Goal: Task Accomplishment & Management: Manage account settings

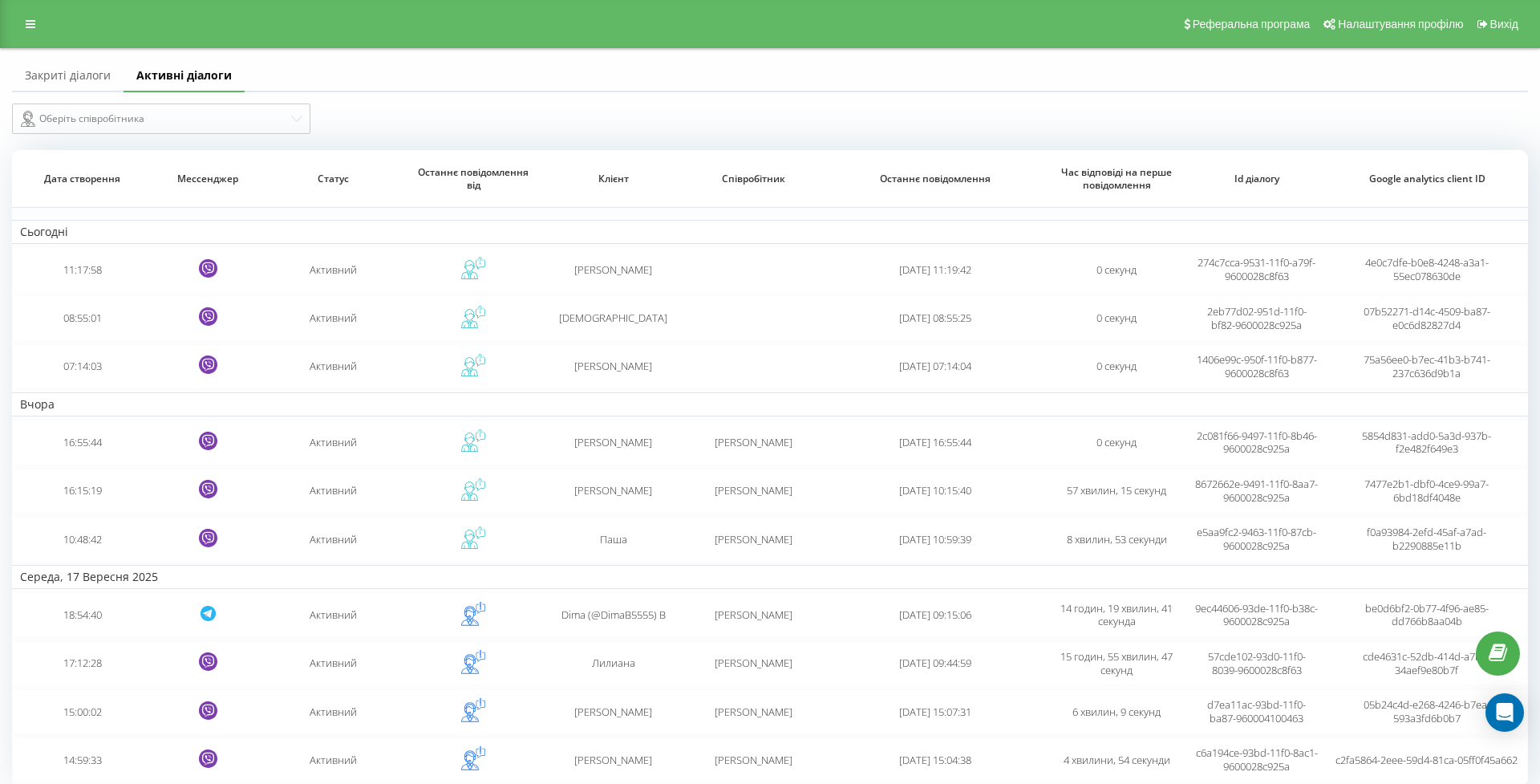
click at [14, 34] on div "Реферальна програма Налаштування профілю Вихід" at bounding box center [770, 23] width 1540 height 48
click at [24, 32] on link at bounding box center [30, 23] width 29 height 22
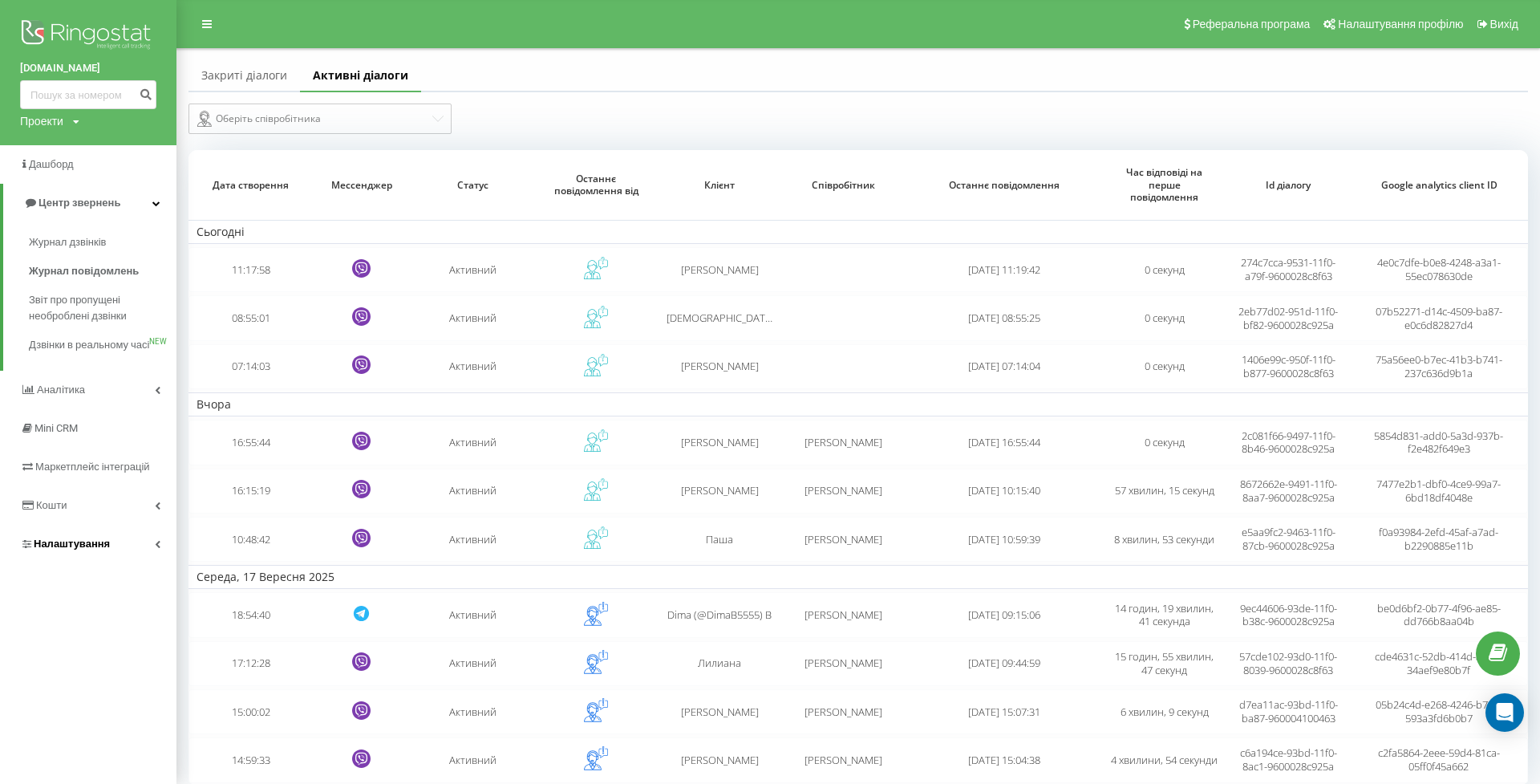
click at [67, 540] on link "Налаштування" at bounding box center [88, 543] width 177 height 38
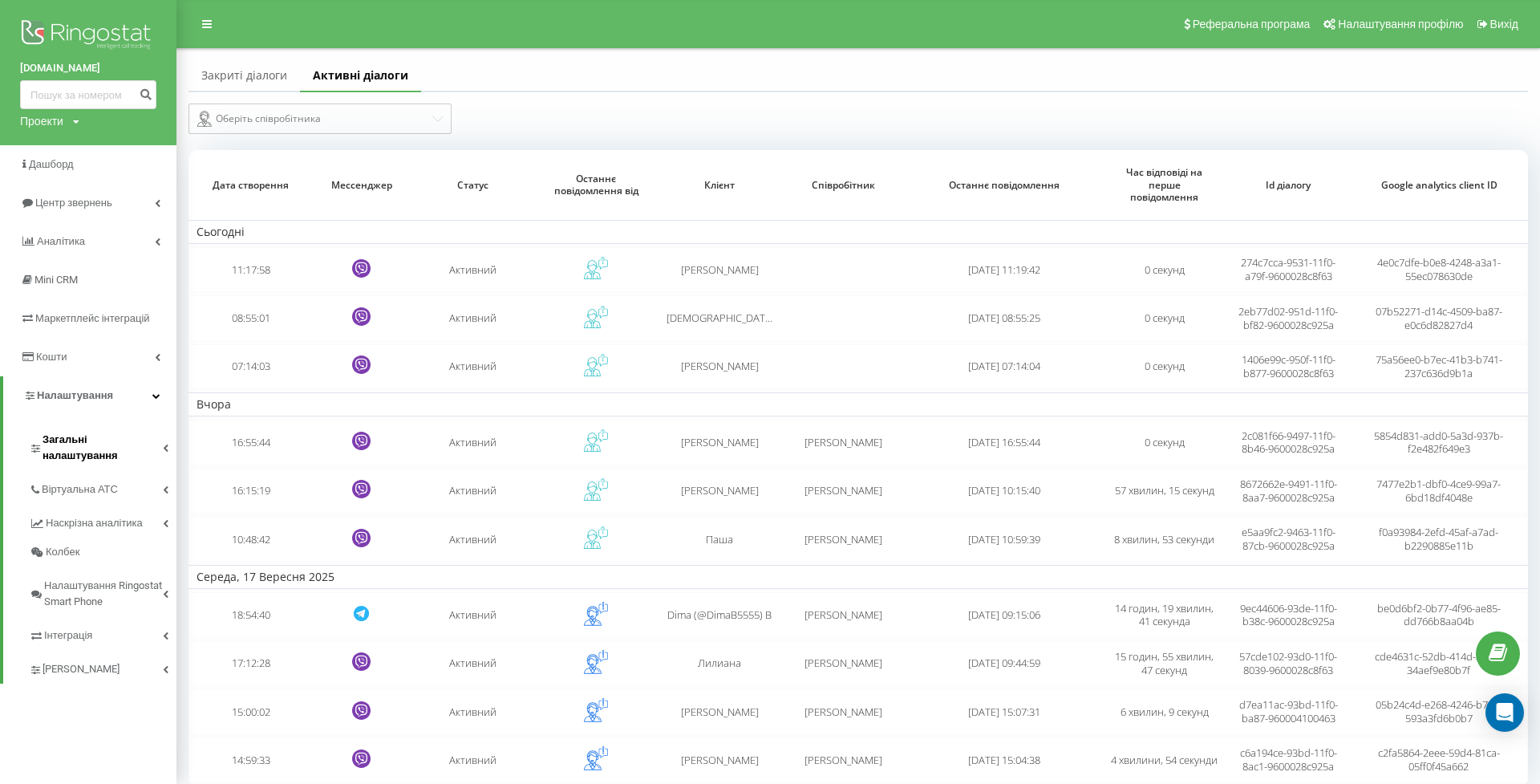
click at [84, 434] on span "Загальні налаштування" at bounding box center [102, 447] width 120 height 32
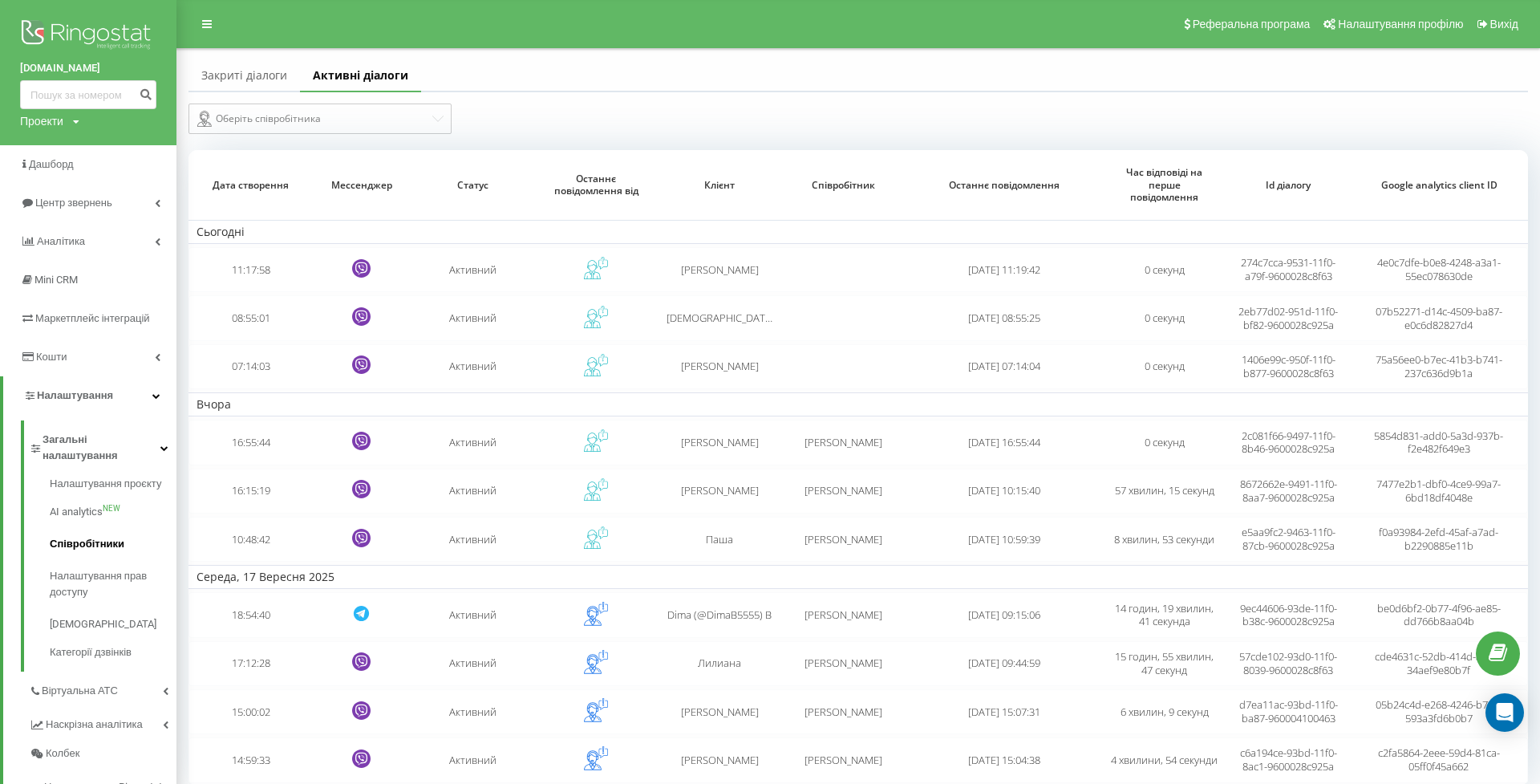
click at [91, 535] on span "Співробітники" at bounding box center [87, 543] width 74 height 16
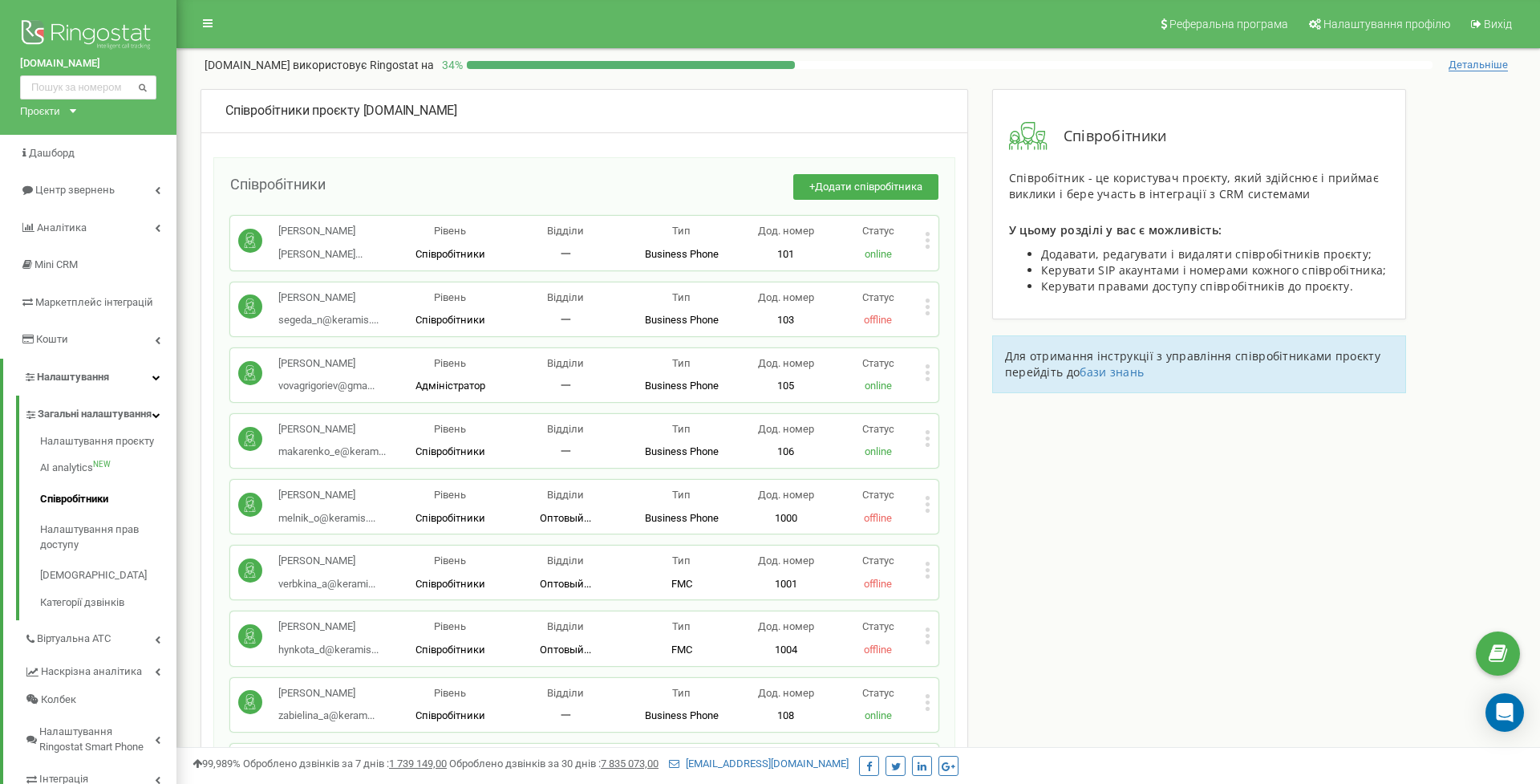
click at [928, 241] on icon at bounding box center [928, 240] width 4 height 4
click at [974, 266] on span "Редагувати" at bounding box center [978, 266] width 63 height 11
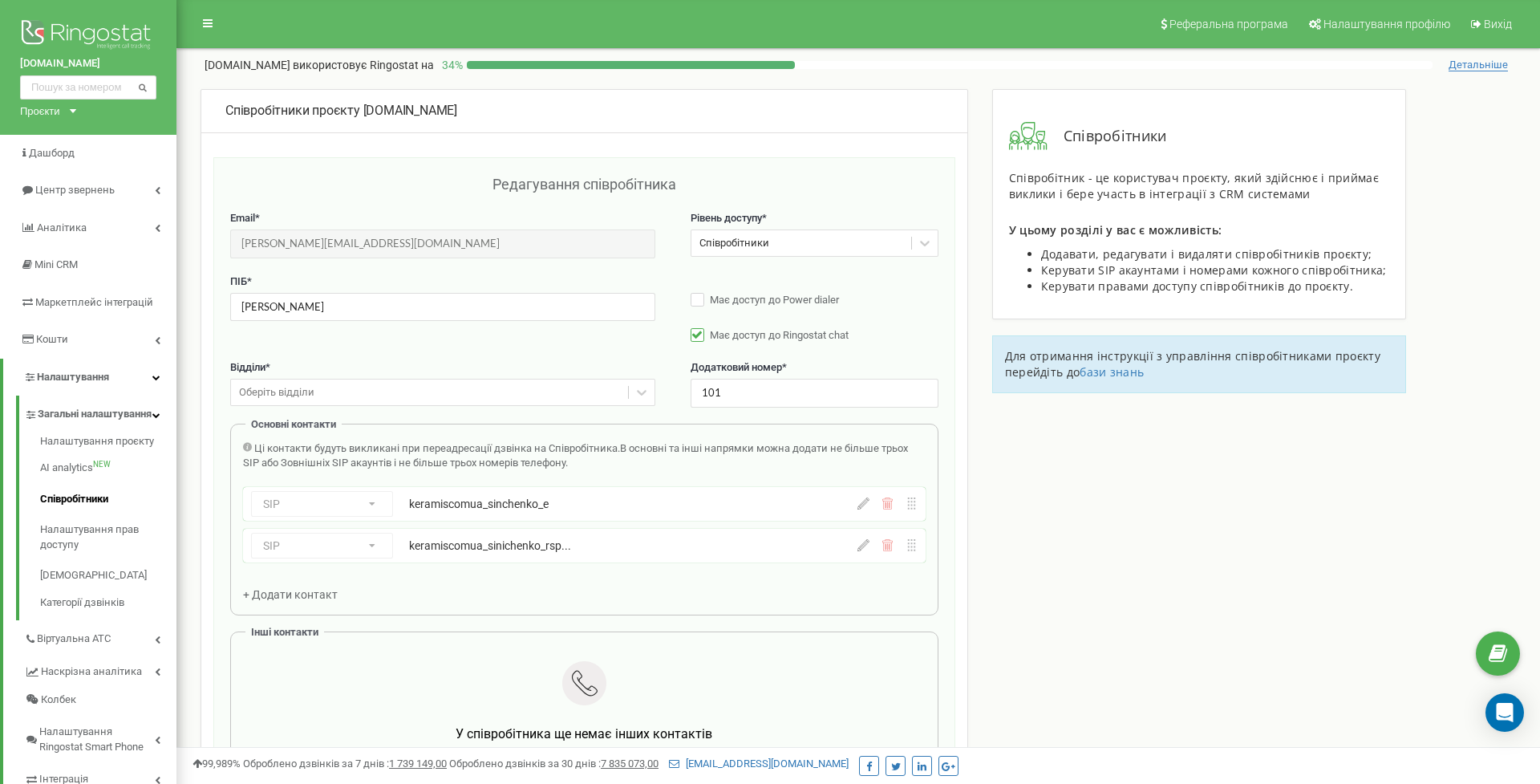
scroll to position [160, 0]
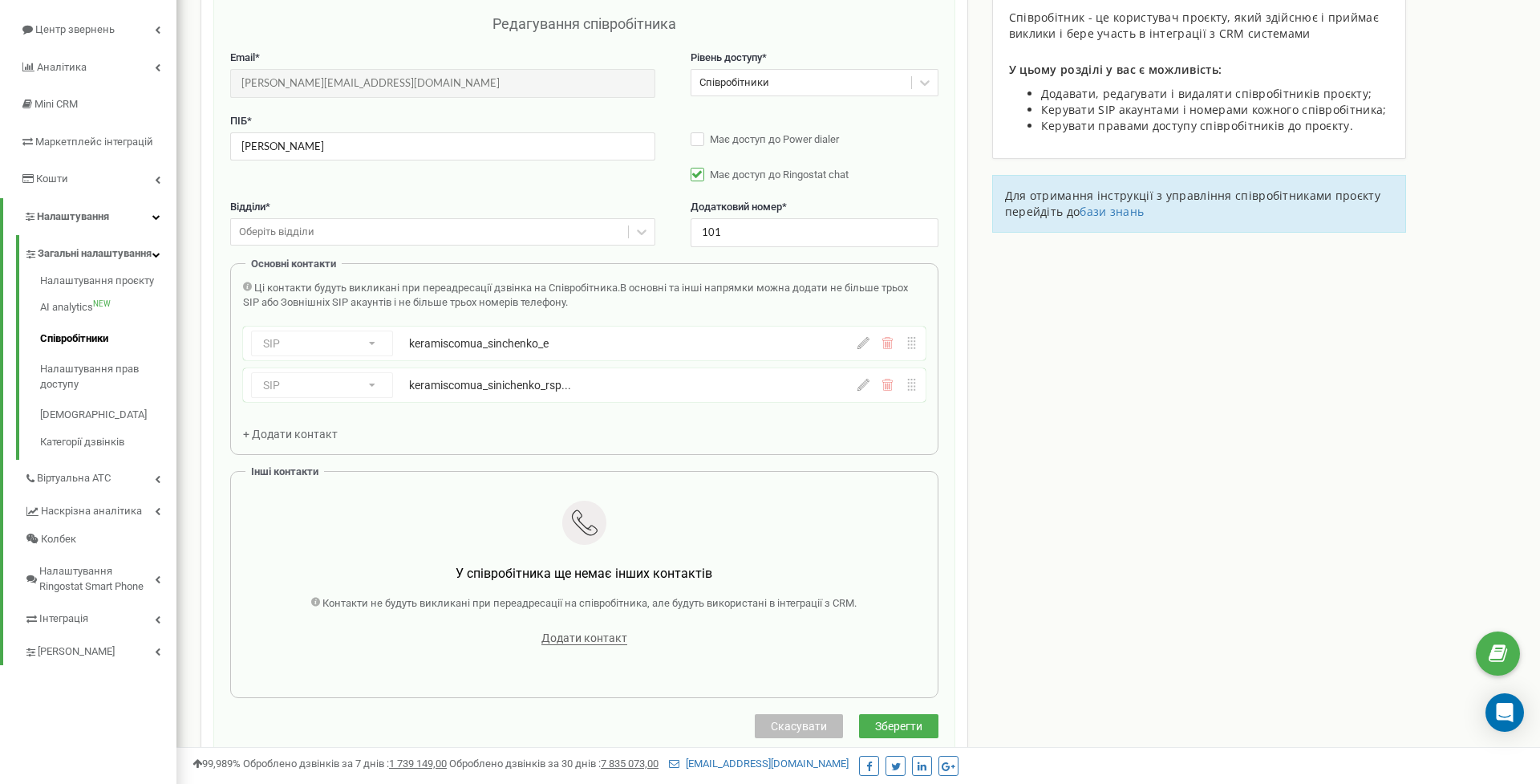
click at [863, 339] on icon at bounding box center [863, 342] width 12 height 12
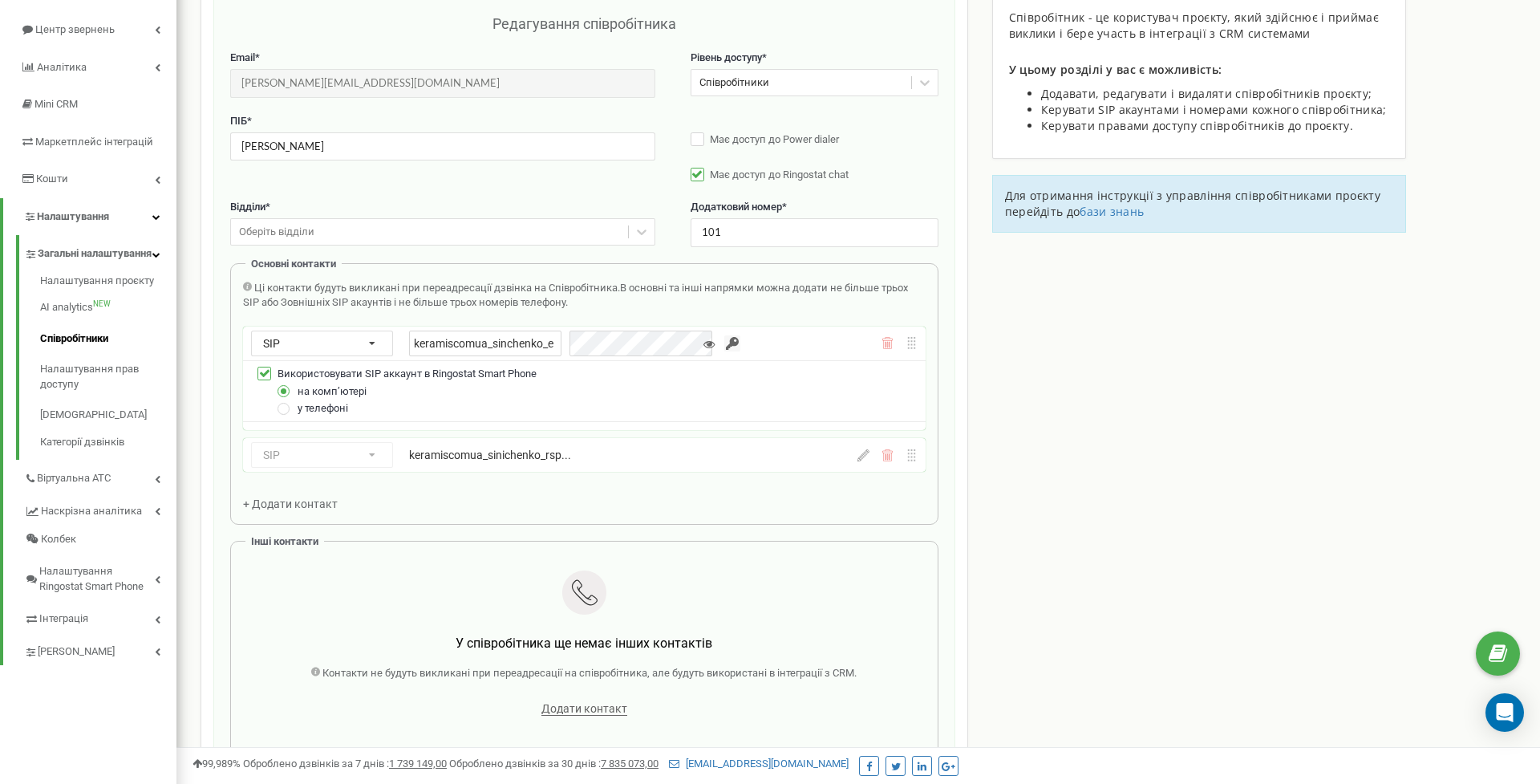
click at [627, 341] on div "keramiscomua_sinchenko_e" at bounding box center [565, 343] width 312 height 25
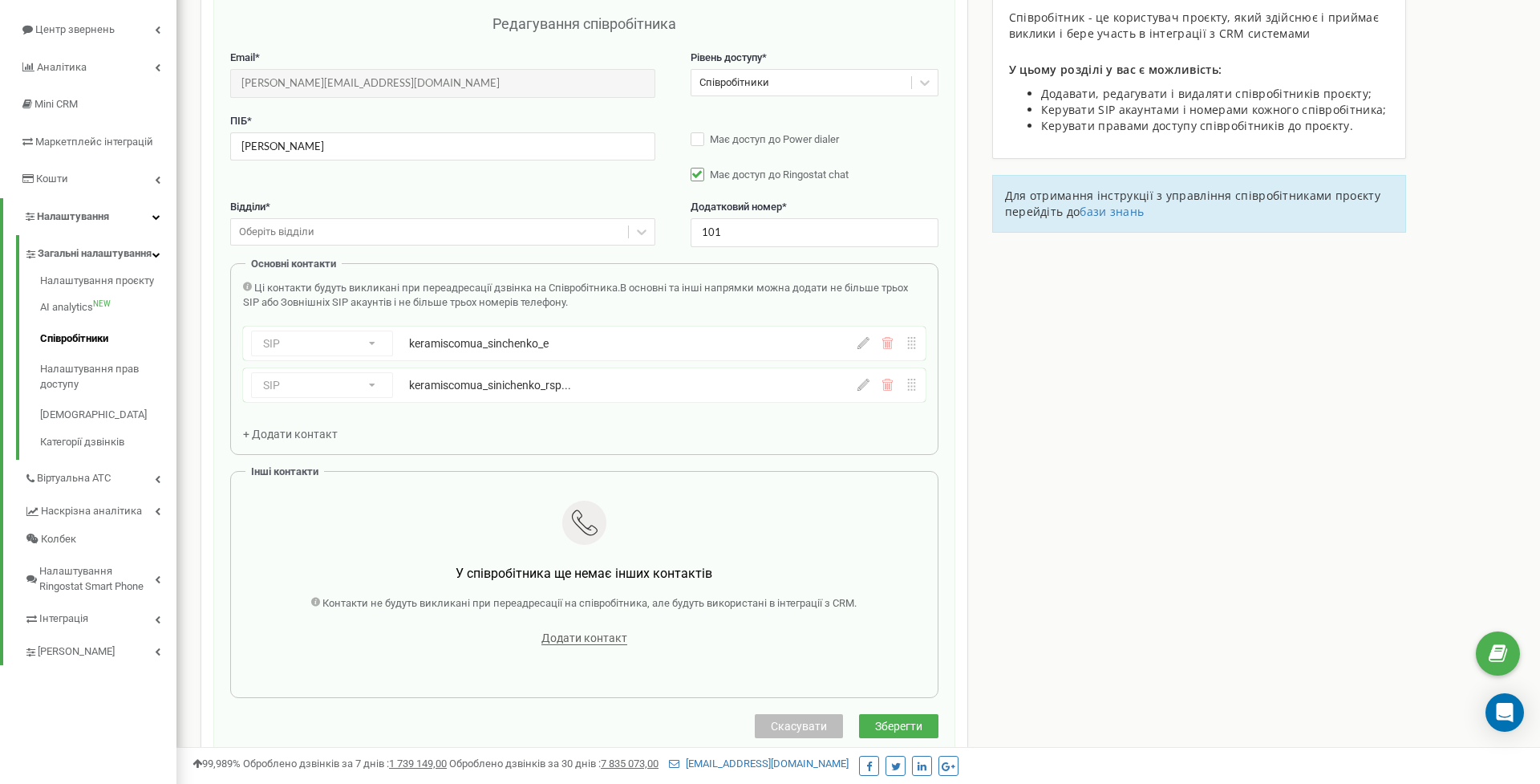
click at [1001, 359] on div "Співробітники проєкту keramis.com.ua Редагування співробітника Email * sinchenk…" at bounding box center [858, 479] width 1340 height 1101
click at [865, 385] on icon at bounding box center [863, 384] width 12 height 12
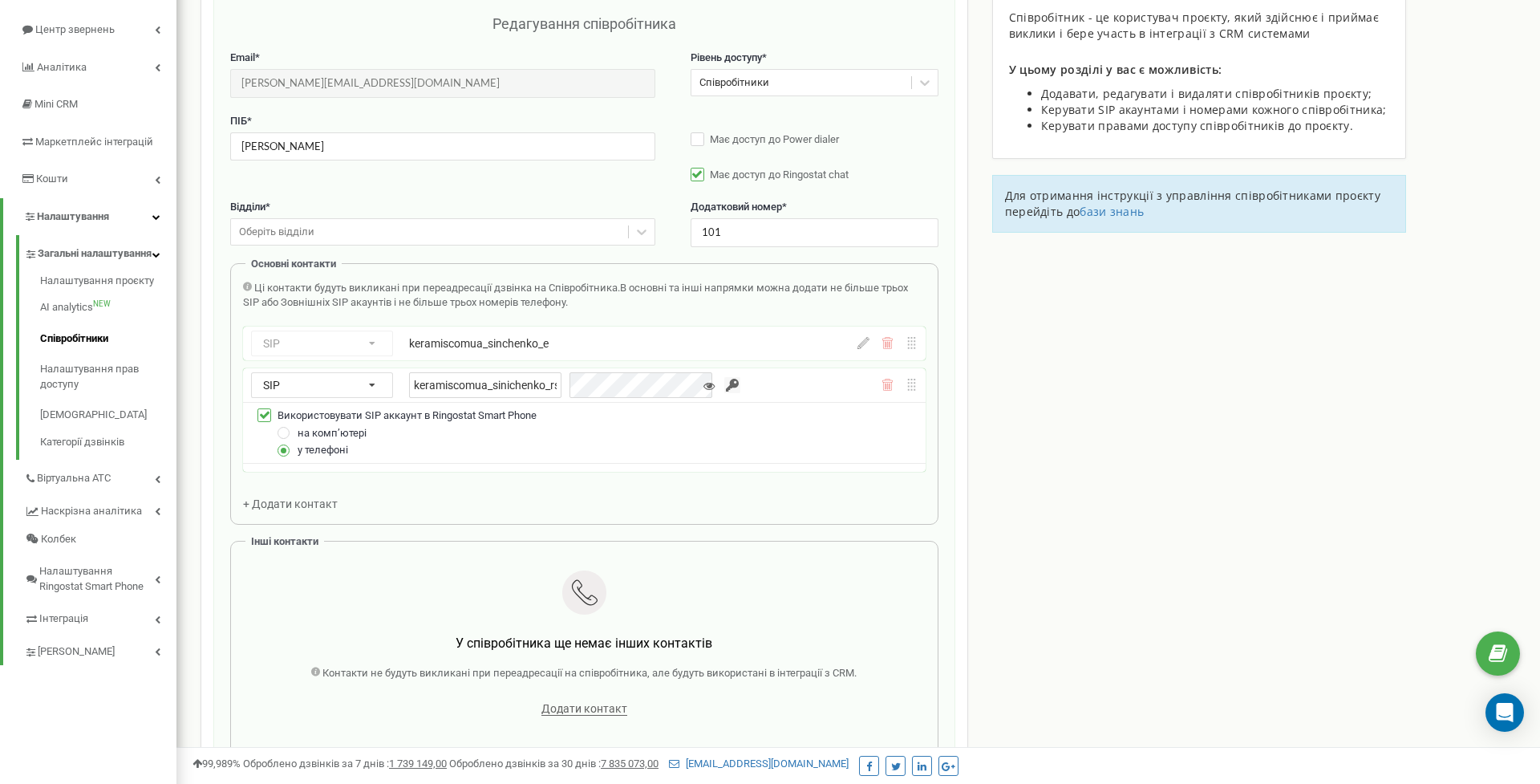
click at [577, 382] on div "keramiscomua_sinichenko_rsp_mob" at bounding box center [565, 385] width 312 height 25
click at [862, 340] on icon at bounding box center [863, 342] width 12 height 12
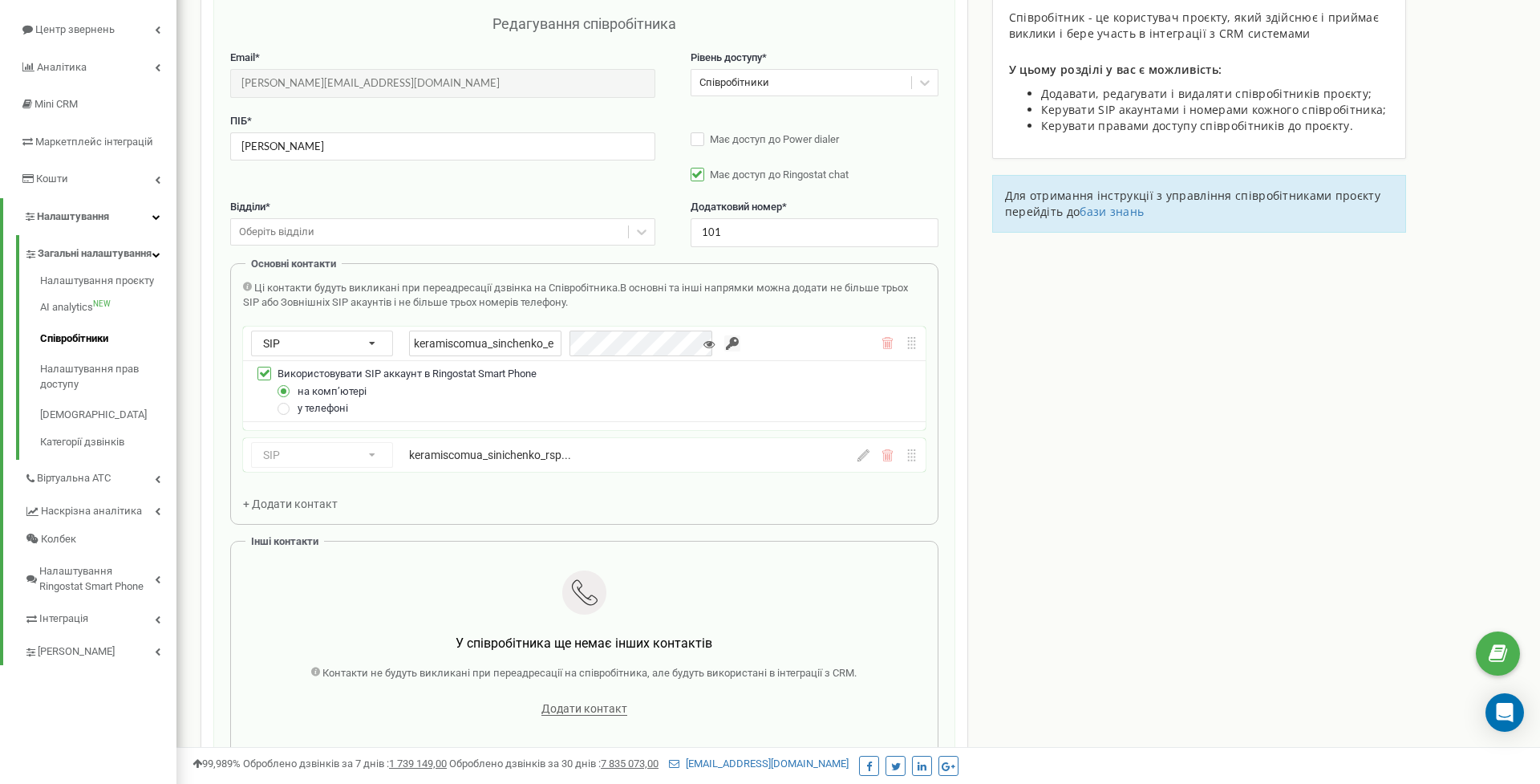
click at [663, 340] on div "keramiscomua_sinchenko_e" at bounding box center [565, 343] width 312 height 25
click at [863, 450] on icon at bounding box center [863, 455] width 12 height 12
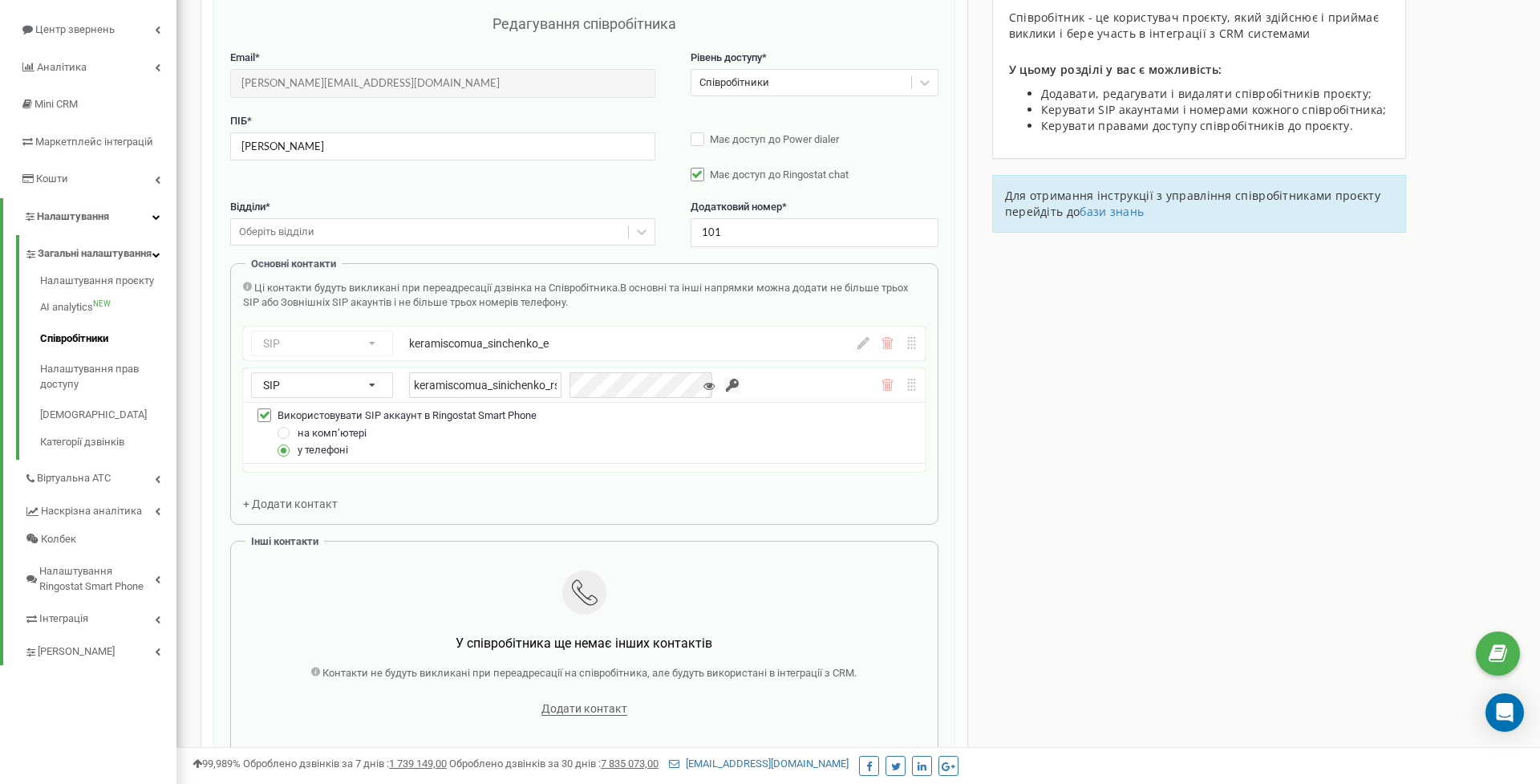
drag, startPoint x: 414, startPoint y: 447, endPoint x: 474, endPoint y: 406, distance: 72.7
drag, startPoint x: 413, startPoint y: 378, endPoint x: 696, endPoint y: 381, distance: 283.0
click at [696, 381] on div "keramiscomua_sinichenko_rsp_mob" at bounding box center [565, 385] width 312 height 25
click at [485, 382] on input "keramiscomua_sinichenko_rsp_mob" at bounding box center [485, 382] width 152 height 25
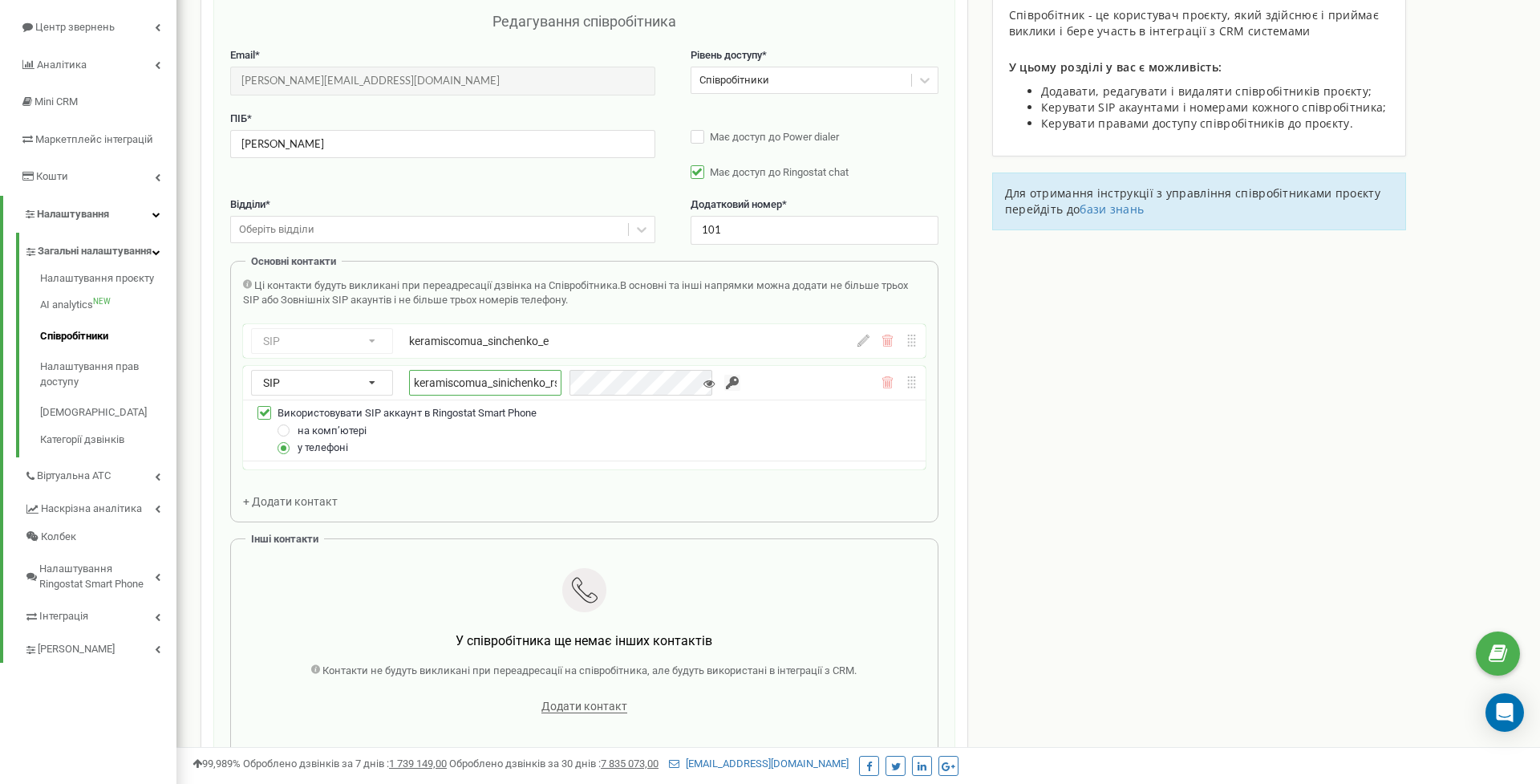
click at [485, 382] on input "keramiscomua_sinichenko_rsp_mob" at bounding box center [485, 382] width 152 height 25
click at [65, 345] on link "Співробітники" at bounding box center [108, 336] width 137 height 31
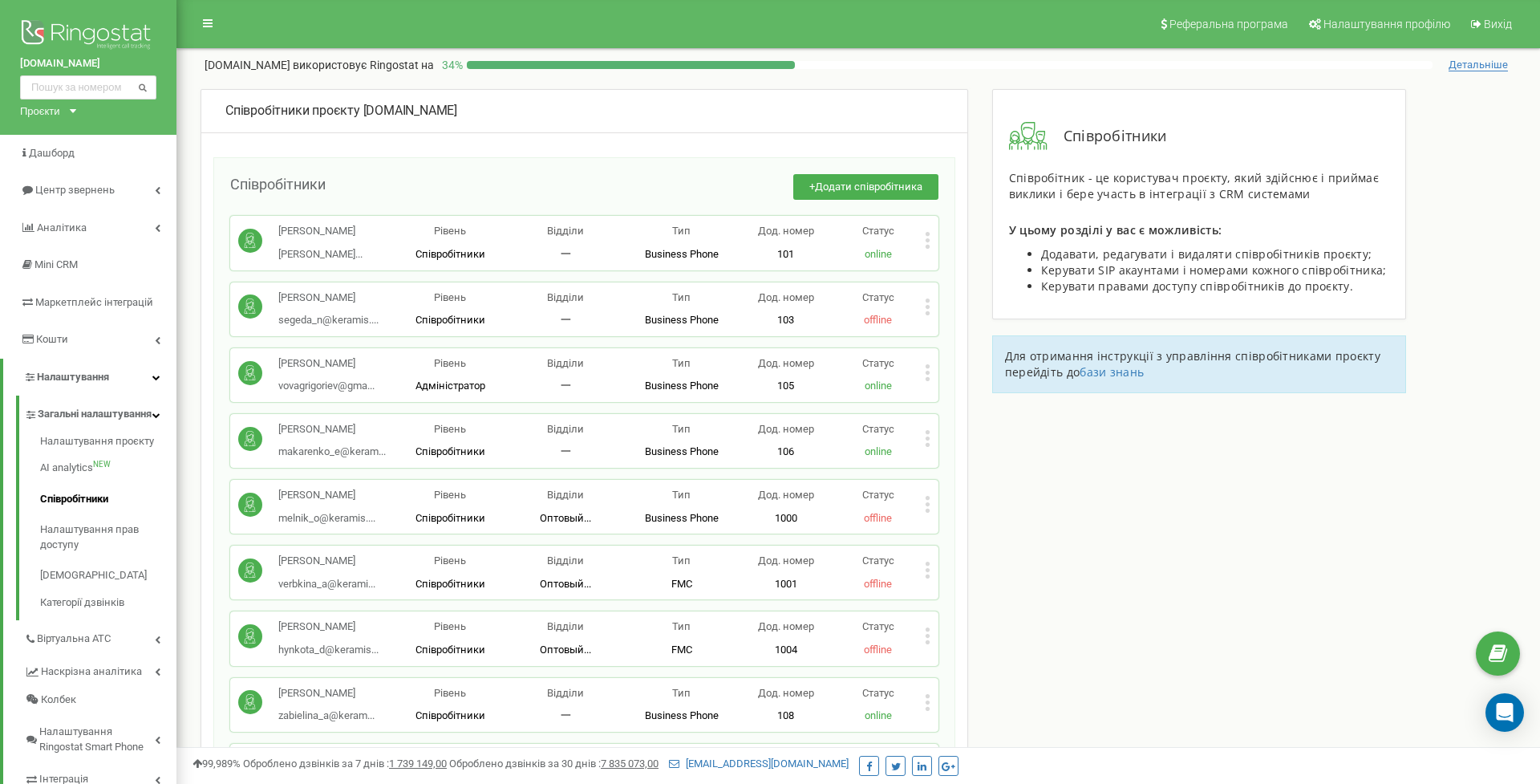
click at [927, 436] on icon at bounding box center [928, 438] width 6 height 17
click at [967, 460] on span "Редагувати" at bounding box center [978, 463] width 63 height 11
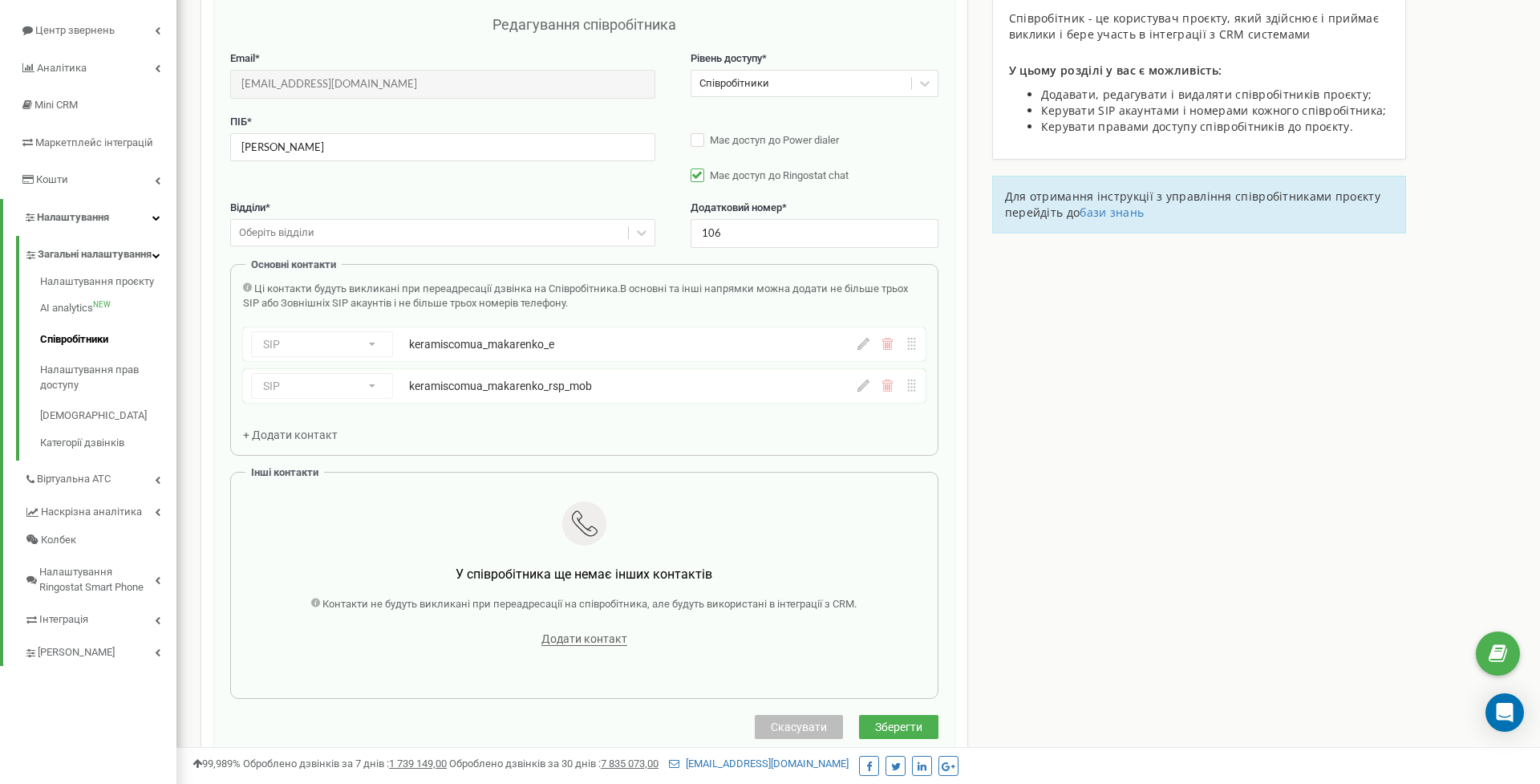
scroll to position [160, 0]
click at [863, 384] on icon at bounding box center [863, 384] width 12 height 12
click at [93, 346] on link "Співробітники" at bounding box center [108, 338] width 137 height 31
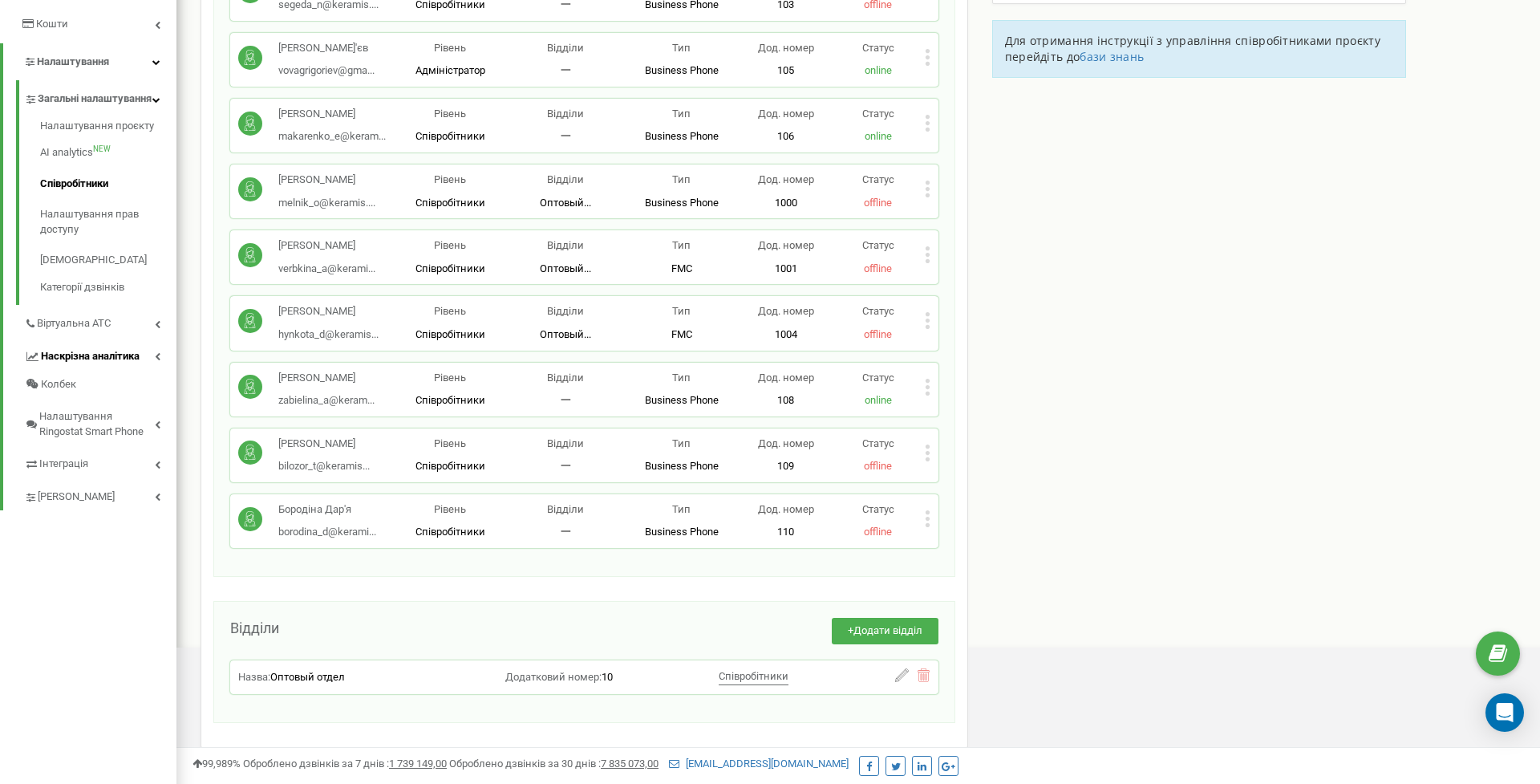
scroll to position [314, 0]
click at [92, 438] on span "Налаштування Ringostat Smart Phone" at bounding box center [97, 425] width 115 height 29
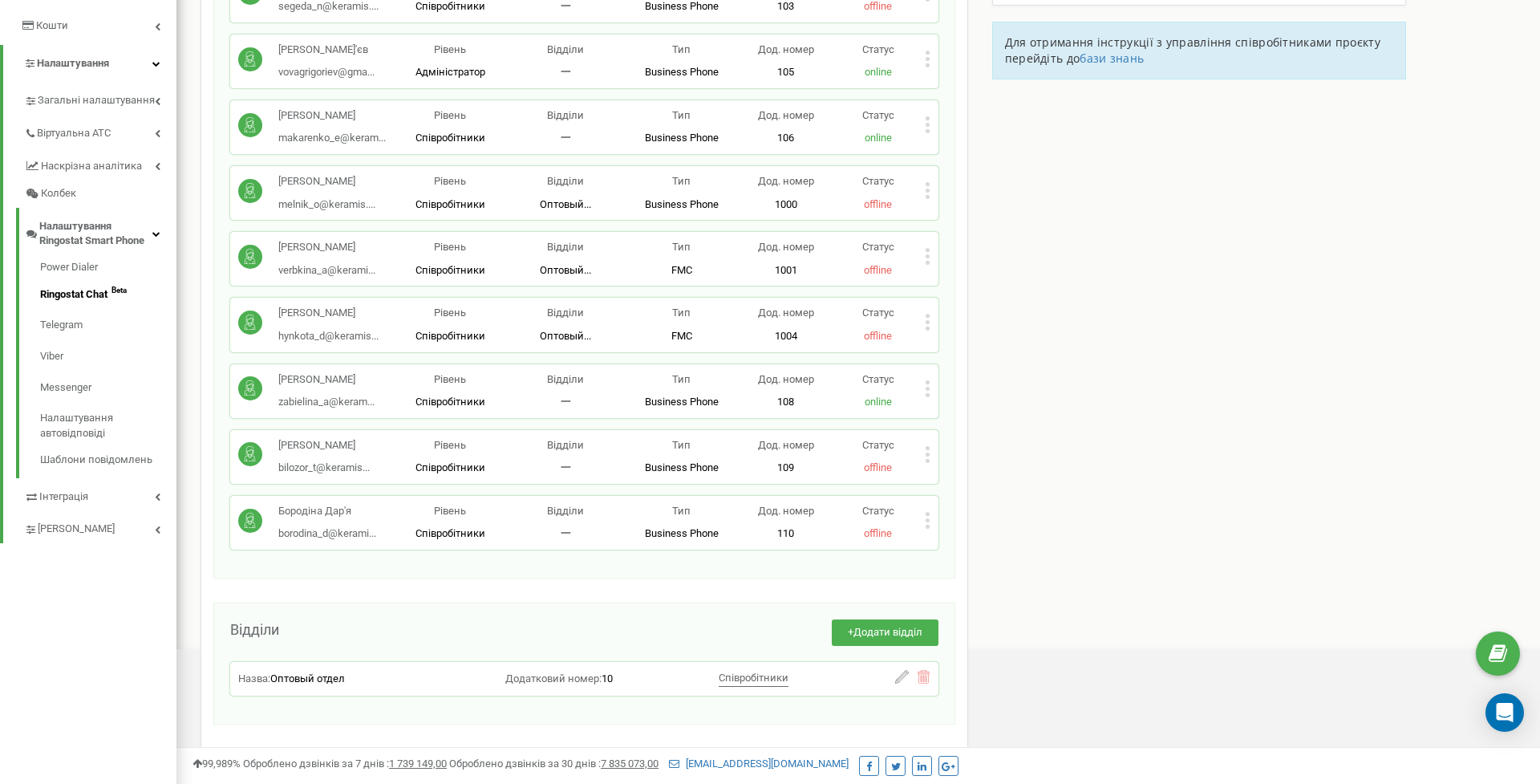
click at [96, 294] on link "Ringostat Chat Beta" at bounding box center [108, 294] width 137 height 31
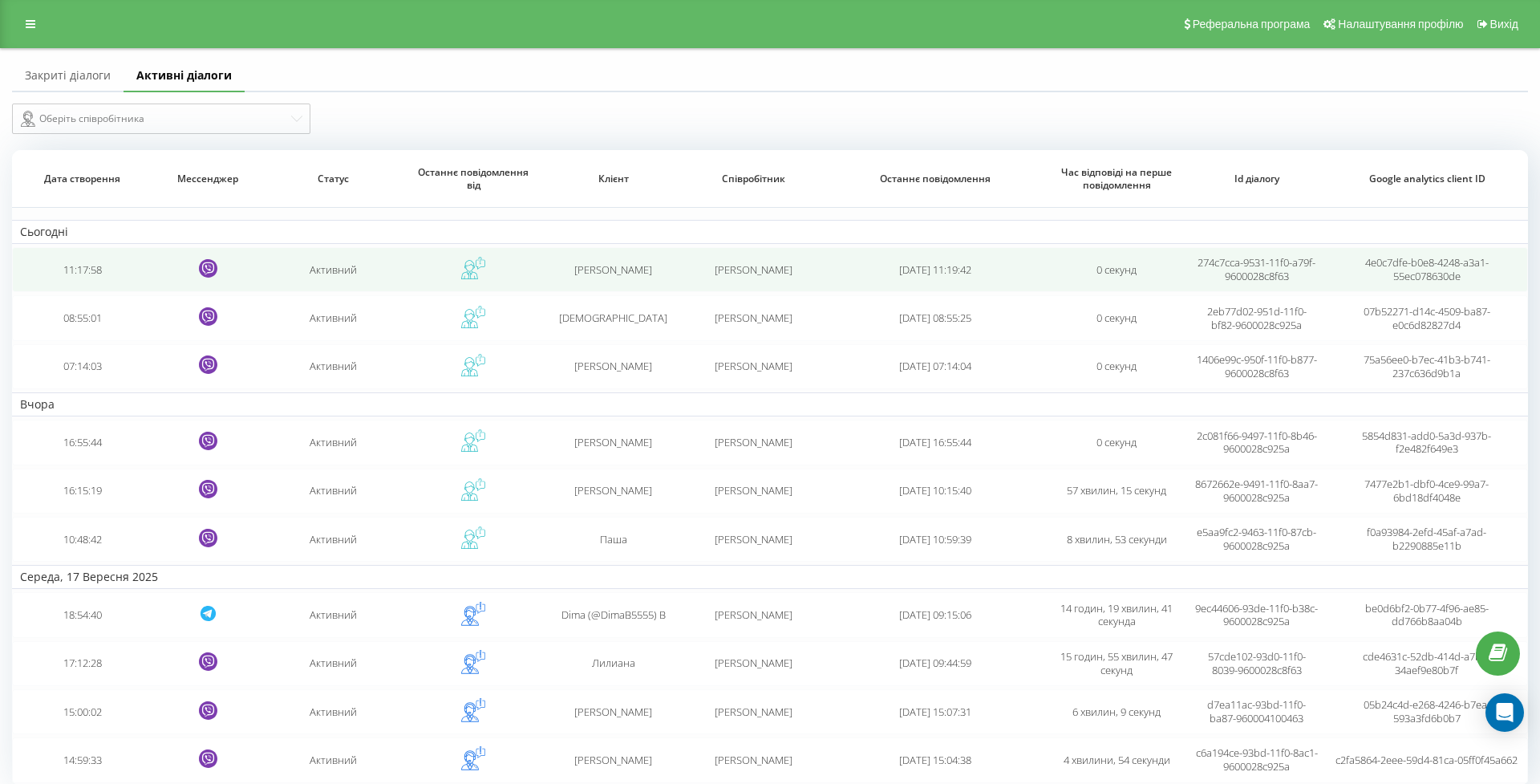
click at [86, 286] on td "11:17:58" at bounding box center [81, 269] width 139 height 45
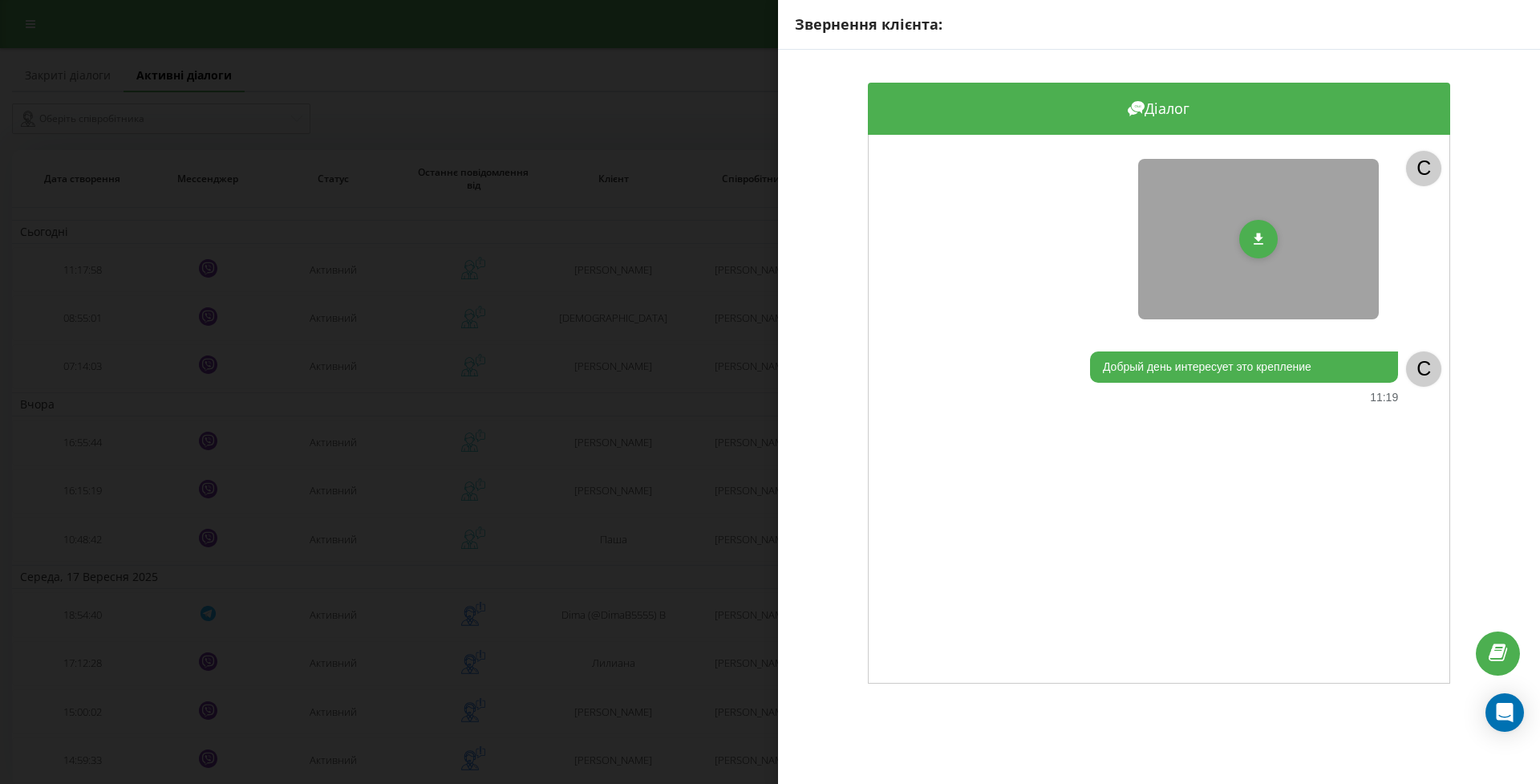
click at [93, 331] on div "Звернення клієнта: Діалог C Добрый день интересует это крепление 11:19 C" at bounding box center [770, 392] width 1540 height 784
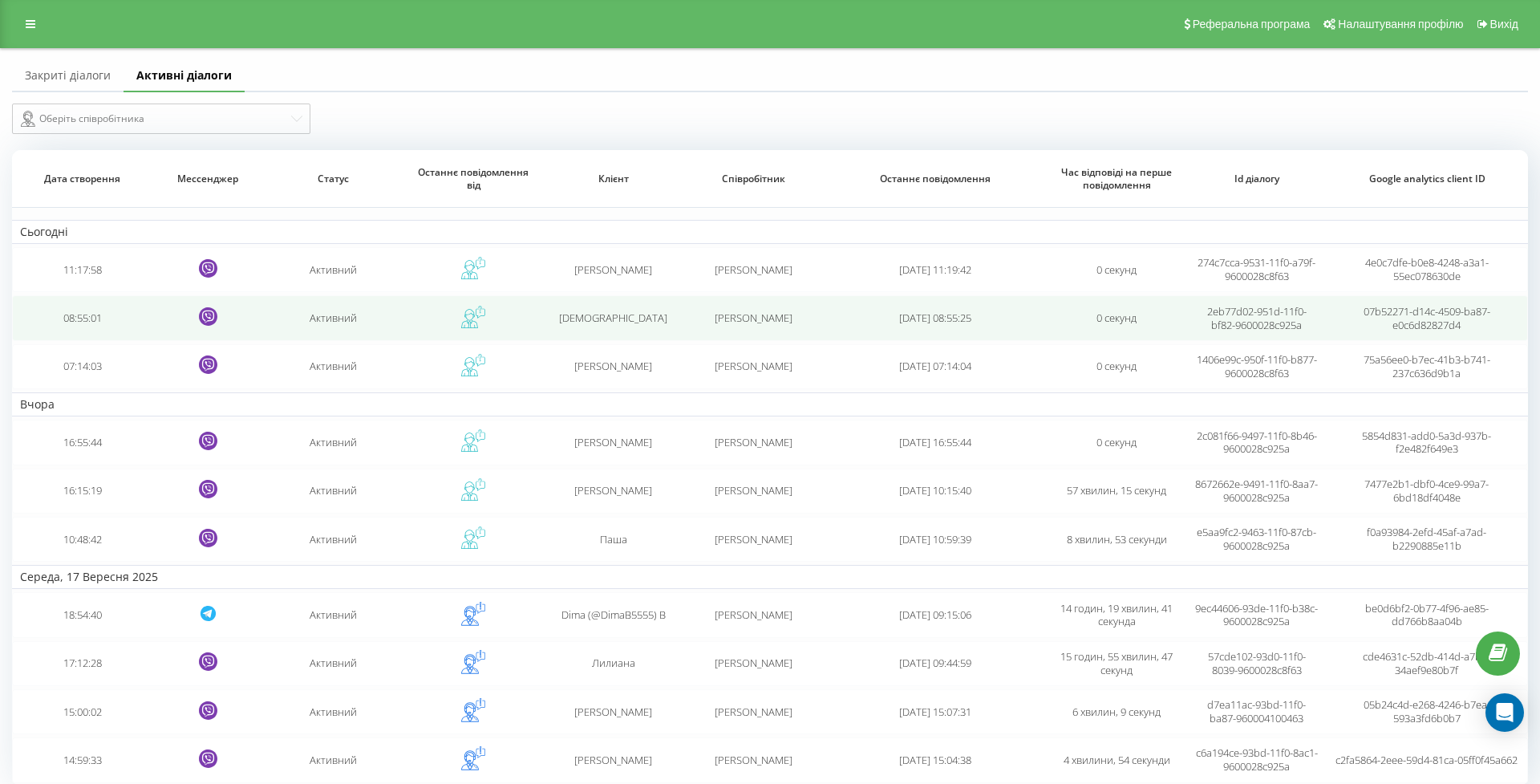
click at [90, 333] on td "08:55:01" at bounding box center [81, 318] width 139 height 45
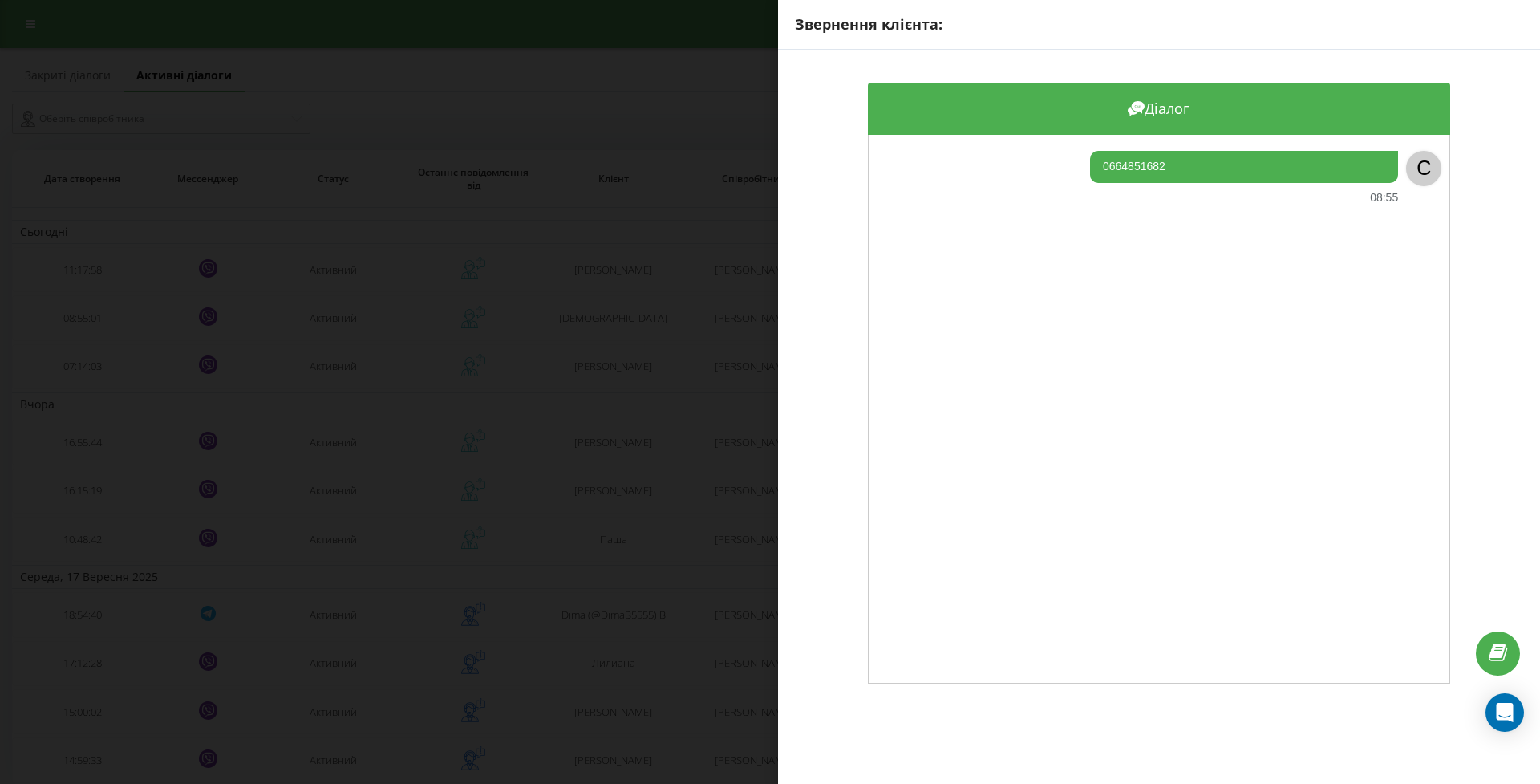
click at [97, 380] on div "Звернення клієнта: Діалог 0664851682 08:55 C" at bounding box center [770, 392] width 1540 height 784
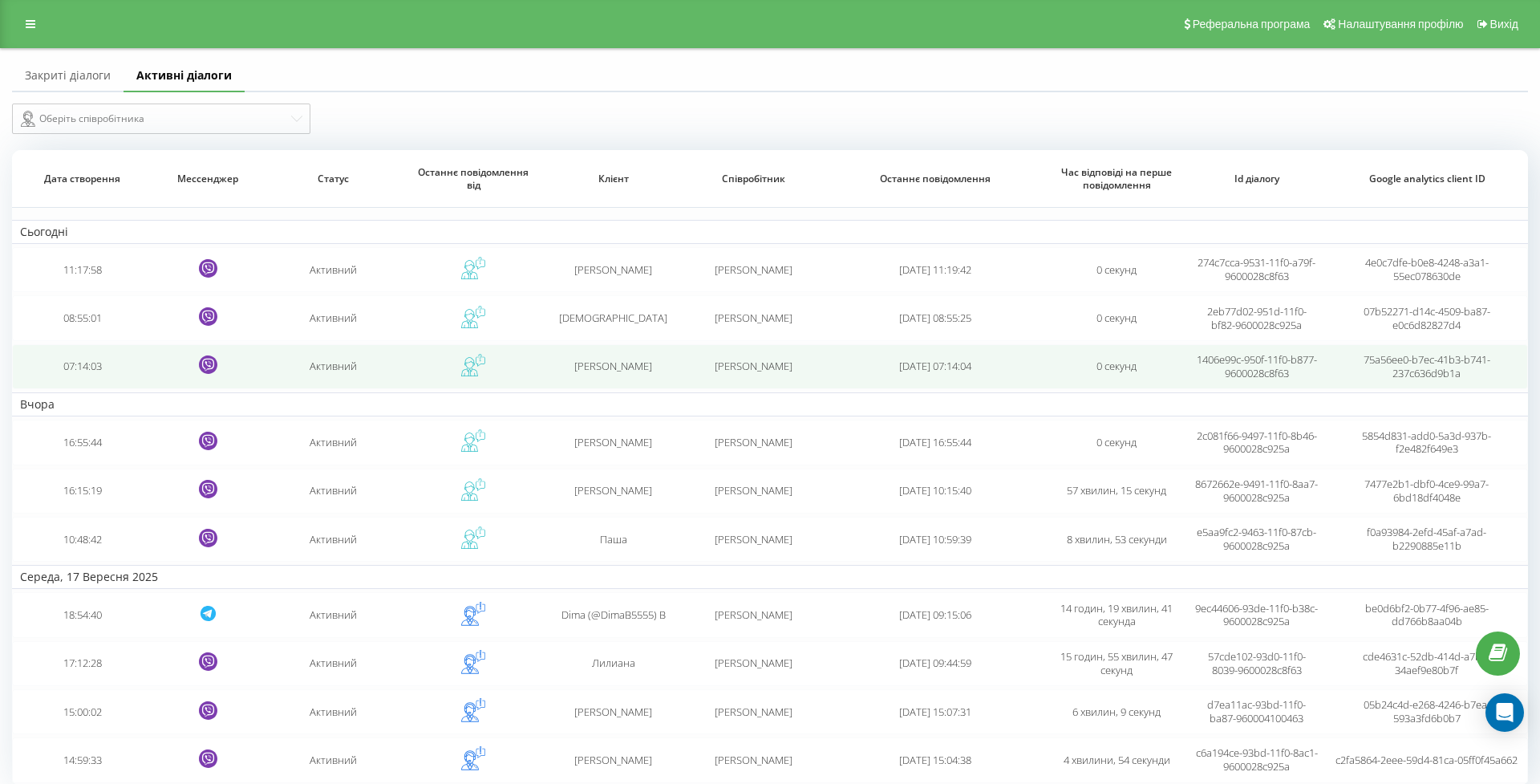
click at [84, 381] on td "07:14:03" at bounding box center [81, 367] width 139 height 45
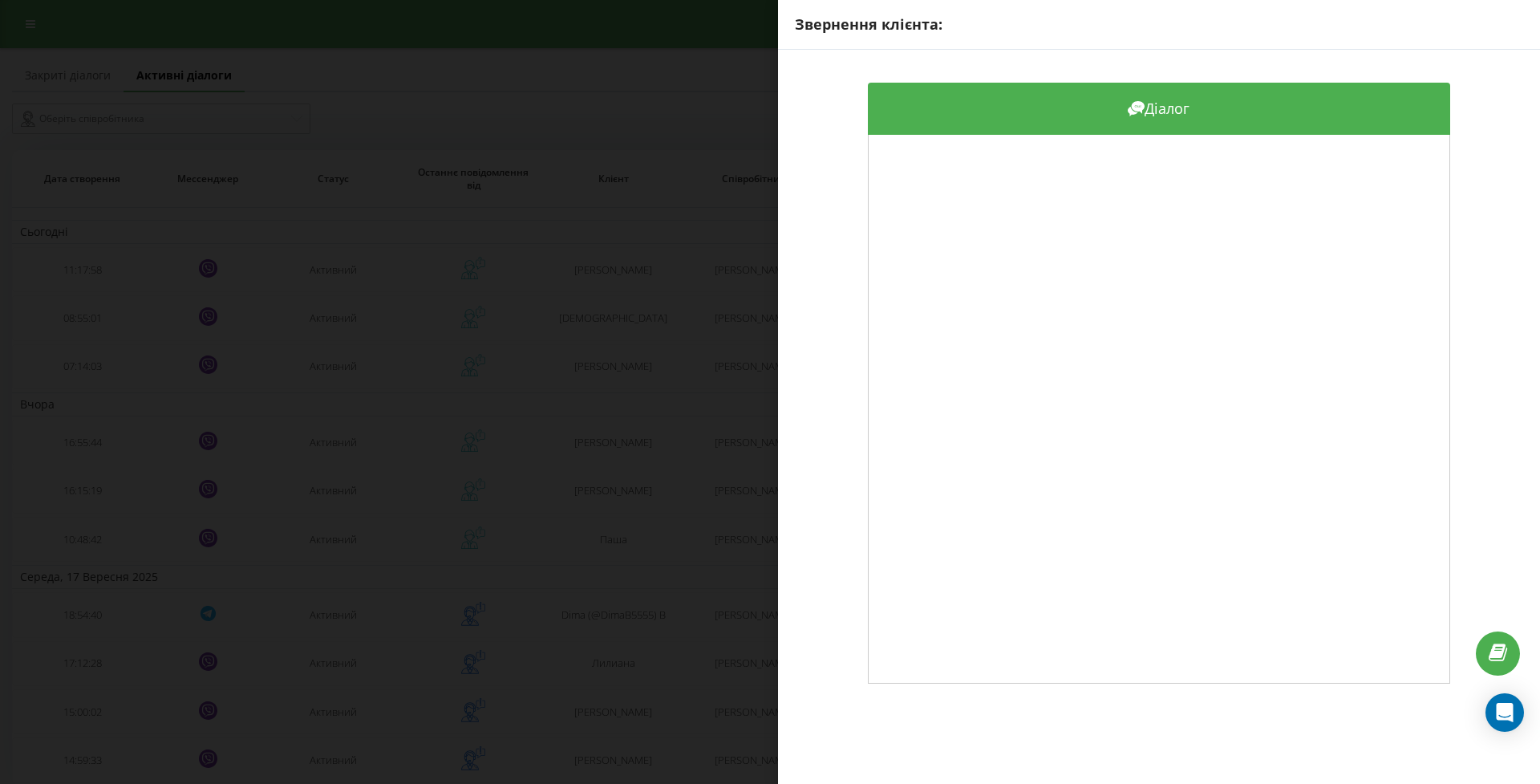
click at [77, 385] on div "Звернення клієнта: Діалог" at bounding box center [770, 392] width 1540 height 784
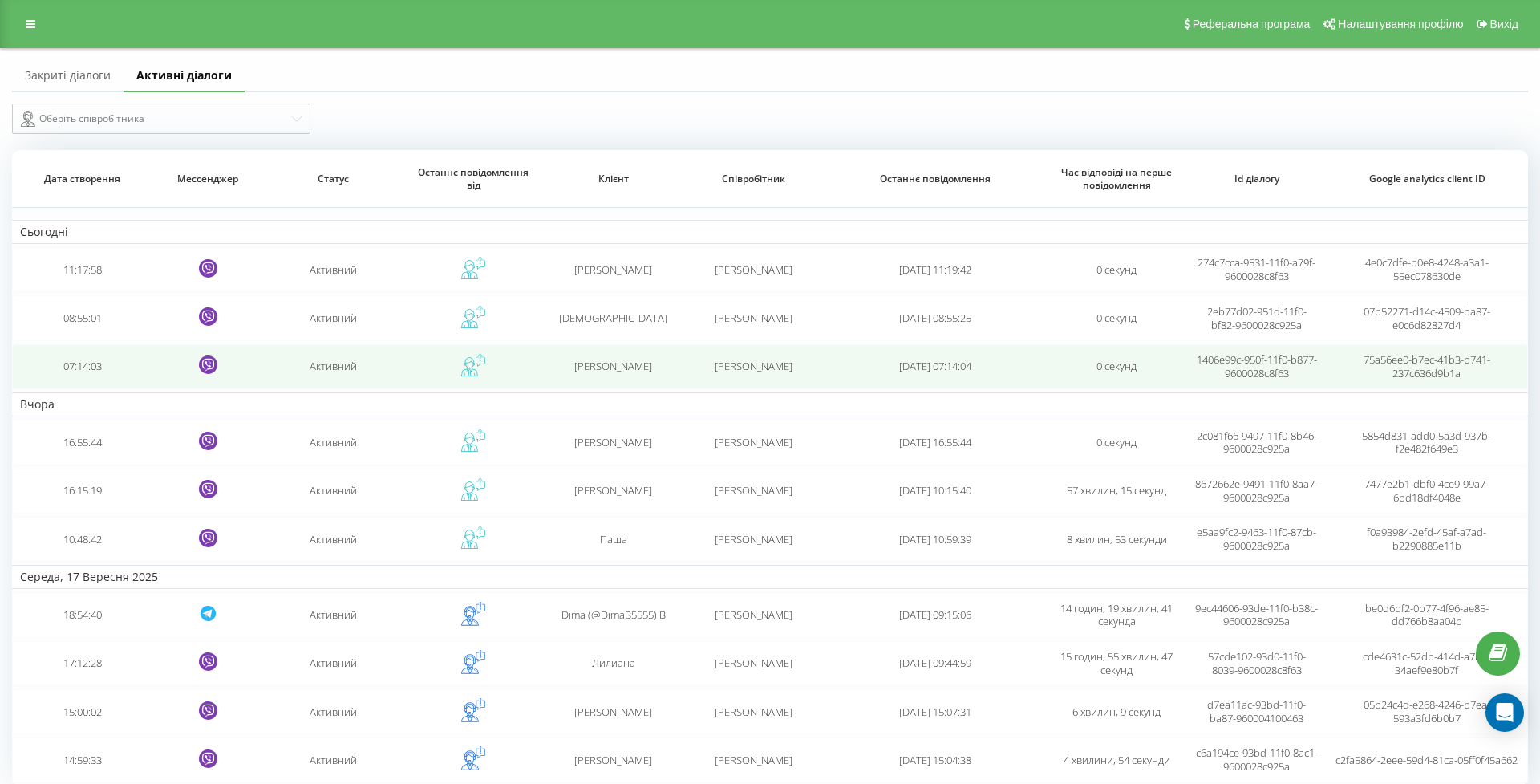
click at [84, 378] on td "07:14:03" at bounding box center [81, 367] width 139 height 45
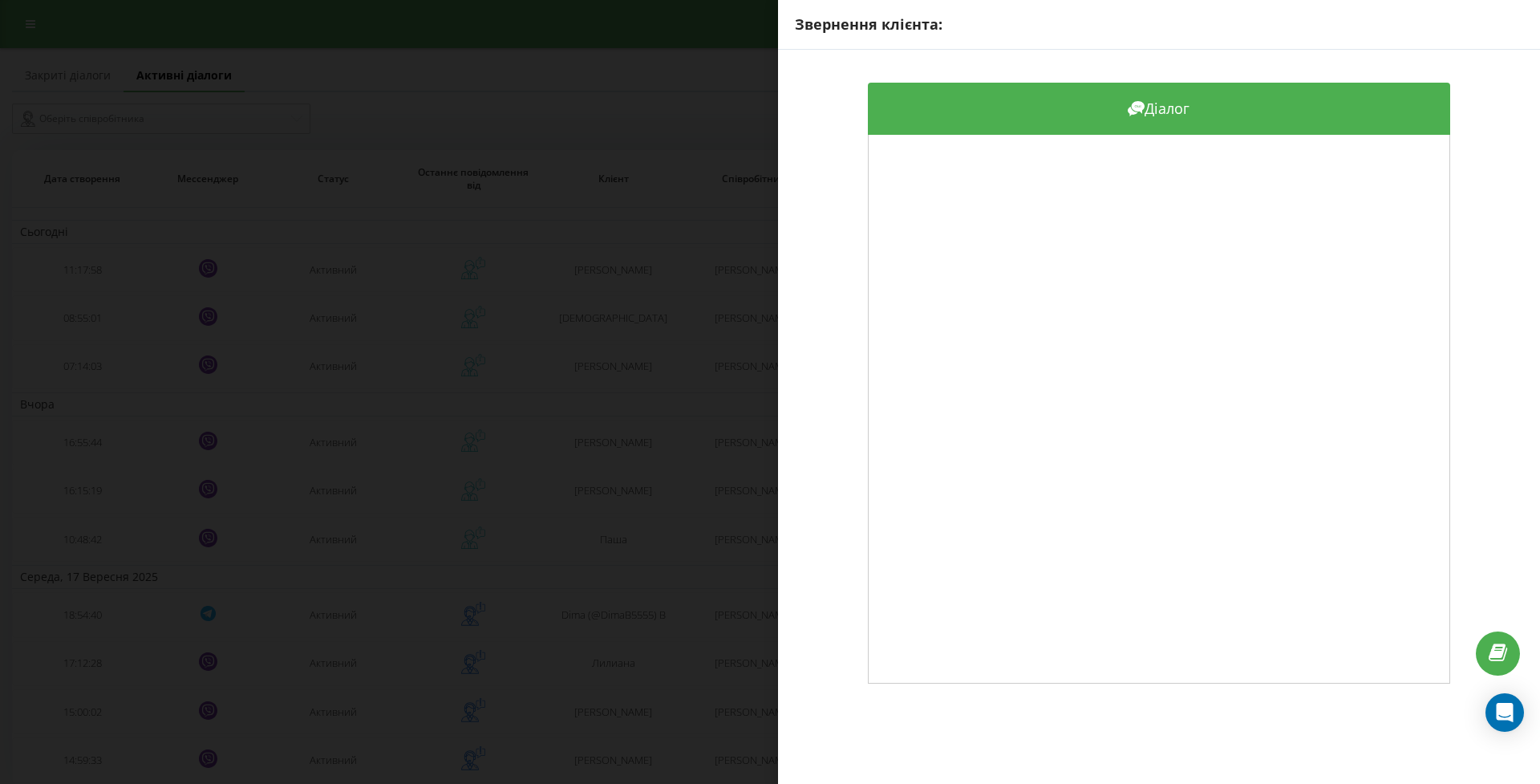
click at [91, 381] on div "Звернення клієнта: Діалог" at bounding box center [770, 392] width 1540 height 784
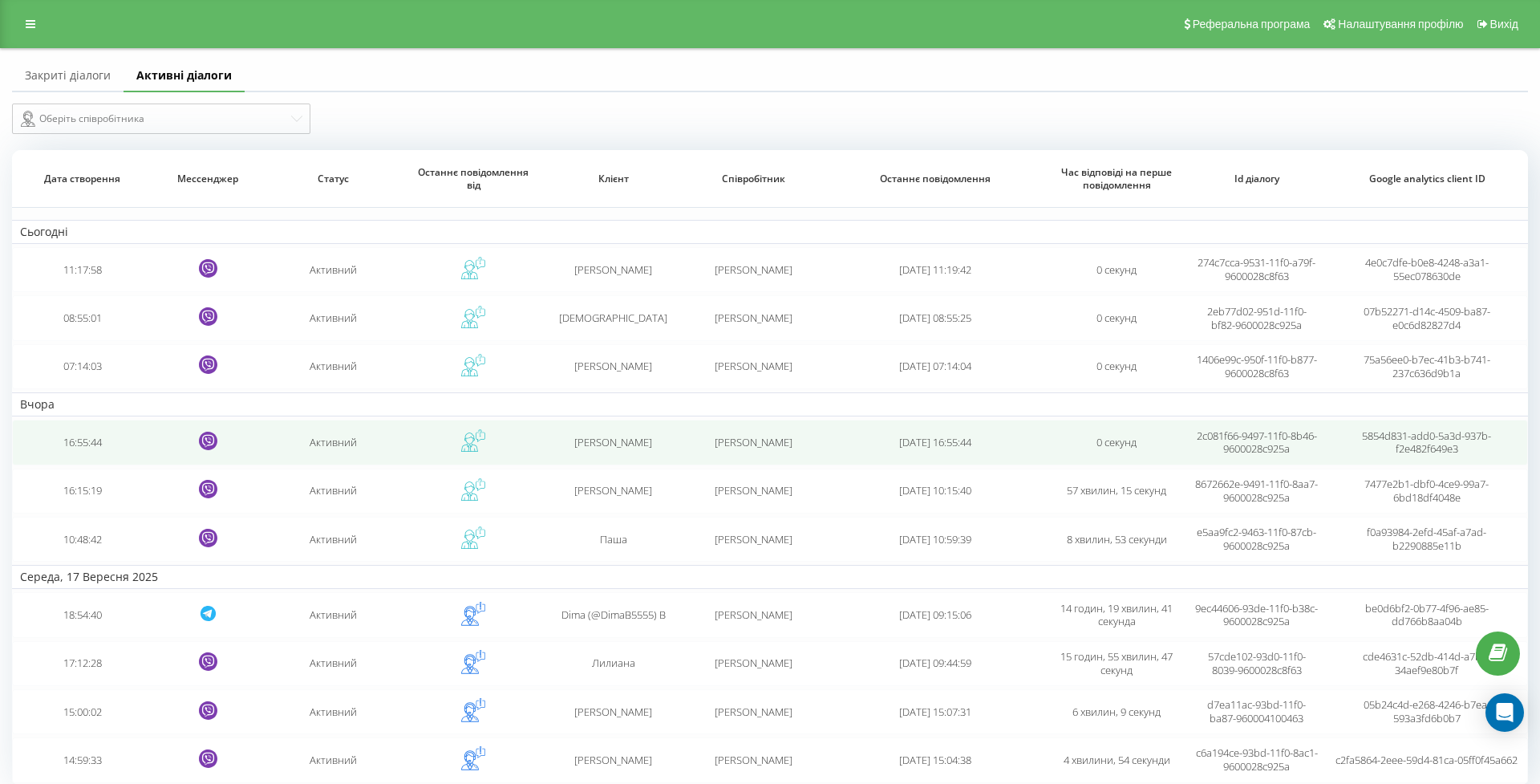
click at [89, 452] on td "16:55:44" at bounding box center [81, 442] width 139 height 45
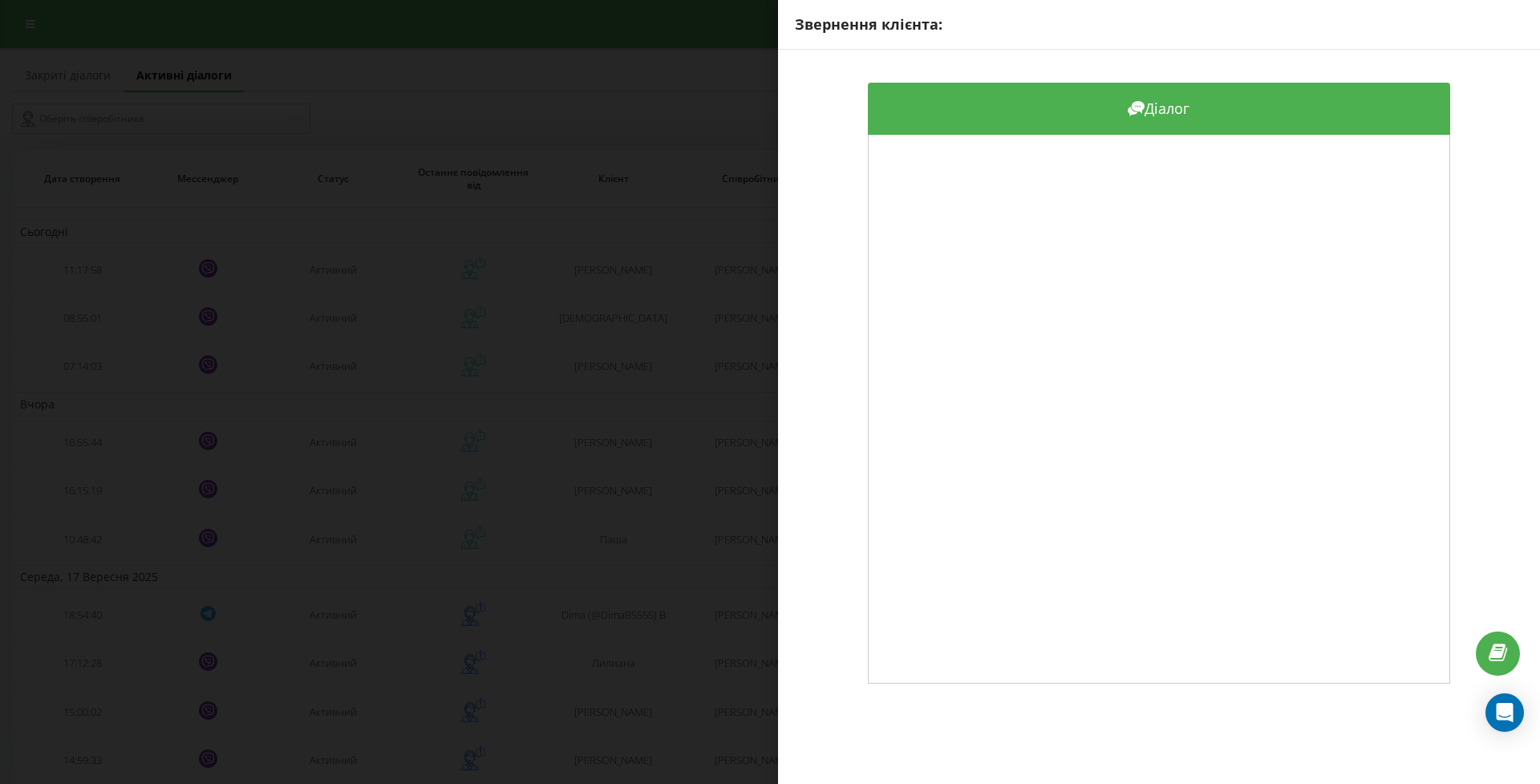
click at [94, 458] on div "Звернення клієнта: Діалог" at bounding box center [770, 392] width 1540 height 784
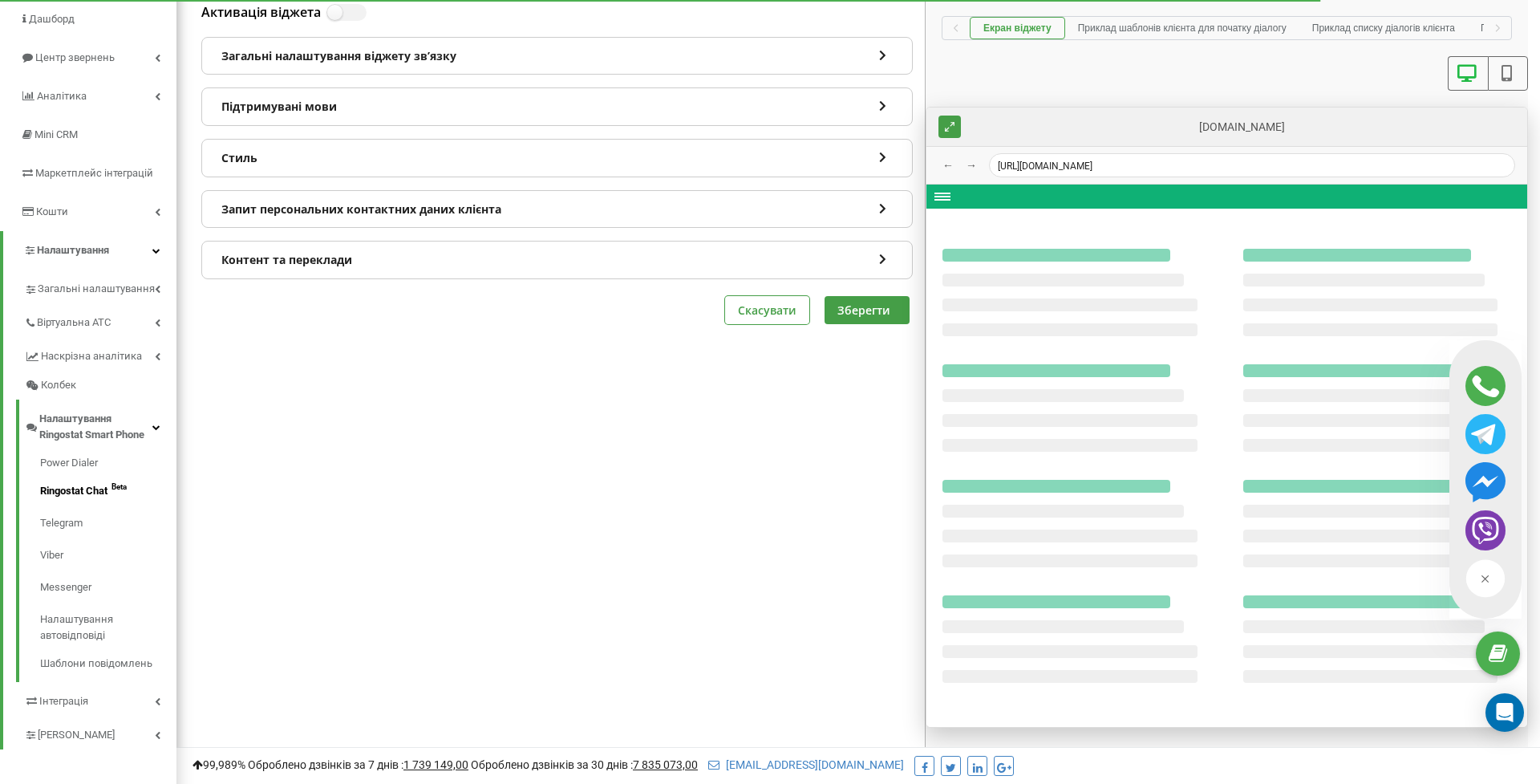
scroll to position [138, 0]
click at [88, 610] on link "Налаштування автовідповіді" at bounding box center [108, 624] width 137 height 48
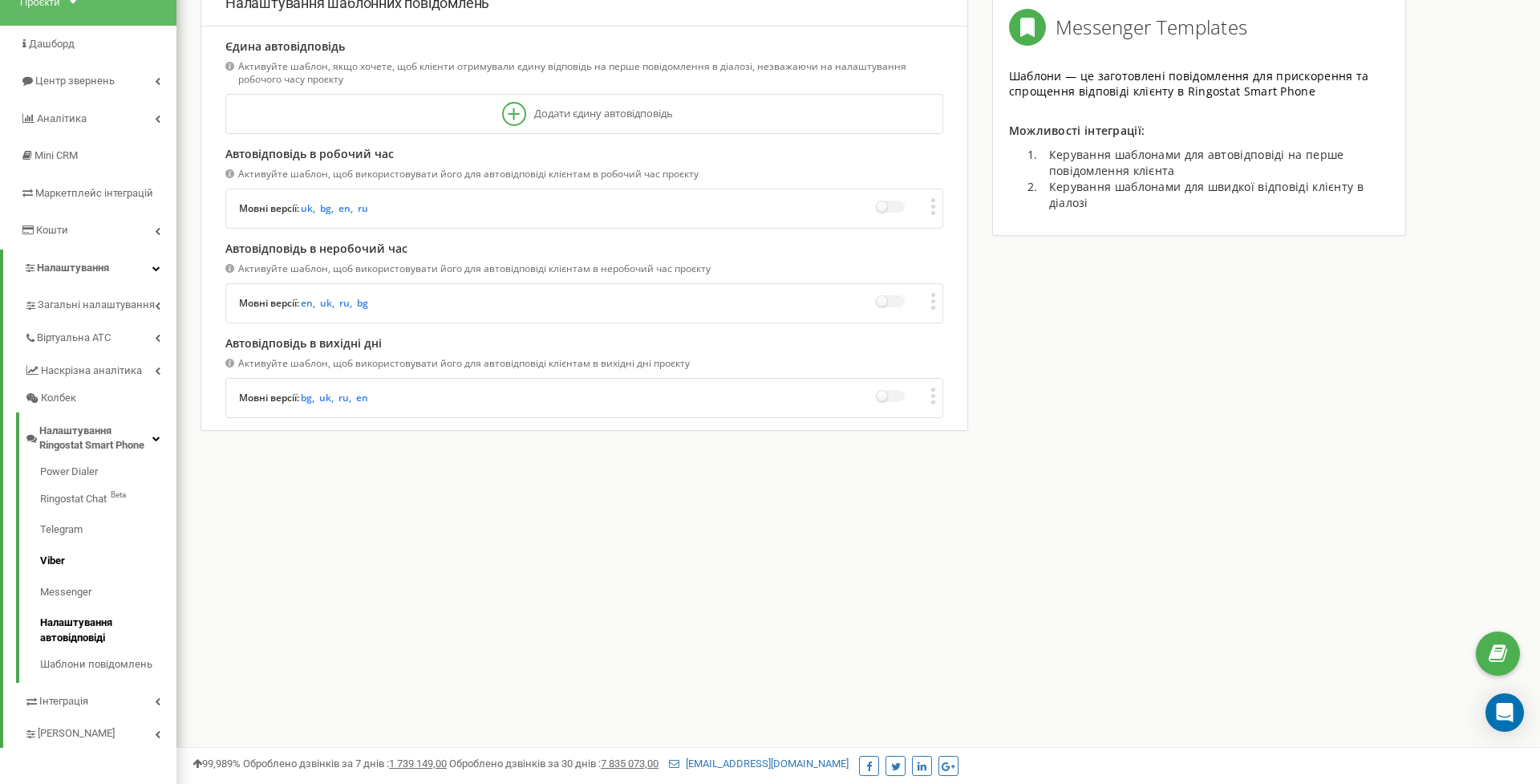
scroll to position [123, 0]
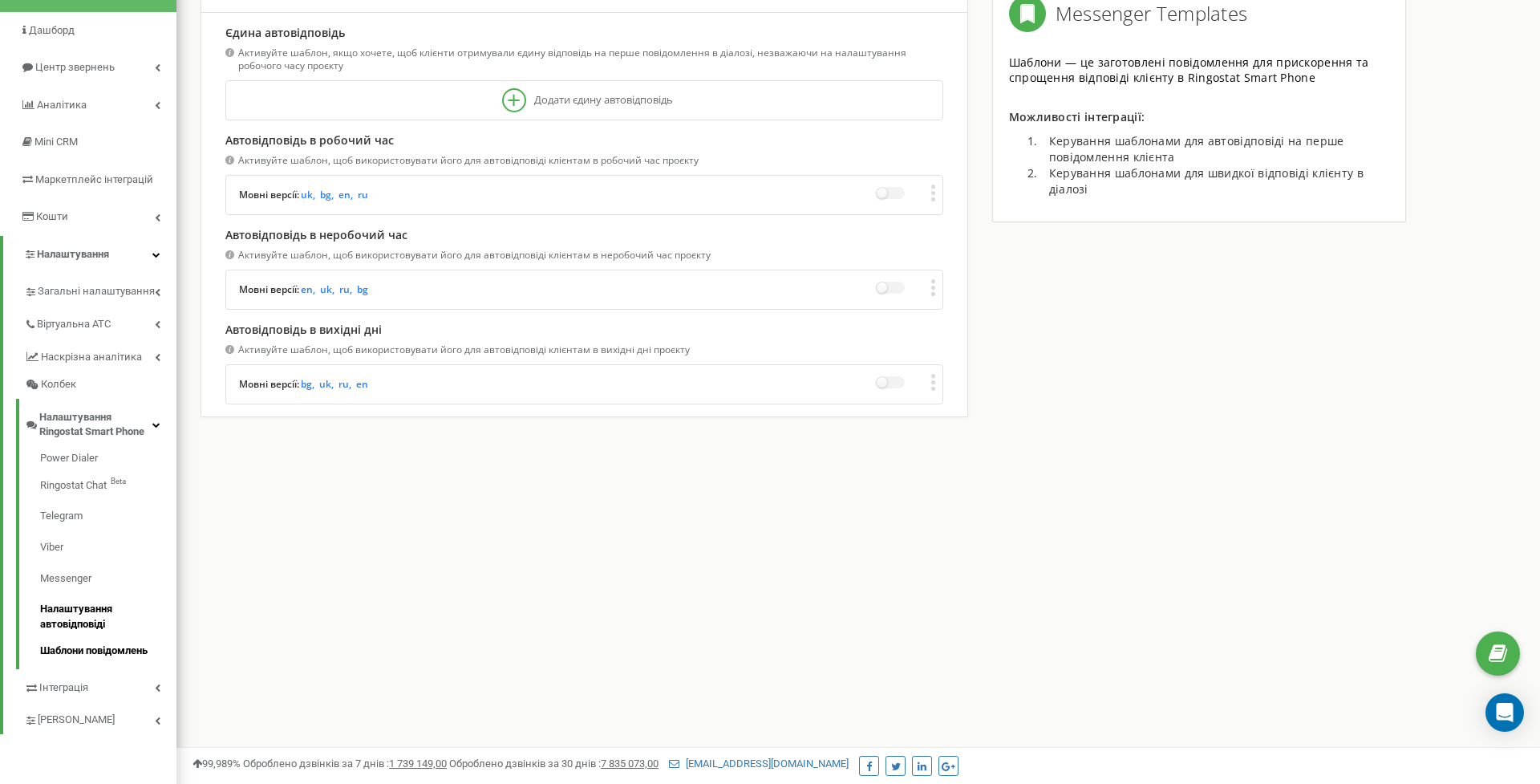
click at [104, 640] on link "Шаблони повідомлень" at bounding box center [108, 649] width 137 height 20
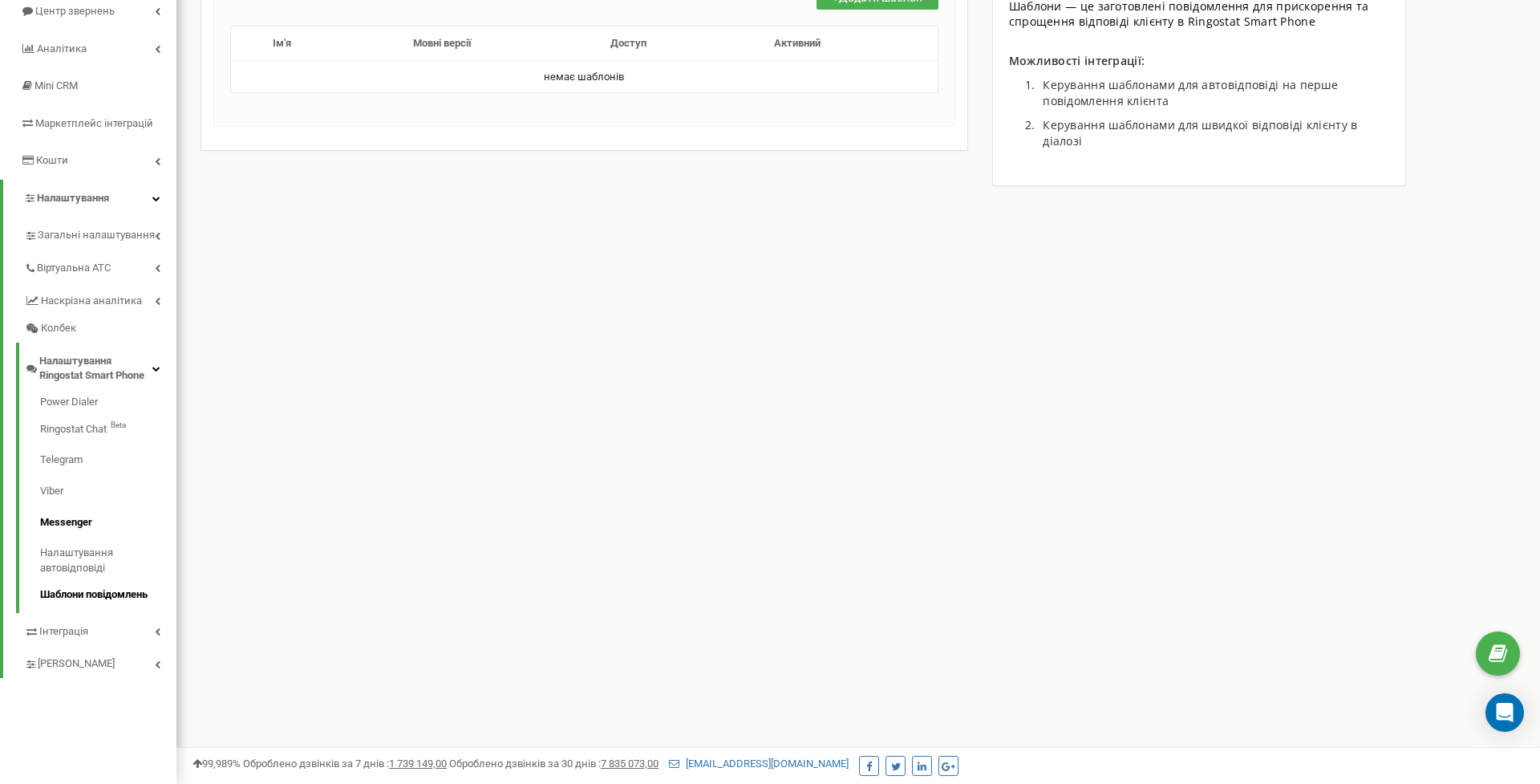
scroll to position [176, 0]
click at [65, 458] on link "Telegram" at bounding box center [108, 462] width 137 height 31
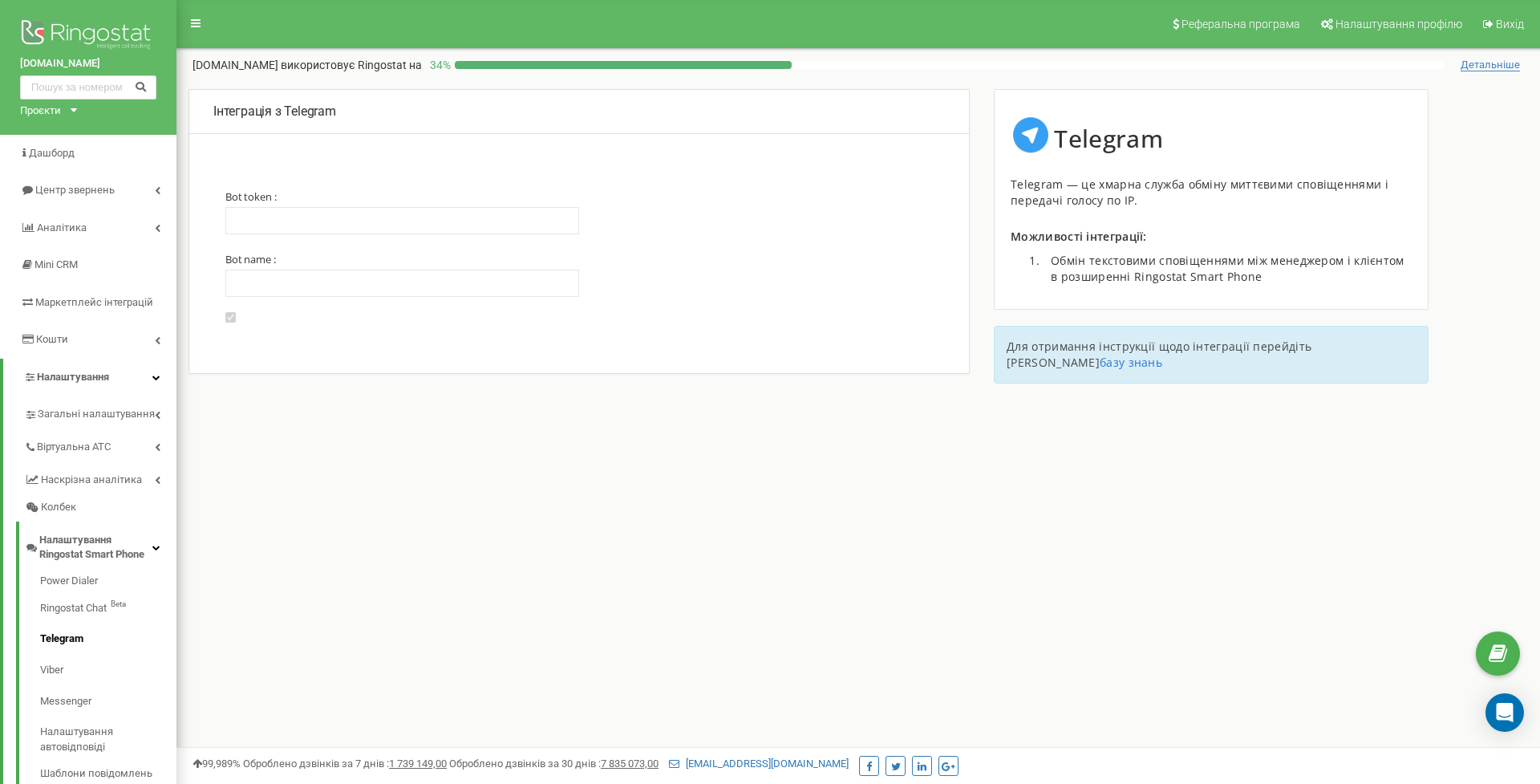
type input "6135453486:AAFymwFY3t9aBHYunfcs9Q960Aq9e7AO2qo"
type input "Keramis_bot"
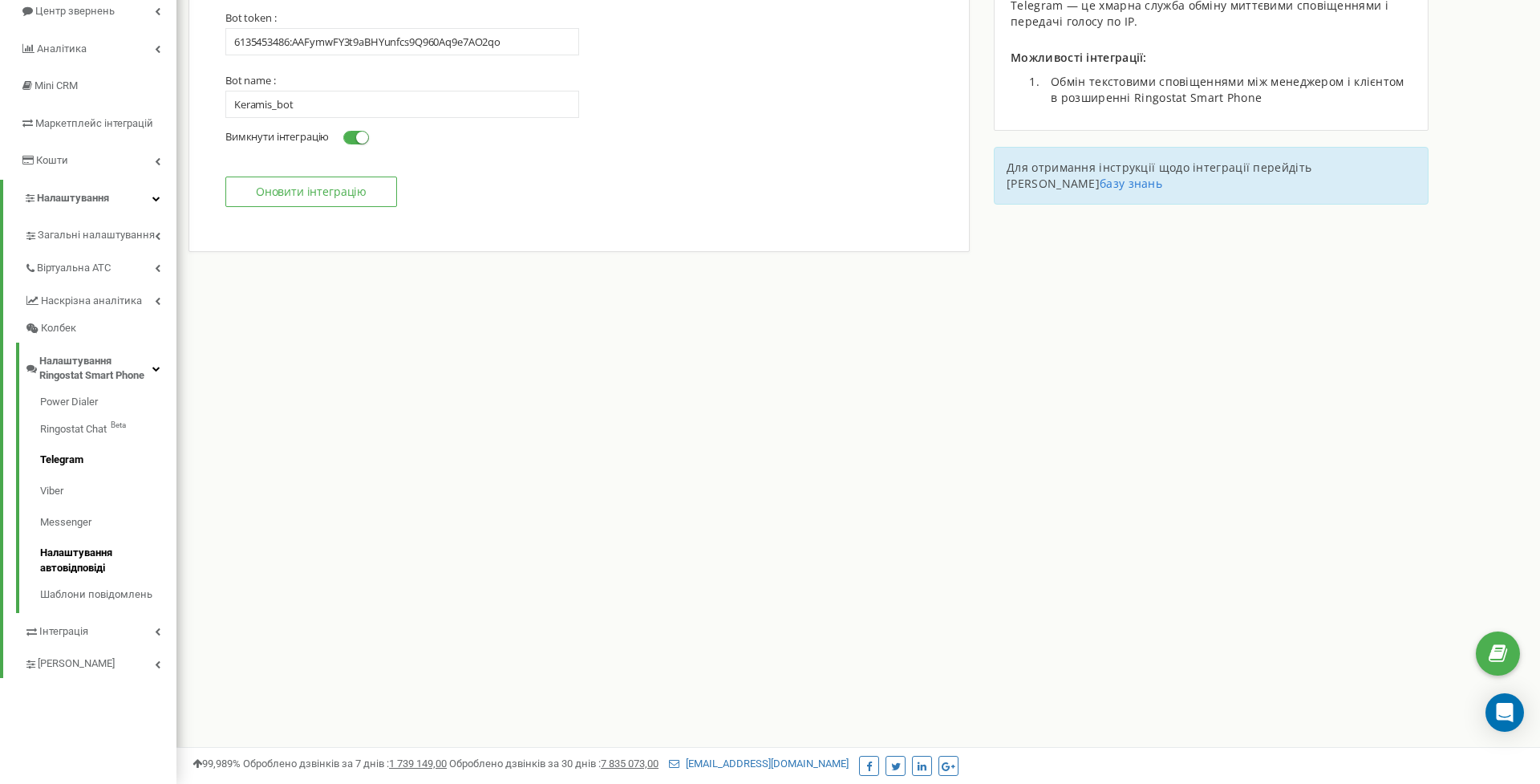
scroll to position [195, 0]
click at [62, 507] on link "Messenger" at bounding box center [108, 523] width 137 height 31
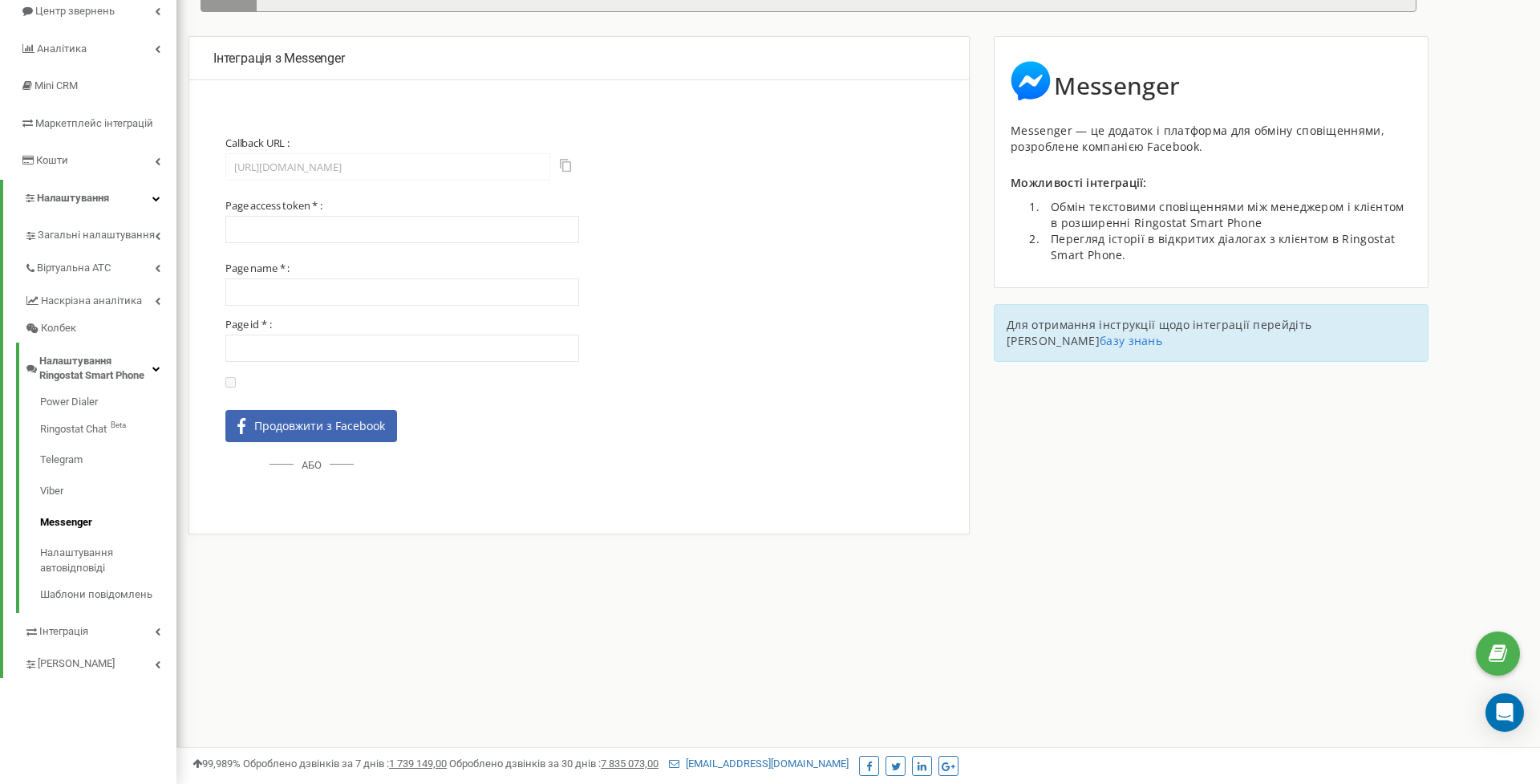
scroll to position [195, 0]
click at [72, 540] on link "Налаштування автовідповіді" at bounding box center [108, 560] width 137 height 46
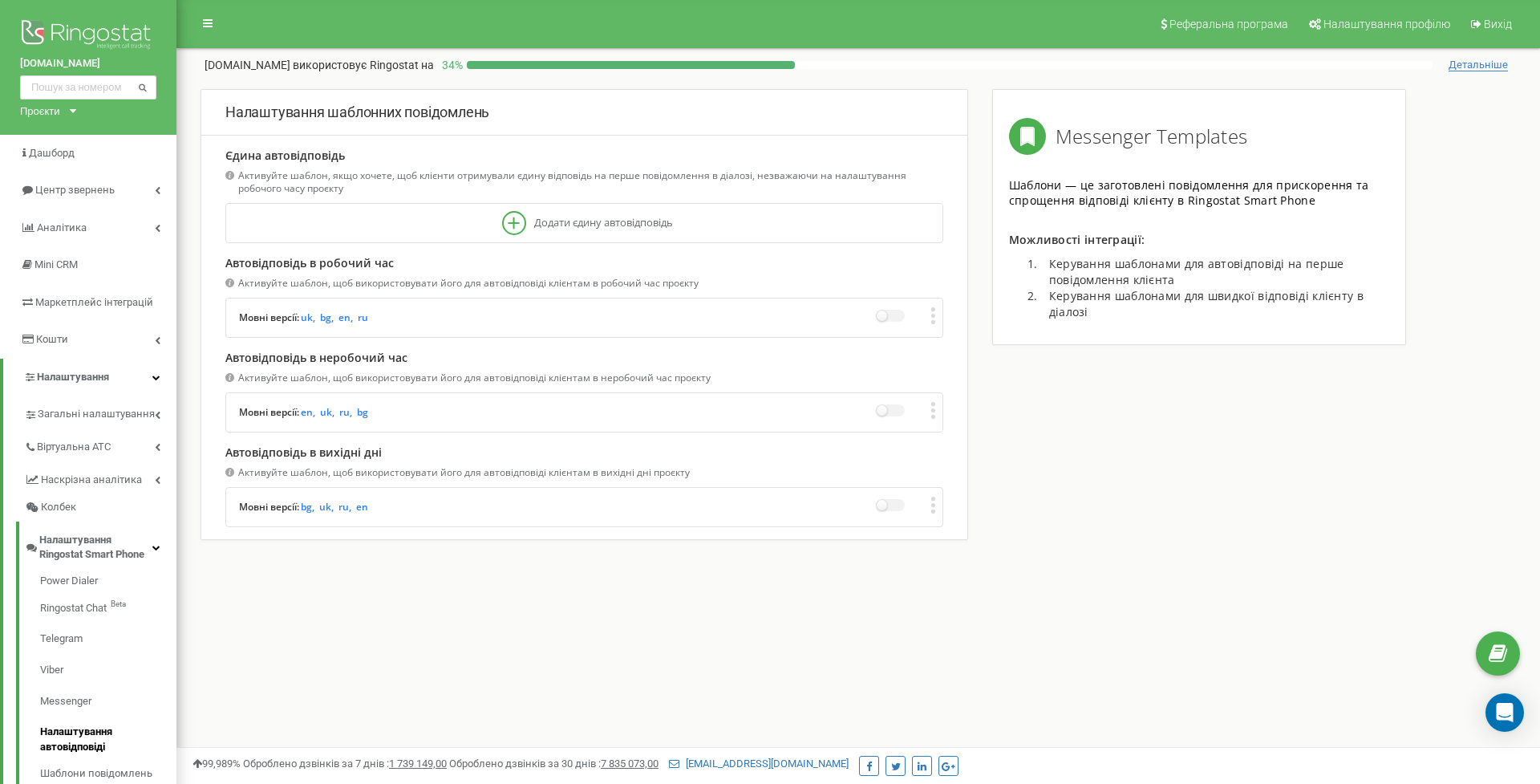
click at [935, 312] on icon at bounding box center [933, 315] width 6 height 17
click at [987, 340] on span "Редагувати" at bounding box center [986, 344] width 61 height 8
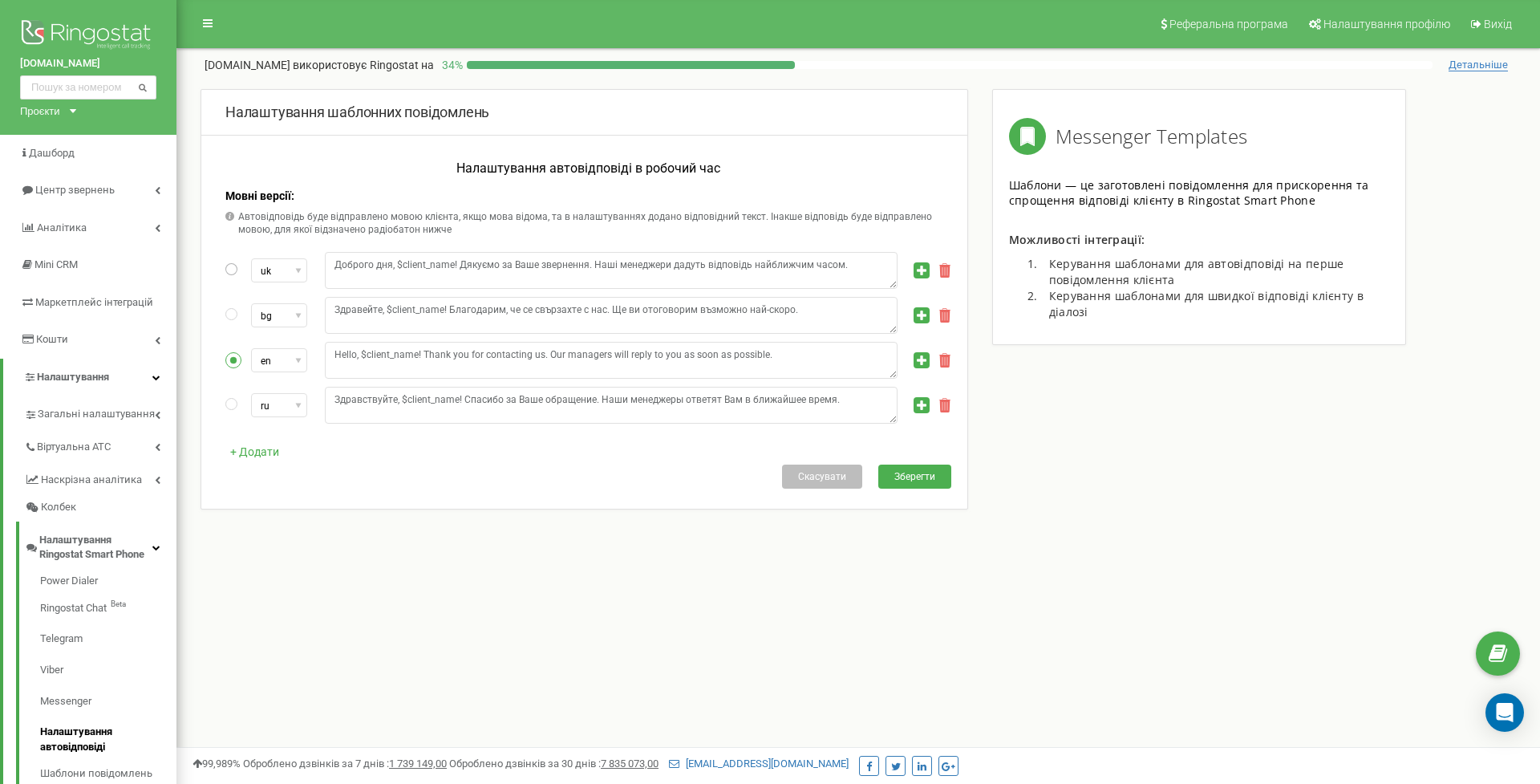
click at [234, 266] on label at bounding box center [232, 270] width 14 height 16
click at [914, 475] on span "Зберегти" at bounding box center [915, 477] width 41 height 10
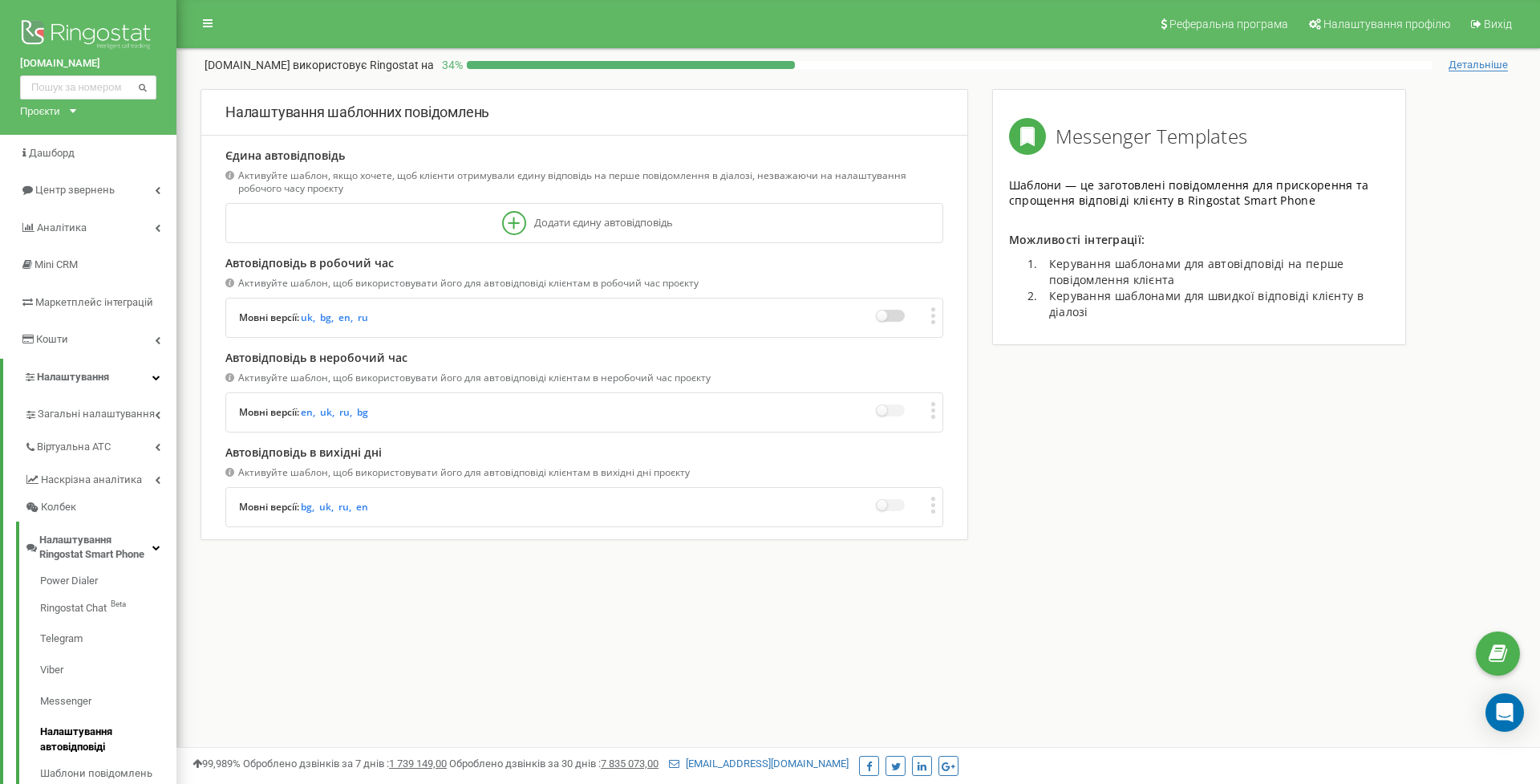
click at [888, 313] on label at bounding box center [890, 315] width 28 height 12
click at [933, 409] on icon at bounding box center [933, 411] width 4 height 4
click at [966, 435] on span "Редагувати" at bounding box center [986, 439] width 61 height 8
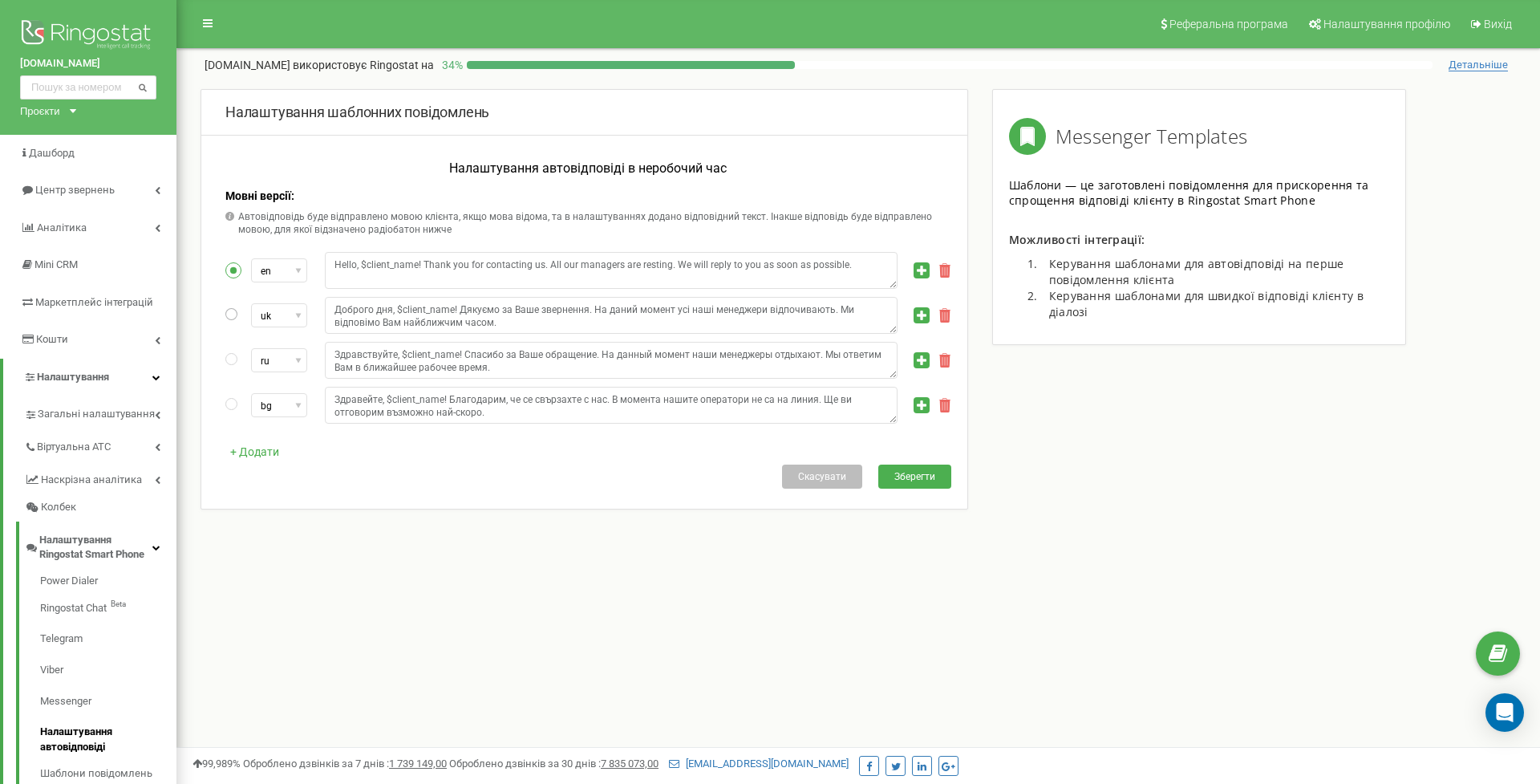
click at [233, 314] on label at bounding box center [232, 315] width 14 height 16
click at [901, 474] on span "Зберегти" at bounding box center [915, 477] width 41 height 10
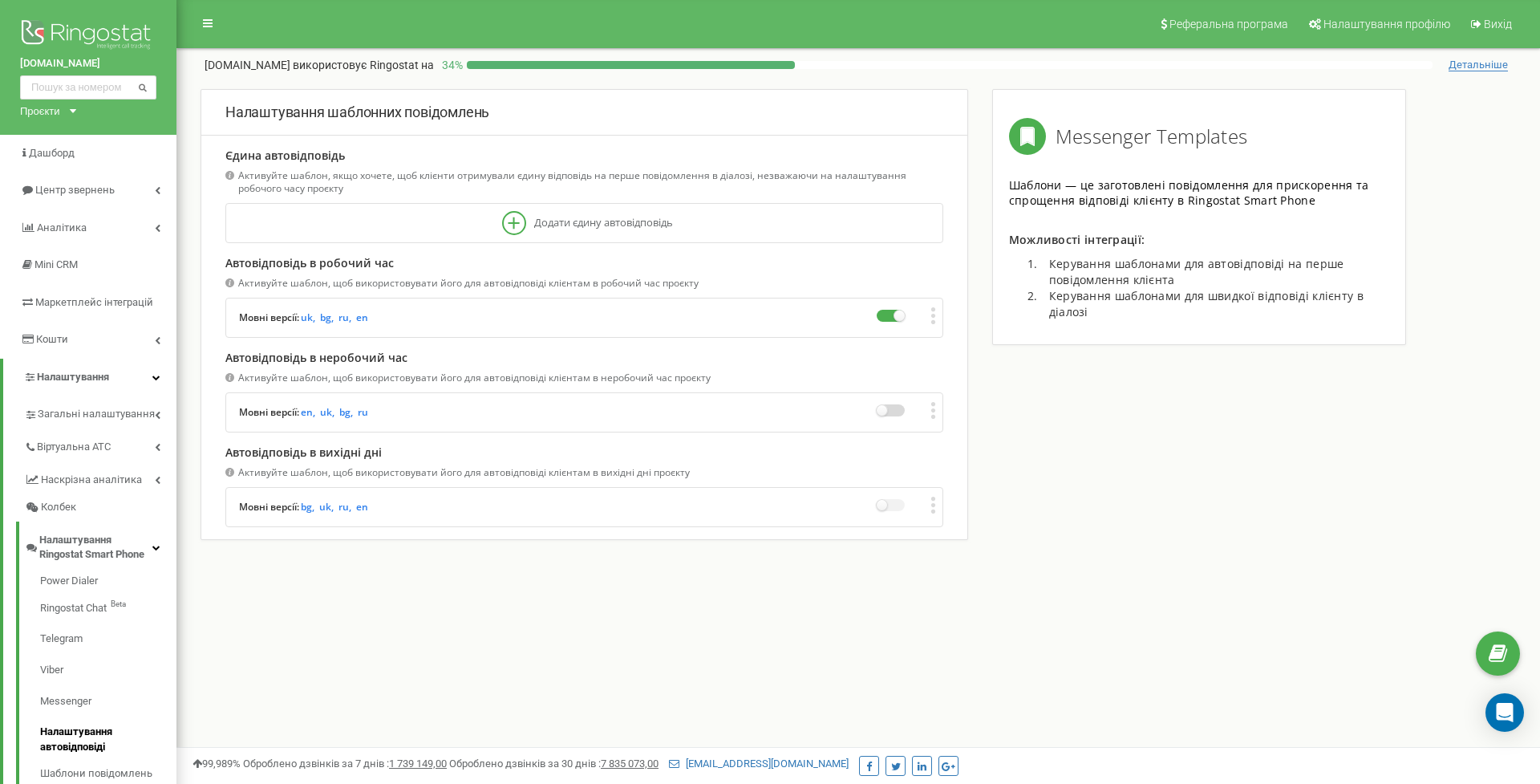
click at [888, 409] on label at bounding box center [890, 411] width 28 height 12
click at [933, 506] on icon at bounding box center [933, 504] width 6 height 17
click at [963, 529] on span "Редагувати" at bounding box center [986, 533] width 61 height 8
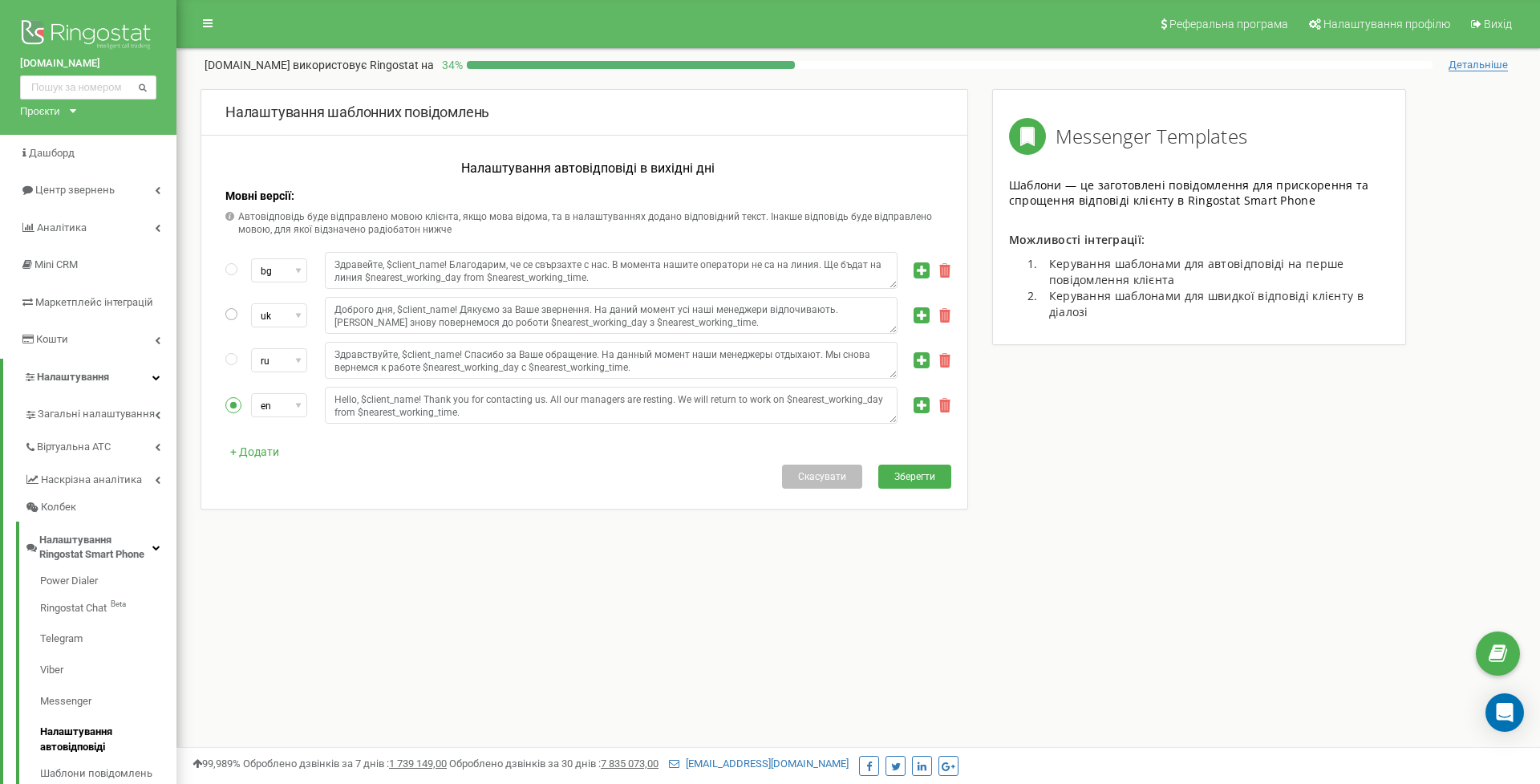
click at [233, 314] on label at bounding box center [232, 315] width 14 height 16
click at [907, 477] on span "Зберегти" at bounding box center [915, 477] width 41 height 10
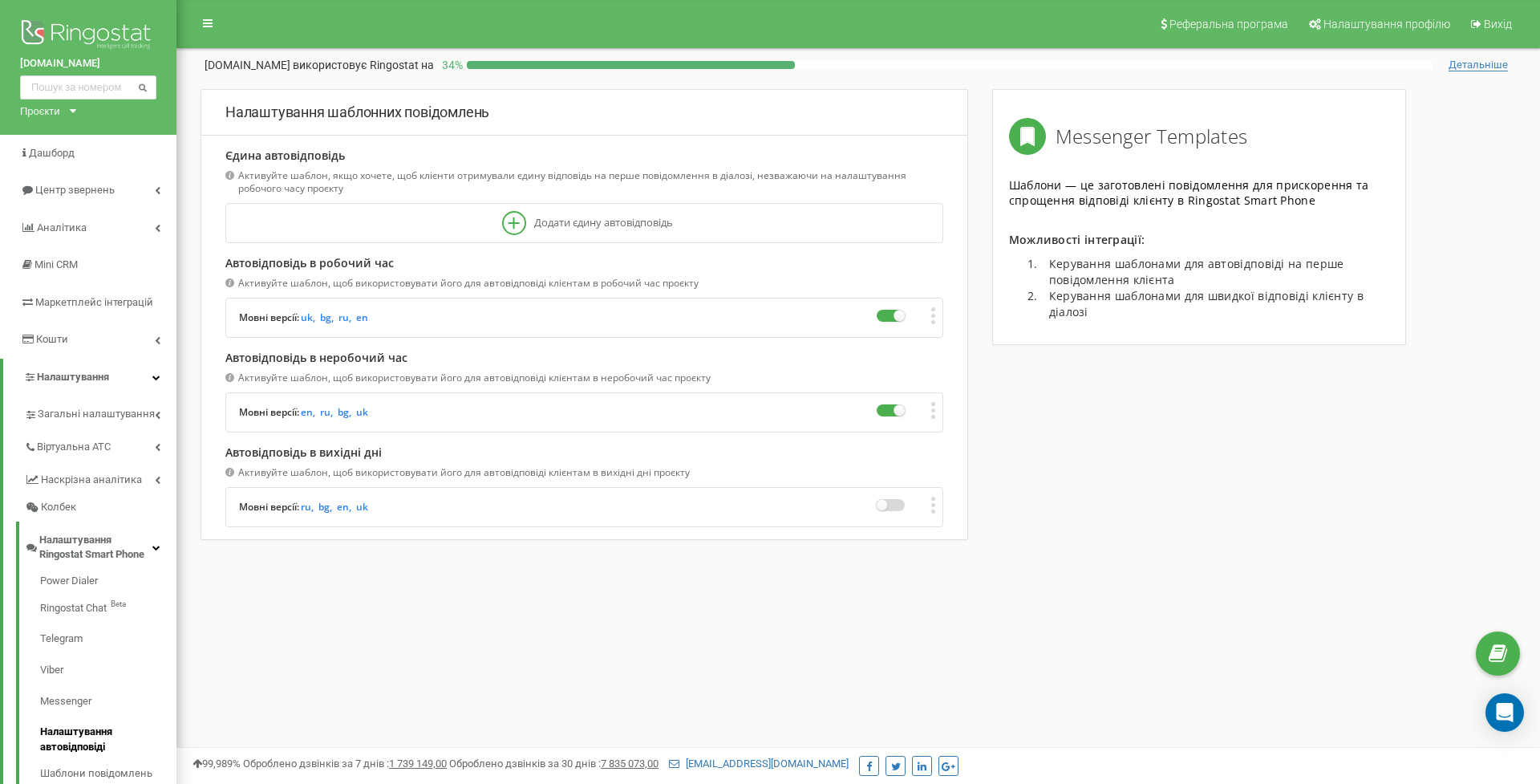
click at [888, 503] on label at bounding box center [890, 505] width 28 height 12
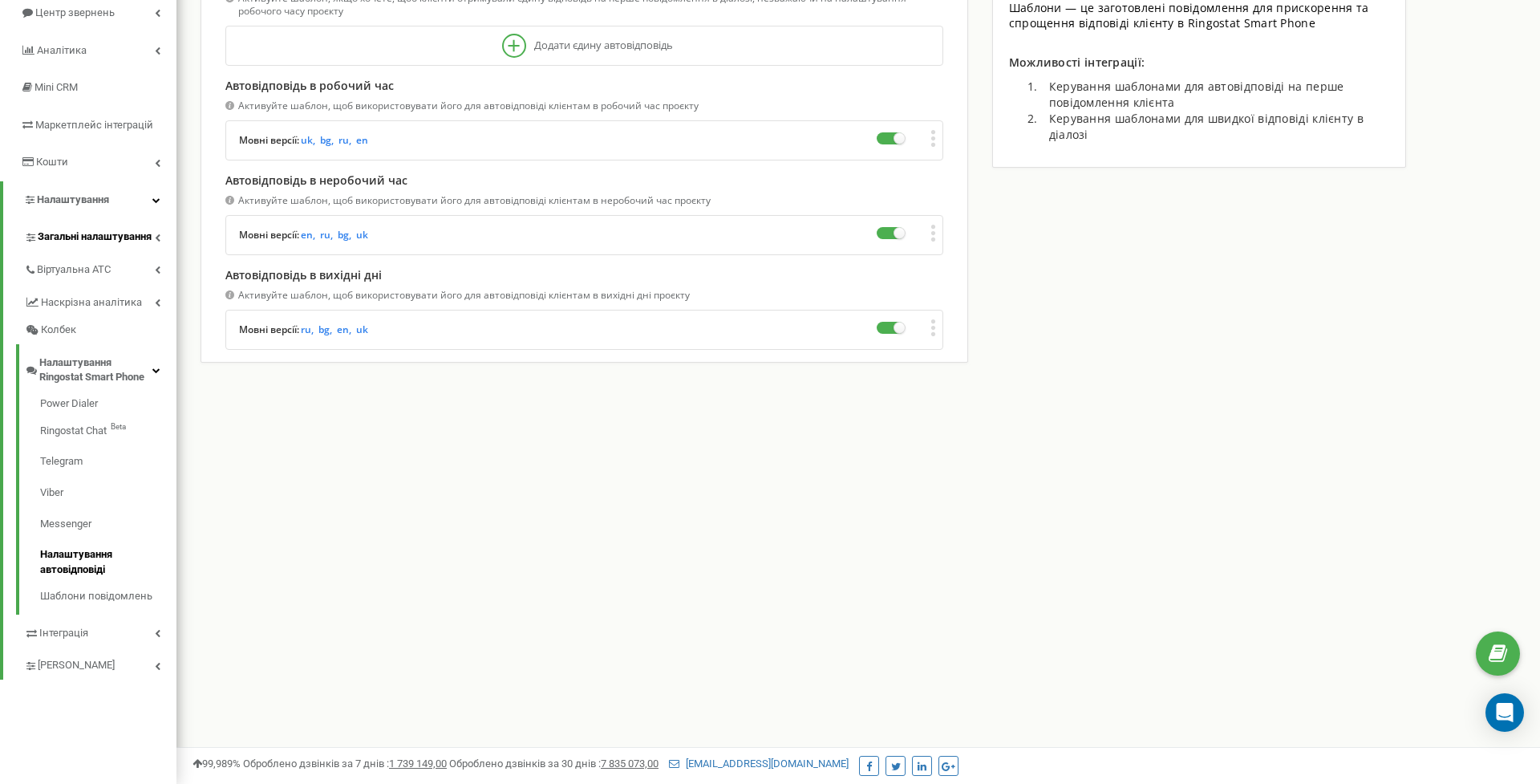
click at [70, 229] on span "Загальні налаштування" at bounding box center [95, 237] width 114 height 16
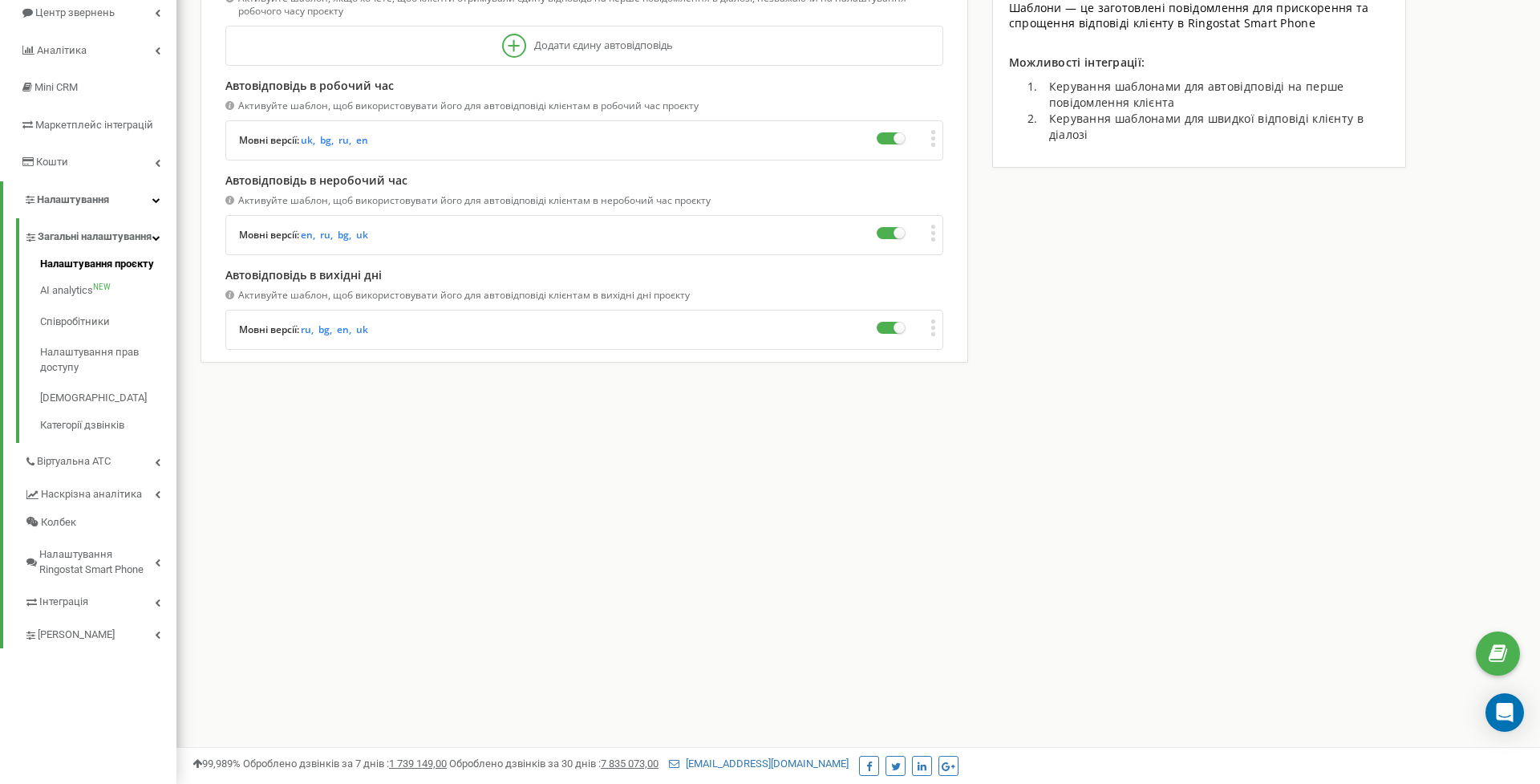
click at [116, 272] on link "Налаштування проєкту" at bounding box center [108, 266] width 137 height 20
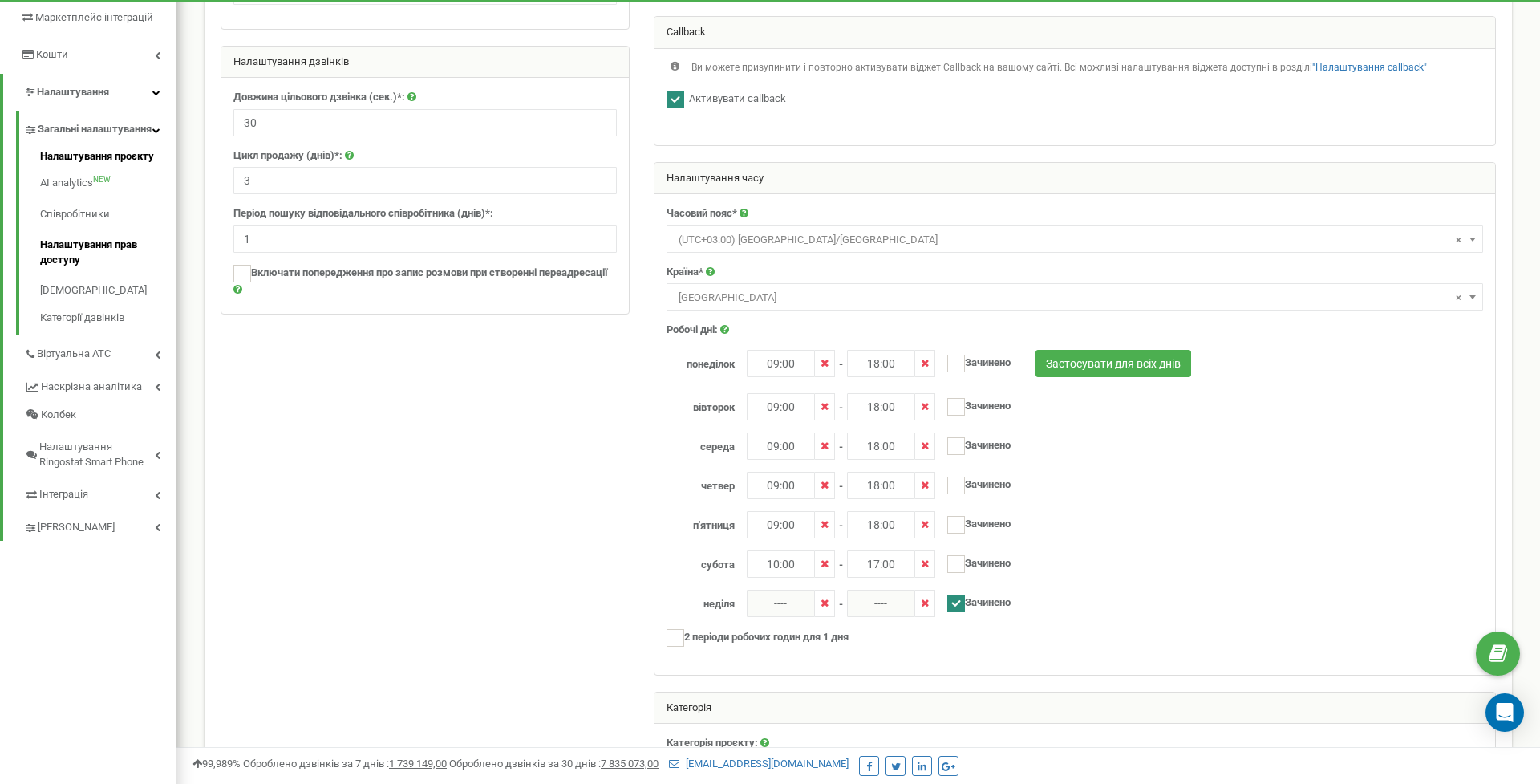
scroll to position [292, 0]
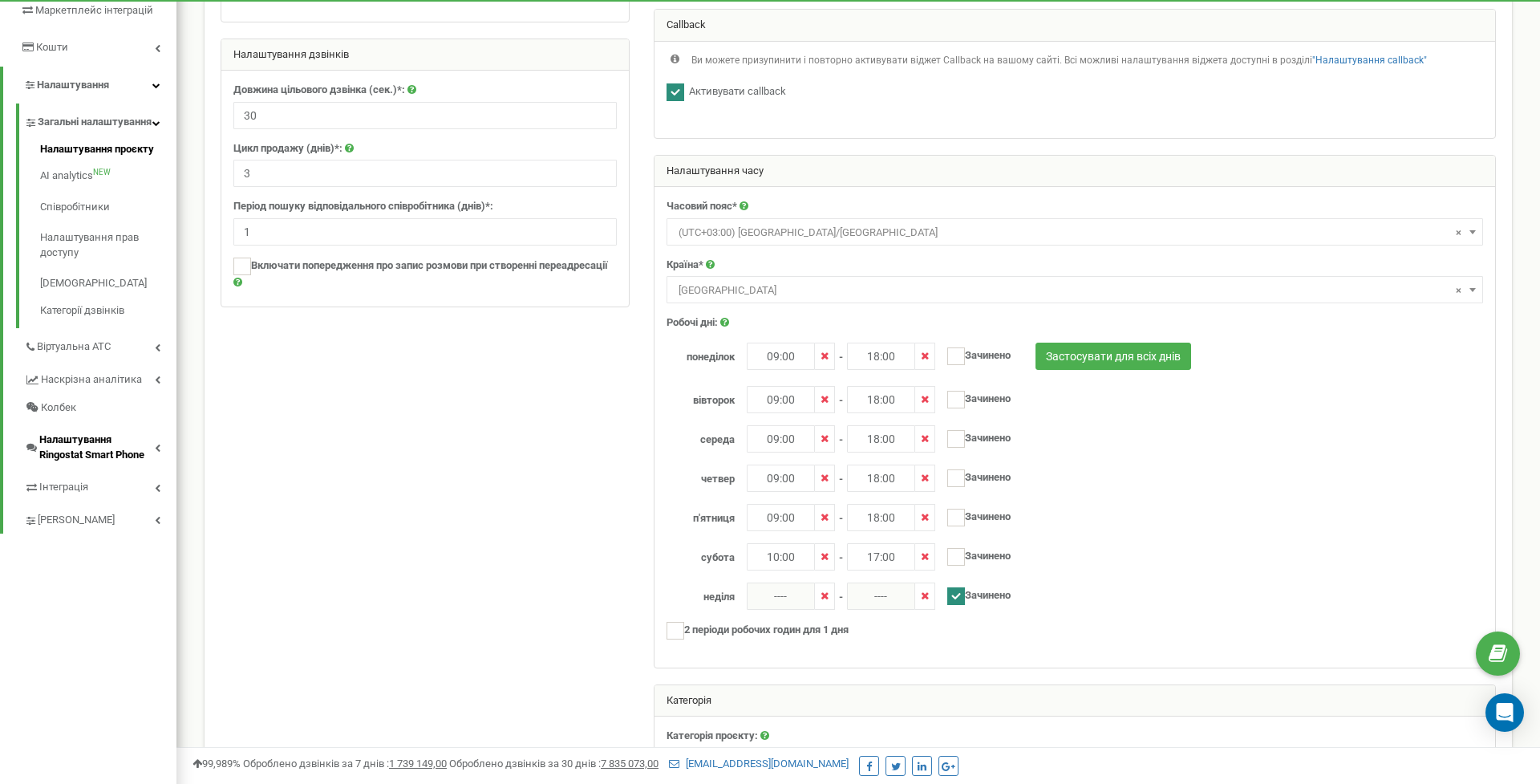
click at [84, 449] on span "Налаштування Ringostat Smart Phone" at bounding box center [97, 447] width 115 height 29
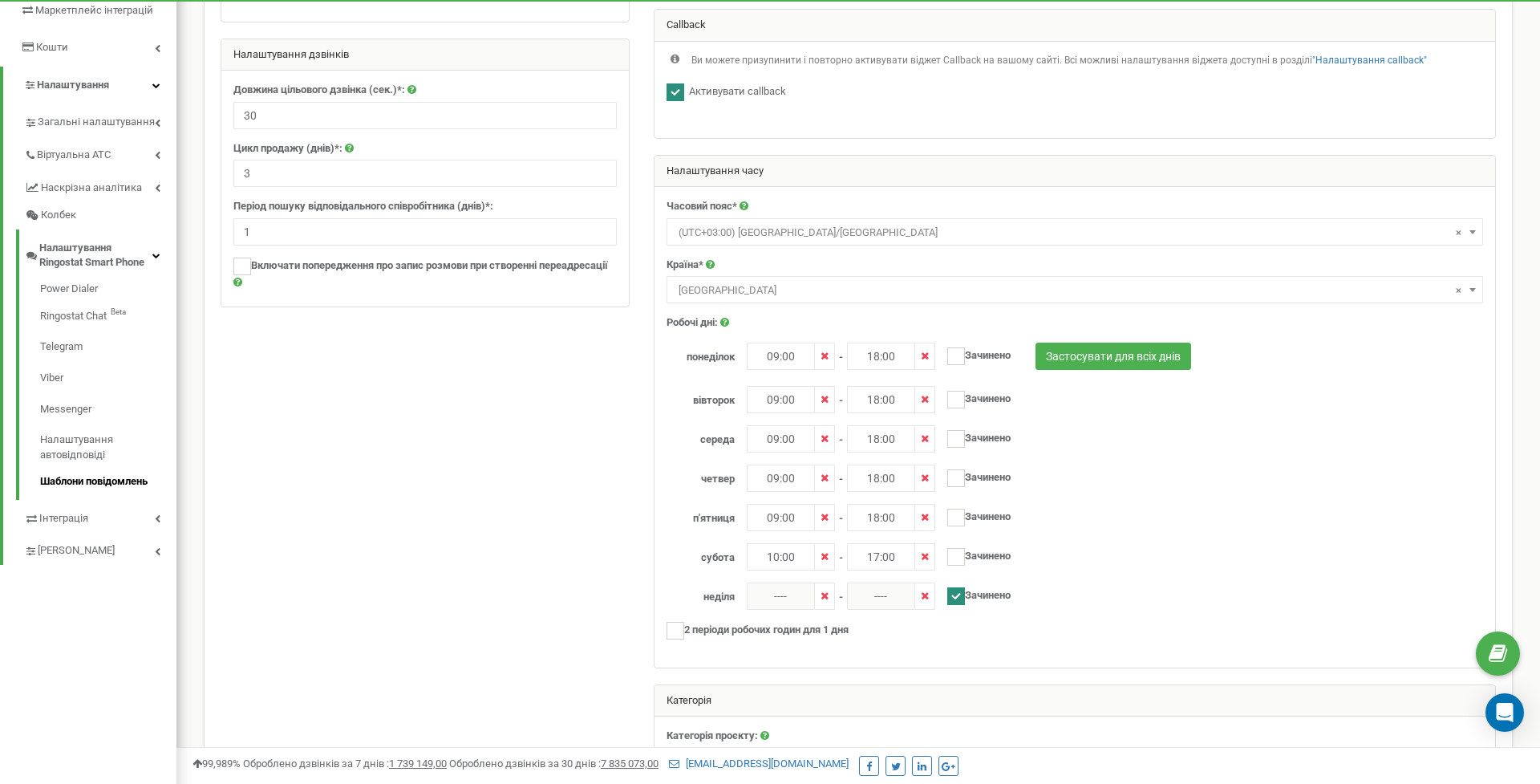
click at [82, 470] on link "Шаблони повідомлень" at bounding box center [108, 480] width 137 height 20
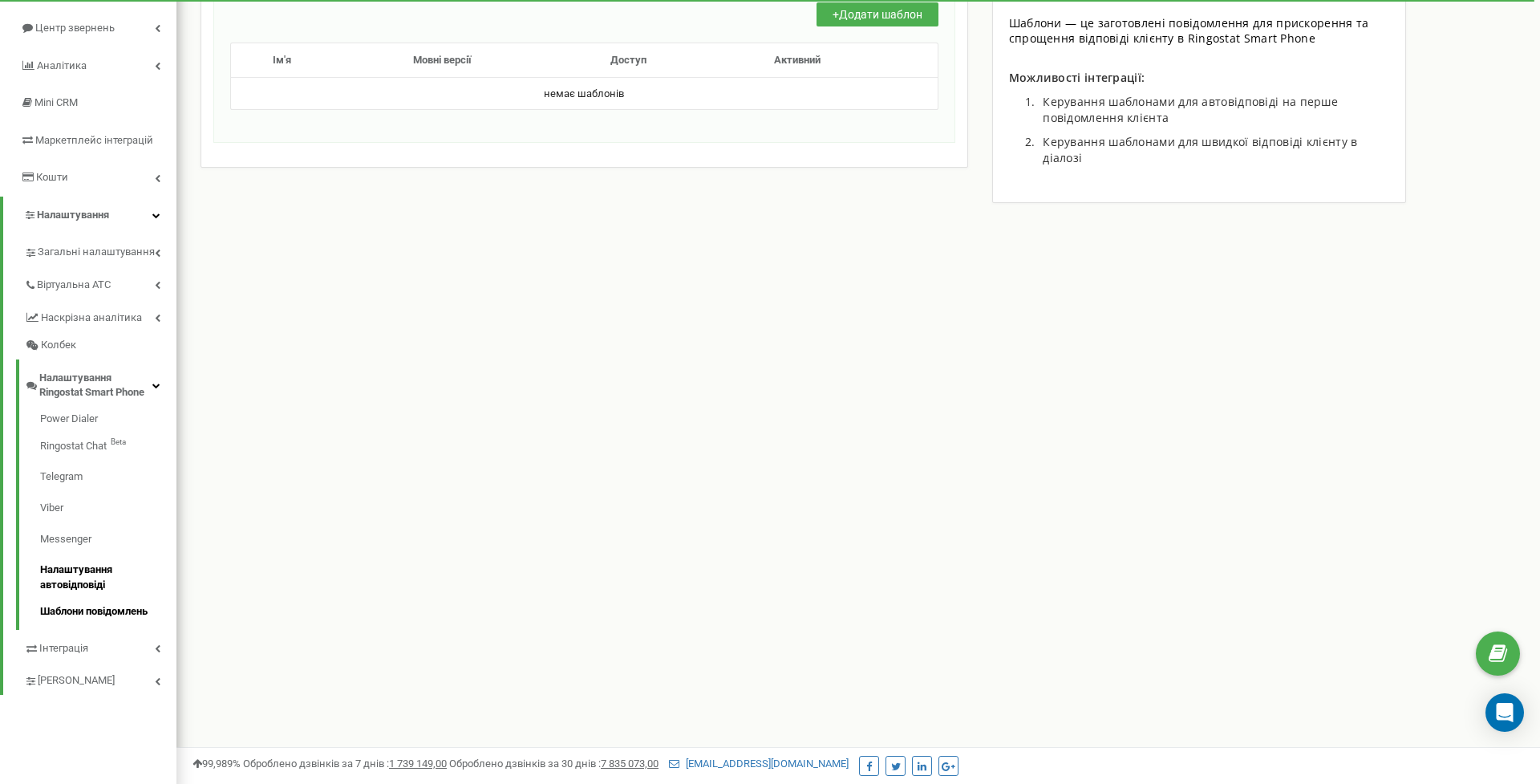
scroll to position [164, 0]
click at [53, 412] on link "Power Dialer" at bounding box center [108, 419] width 137 height 20
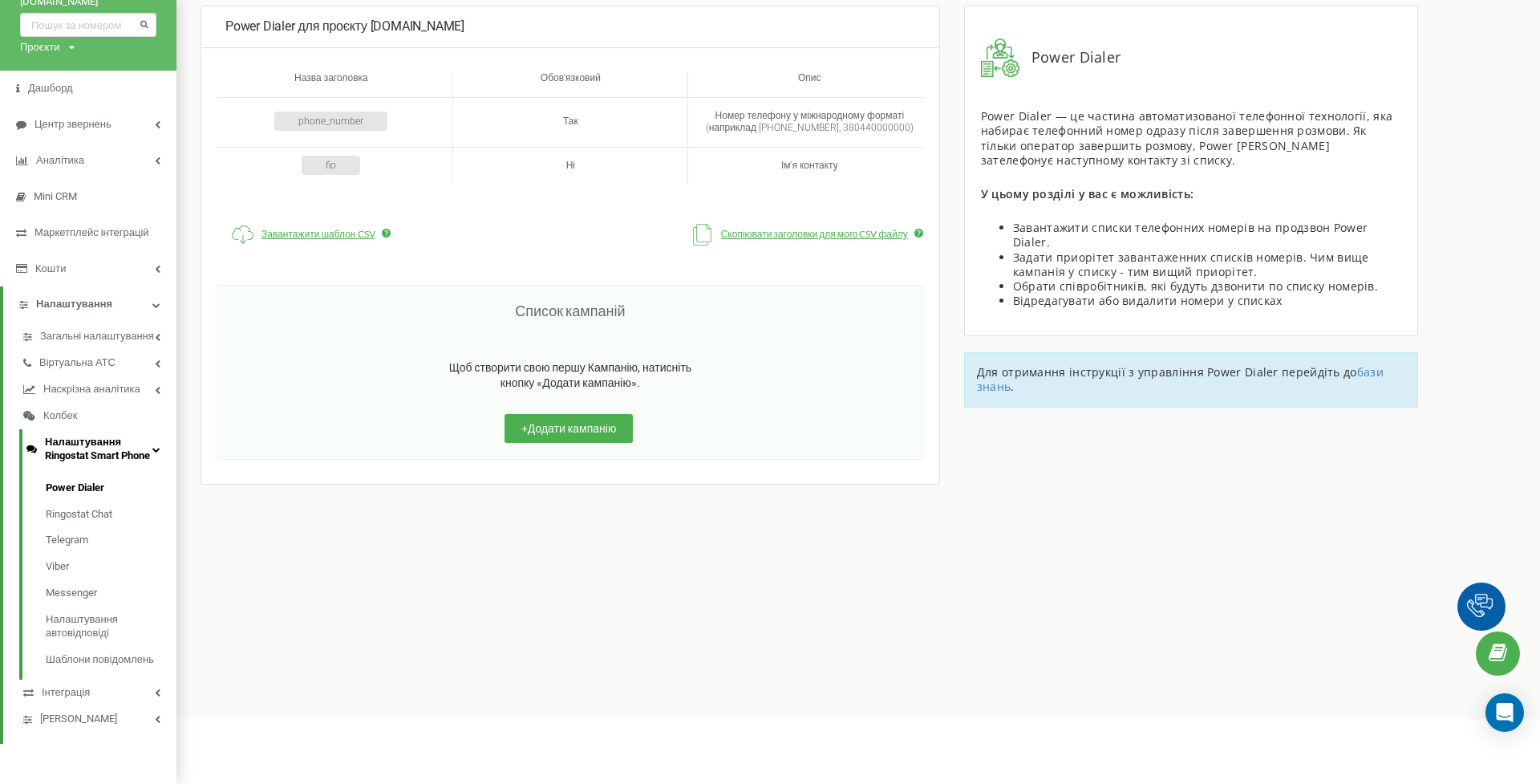
scroll to position [71, 0]
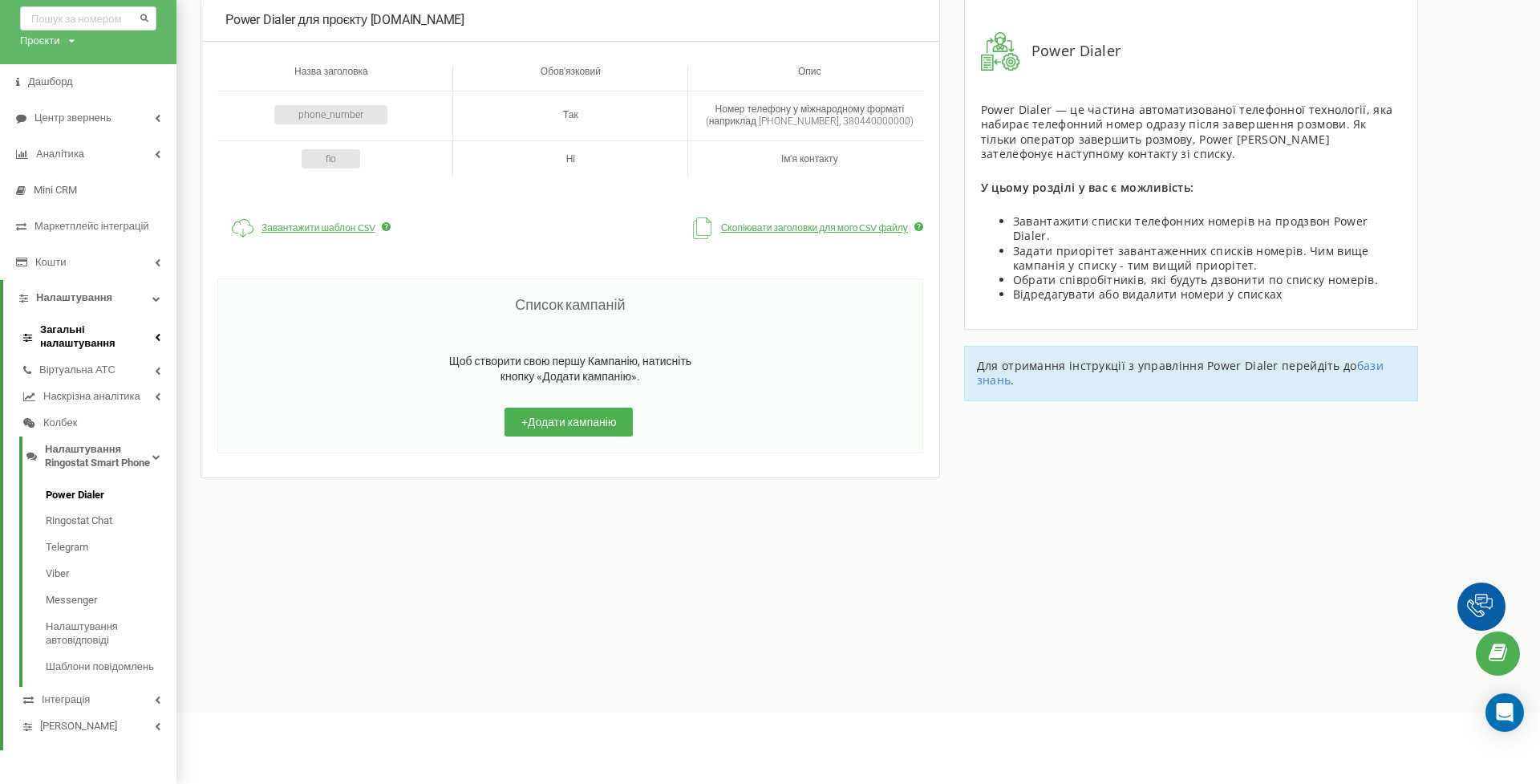
click at [88, 333] on span "Загальні налаштування" at bounding box center [98, 336] width 115 height 27
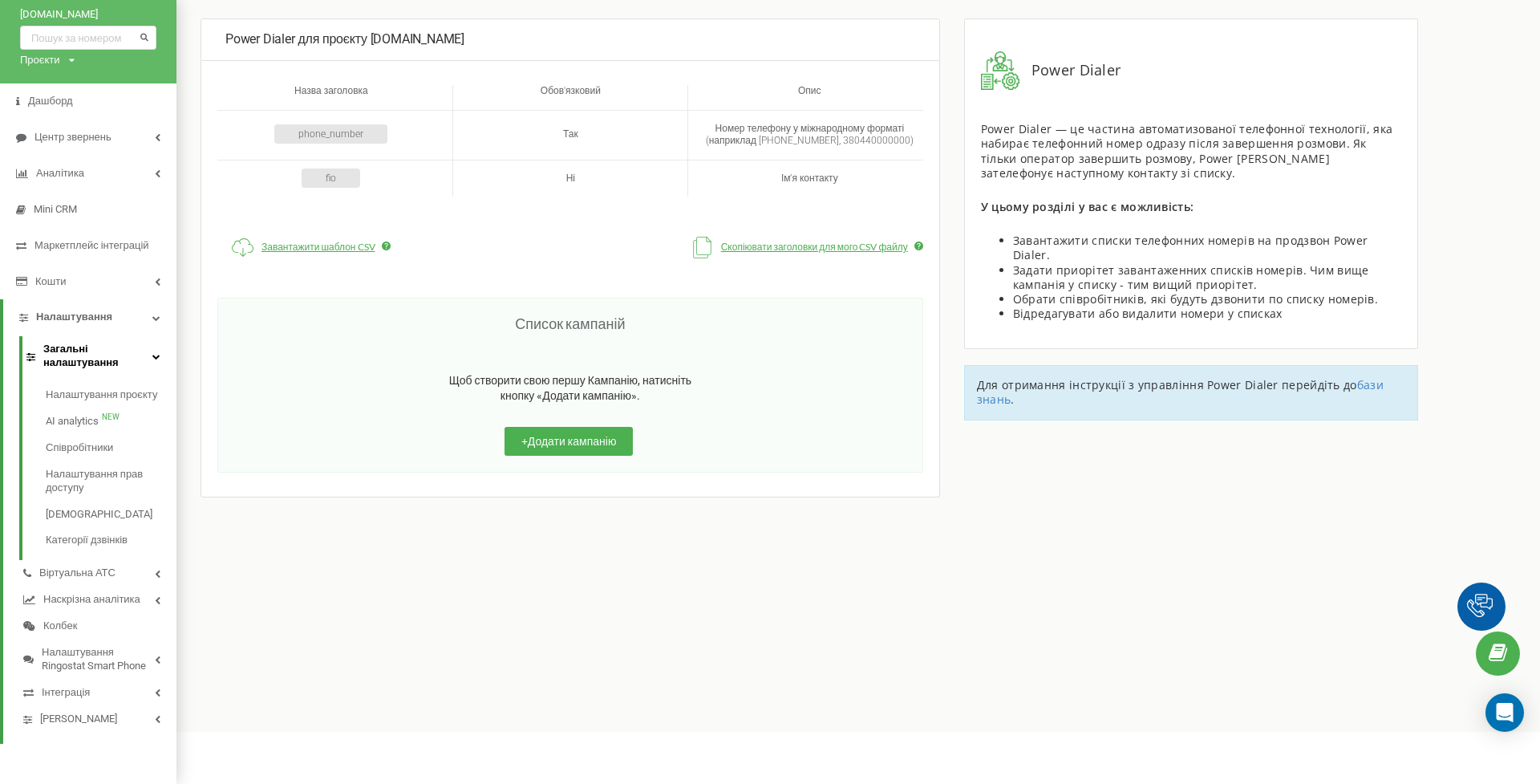
scroll to position [0, 0]
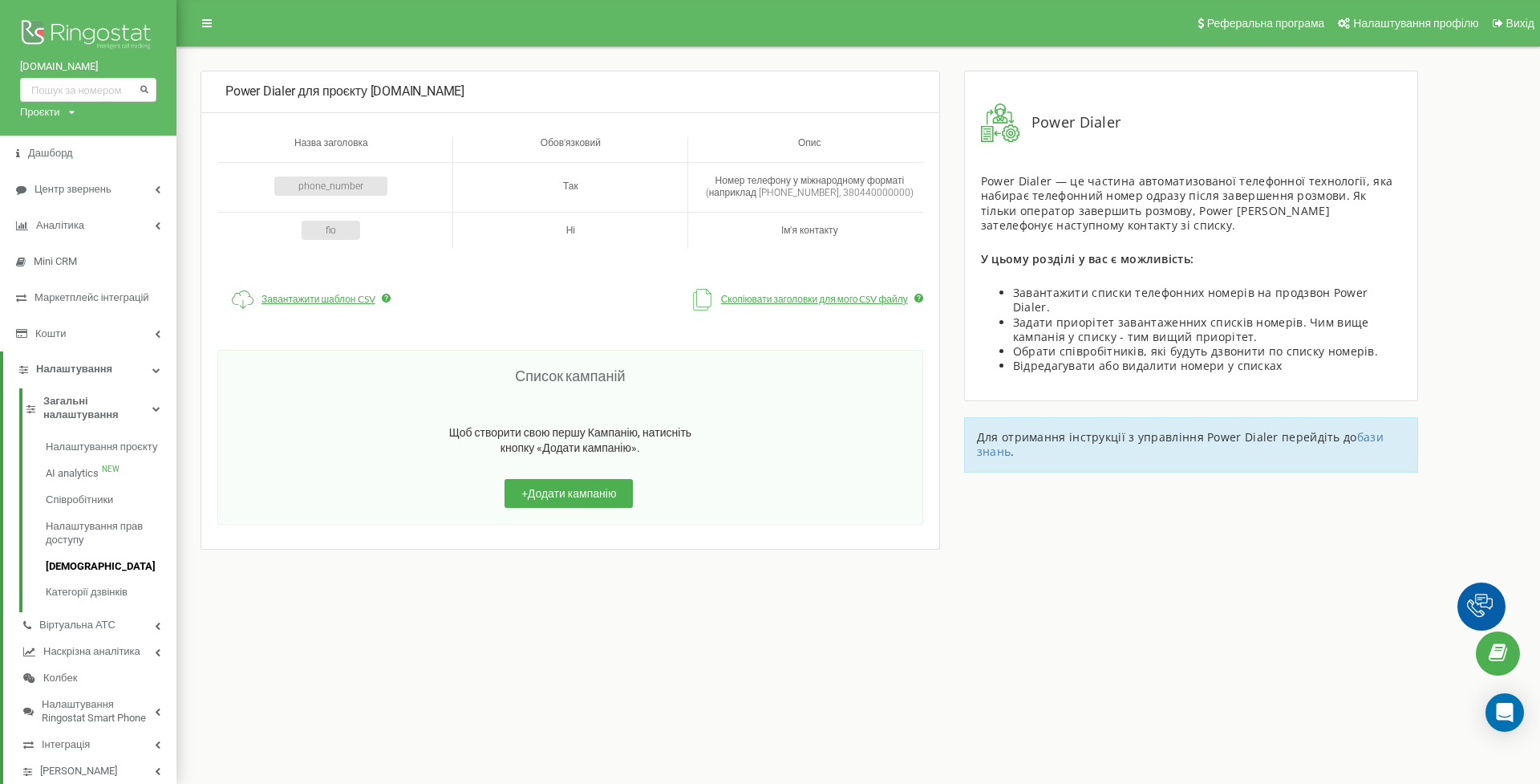
click at [99, 560] on span "[DEMOGRAPHIC_DATA]" at bounding box center [100, 567] width 110 height 14
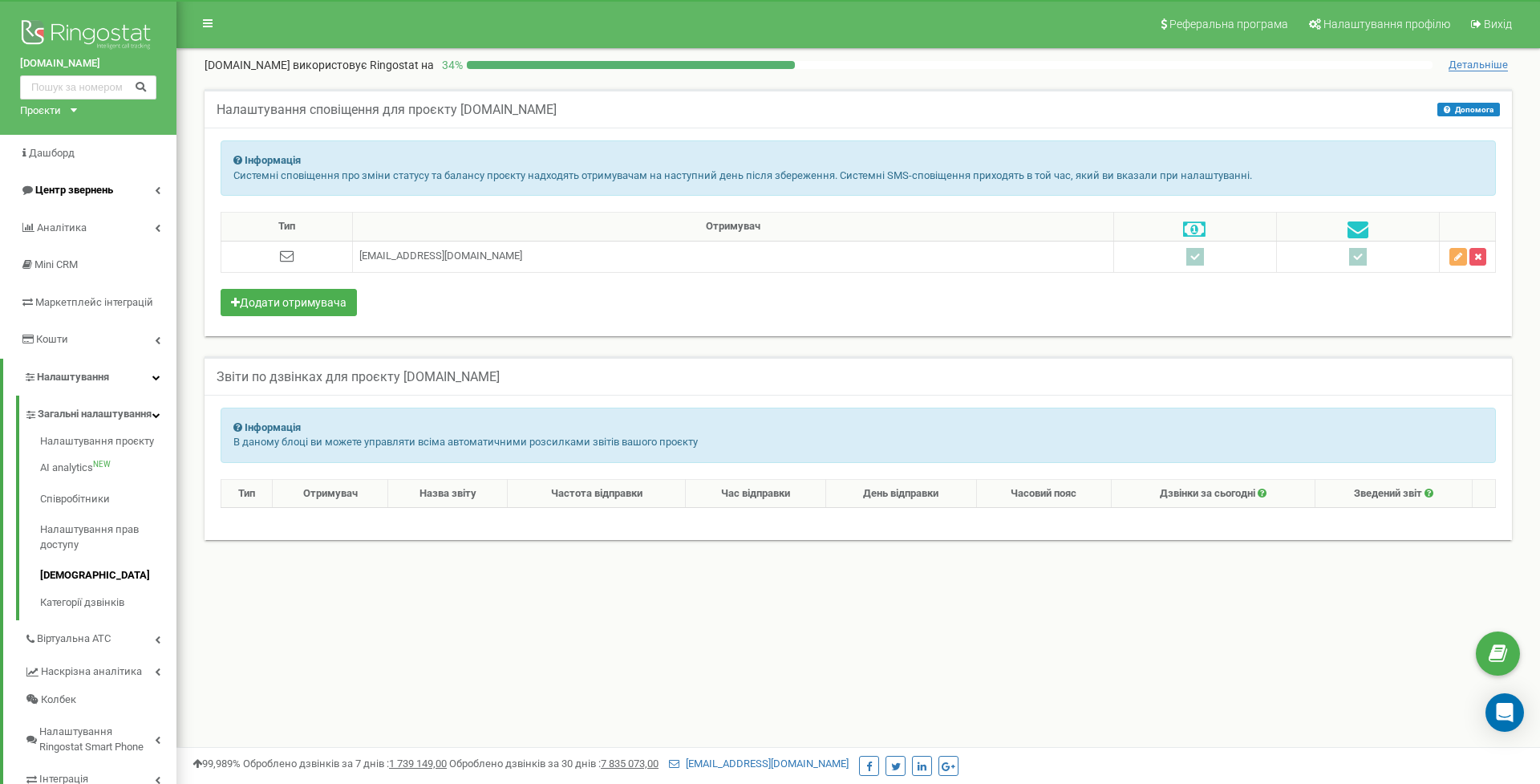
click at [101, 189] on span "Центр звернень" at bounding box center [74, 189] width 78 height 12
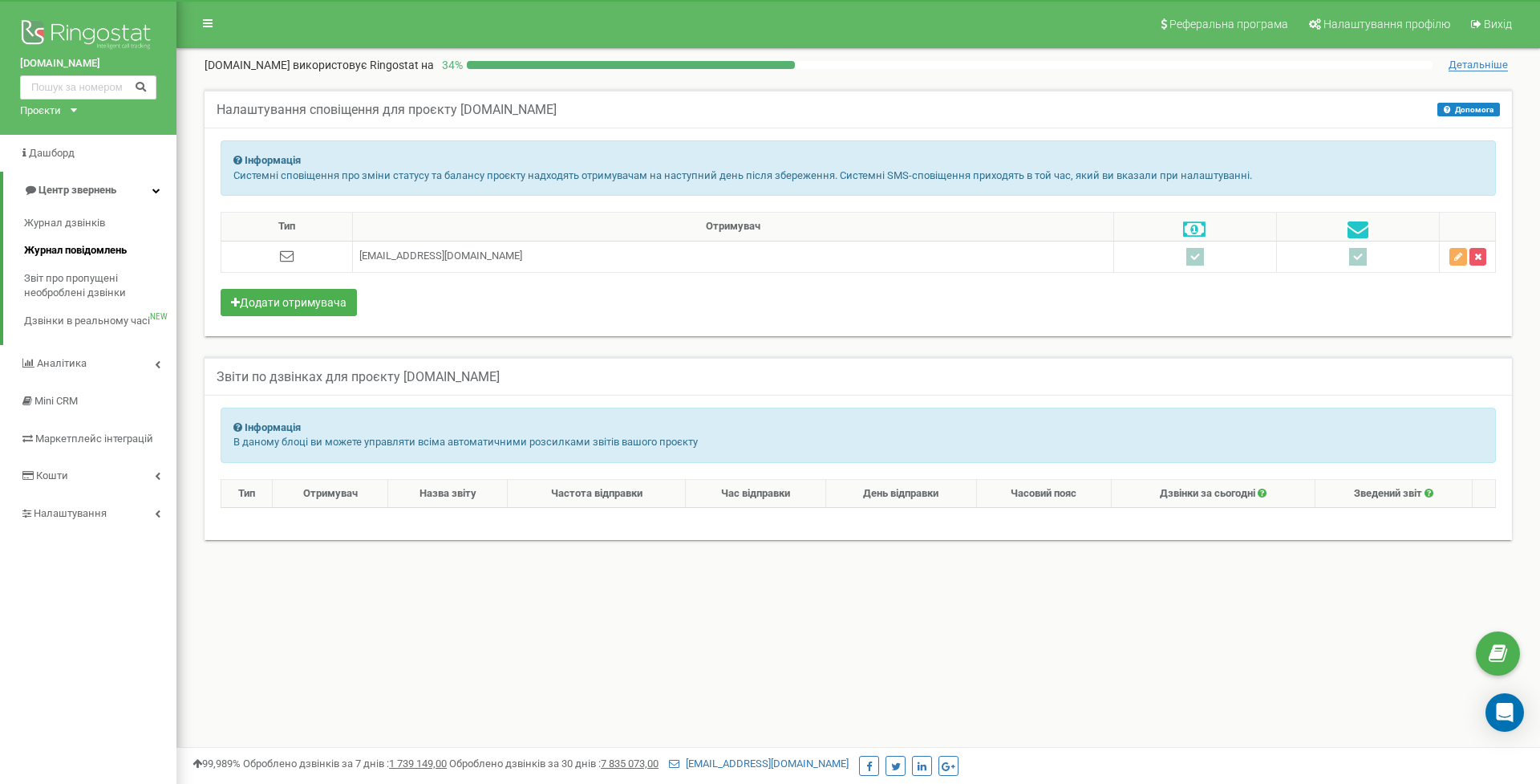
click at [98, 245] on span "Журнал повідомлень" at bounding box center [75, 251] width 102 height 16
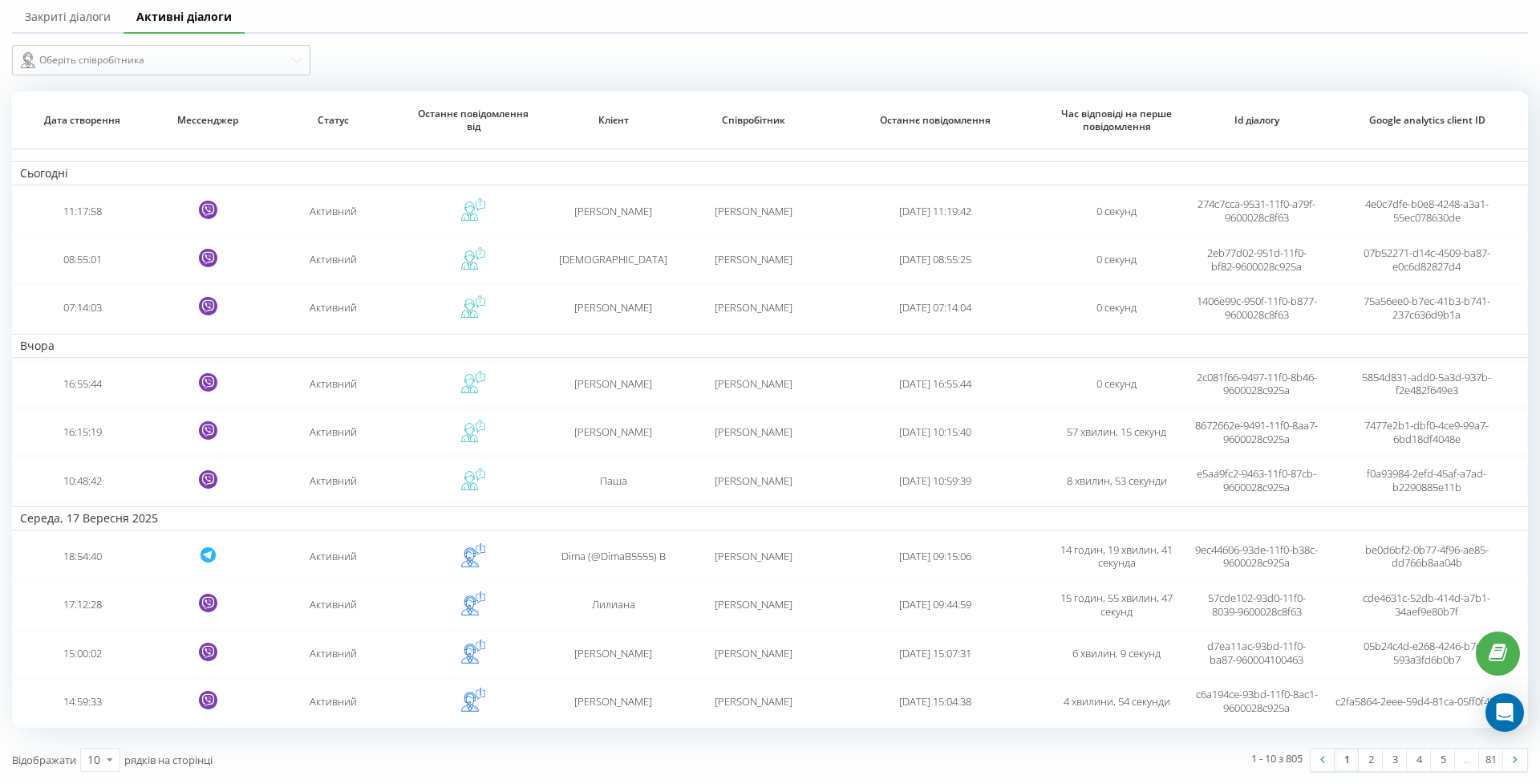
scroll to position [65, 0]
click at [1367, 764] on link "2" at bounding box center [1370, 759] width 24 height 22
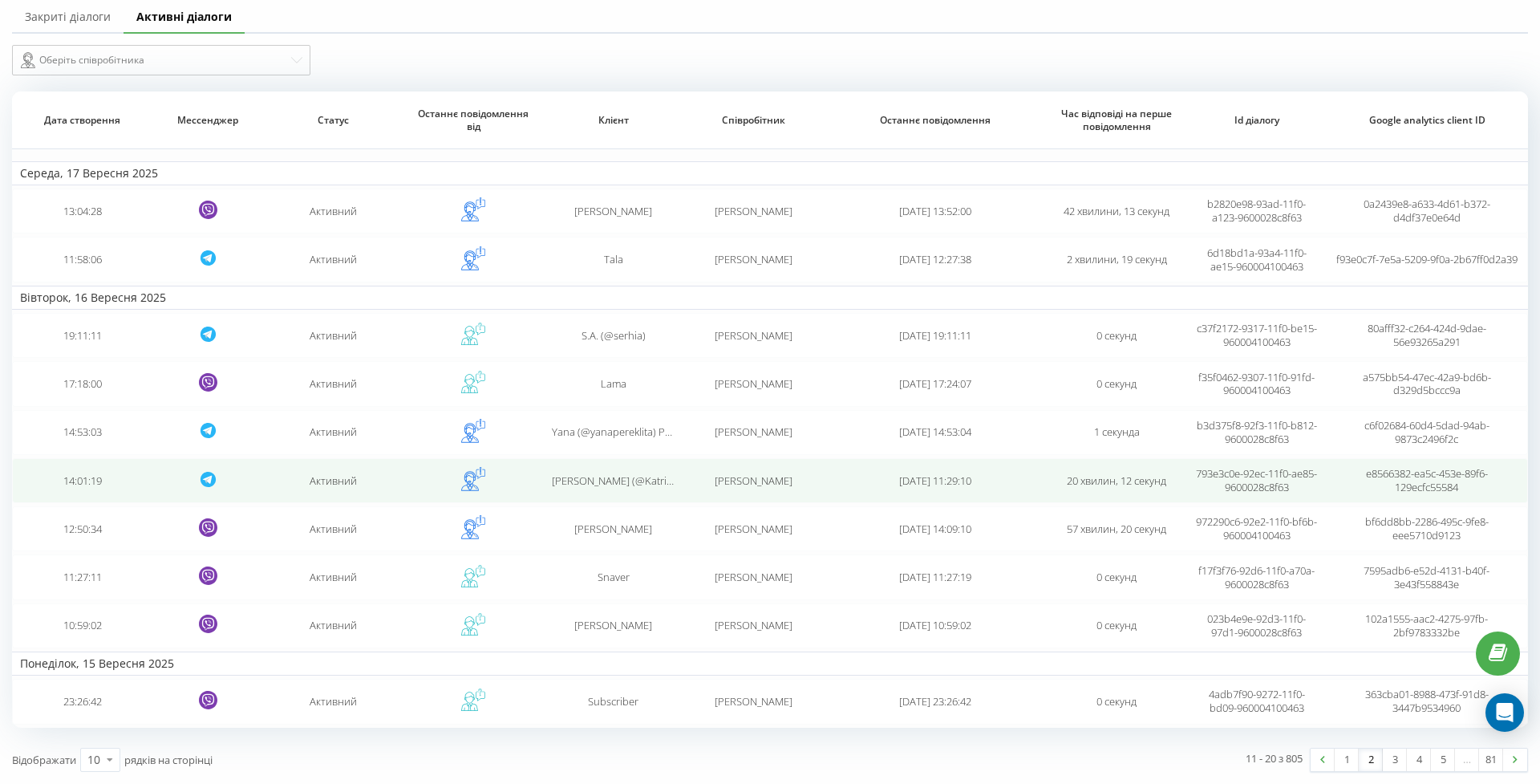
scroll to position [65, 0]
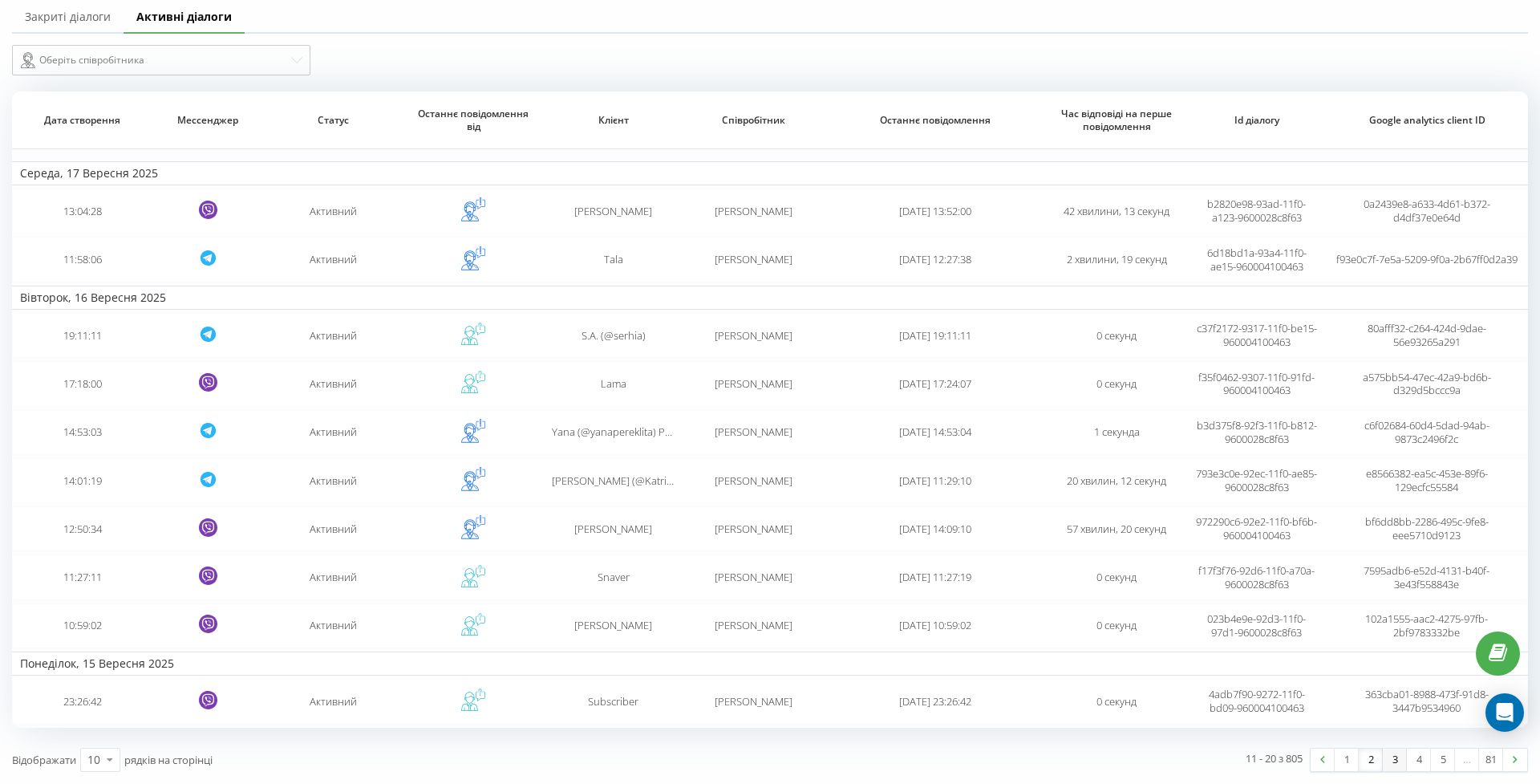
click at [1389, 765] on link "3" at bounding box center [1395, 759] width 24 height 22
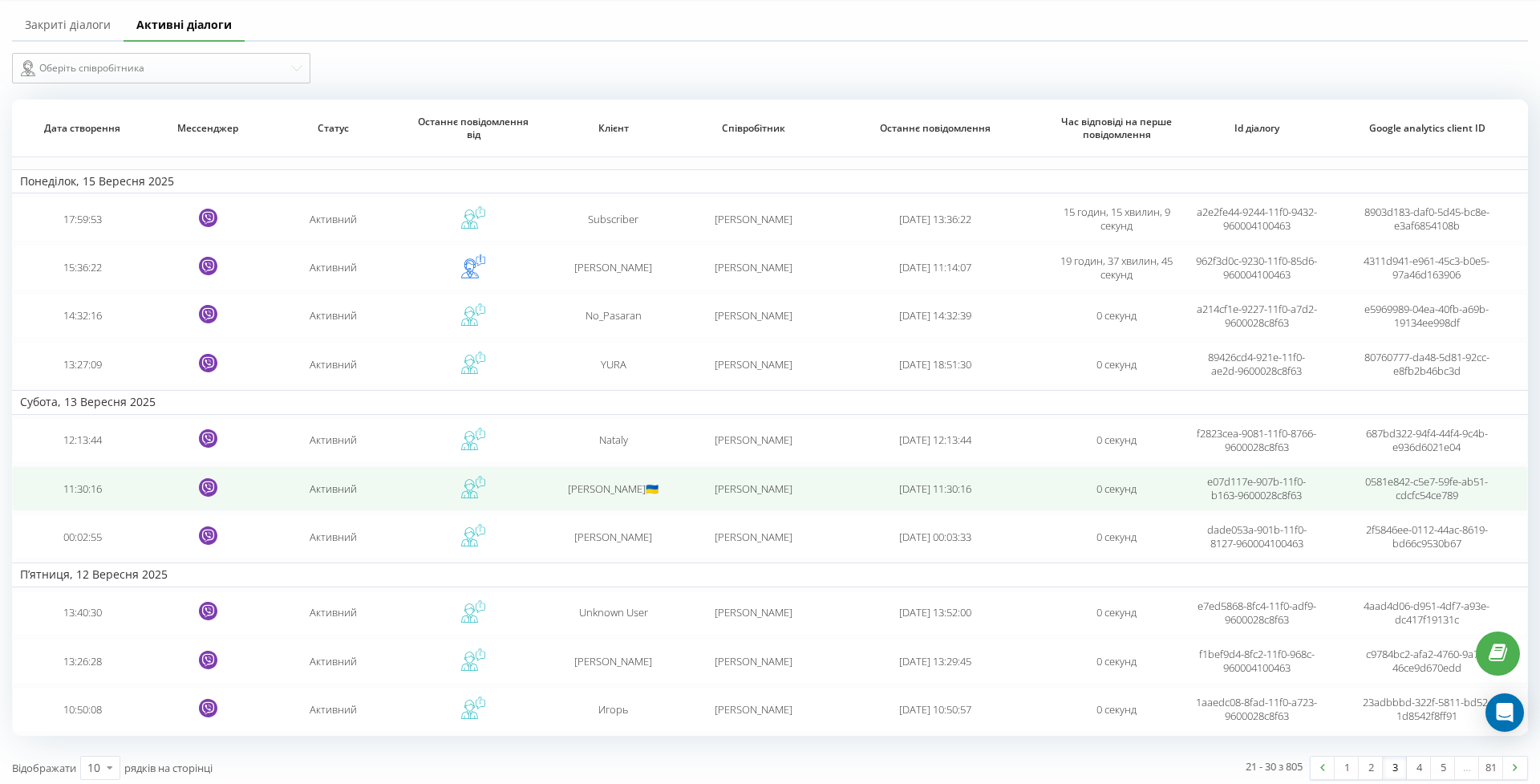
scroll to position [50, 0]
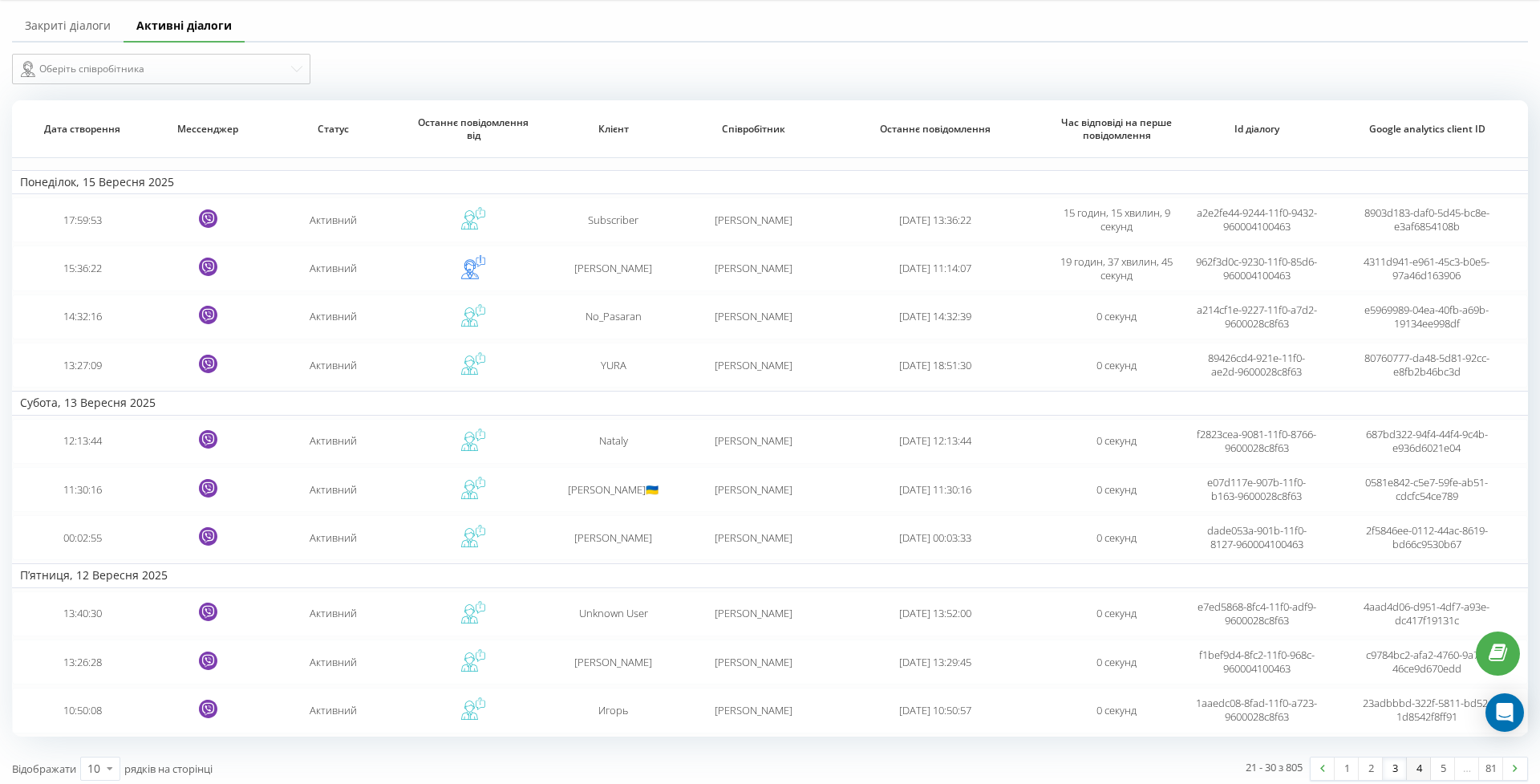
click at [1418, 758] on link "4" at bounding box center [1419, 767] width 24 height 22
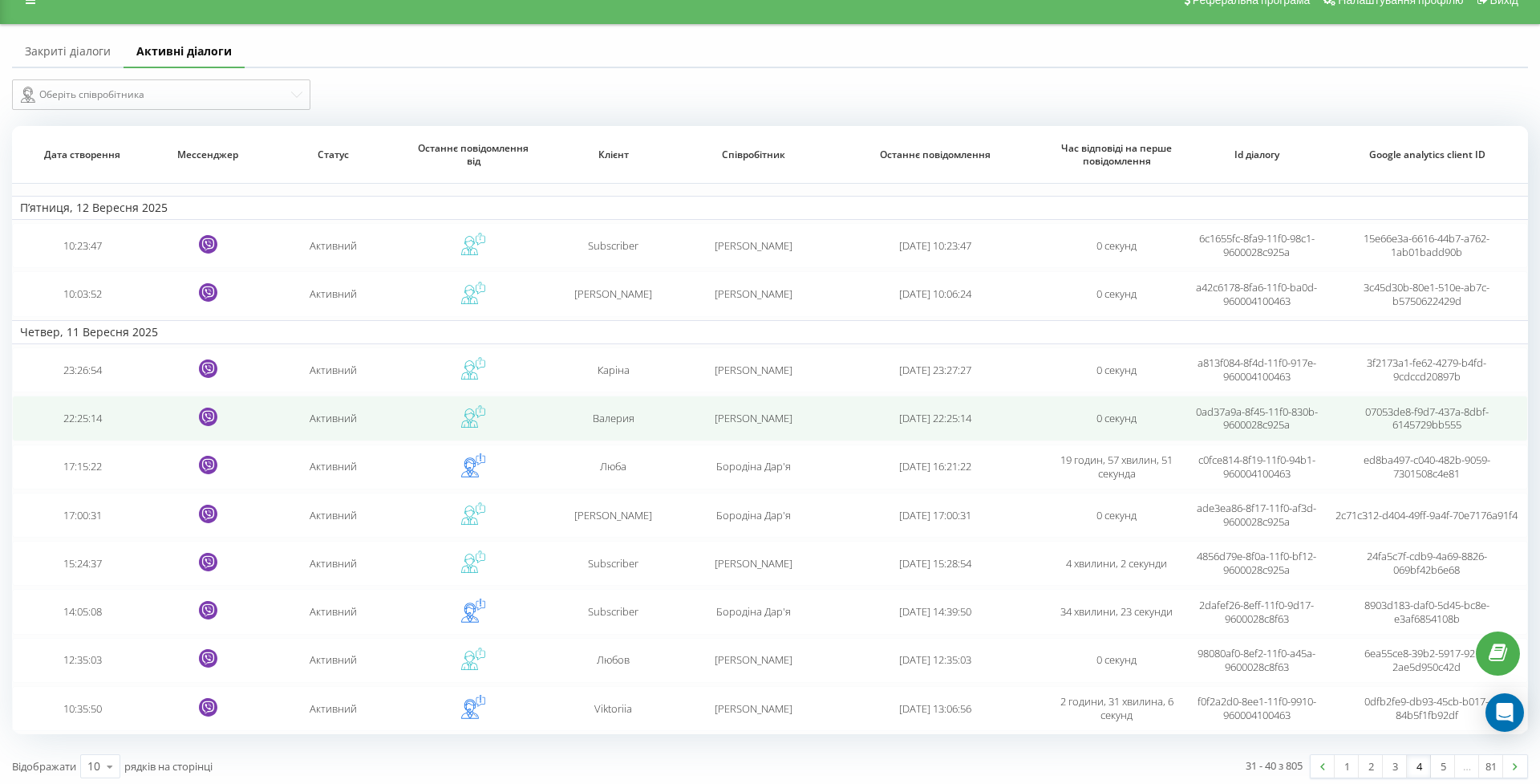
scroll to position [22, 0]
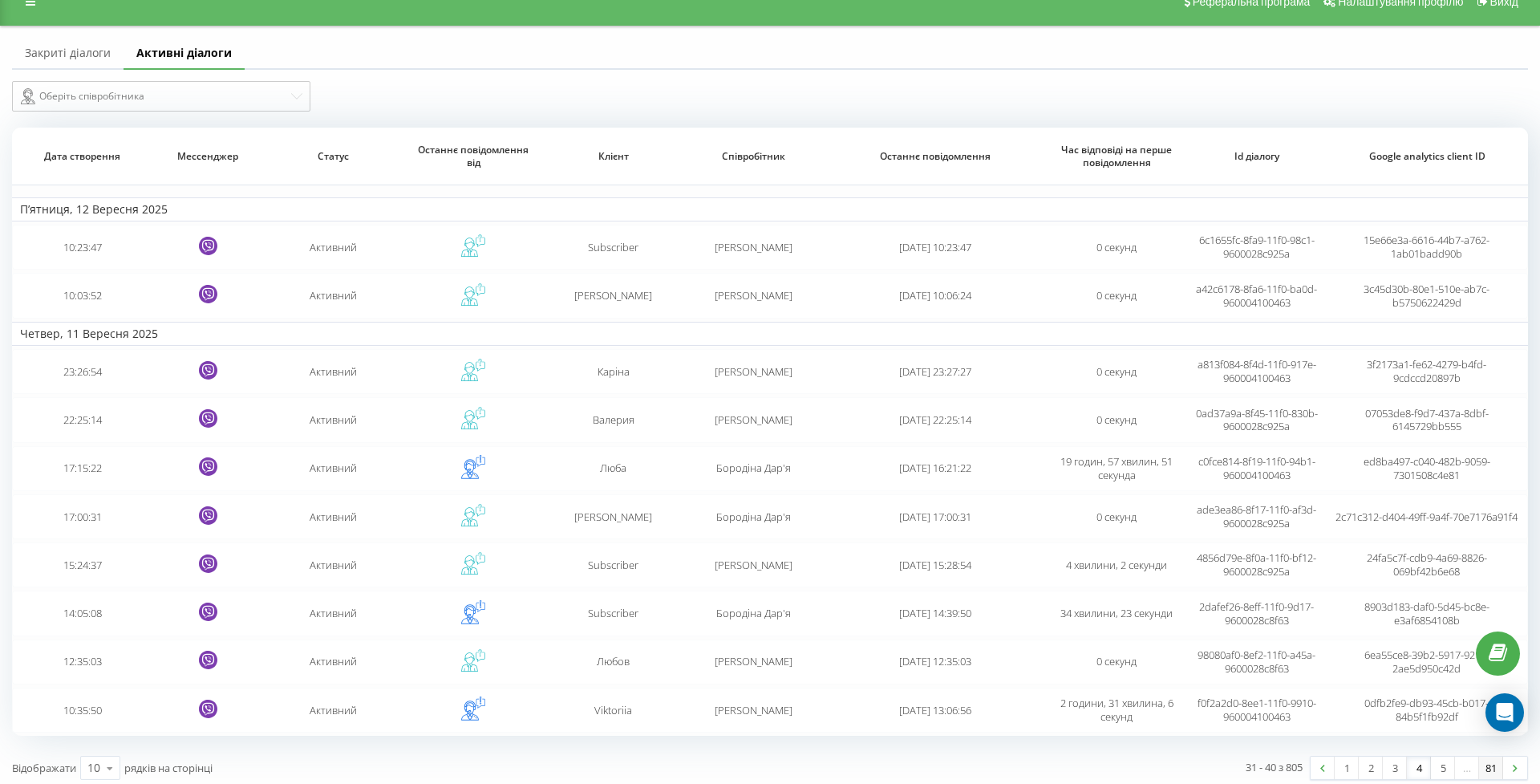
click at [1487, 762] on link "81" at bounding box center [1491, 767] width 24 height 22
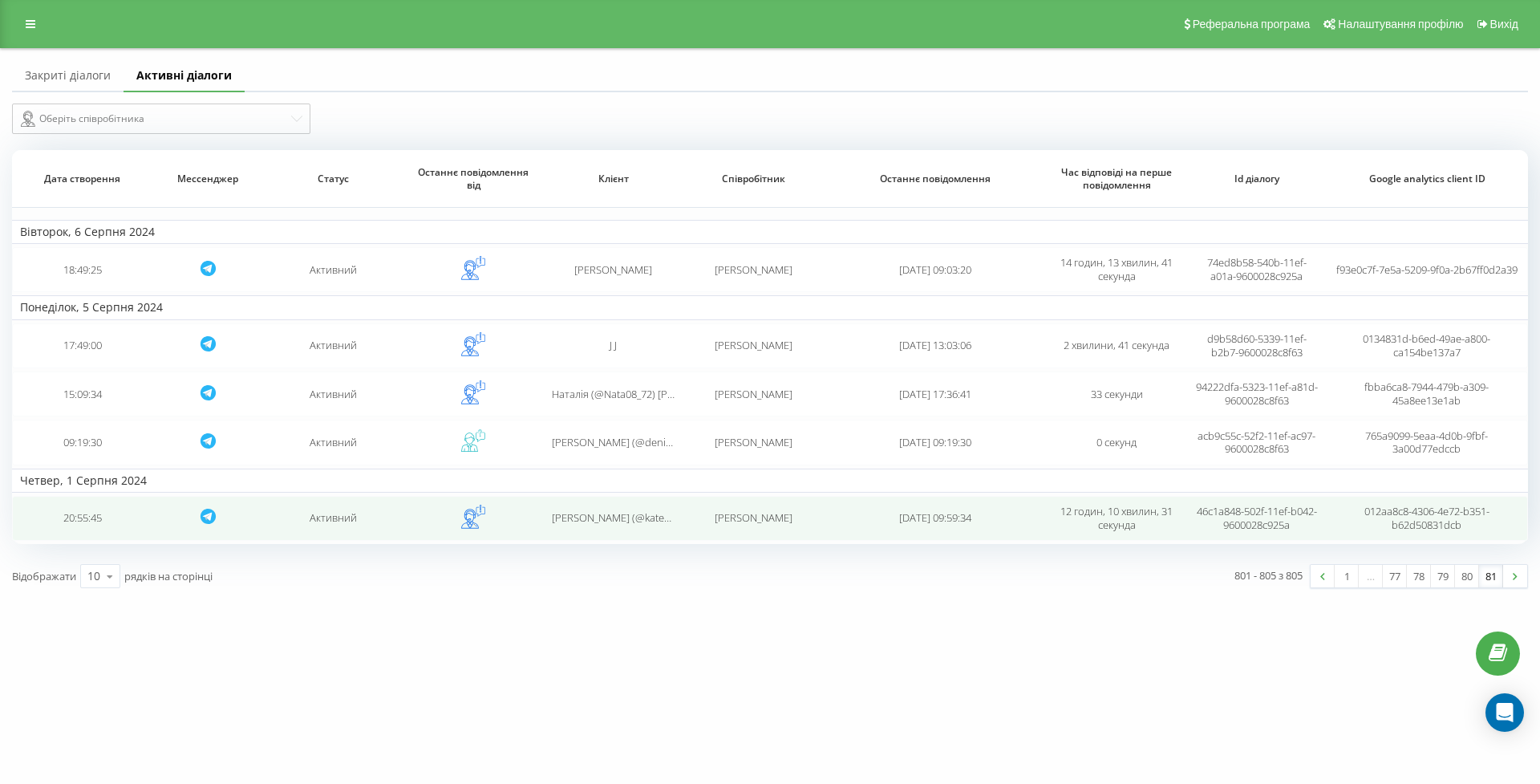
click at [608, 525] on span "[PERSON_NAME] (@kateryna_senko) [PERSON_NAME]" at bounding box center [676, 517] width 249 height 15
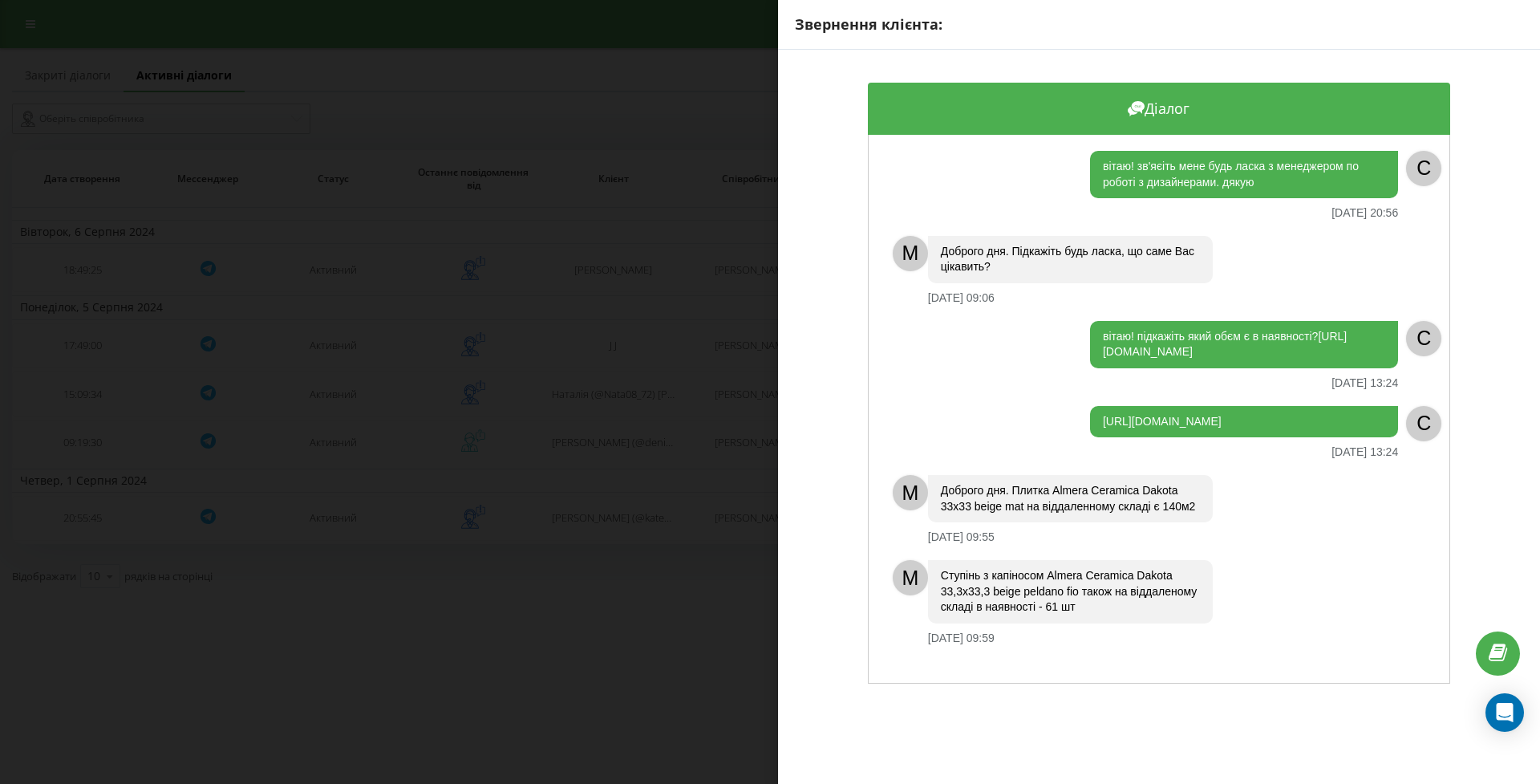
click at [665, 498] on div "Звернення клієнта: Діалог вітаю! зв'яєіть мене будь ласка з менеджером по робот…" at bounding box center [770, 392] width 1540 height 784
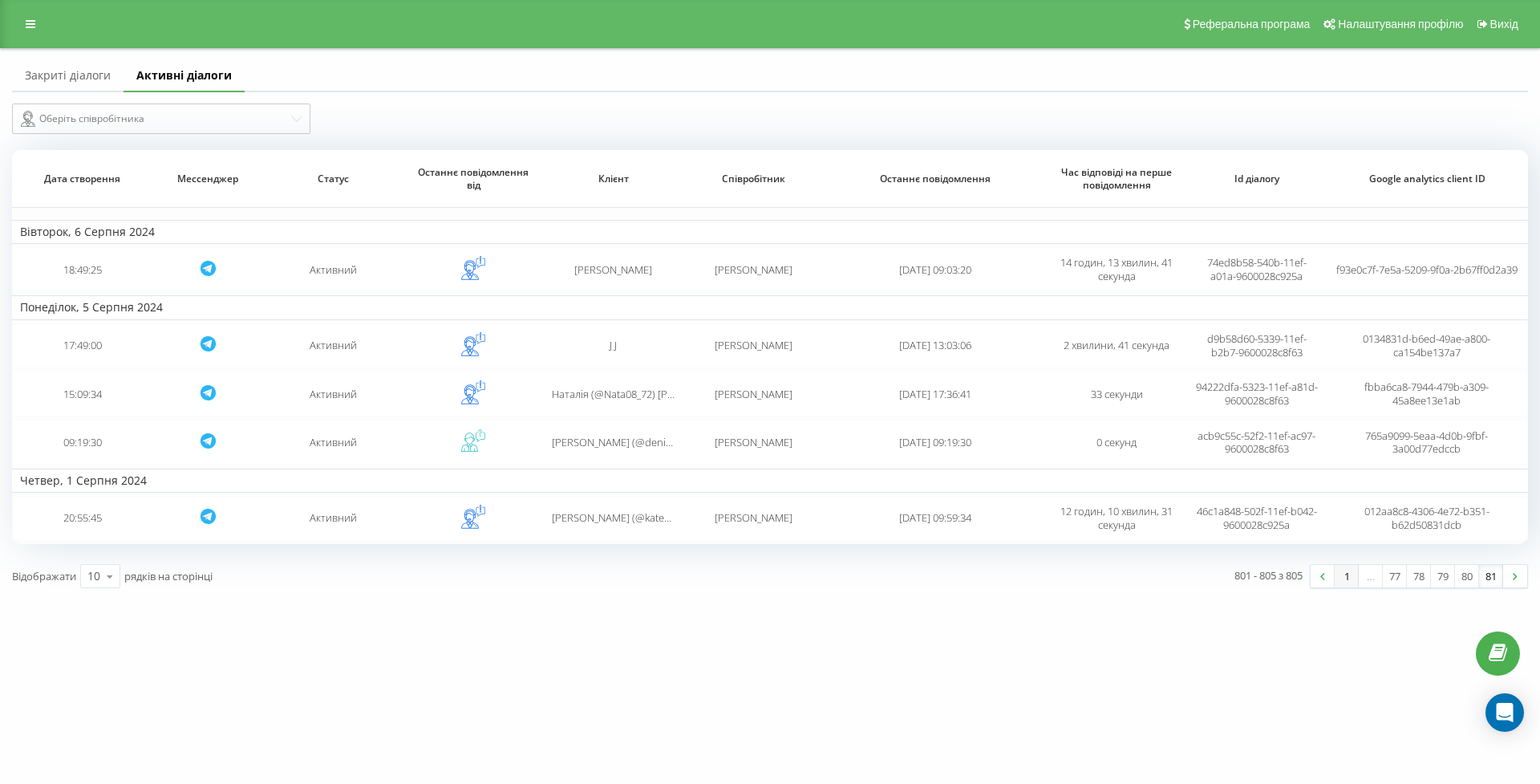
click at [1344, 587] on link "1" at bounding box center [1347, 575] width 24 height 22
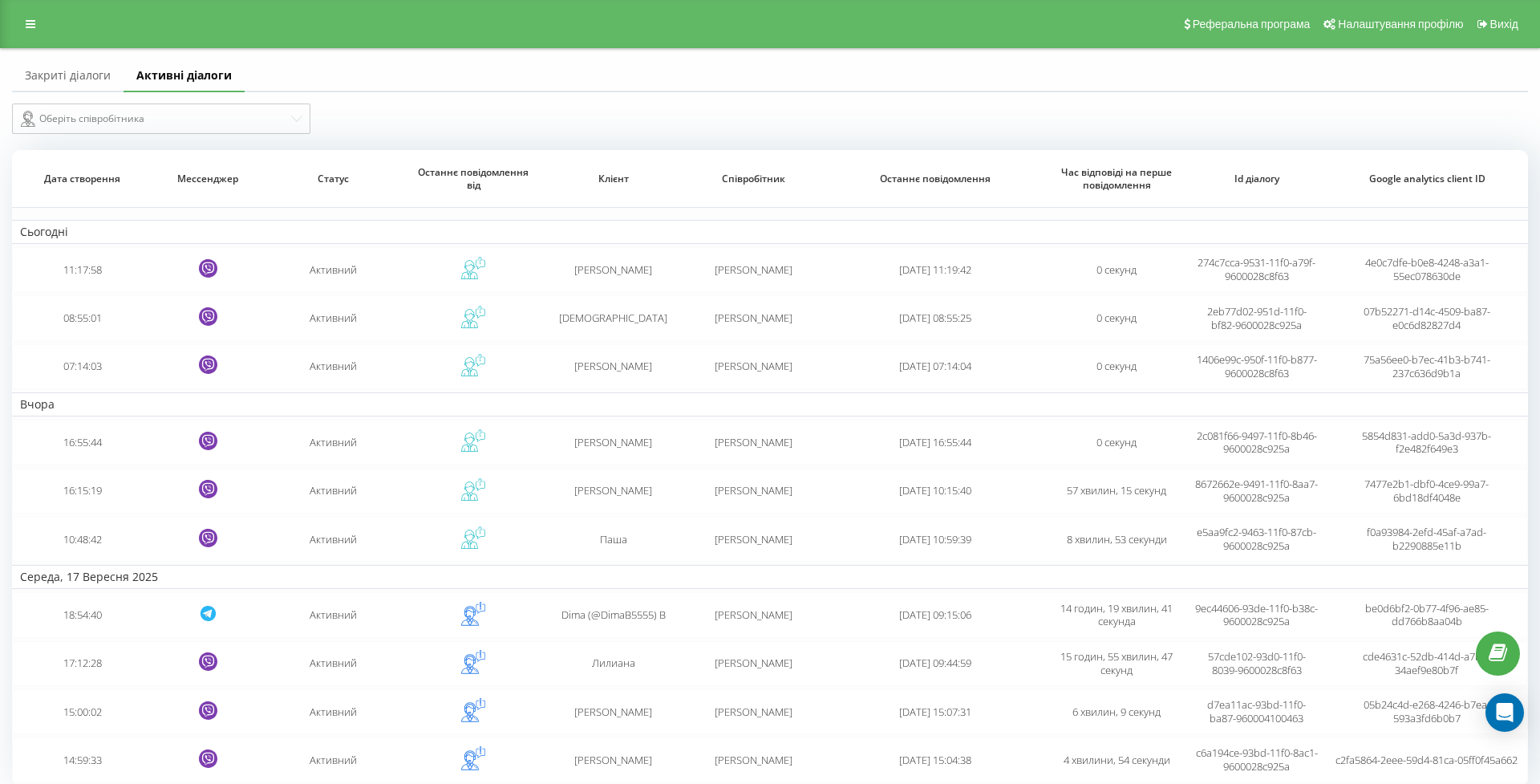
click at [54, 84] on link "Закриті діалоги" at bounding box center [67, 76] width 111 height 32
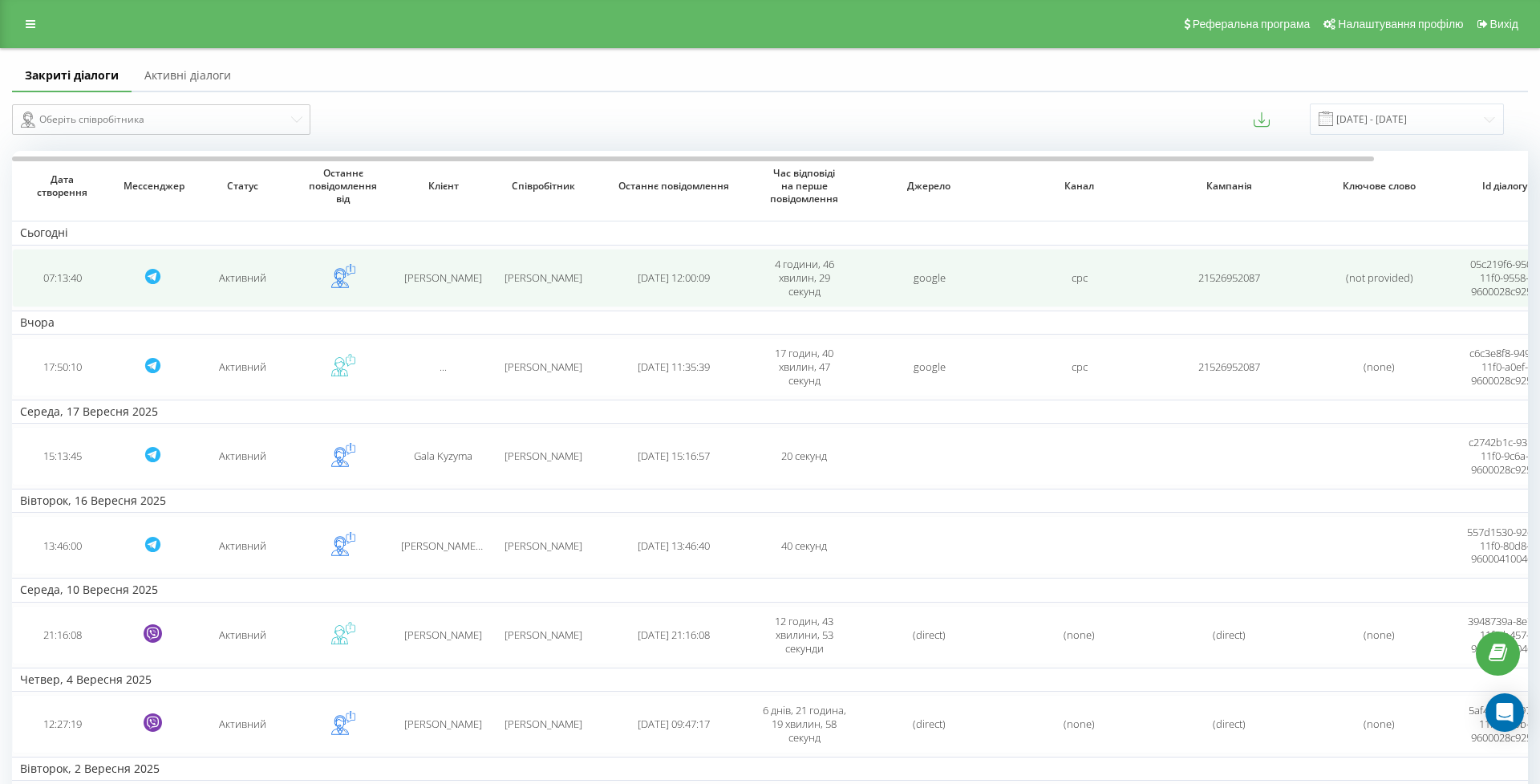
click at [89, 293] on td "07:13:40" at bounding box center [61, 278] width 100 height 59
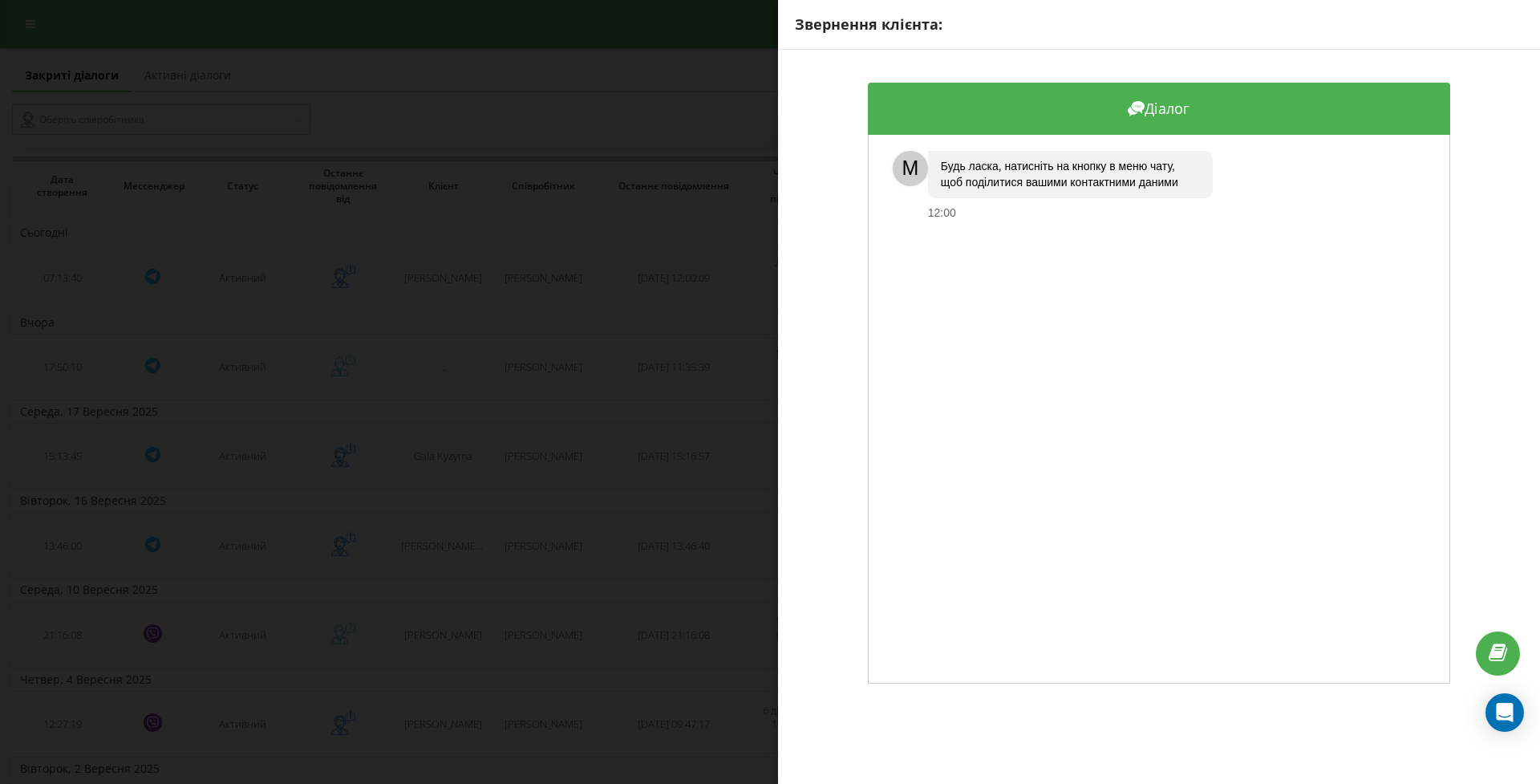
click at [666, 316] on div "Звернення клієнта: Діалог M Будь ласка, натисніть на кнопку в меню чату, щоб по…" at bounding box center [770, 392] width 1540 height 784
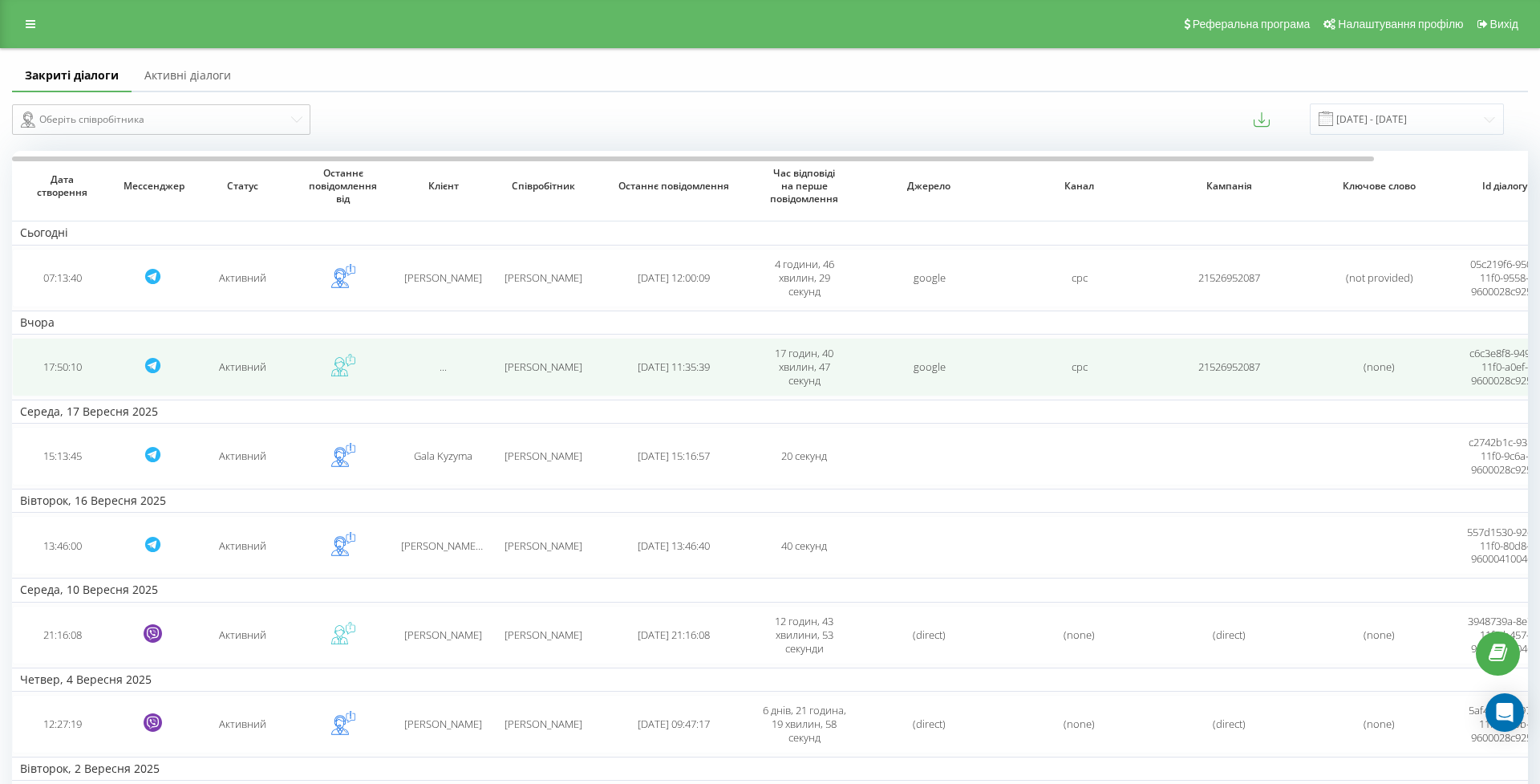
click at [59, 381] on td "17:50:10" at bounding box center [61, 367] width 100 height 59
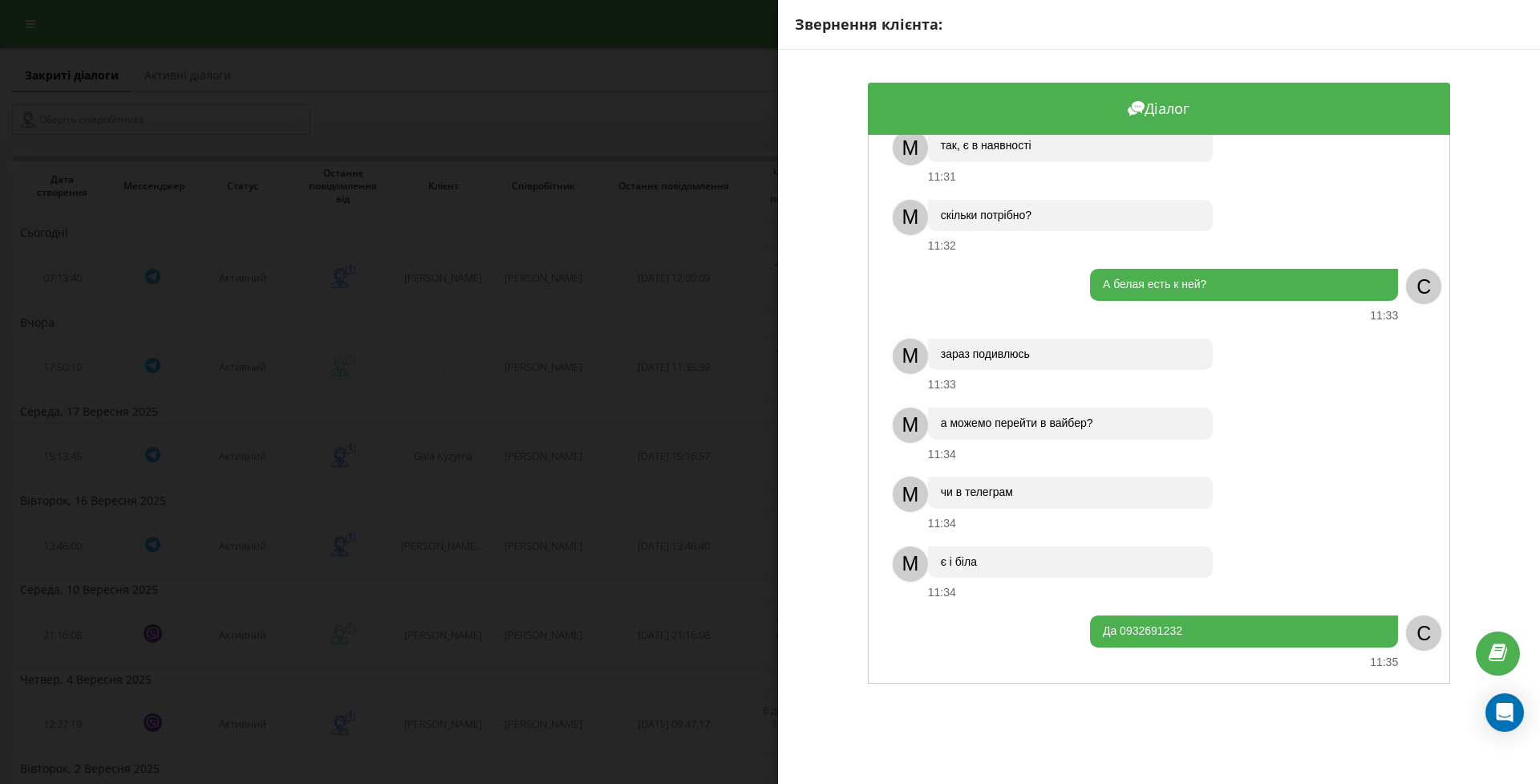
scroll to position [552, 0]
click at [736, 391] on div "Звернення клієнта: Діалог Добрый 18.09.2025 17:50 C Плитка Cerrad Marmo Morocco…" at bounding box center [770, 392] width 1540 height 784
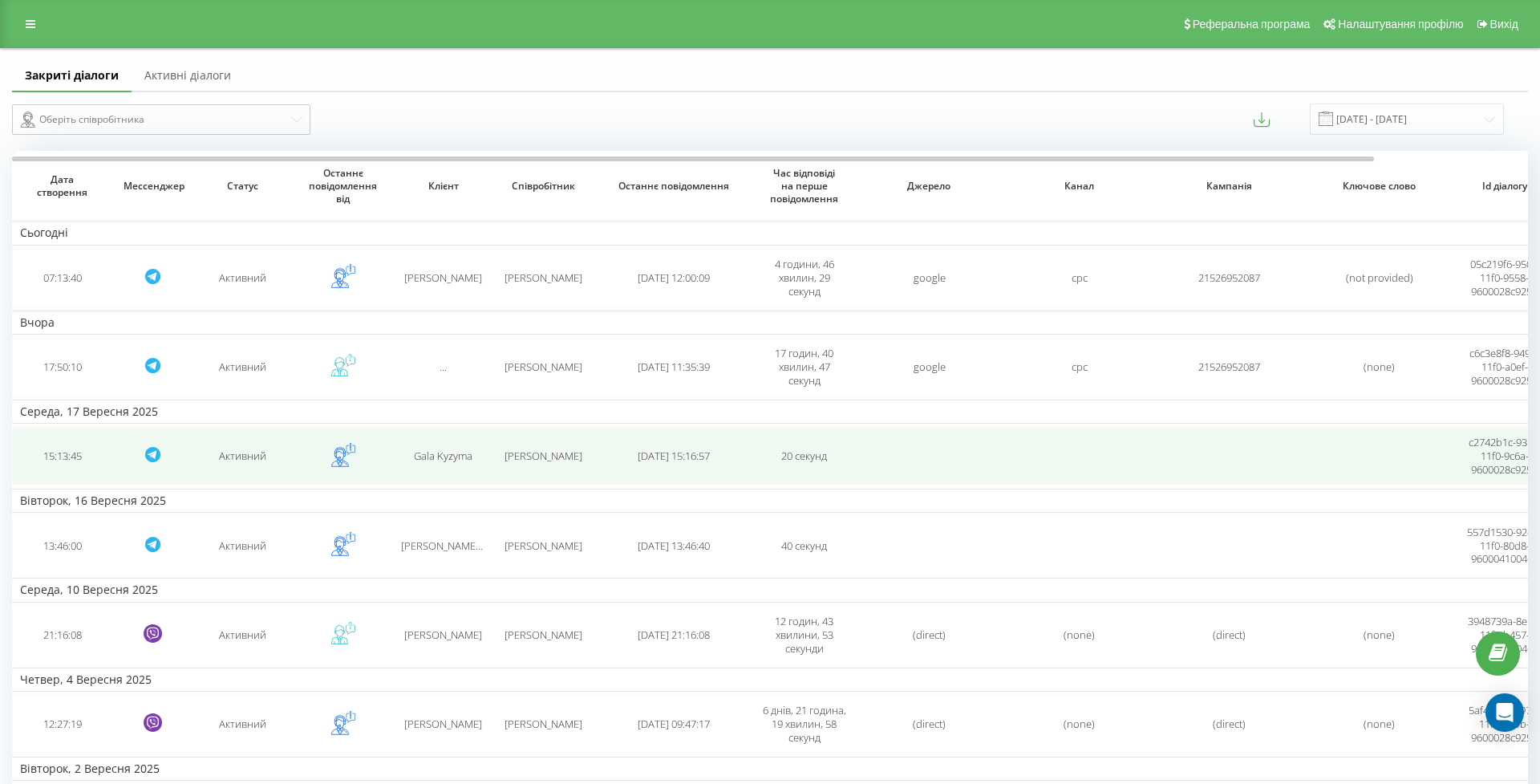
scroll to position [1, 0]
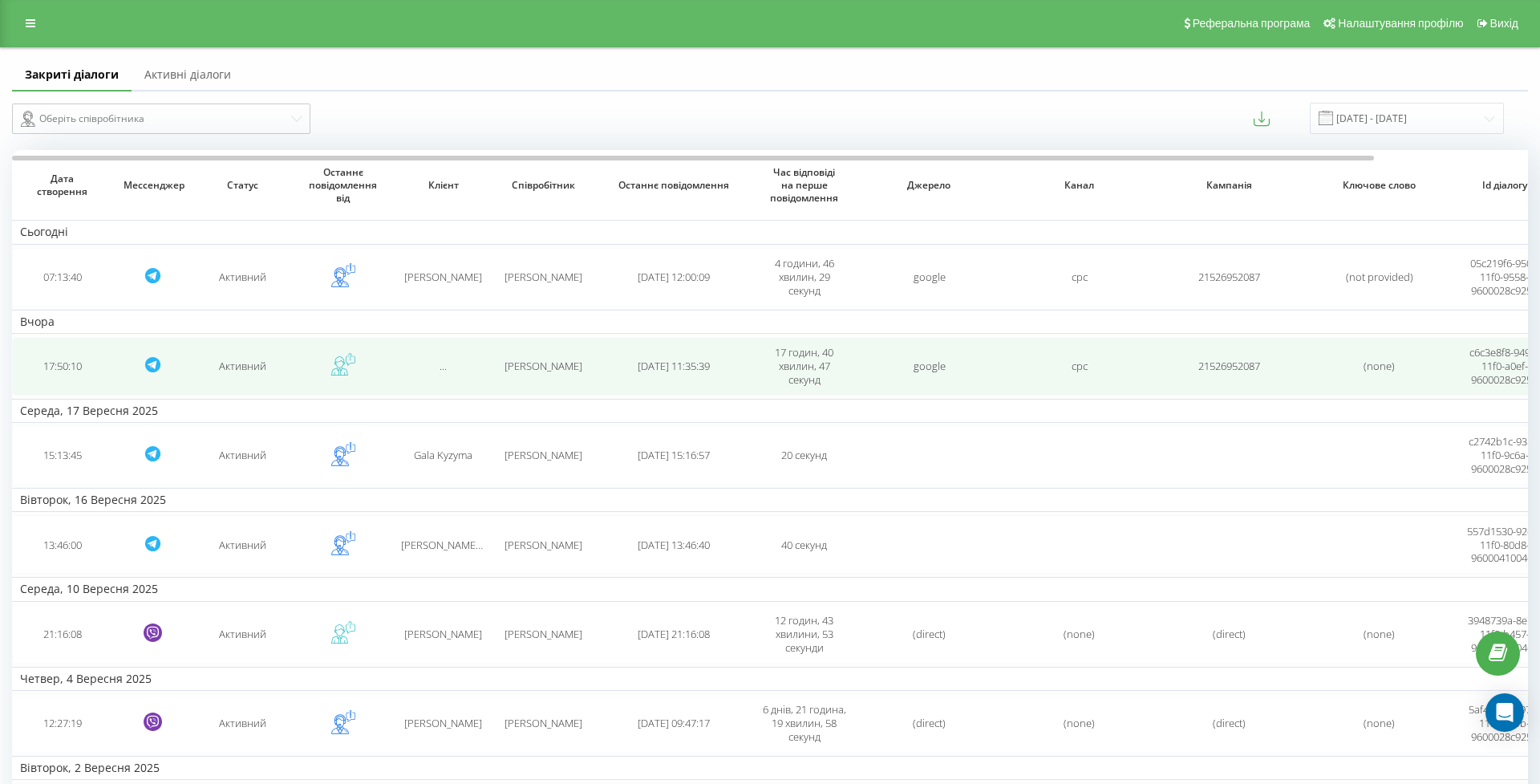
click at [93, 386] on td "17:50:10" at bounding box center [61, 366] width 100 height 59
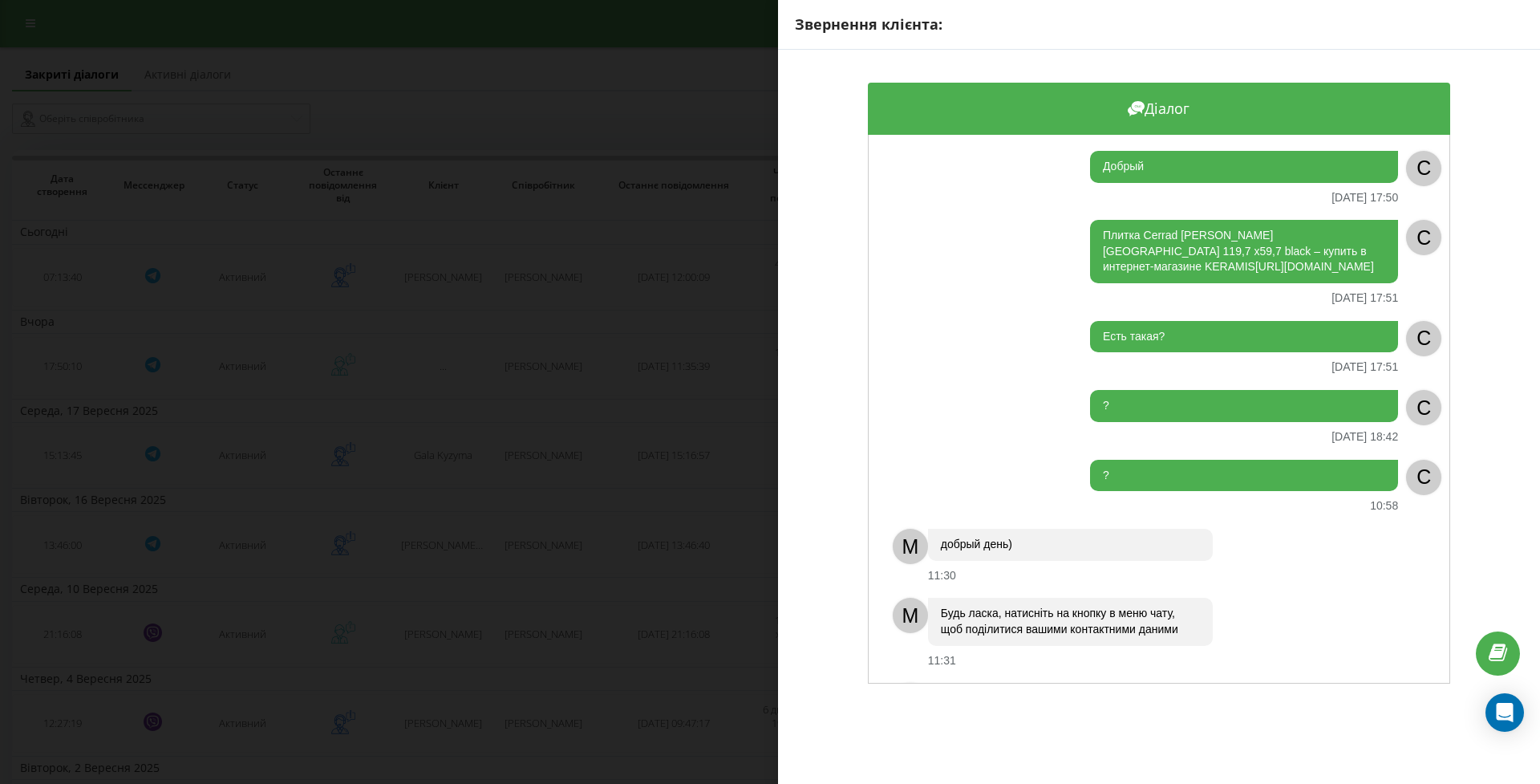
click at [467, 336] on div "Звернення клієнта: Діалог Добрый 18.09.2025 17:50 C Плитка Cerrad Marmo Morocco…" at bounding box center [770, 392] width 1540 height 784
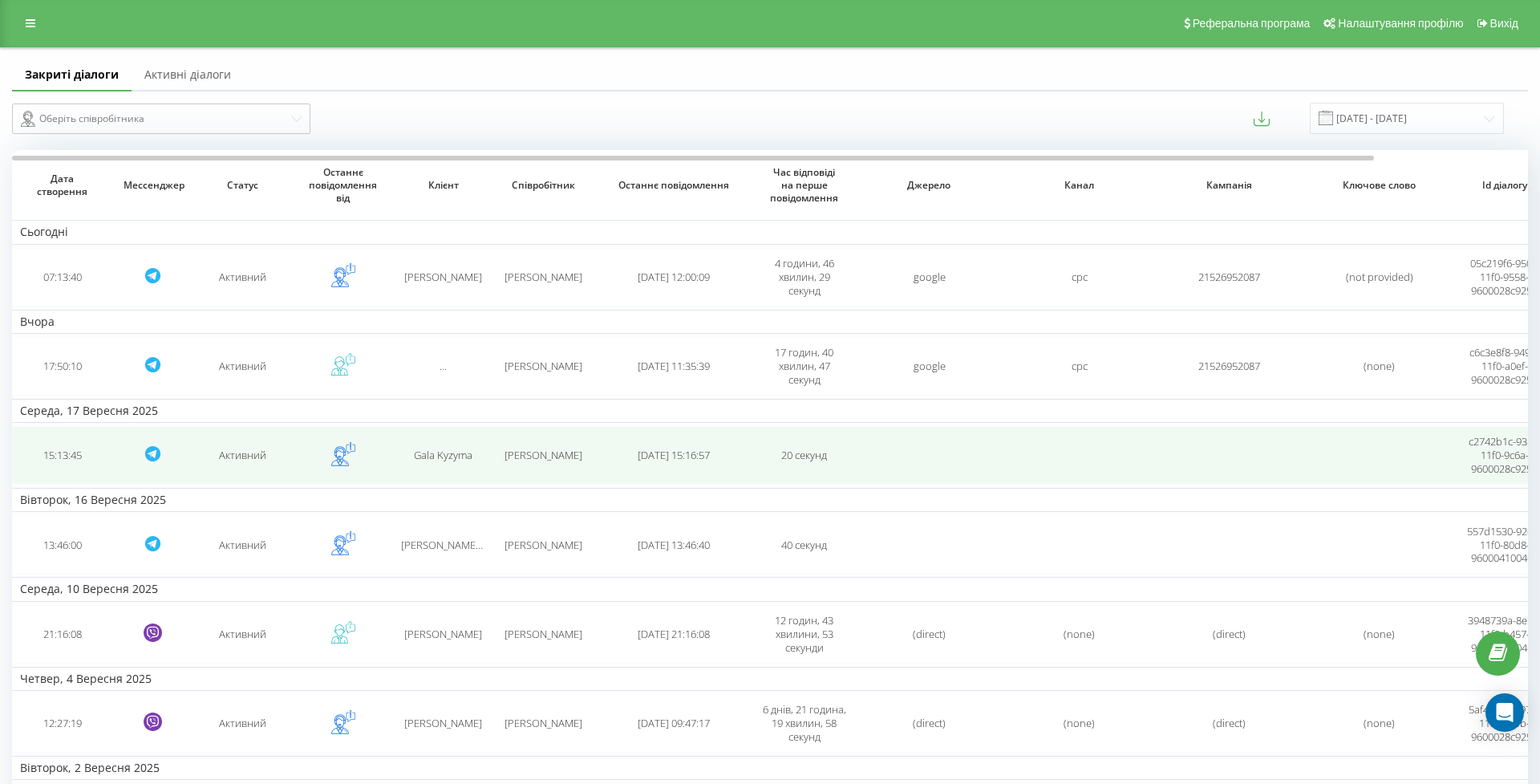
click at [75, 478] on td "15:13:45" at bounding box center [61, 455] width 100 height 59
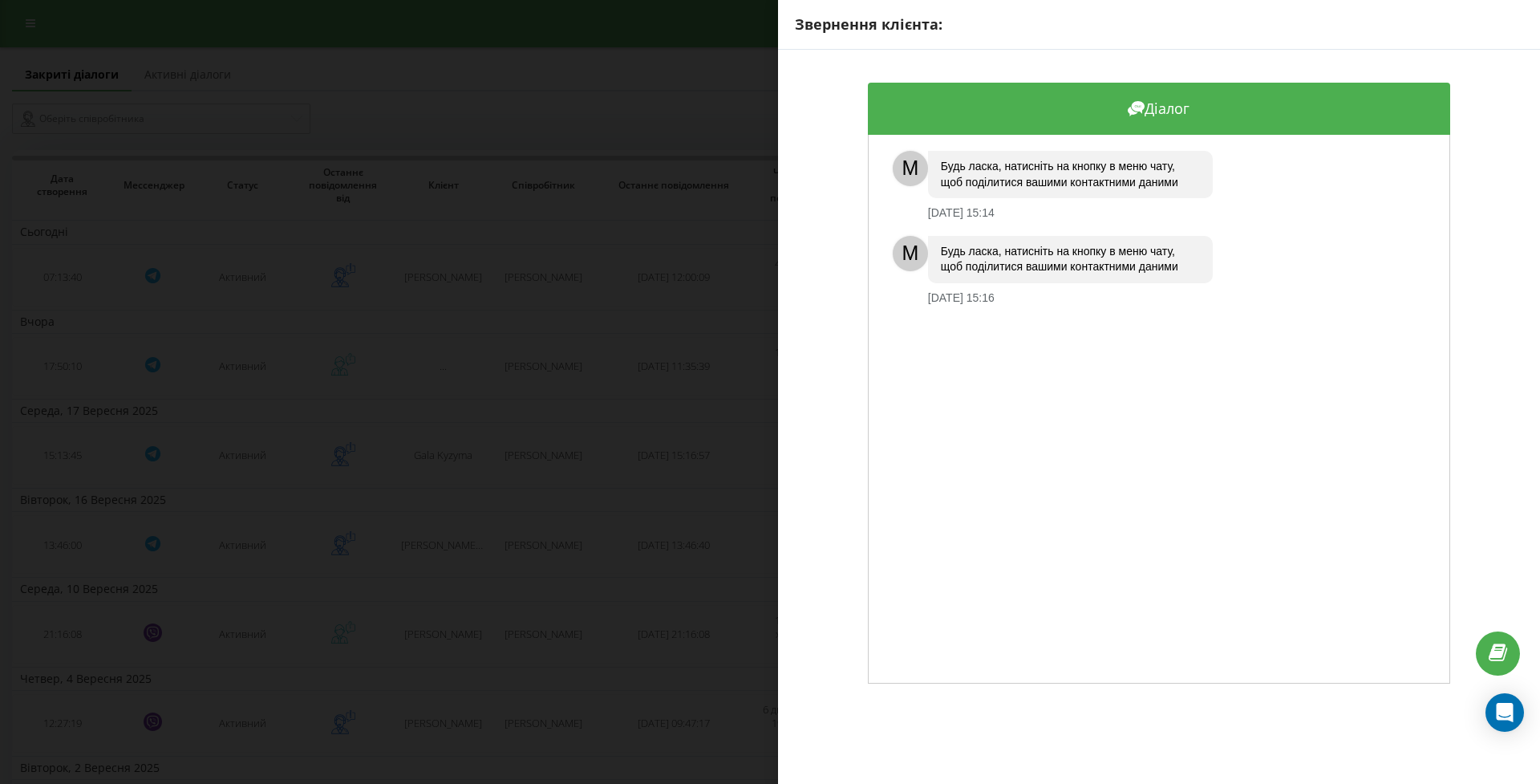
click at [124, 490] on div "Звернення клієнта: Діалог M Будь ласка, натисніть на кнопку в меню чату, щоб по…" at bounding box center [770, 392] width 1540 height 784
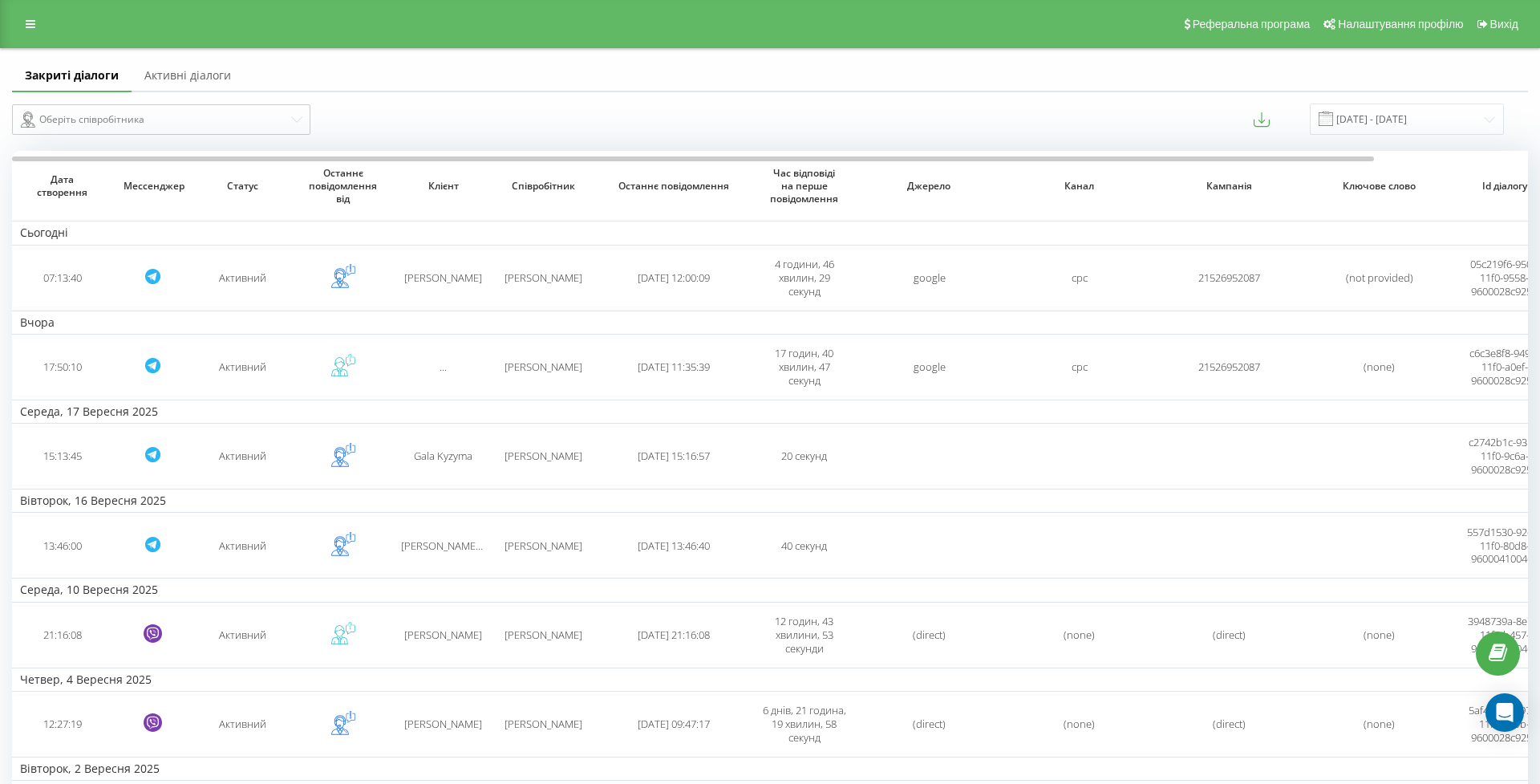
click at [180, 93] on link "Активні діалоги" at bounding box center [187, 76] width 112 height 32
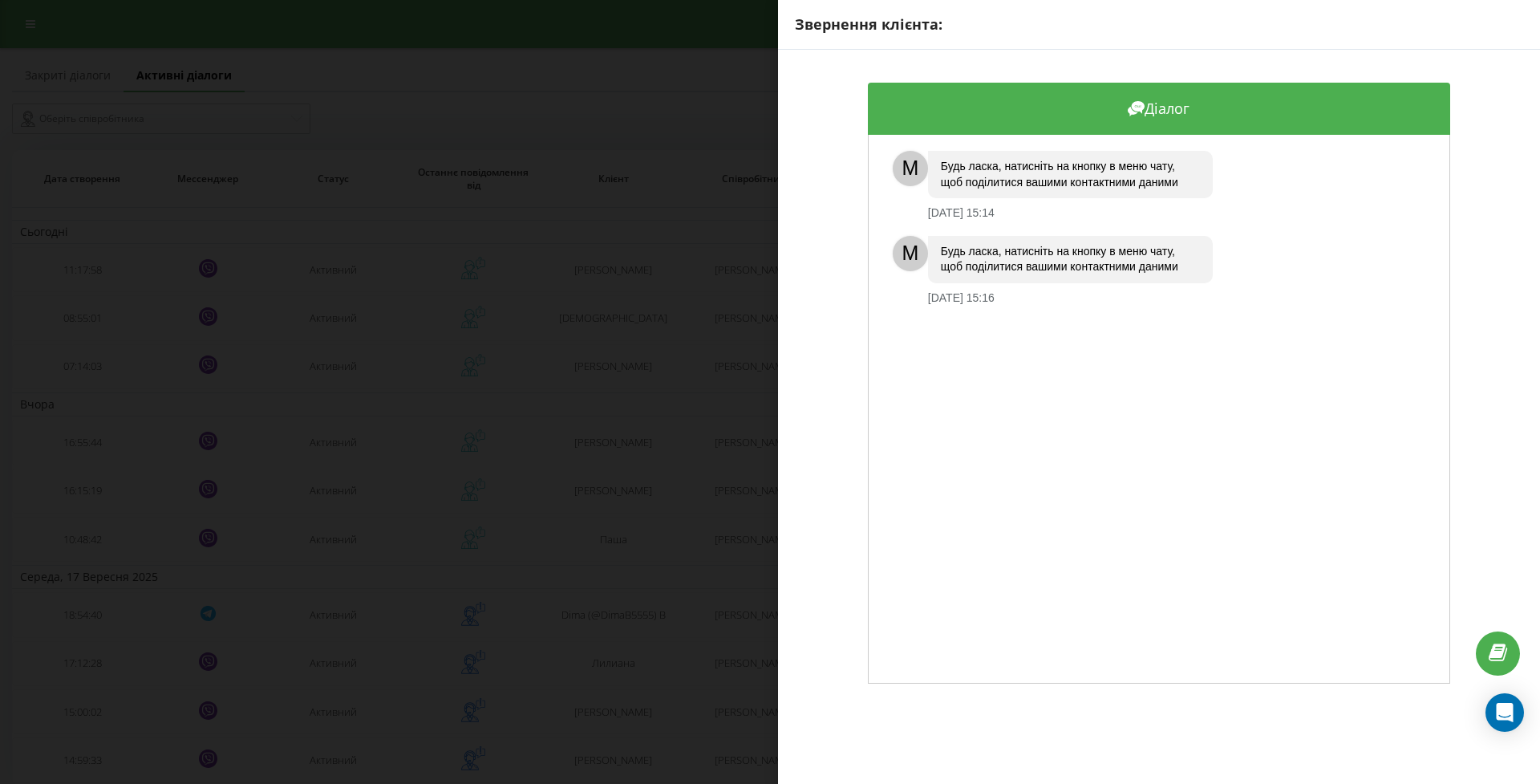
click at [644, 242] on div "Звернення клієнта: Діалог M Будь ласка, натисніть на кнопку в меню чату, щоб по…" at bounding box center [770, 392] width 1540 height 784
click at [587, 354] on div "Звернення клієнта: Діалог M Будь ласка, натисніть на кнопку в меню чату, щоб по…" at bounding box center [770, 392] width 1540 height 784
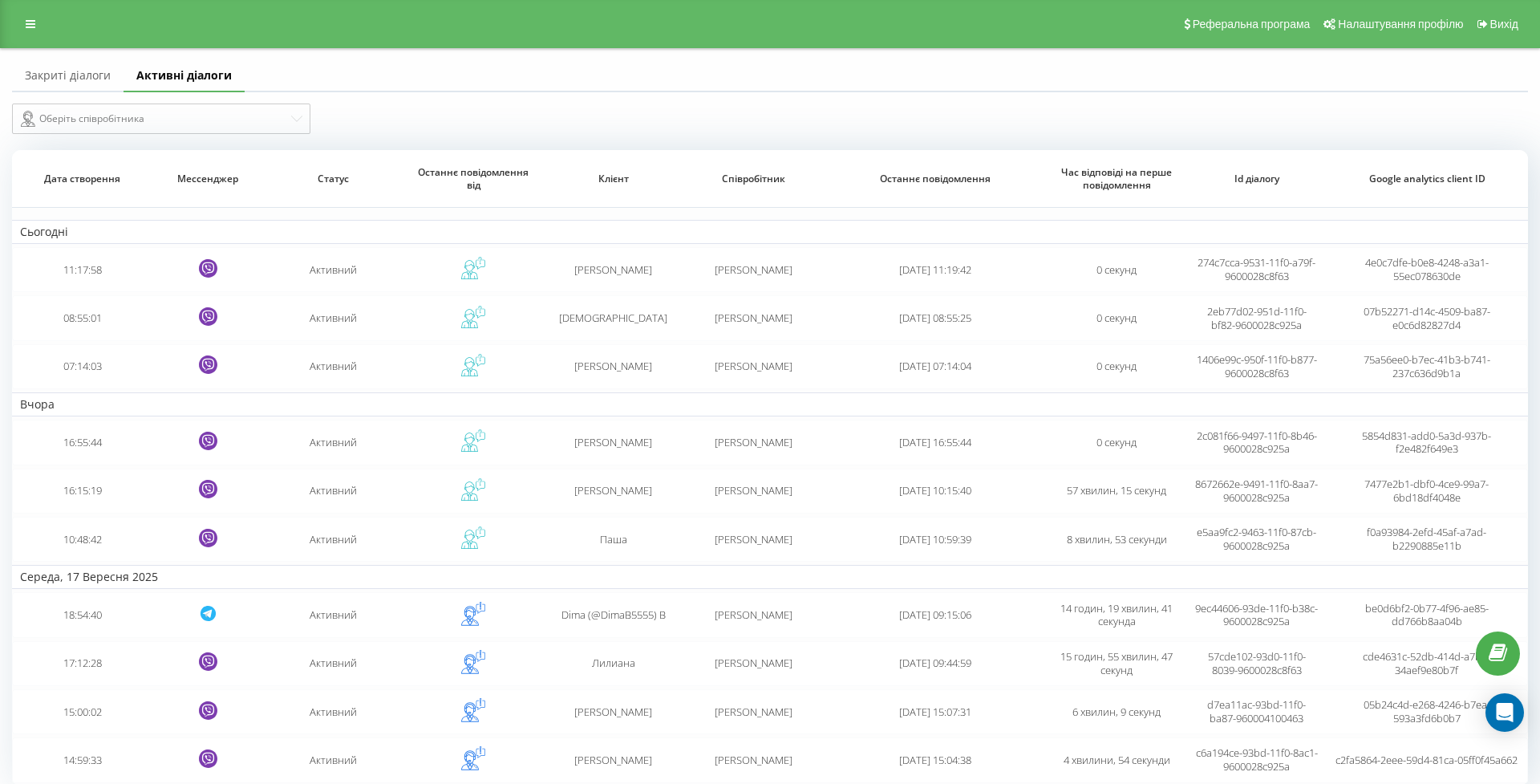
click at [83, 93] on link "Закриті діалоги" at bounding box center [67, 76] width 111 height 32
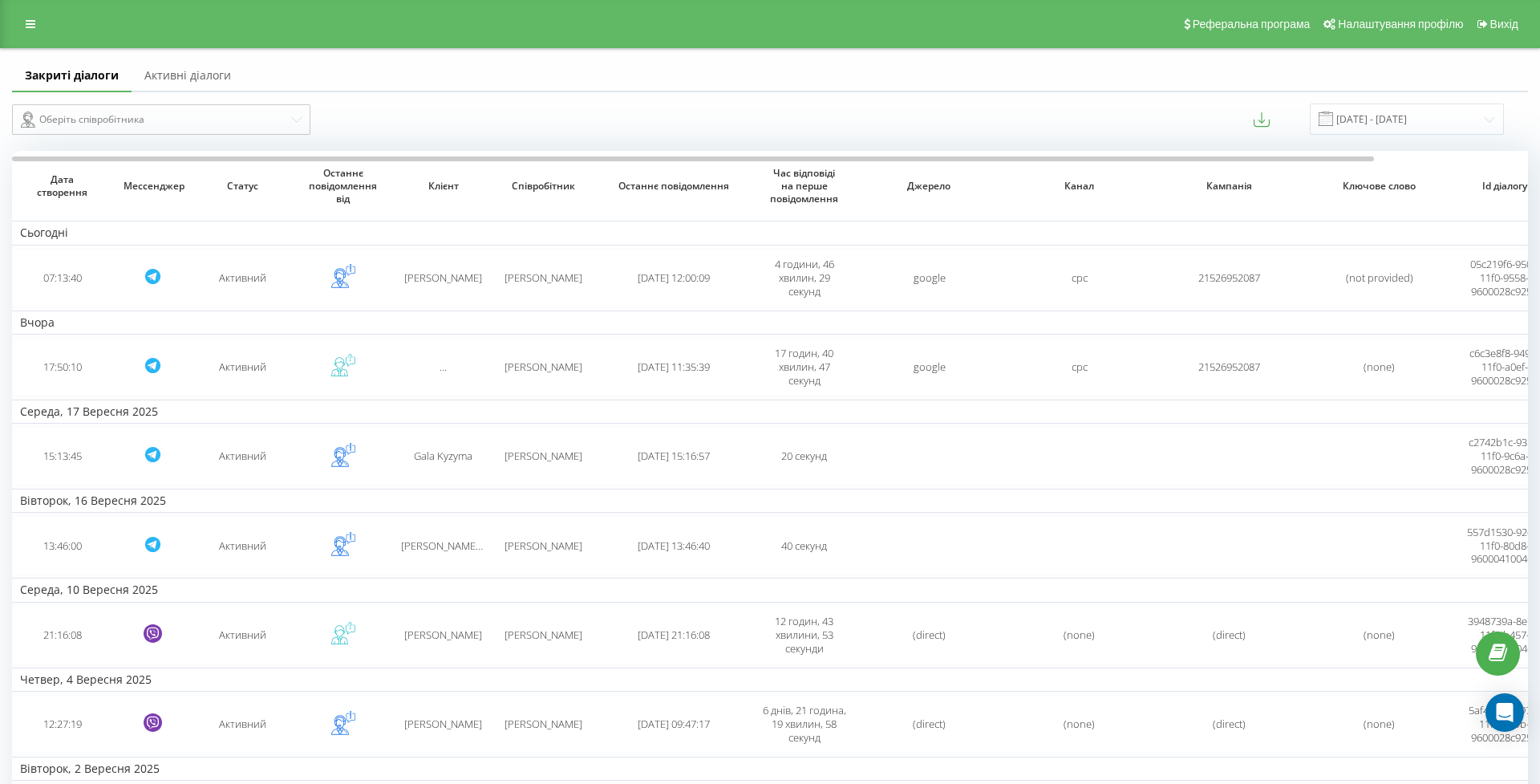
click at [220, 93] on link "Активні діалоги" at bounding box center [187, 76] width 112 height 32
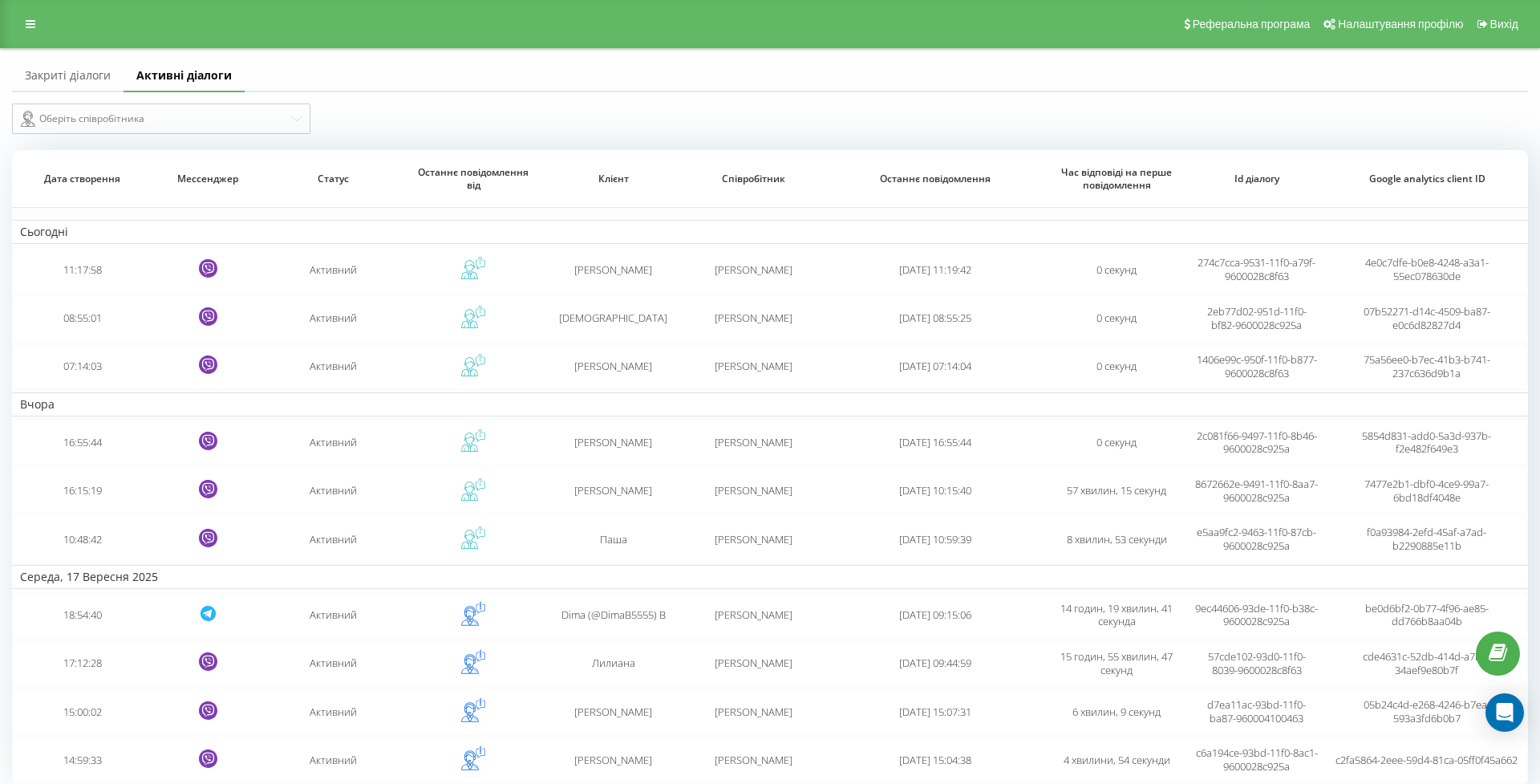
click at [69, 84] on link "Закриті діалоги" at bounding box center [67, 76] width 111 height 32
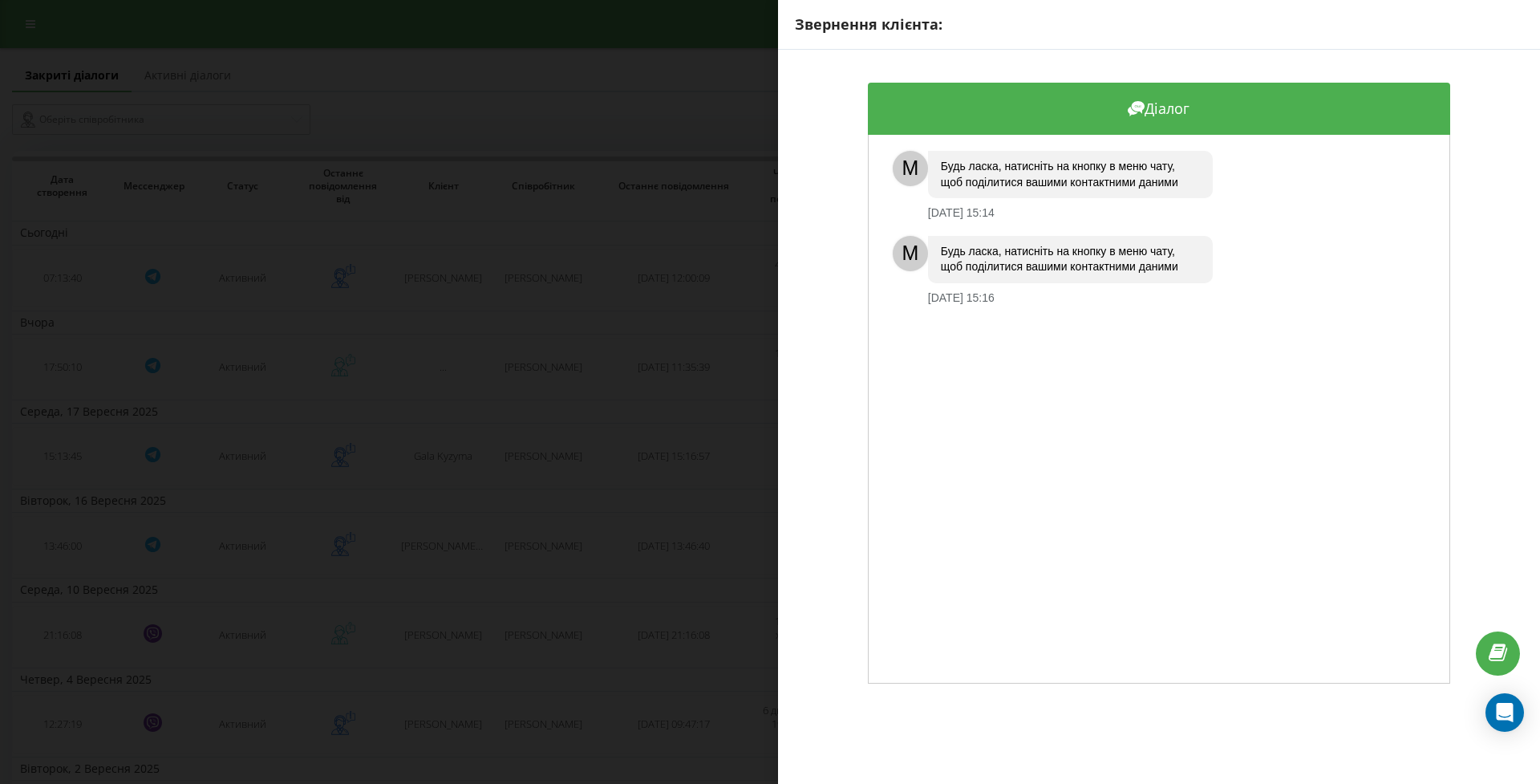
click at [737, 435] on div "Звернення клієнта: Діалог M Будь ласка, натисніть на кнопку в меню чату, щоб по…" at bounding box center [770, 392] width 1540 height 784
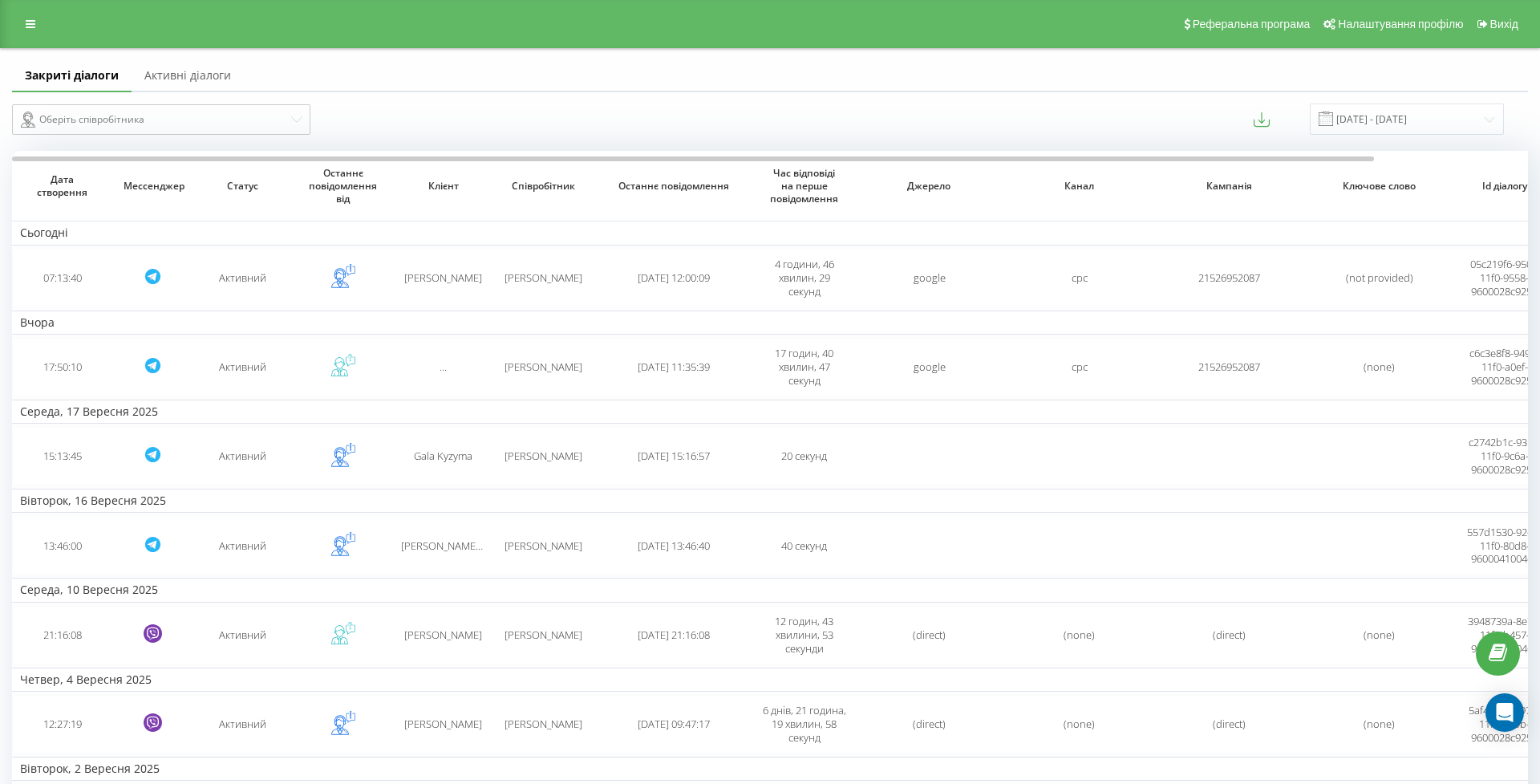
click at [206, 93] on link "Активні діалоги" at bounding box center [187, 76] width 112 height 32
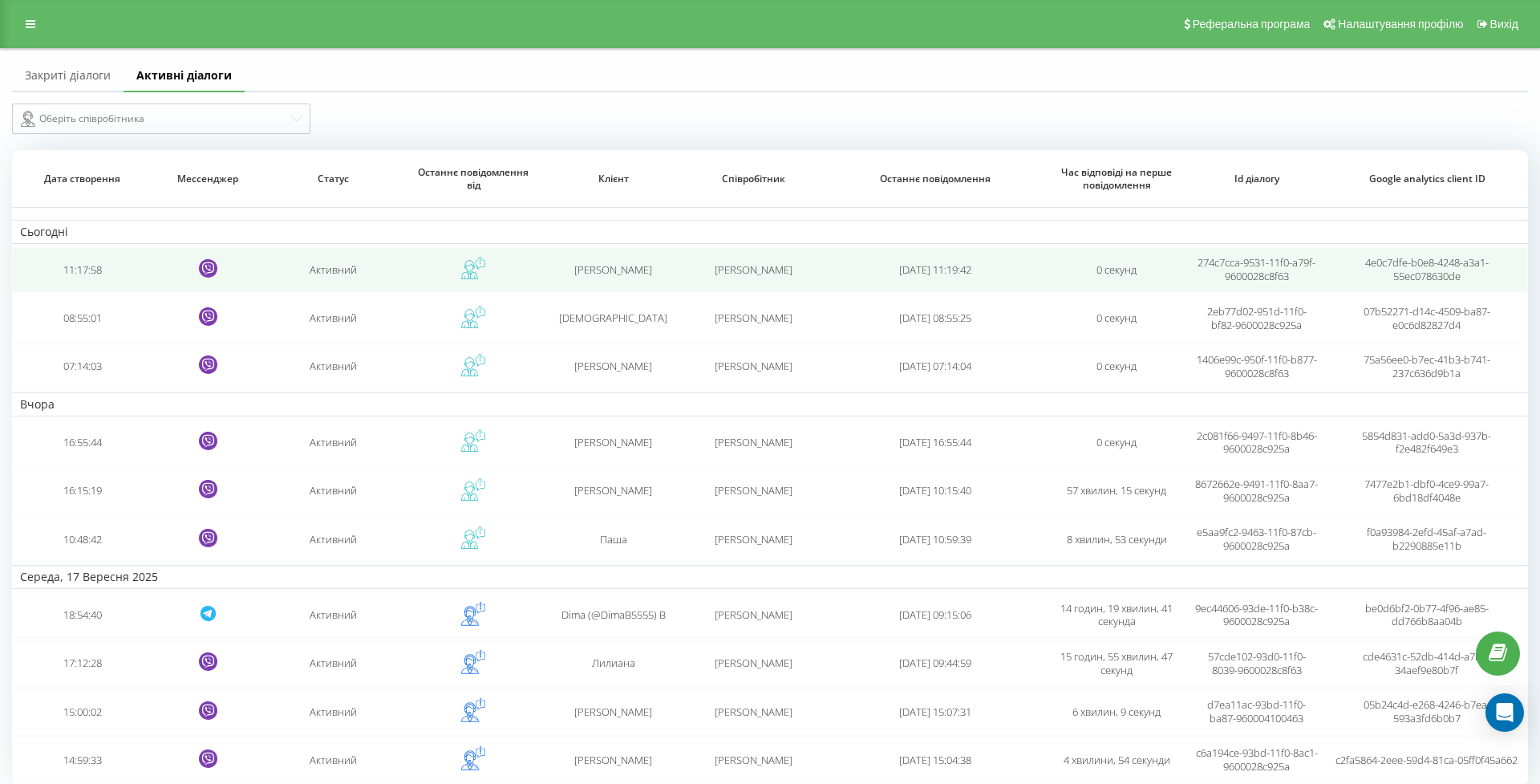
click at [103, 292] on td "11:17:58" at bounding box center [81, 269] width 139 height 45
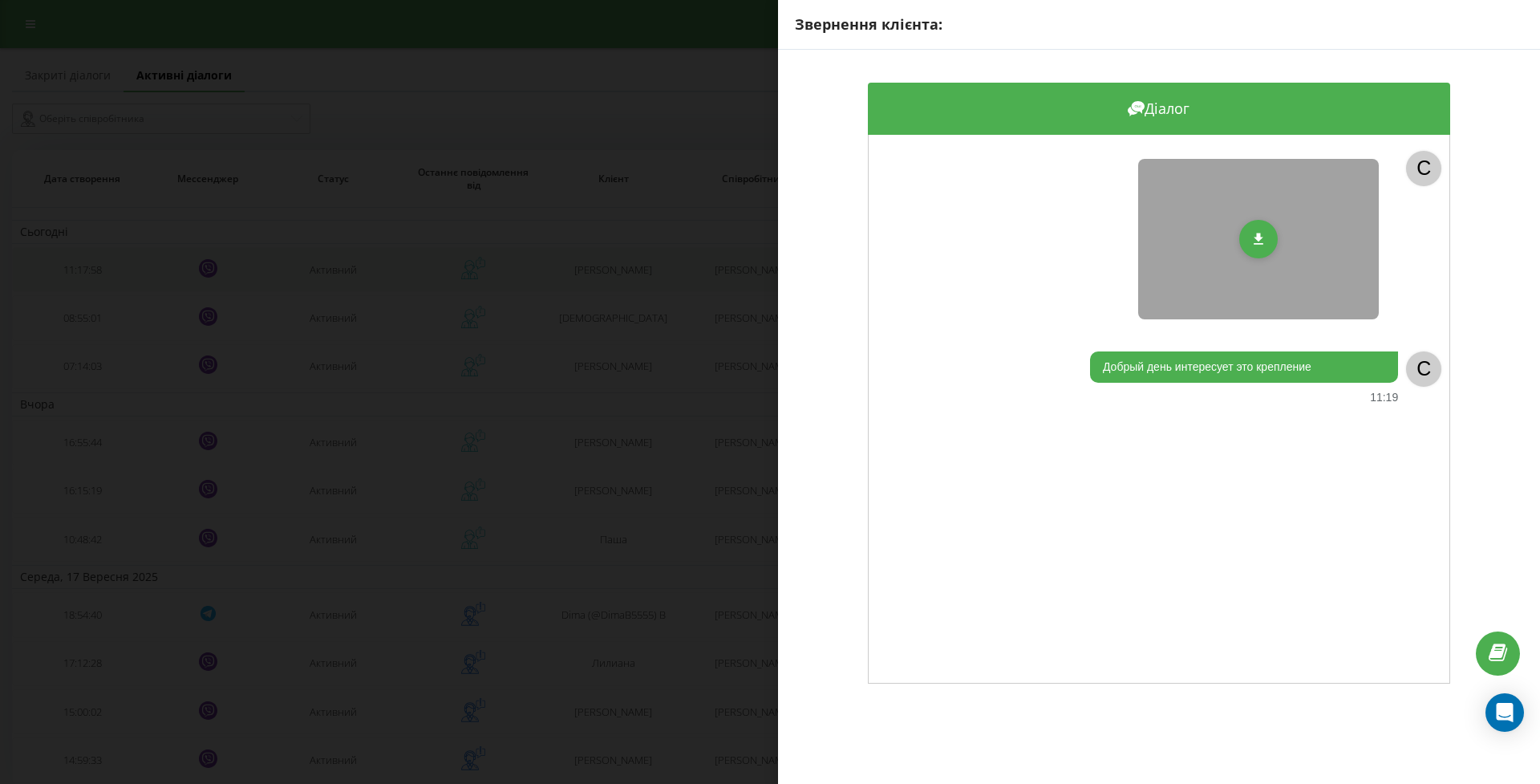
click at [103, 292] on div "Звернення клієнта: Діалог C Добрый день интересует это крепление 11:19 C" at bounding box center [770, 392] width 1540 height 784
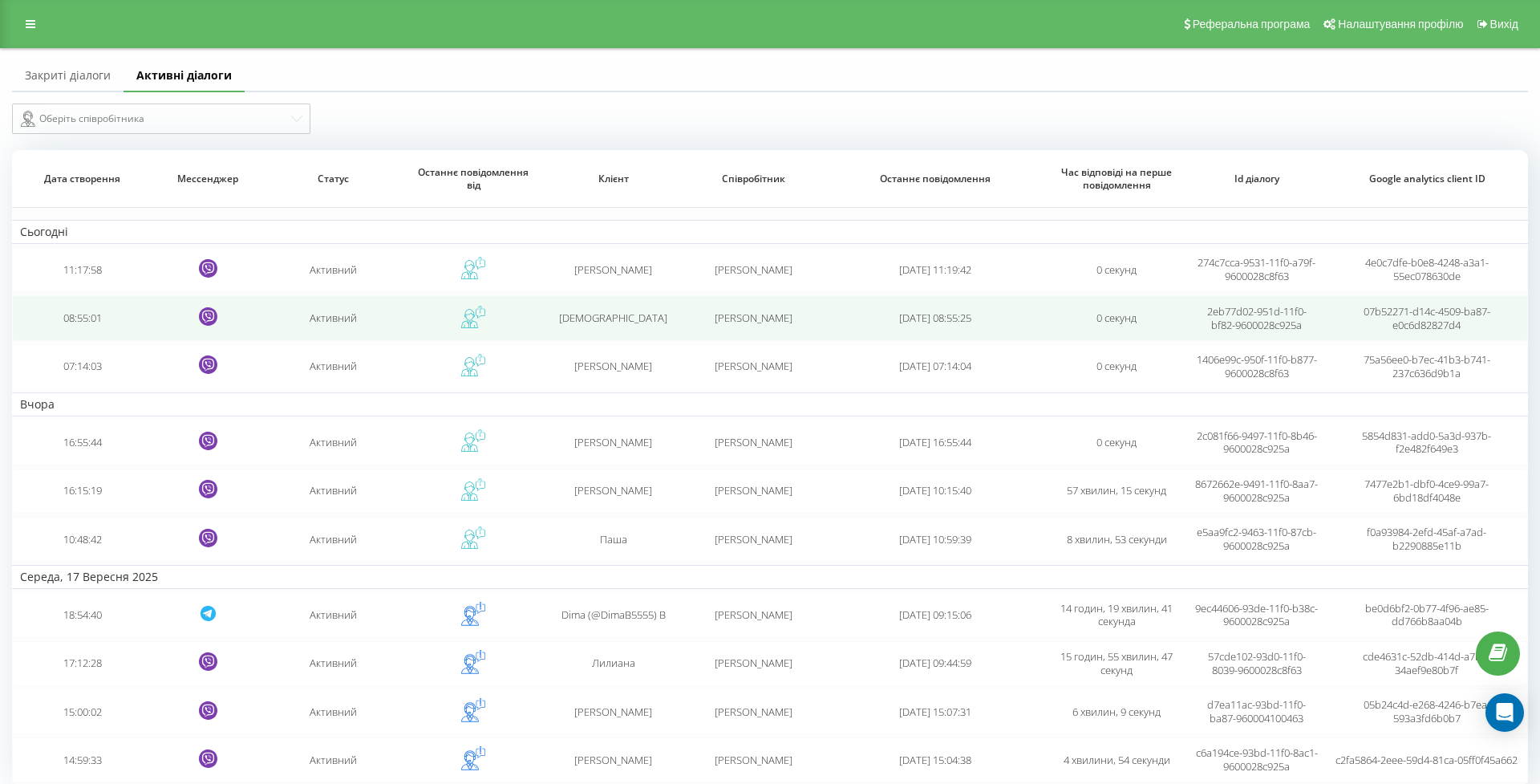
click at [83, 333] on td "08:55:01" at bounding box center [81, 318] width 139 height 45
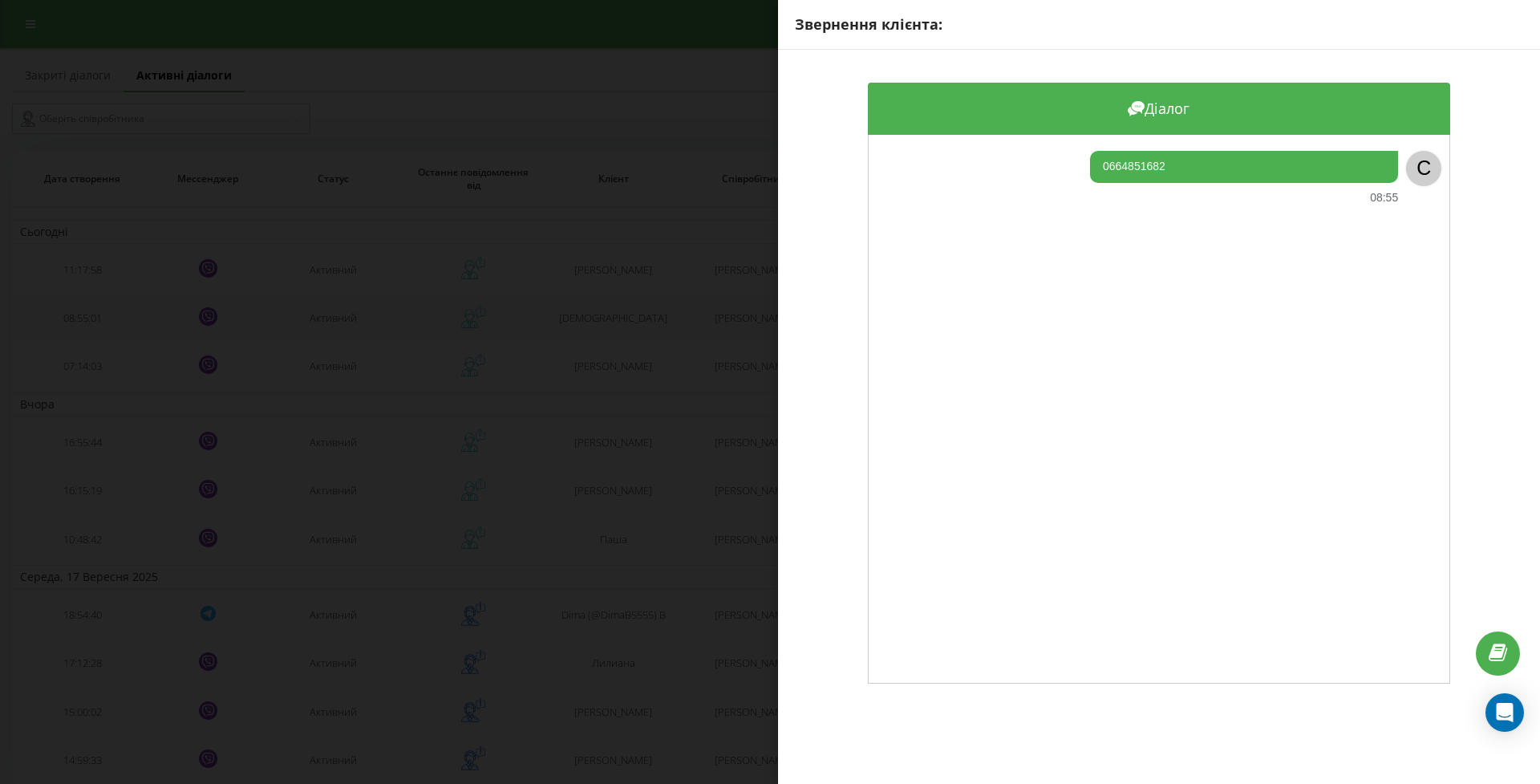
click at [83, 333] on div "Звернення клієнта: Діалог 0664851682 08:55 C" at bounding box center [770, 392] width 1540 height 784
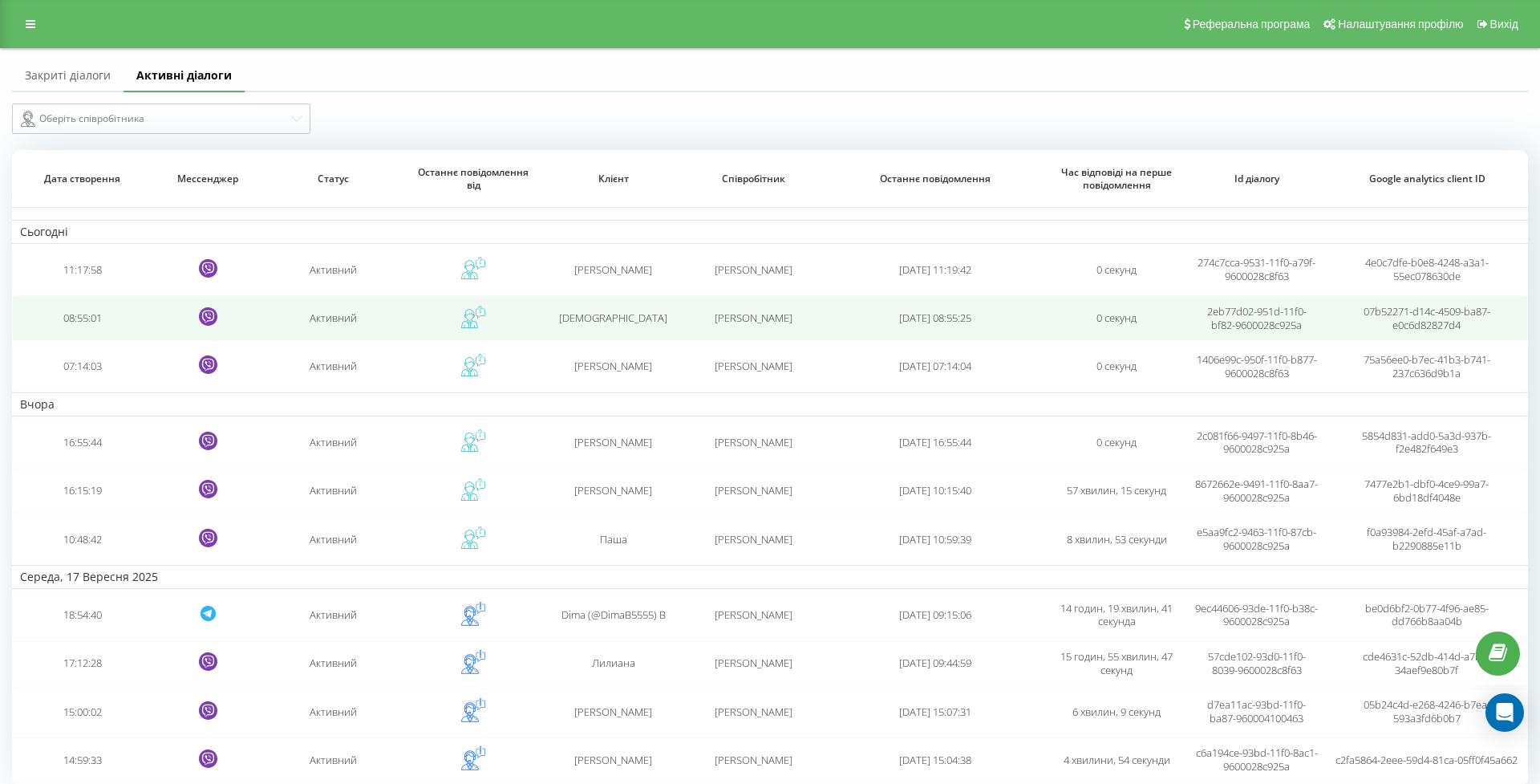
scroll to position [1, 0]
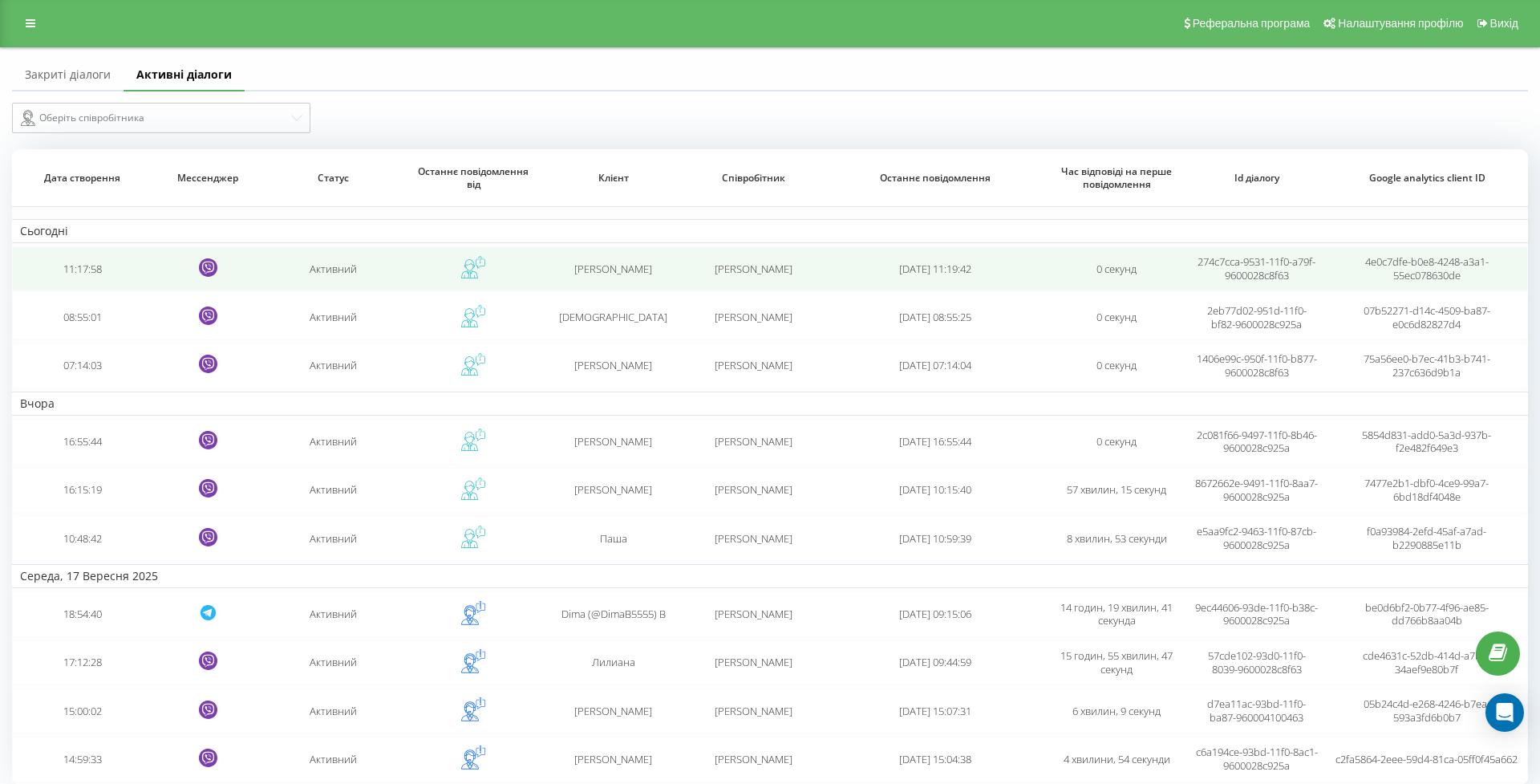
click at [101, 287] on td "11:17:58" at bounding box center [81, 269] width 139 height 45
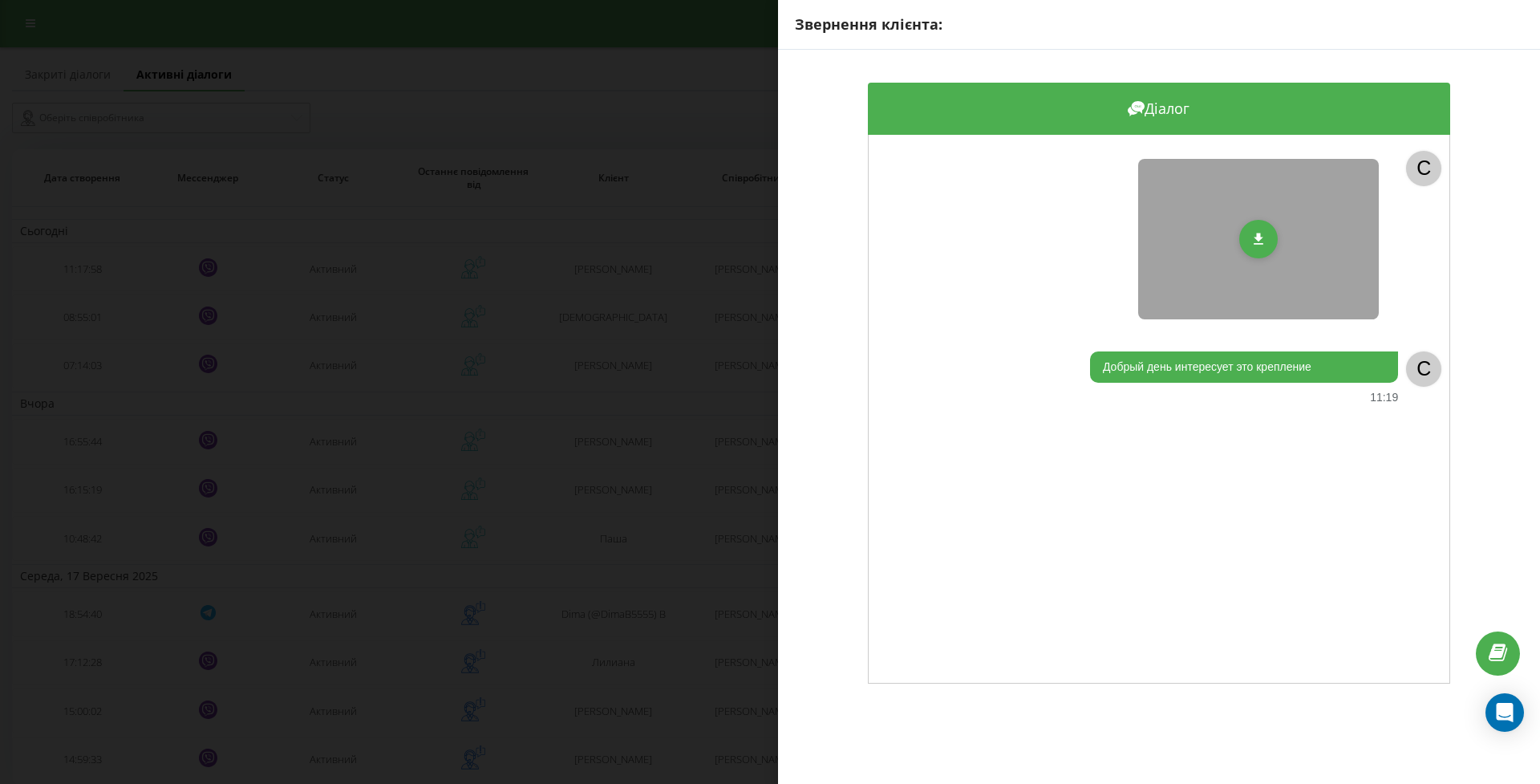
click at [130, 295] on div "Звернення клієнта: Діалог C Добрый день интересует это крепление 11:19 C" at bounding box center [770, 392] width 1540 height 784
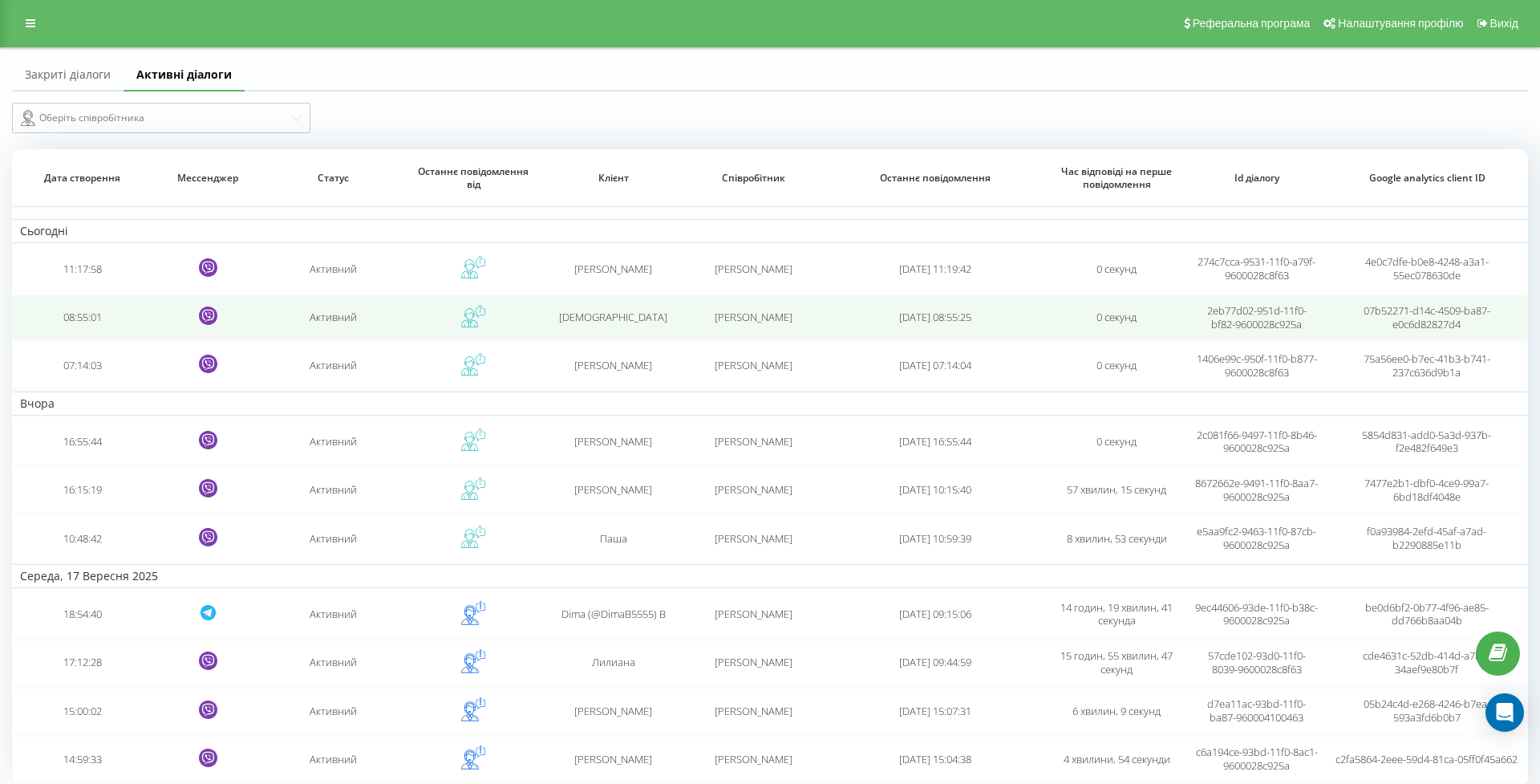
click at [101, 336] on td "08:55:01" at bounding box center [81, 317] width 139 height 45
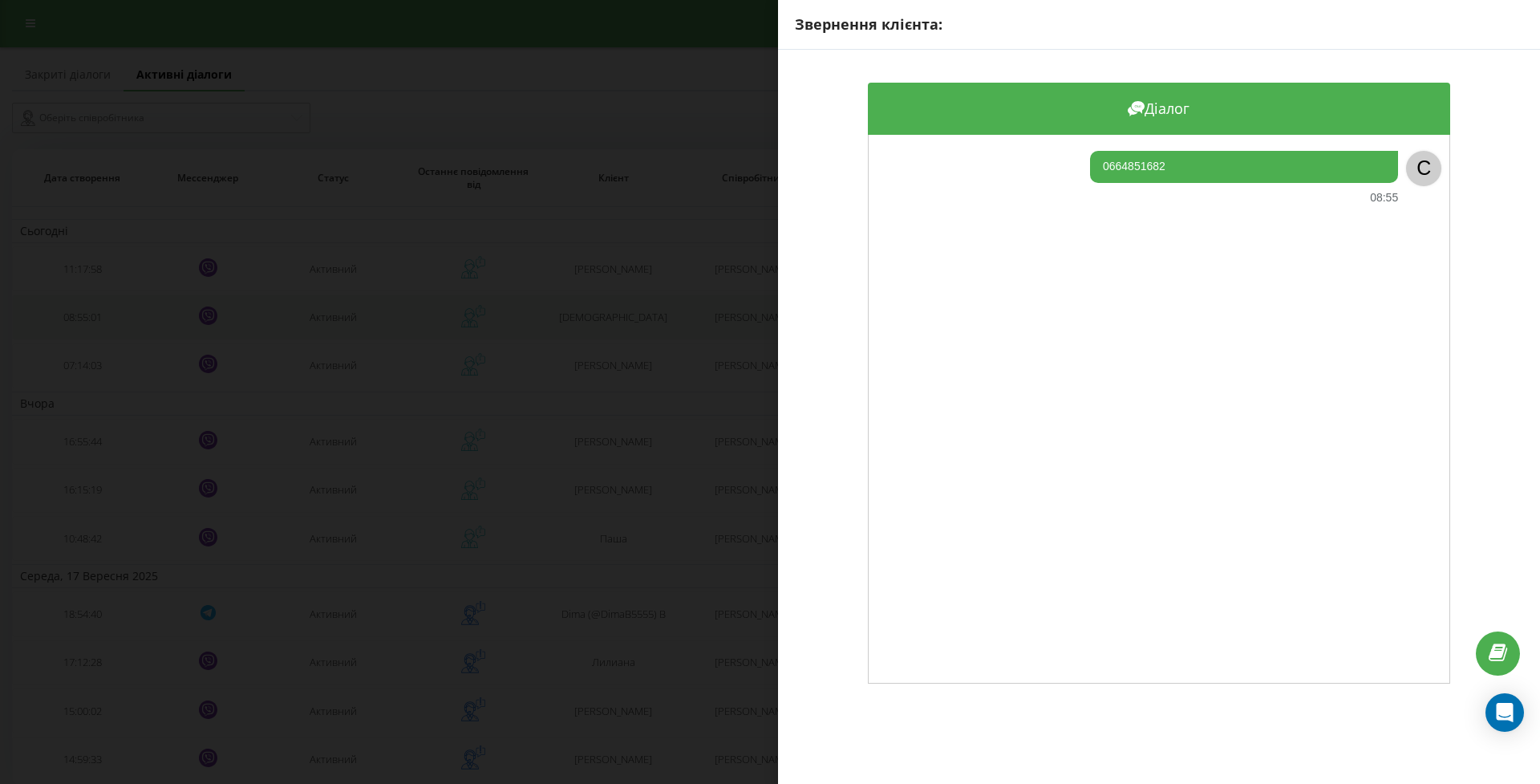
click at [101, 336] on div "Звернення клієнта: Діалог 0664851682 08:55 C" at bounding box center [770, 392] width 1540 height 784
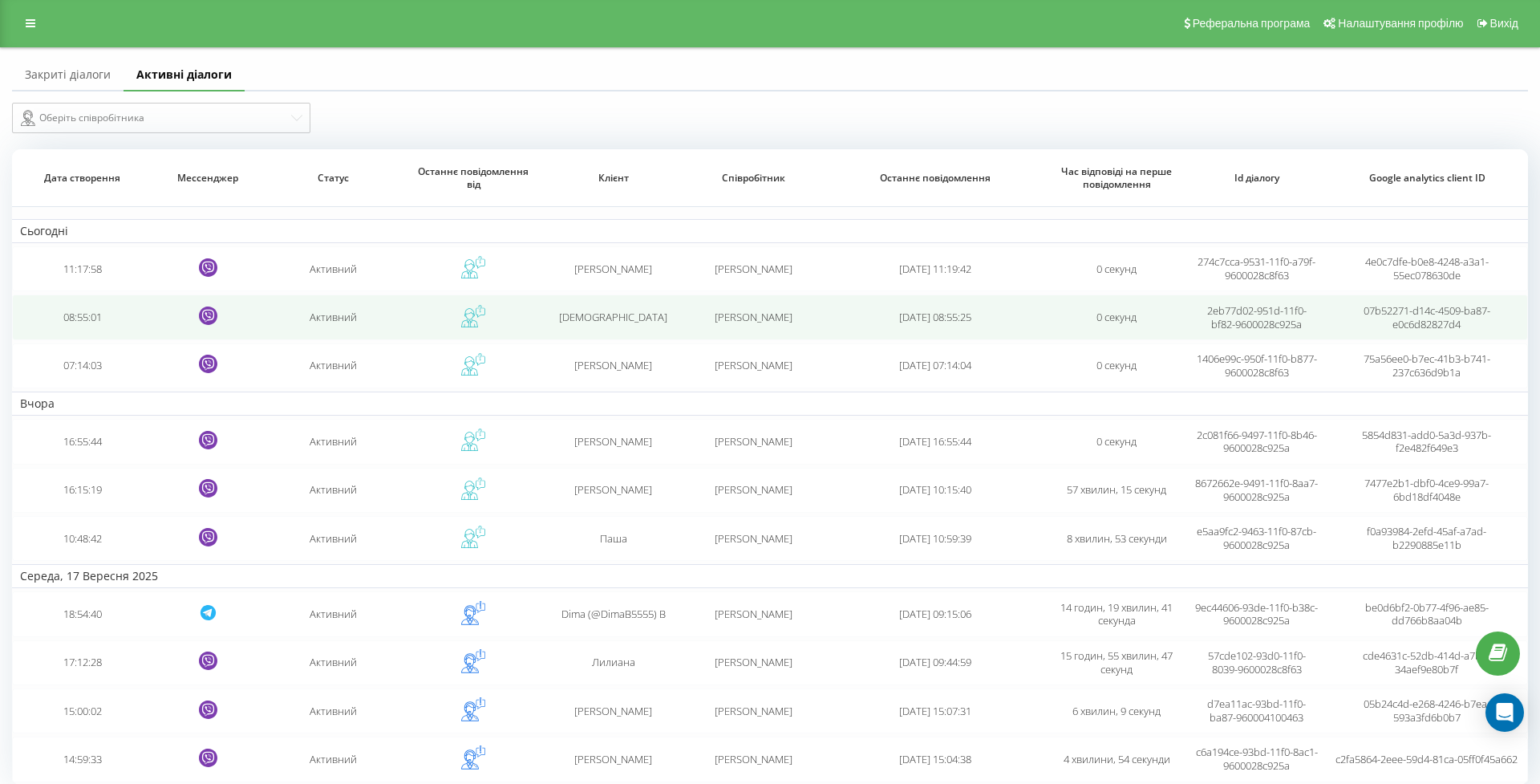
click at [84, 336] on td "08:55:01" at bounding box center [81, 317] width 139 height 45
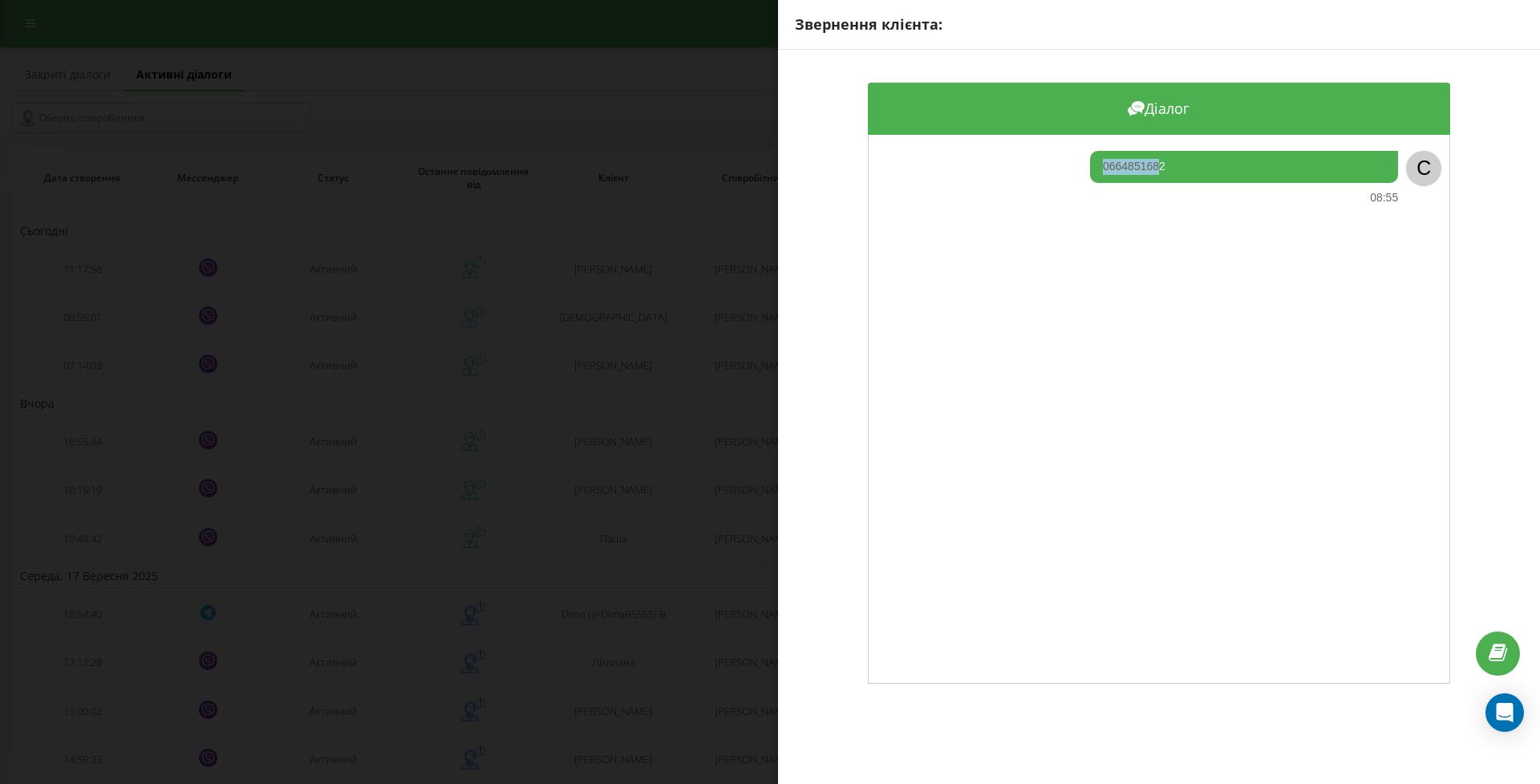
drag, startPoint x: 1159, startPoint y: 164, endPoint x: 1097, endPoint y: 169, distance: 62.2
click at [1083, 167] on div "0664851682 08:55" at bounding box center [1141, 177] width 513 height 53
click at [1159, 170] on div "0664851682" at bounding box center [1244, 167] width 308 height 32
drag, startPoint x: 1170, startPoint y: 168, endPoint x: 1099, endPoint y: 164, distance: 71.1
click at [1099, 164] on div "0664851682" at bounding box center [1244, 167] width 308 height 32
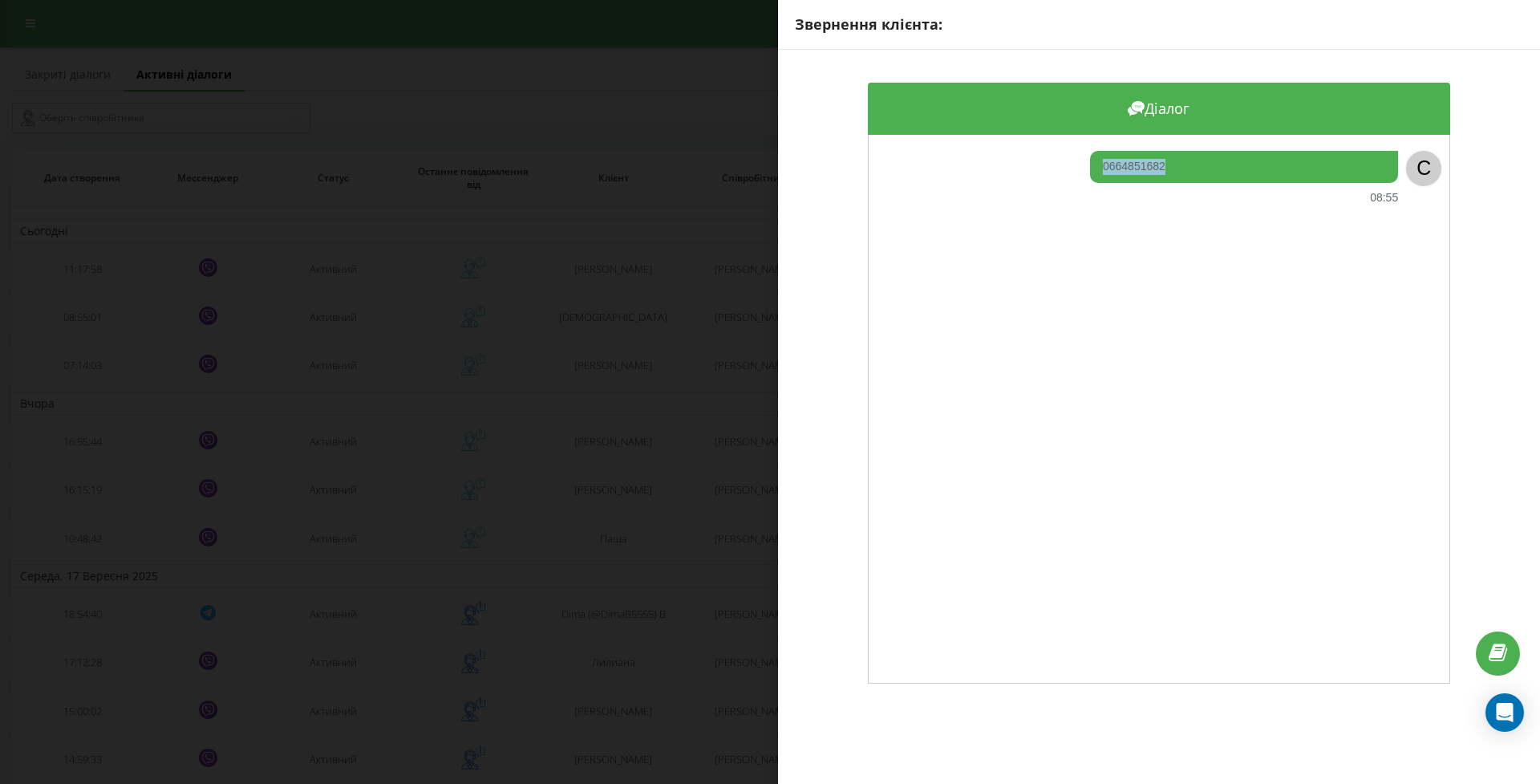
copy div "0664851682"
click at [568, 305] on div "Звернення клієнта: Діалог 0664851682 08:55 C" at bounding box center [770, 392] width 1540 height 784
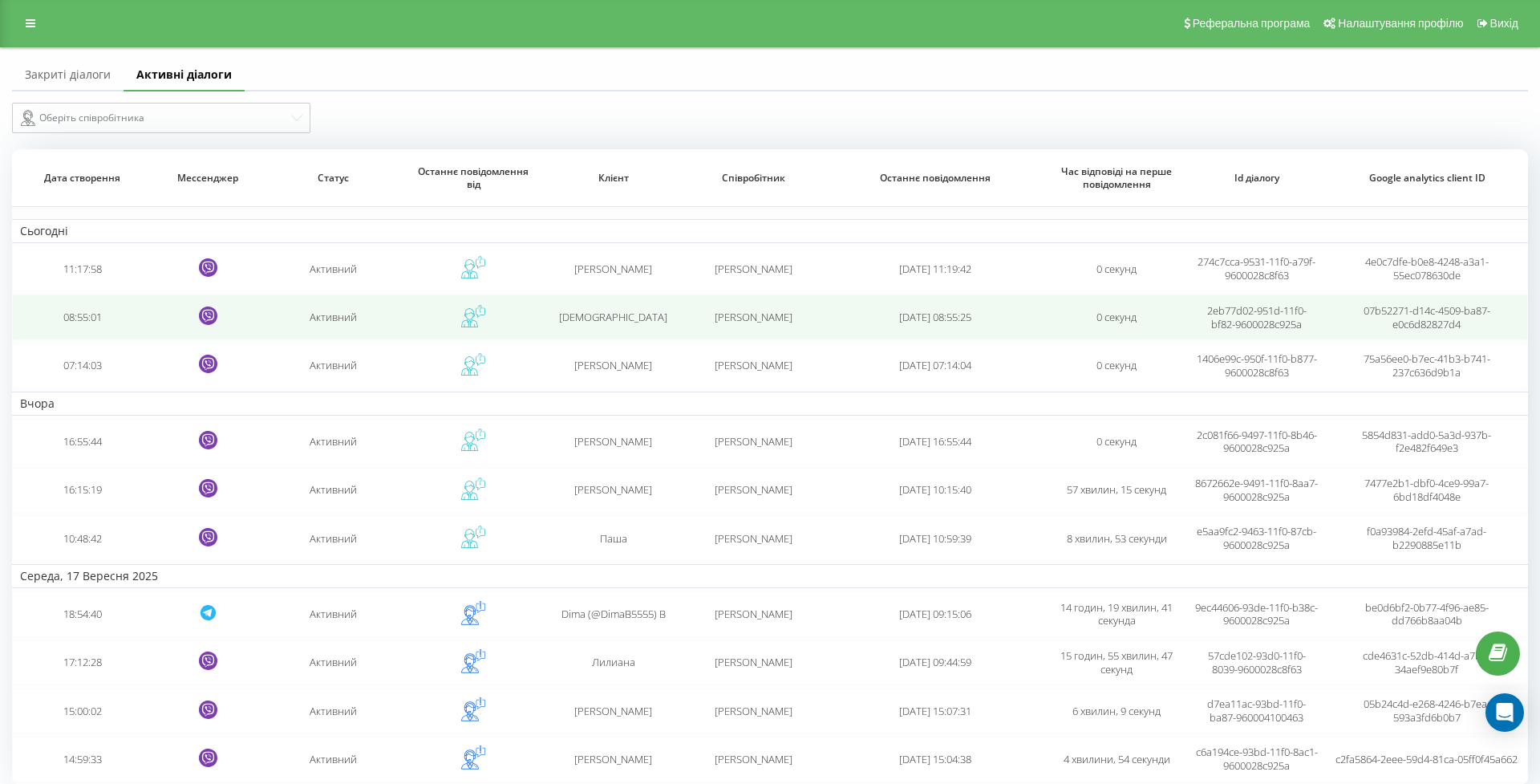
scroll to position [1, 0]
click at [84, 331] on td "08:55:01" at bounding box center [81, 317] width 139 height 45
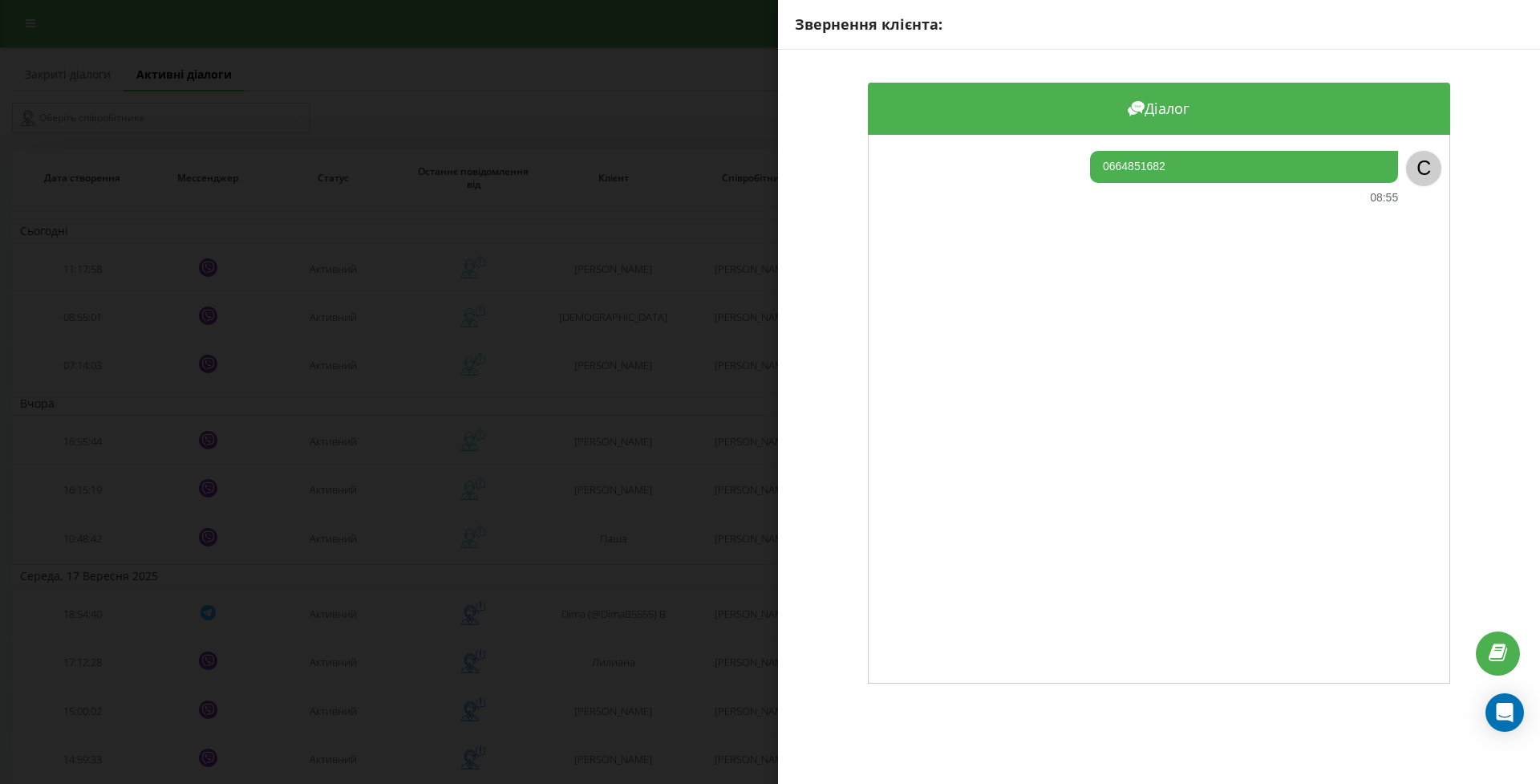
click at [159, 339] on div "Звернення клієнта: Діалог 0664851682 08:55 C" at bounding box center [770, 392] width 1540 height 784
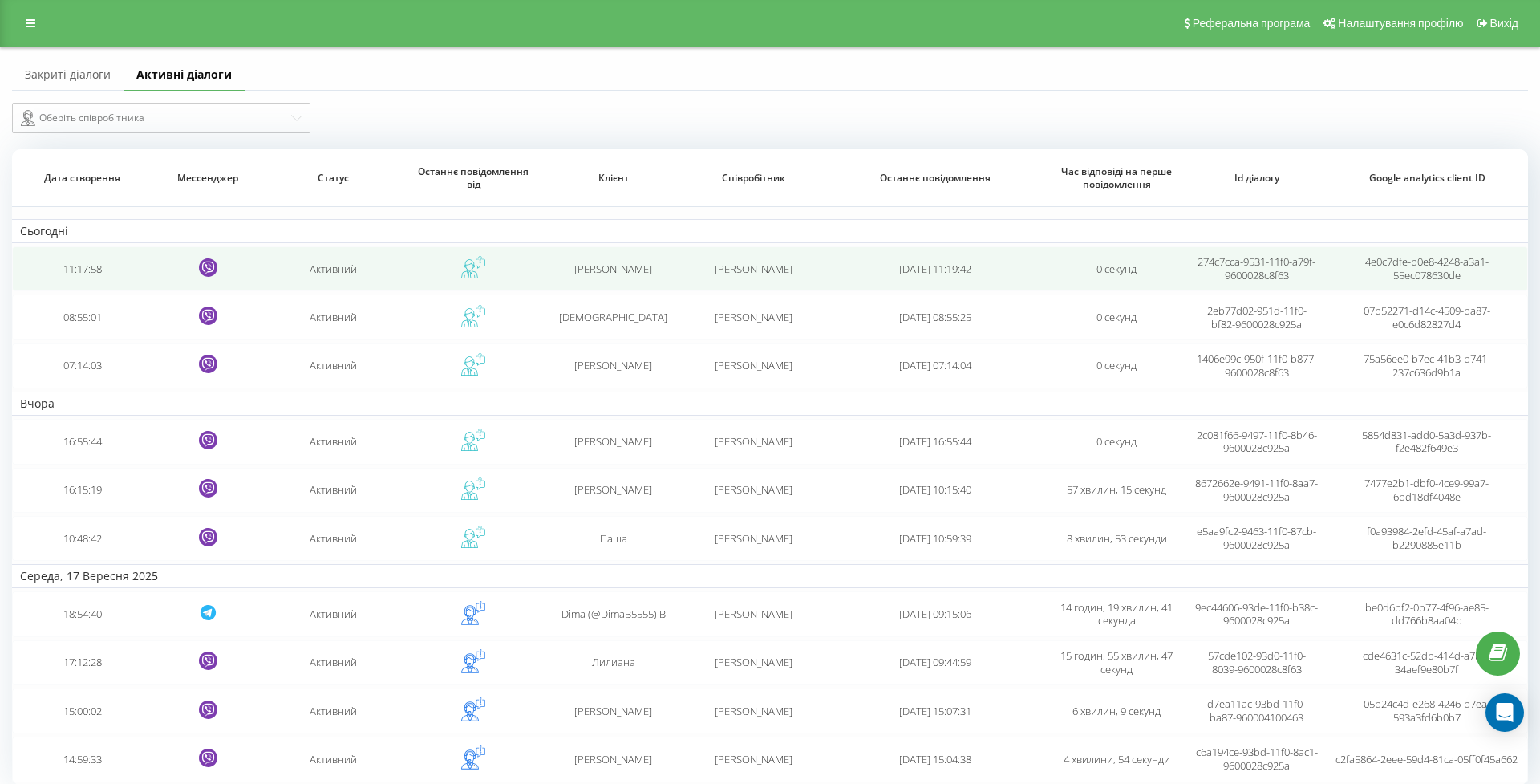
click at [85, 288] on td "11:17:58" at bounding box center [81, 269] width 139 height 45
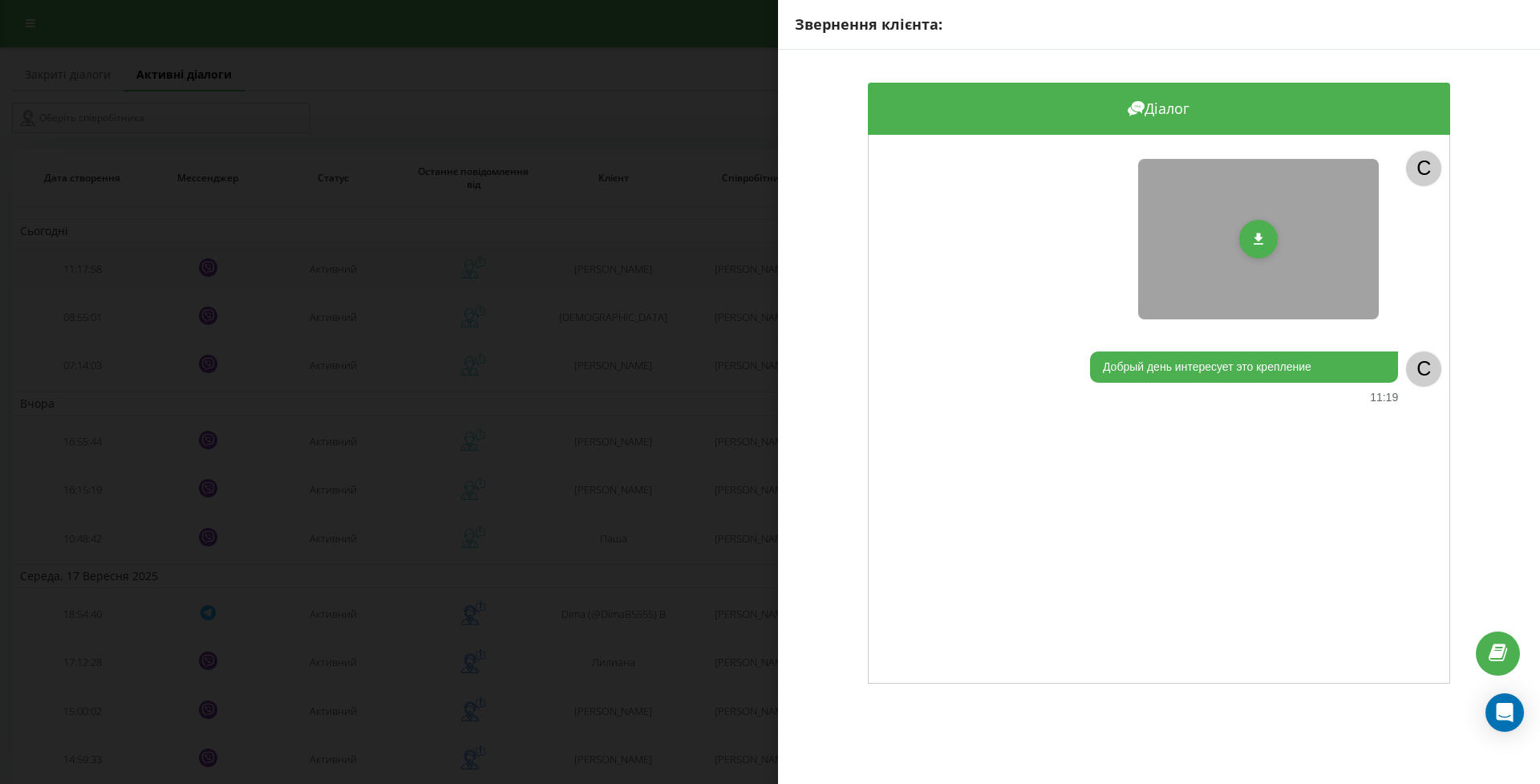
click at [85, 288] on div "Звернення клієнта: Діалог C Добрый день интересует это крепление 11:19 C" at bounding box center [770, 392] width 1540 height 784
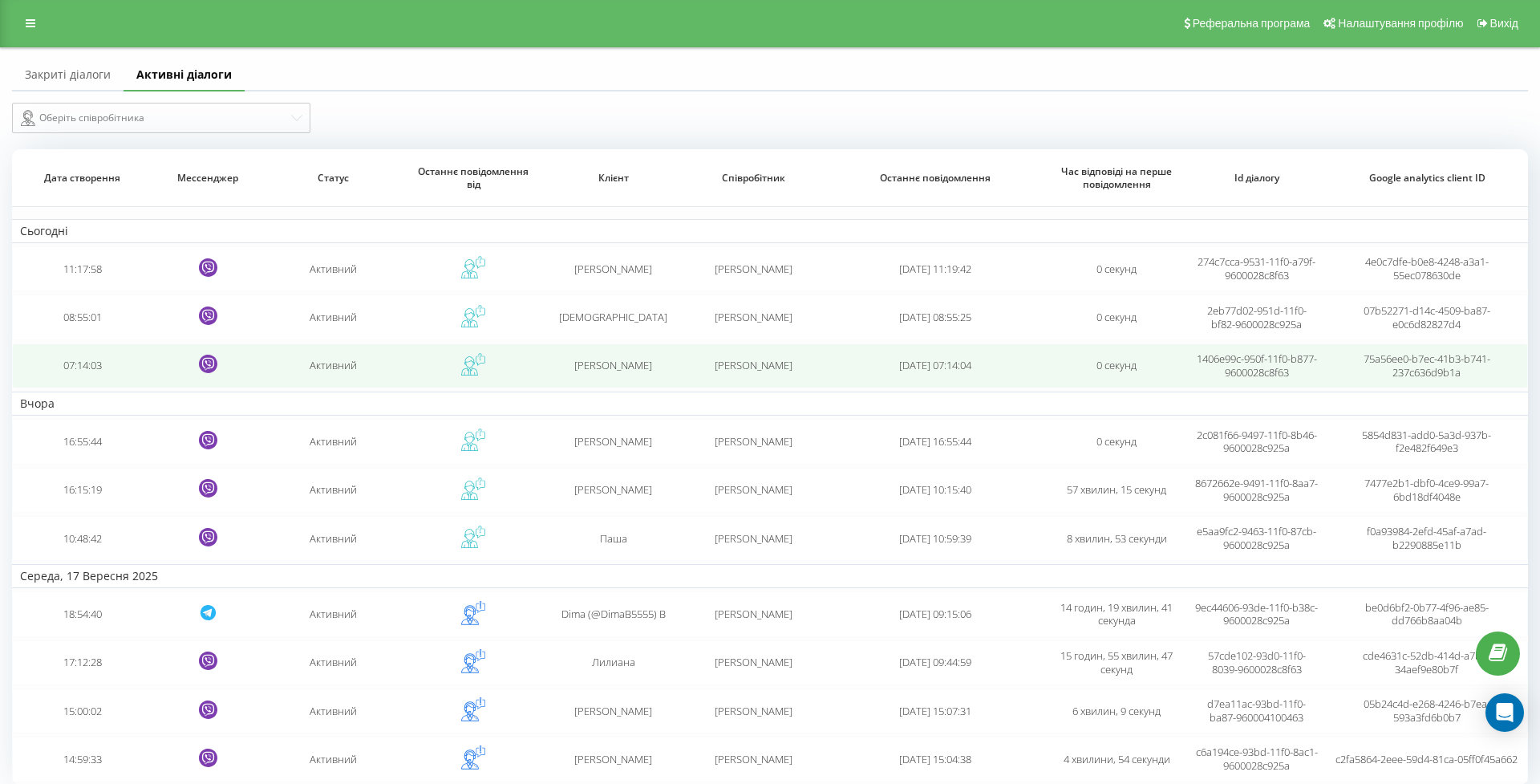
click at [79, 380] on td "07:14:03" at bounding box center [81, 366] width 139 height 45
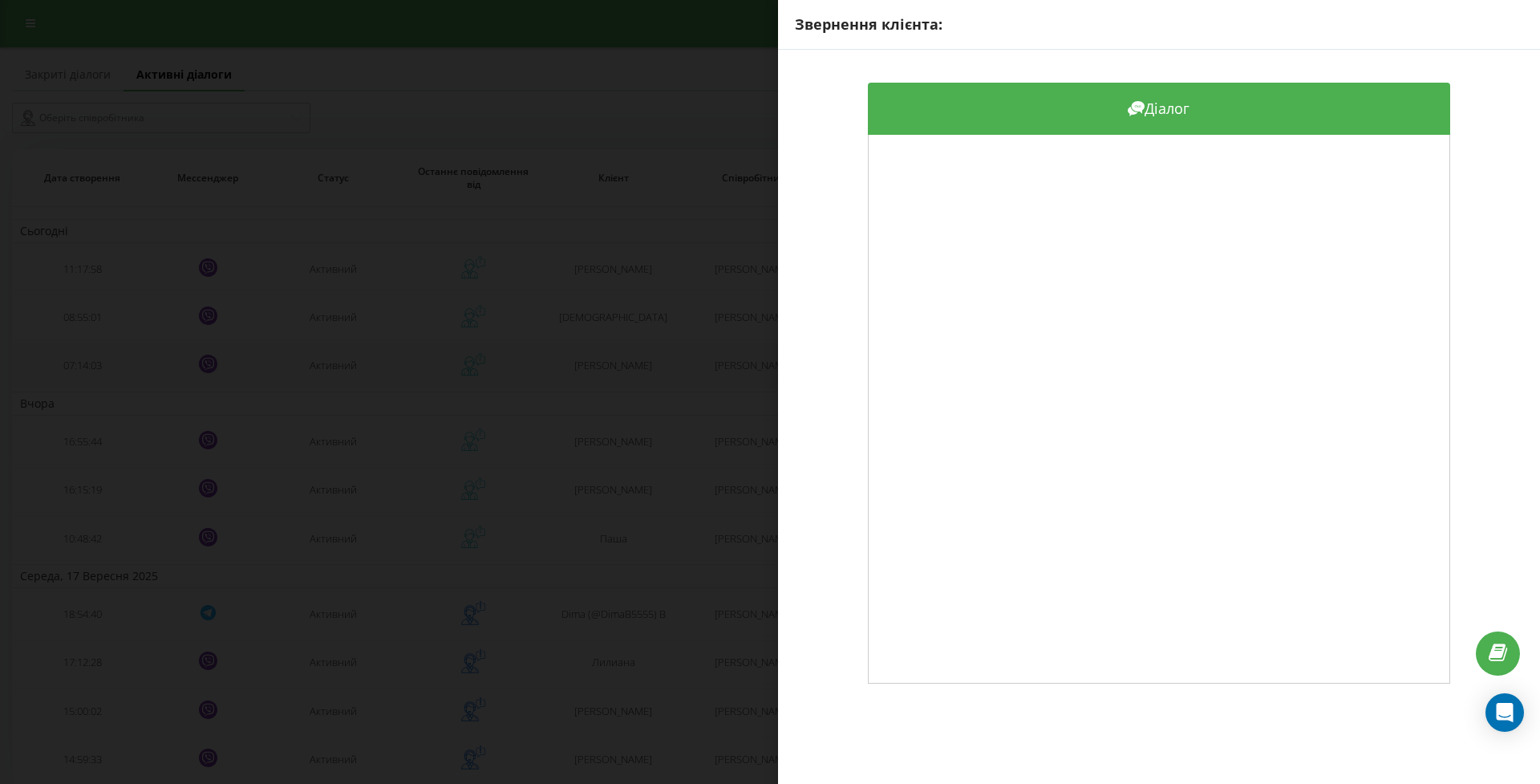
click at [79, 380] on div "Звернення клієнта: Діалог" at bounding box center [770, 392] width 1540 height 784
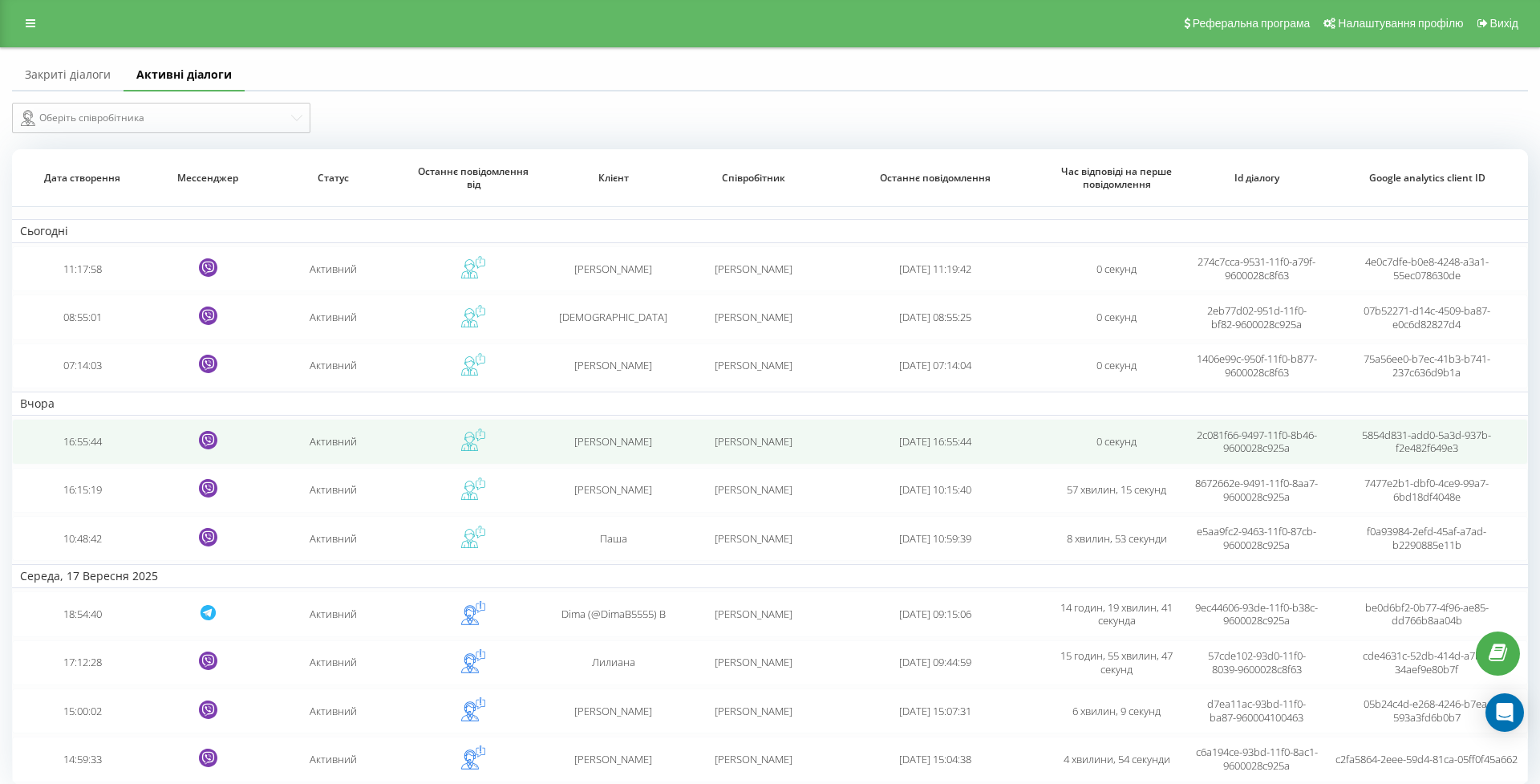
click at [88, 454] on td "16:55:44" at bounding box center [81, 441] width 139 height 45
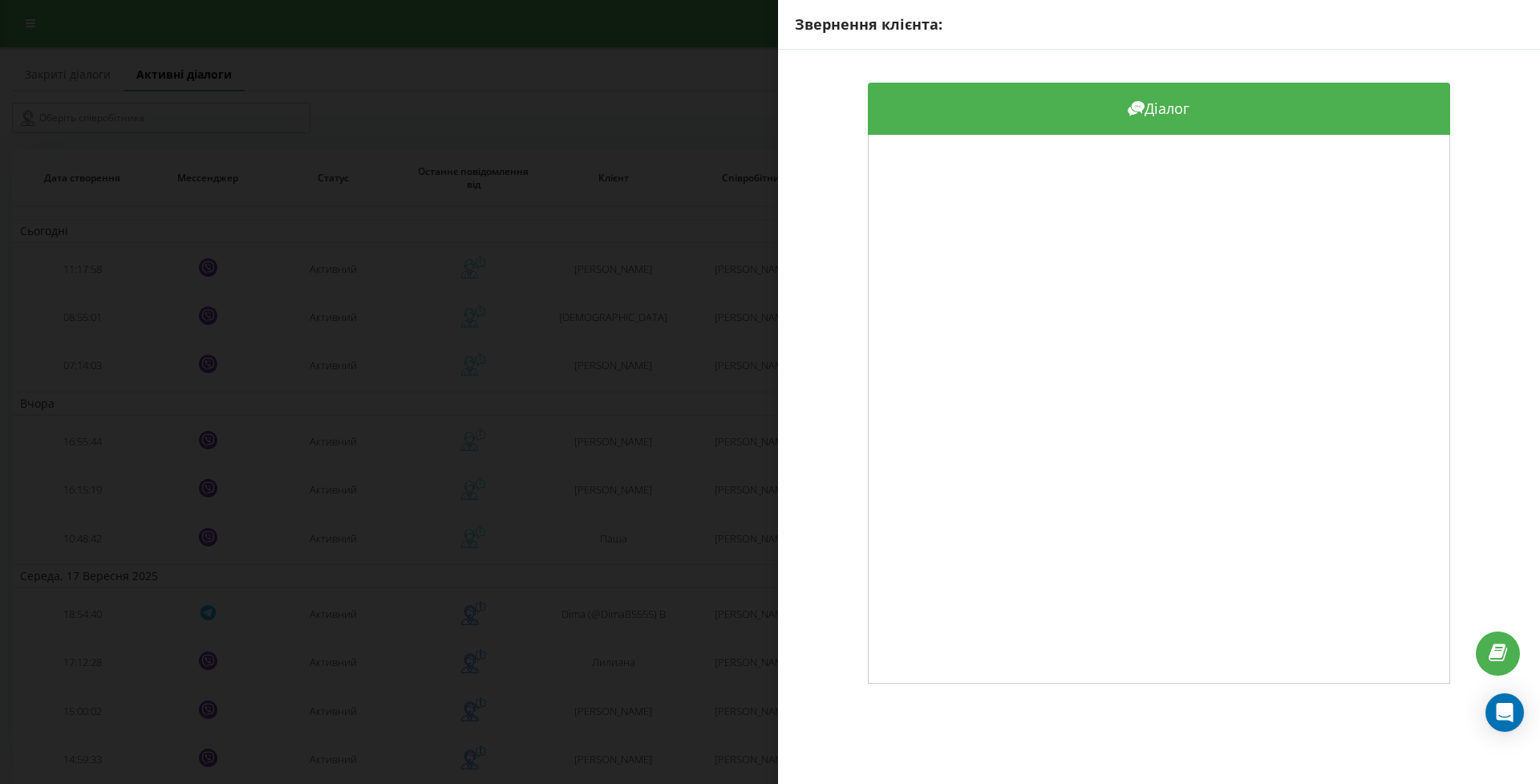
click at [89, 456] on div "Звернення клієнта: Діалог" at bounding box center [770, 392] width 1540 height 784
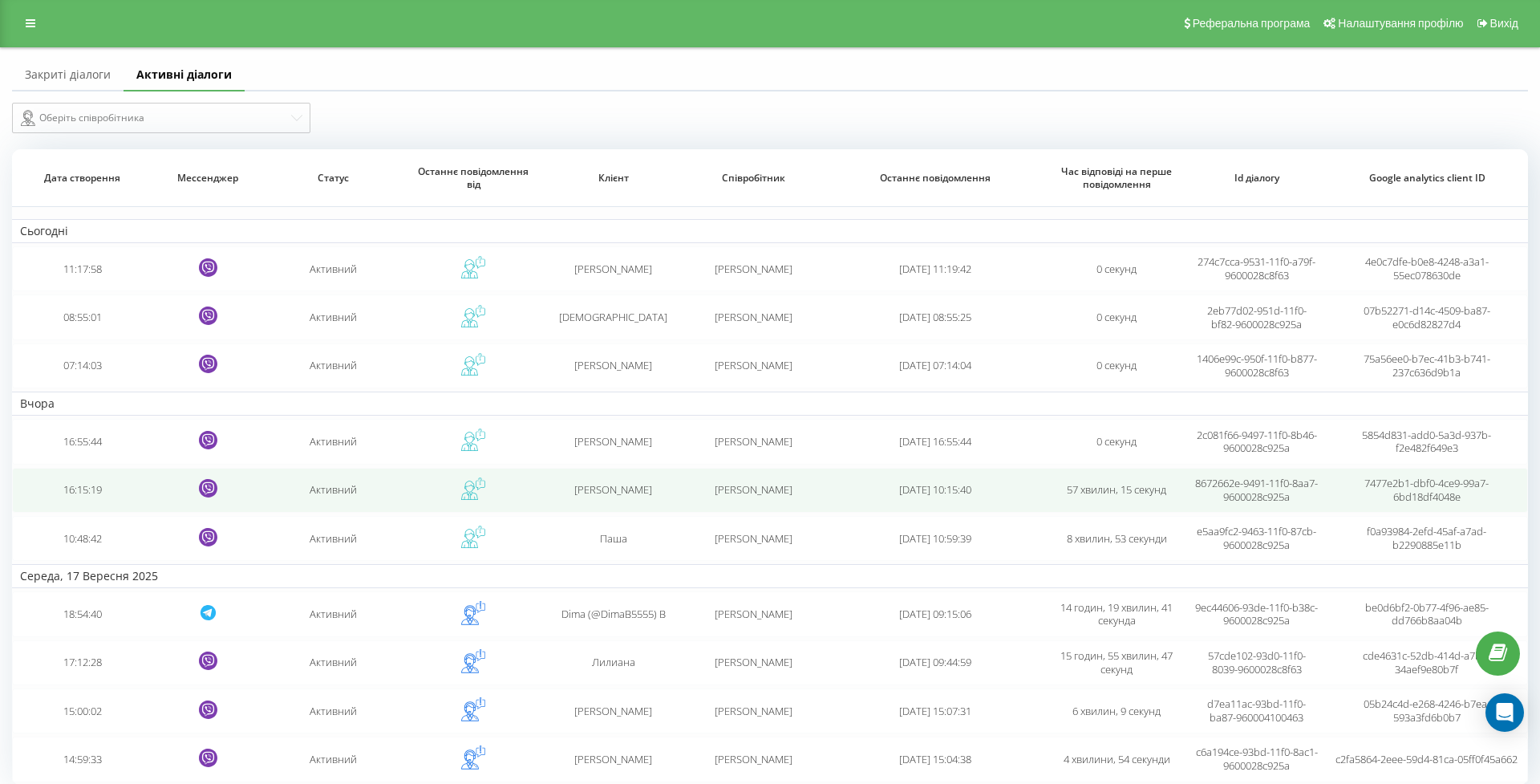
click at [85, 490] on td "16:15:19" at bounding box center [81, 490] width 139 height 45
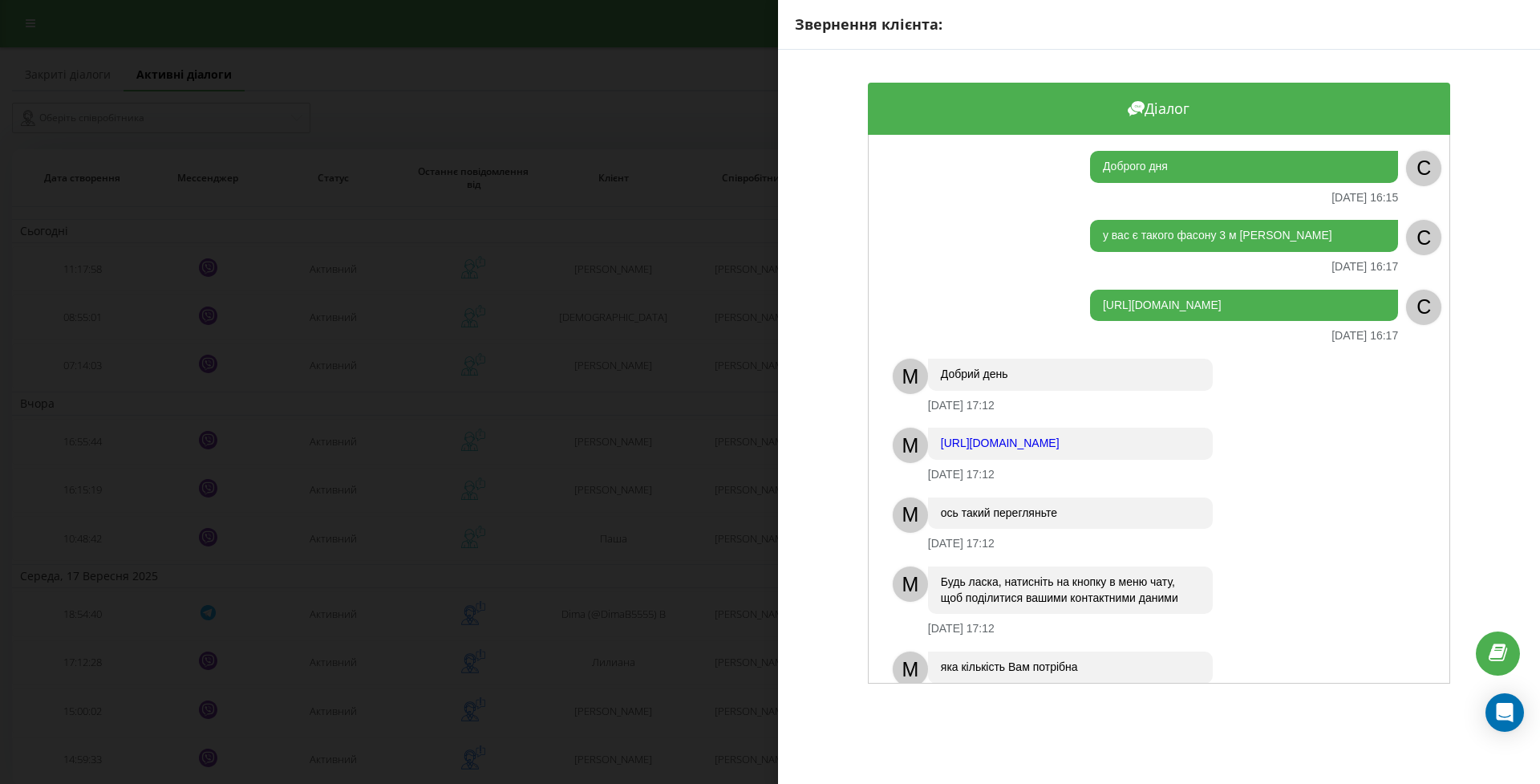
click at [83, 502] on div "Звернення клієнта: Діалог Доброго дня 18.09.2025 16:15 C у вас є такого фасону …" at bounding box center [770, 392] width 1540 height 784
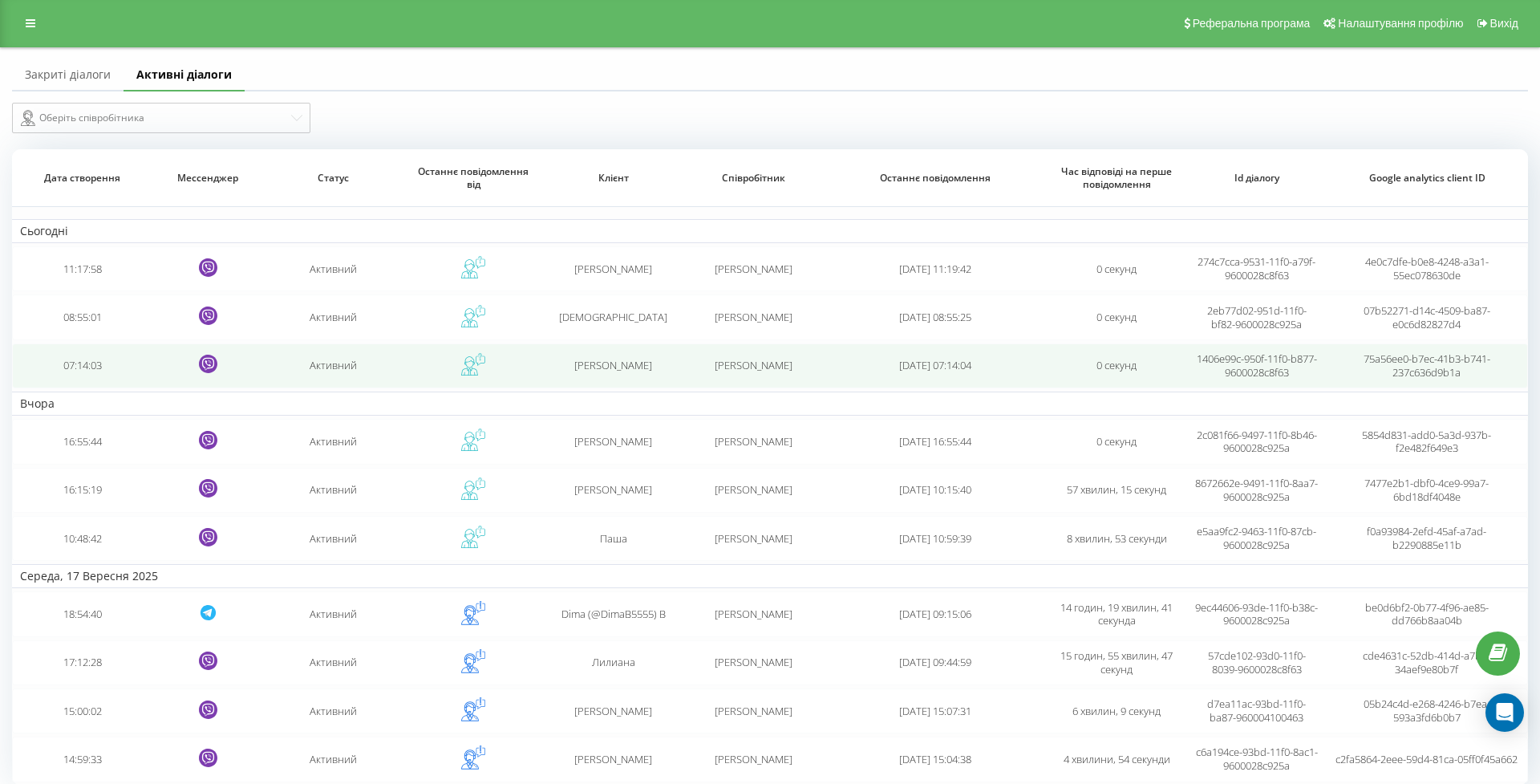
click at [94, 381] on td "07:14:03" at bounding box center [81, 366] width 139 height 45
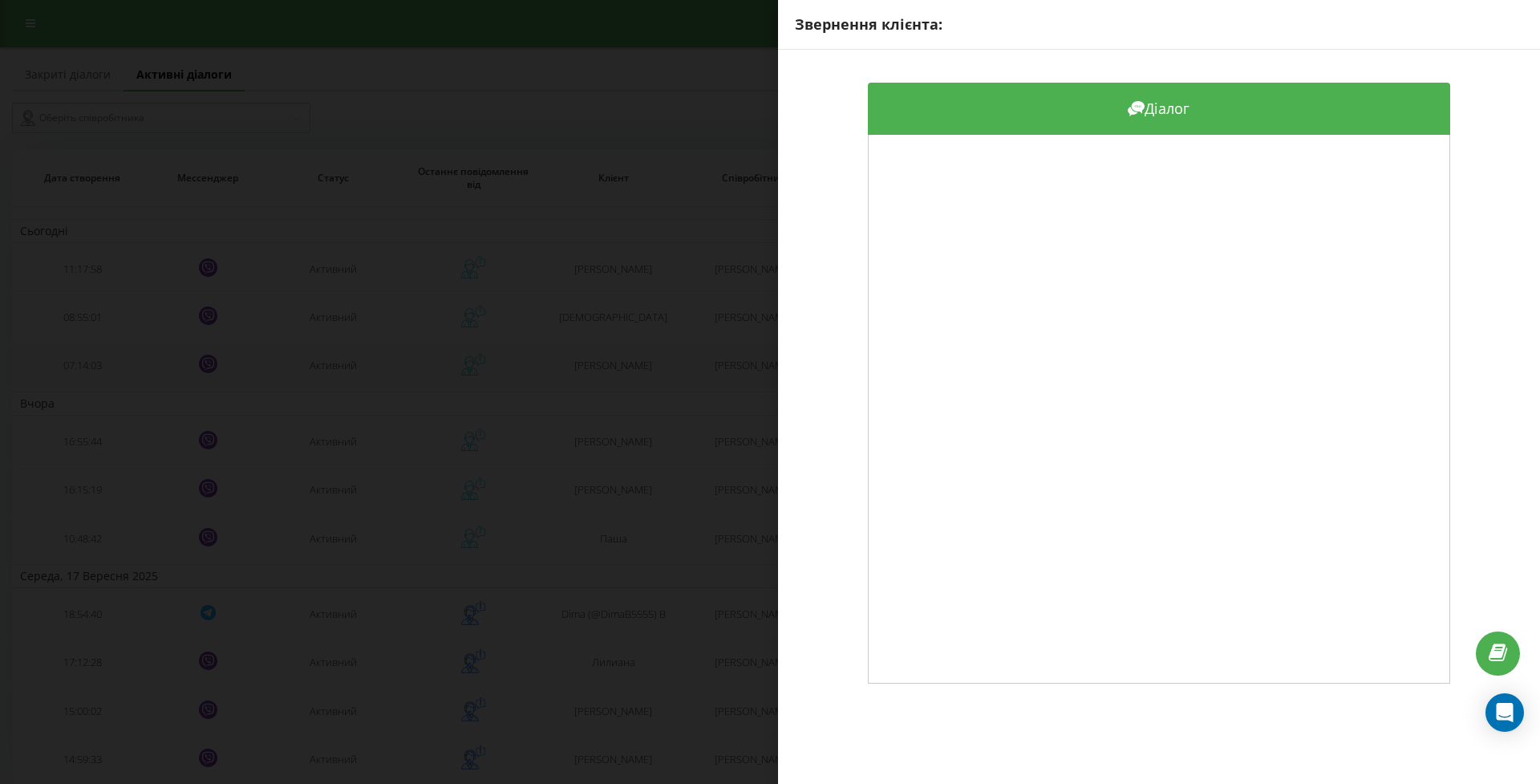
click at [94, 381] on div "Звернення клієнта: Діалог" at bounding box center [770, 392] width 1540 height 784
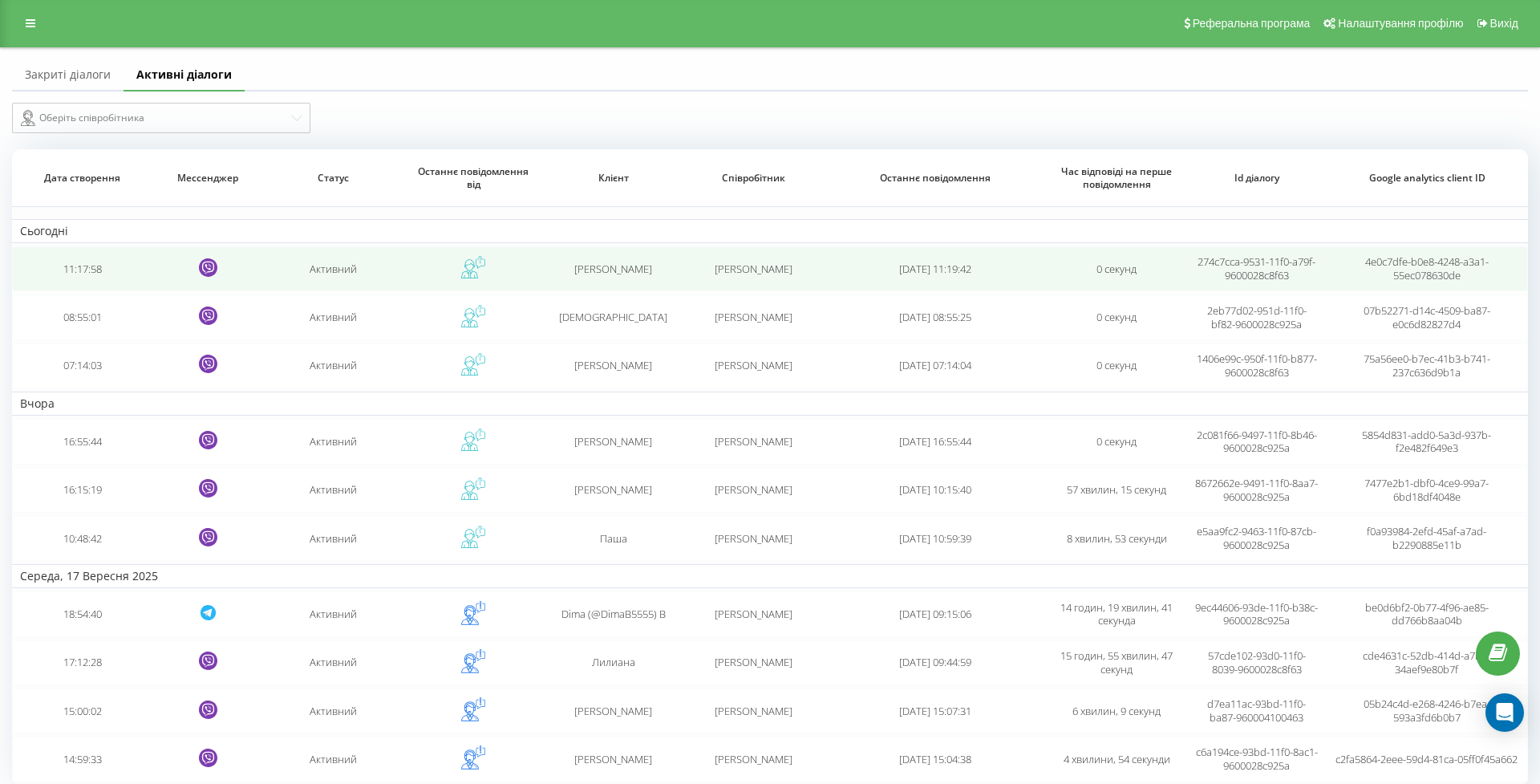
click at [729, 269] on span "[PERSON_NAME]" at bounding box center [754, 268] width 78 height 15
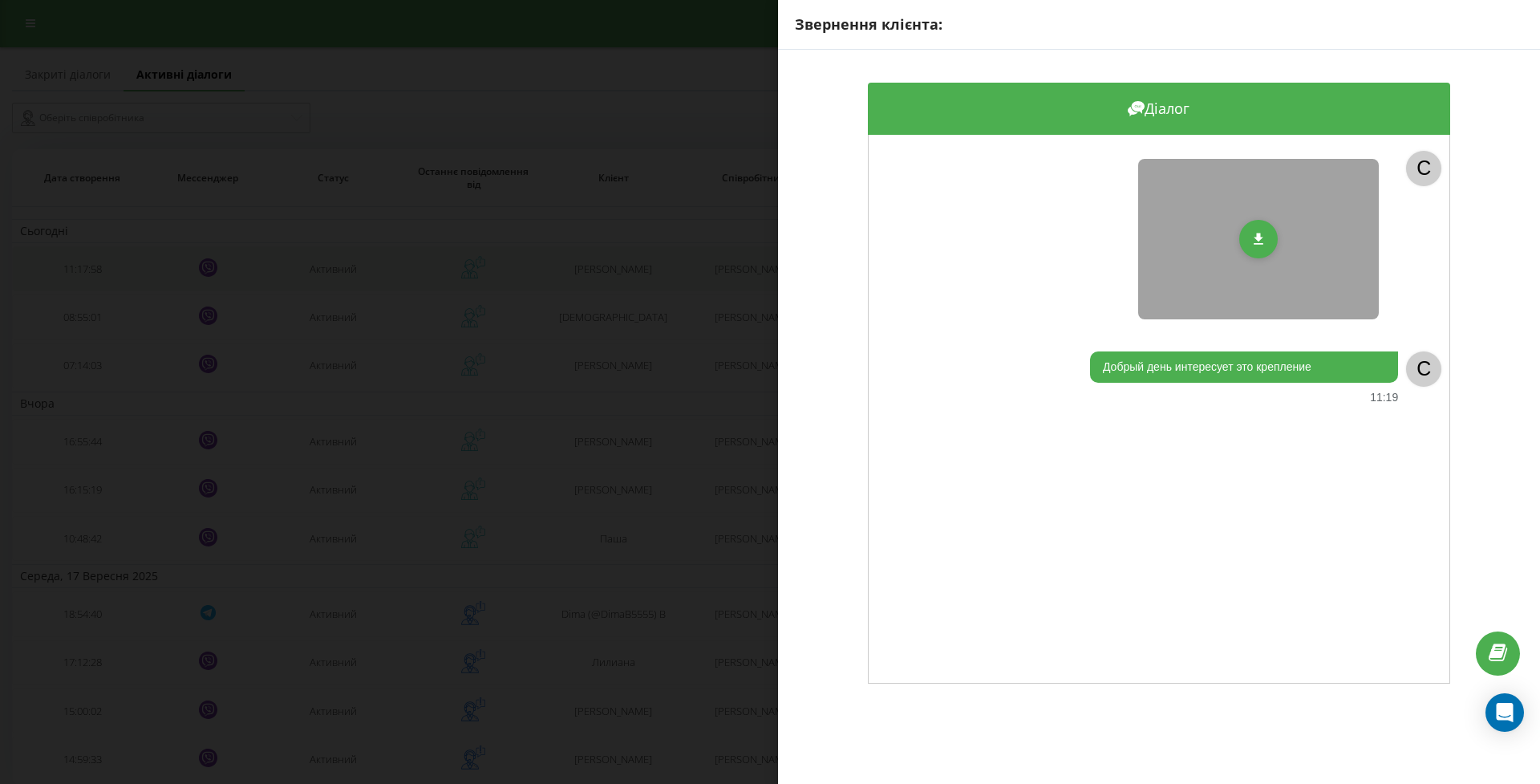
click at [729, 269] on div "Звернення клієнта: Діалог C Добрый день интересует это крепление 11:19 C" at bounding box center [770, 392] width 1540 height 784
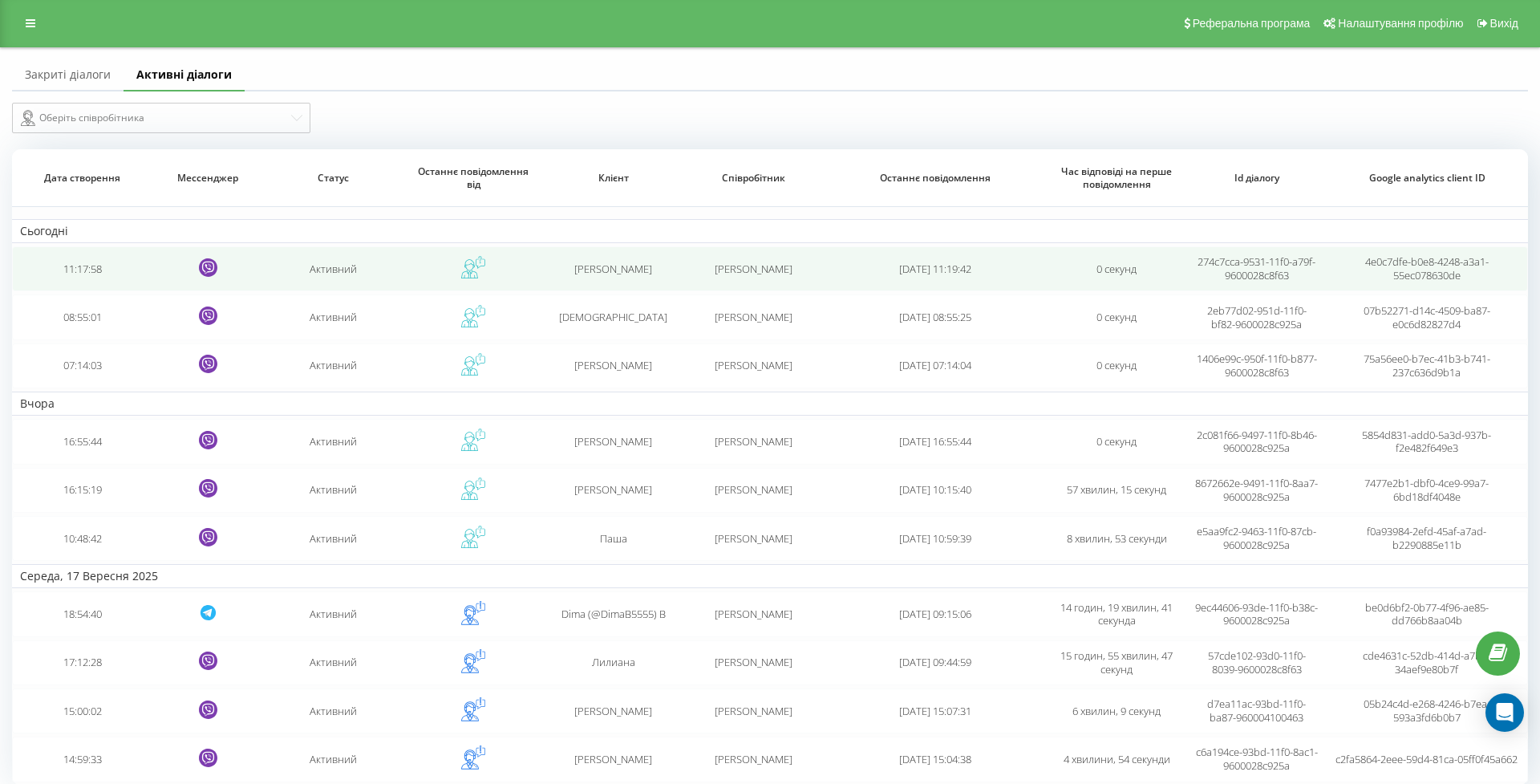
click at [81, 280] on td "11:17:58" at bounding box center [81, 269] width 139 height 45
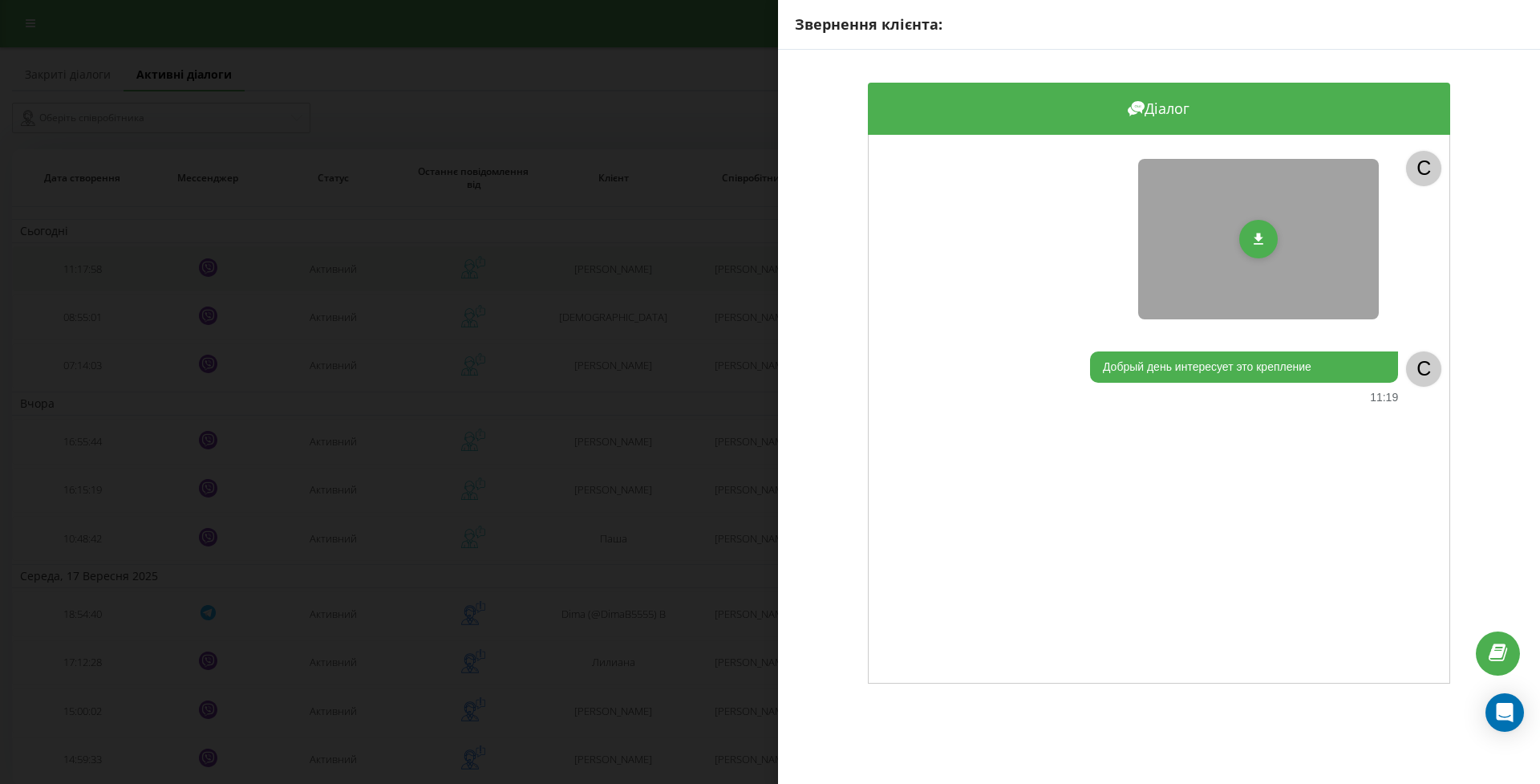
click at [81, 280] on div "Звернення клієнта: Діалог C Добрый день интересует это крепление 11:19 C" at bounding box center [770, 392] width 1540 height 784
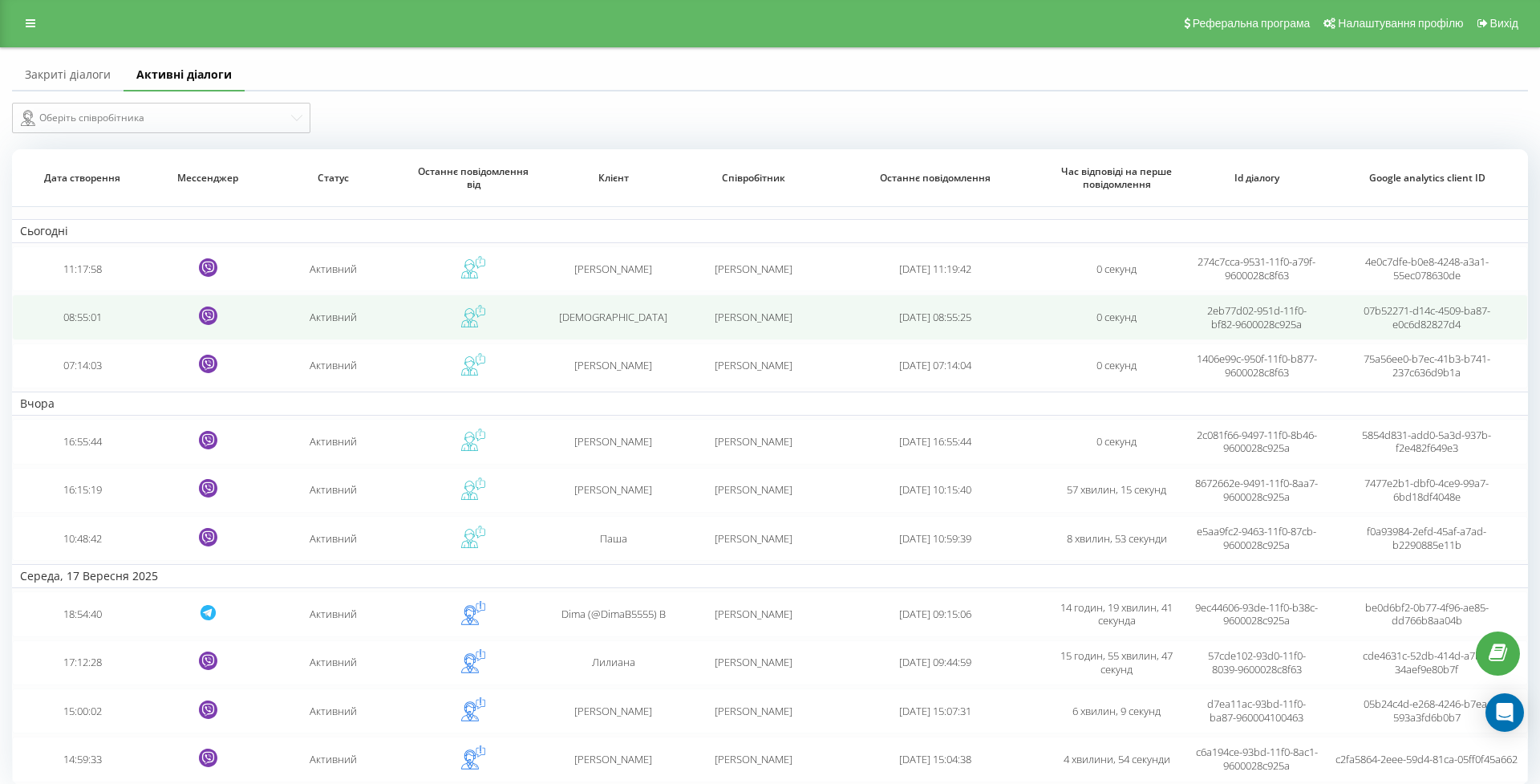
click at [90, 327] on td "08:55:01" at bounding box center [81, 317] width 139 height 45
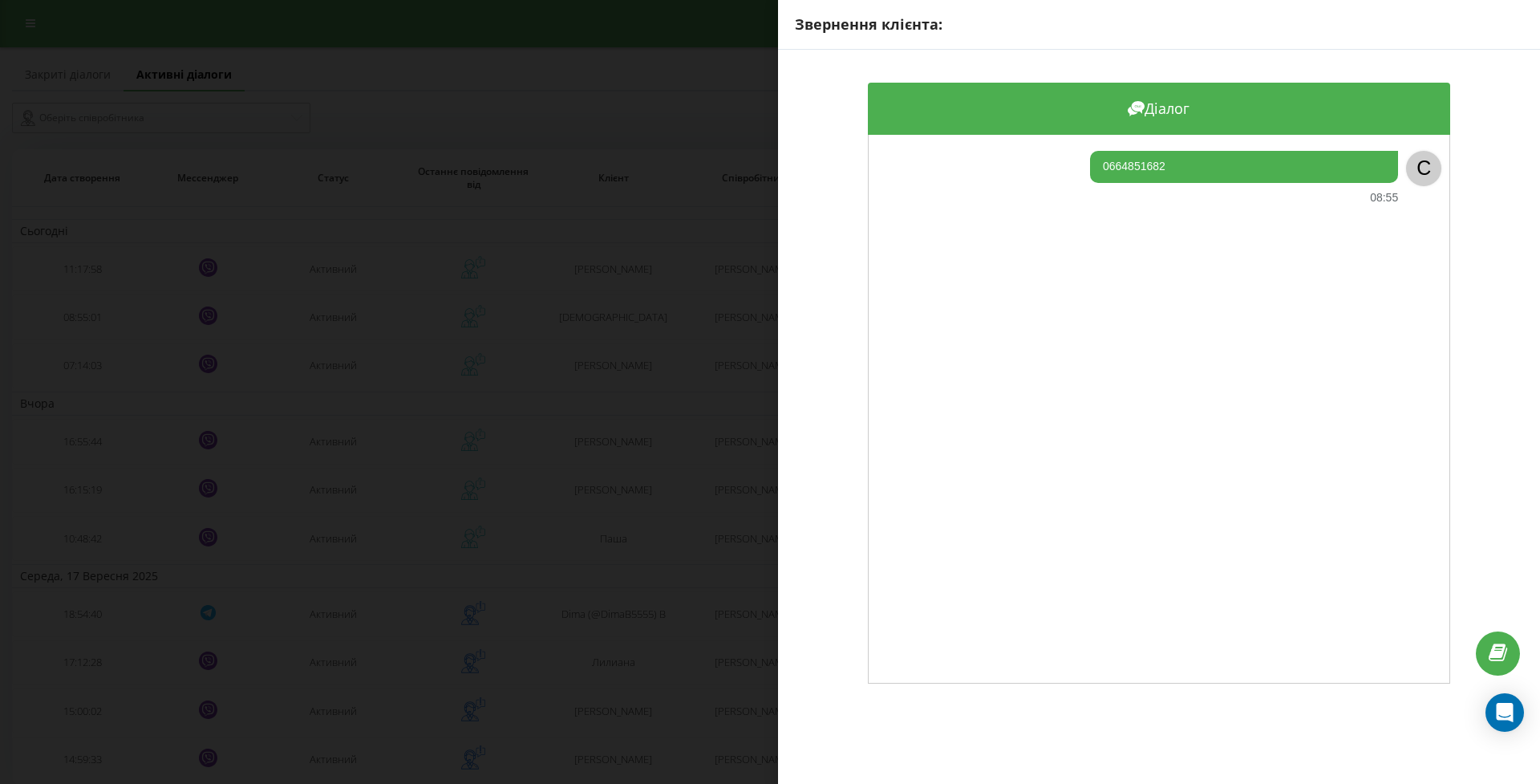
click at [1142, 167] on div "0664851682" at bounding box center [1244, 167] width 308 height 32
copy div "0664851682"
click at [605, 309] on div "Звернення клієнта: Діалог 0664851682 08:55 C" at bounding box center [770, 392] width 1540 height 784
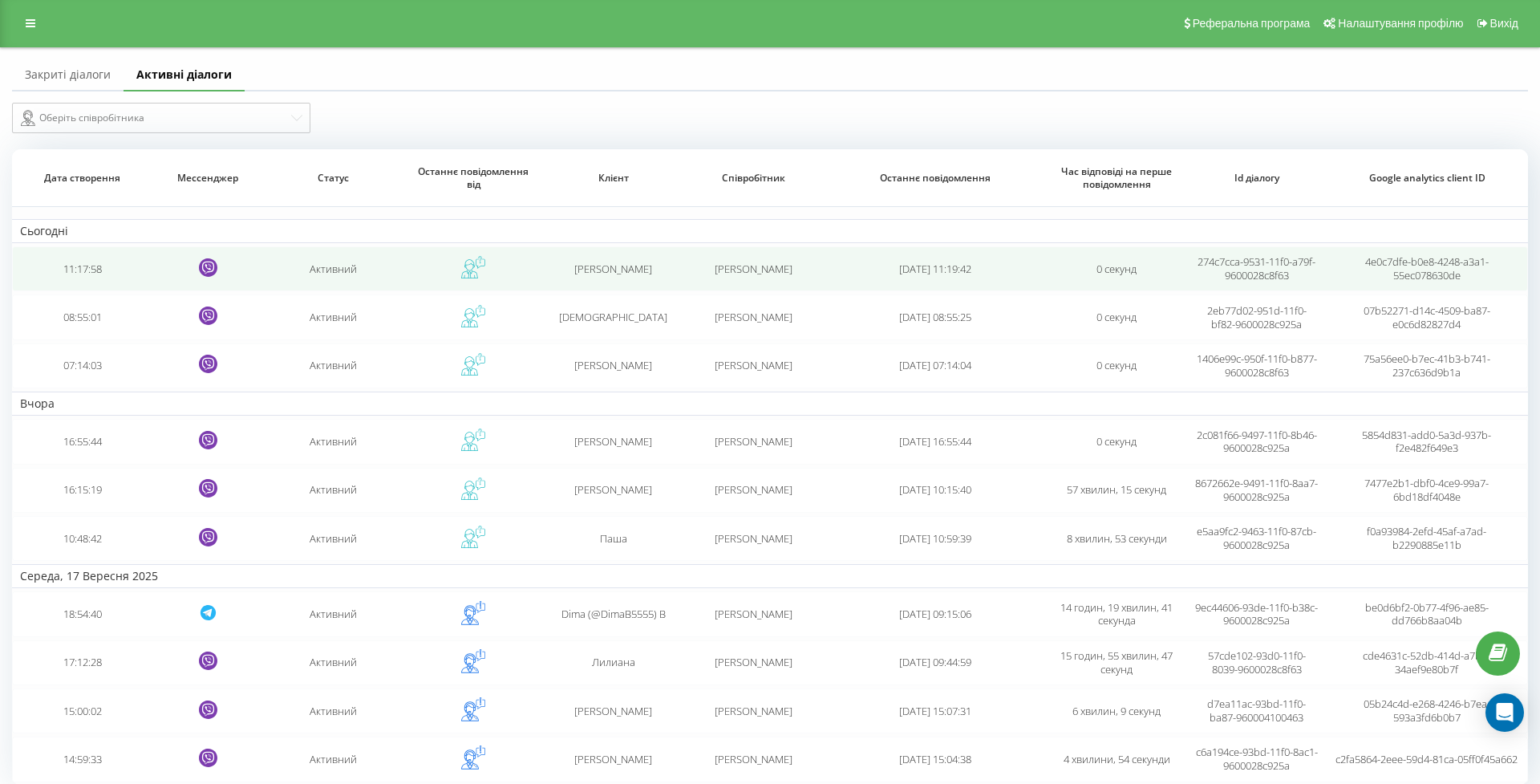
click at [100, 279] on td "11:17:58" at bounding box center [81, 269] width 139 height 45
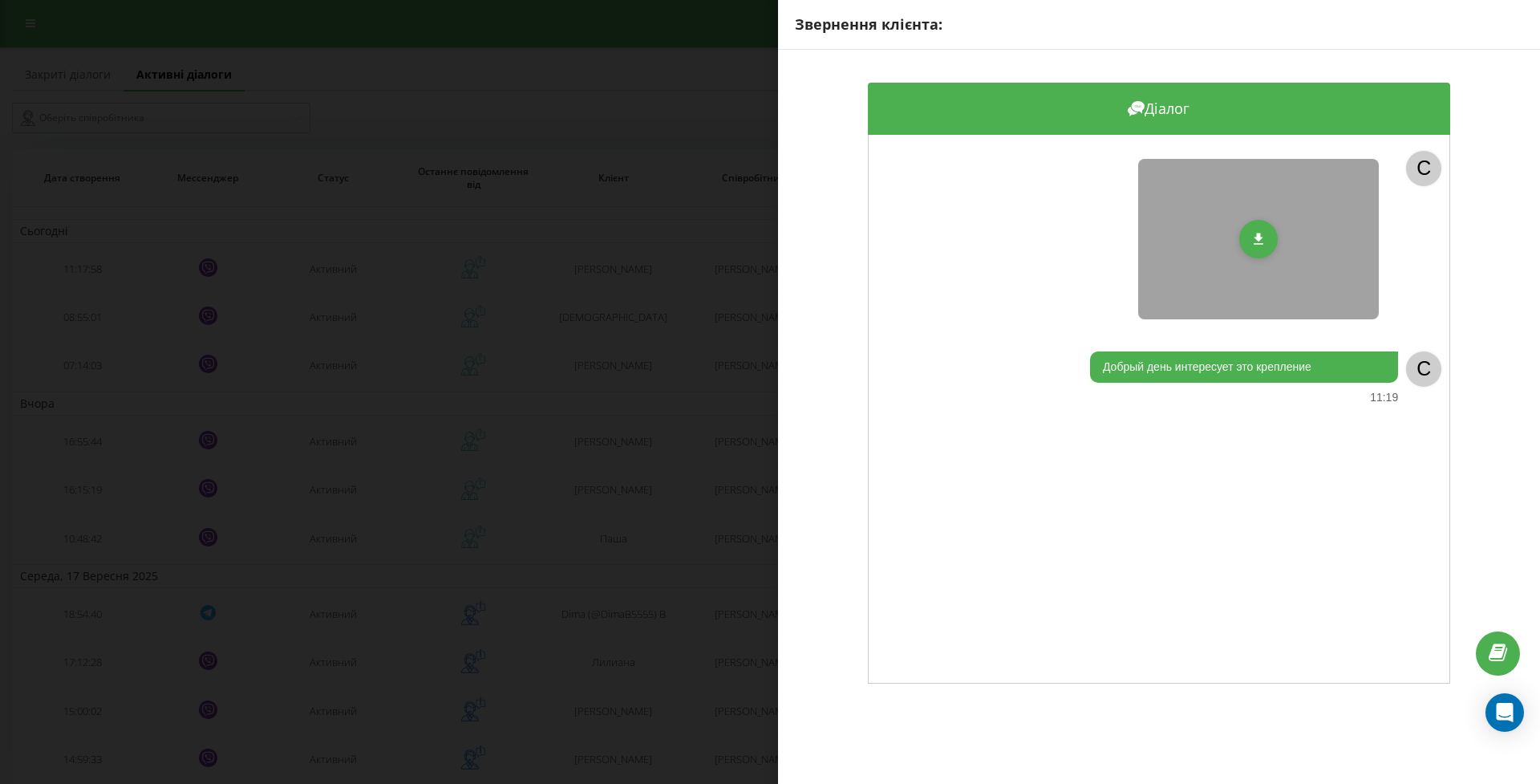
click at [562, 329] on div "Звернення клієнта: Діалог C Добрый день интересует это крепление 11:19 C" at bounding box center [770, 392] width 1540 height 784
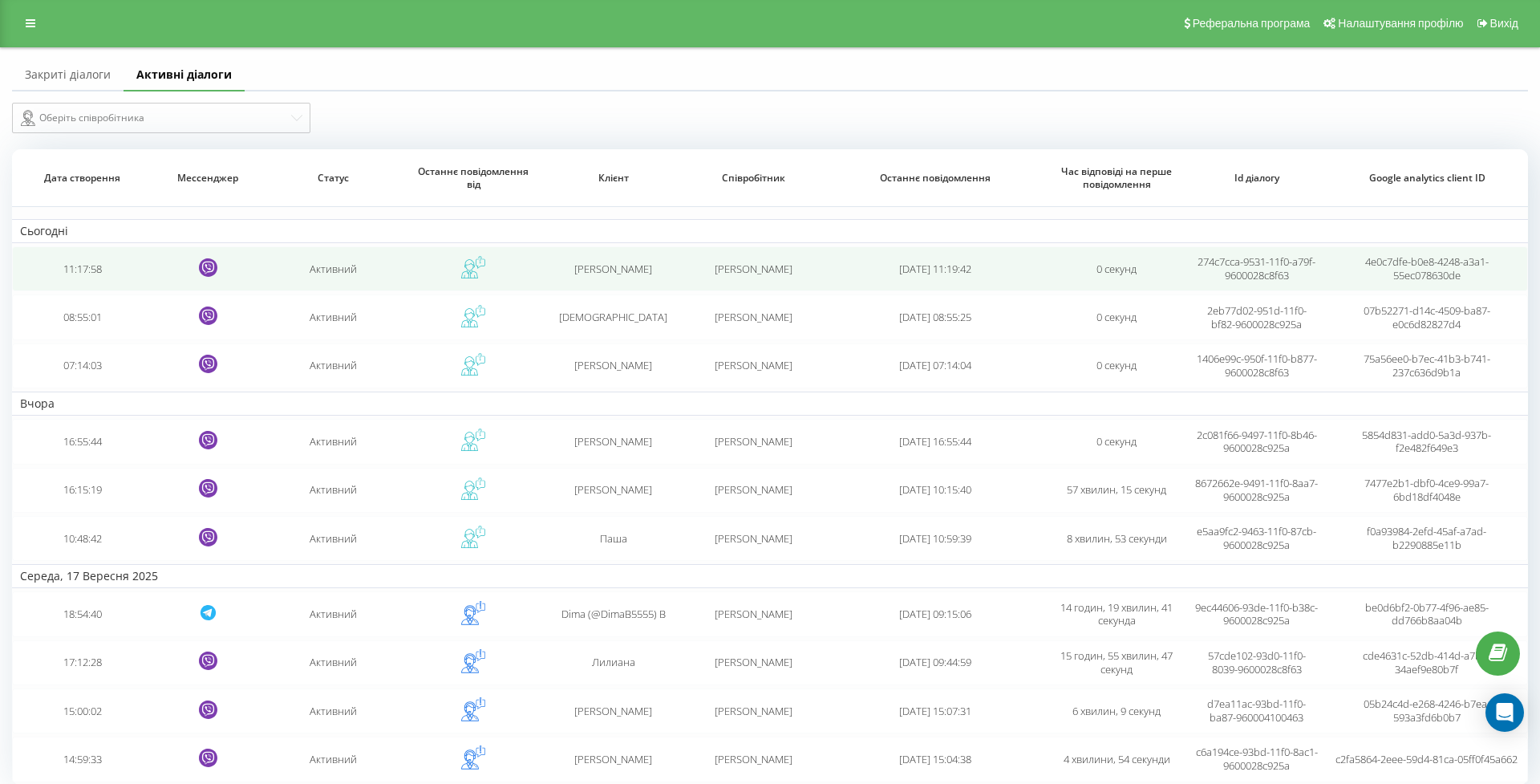
click at [82, 280] on td "11:17:58" at bounding box center [81, 269] width 139 height 45
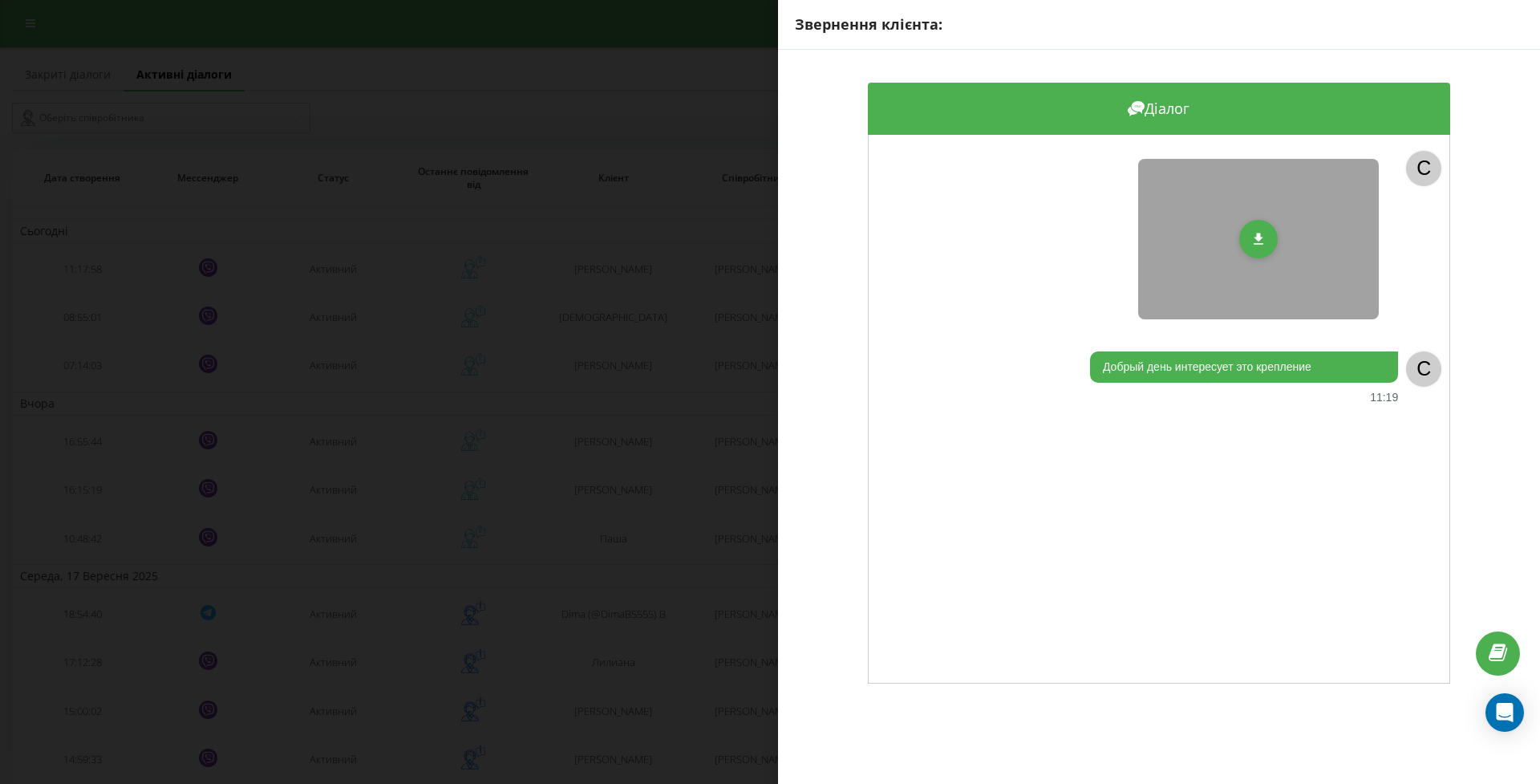
click at [363, 346] on div "Звернення клієнта: Діалог C Добрый день интересует это крепление 11:19 C" at bounding box center [770, 392] width 1540 height 784
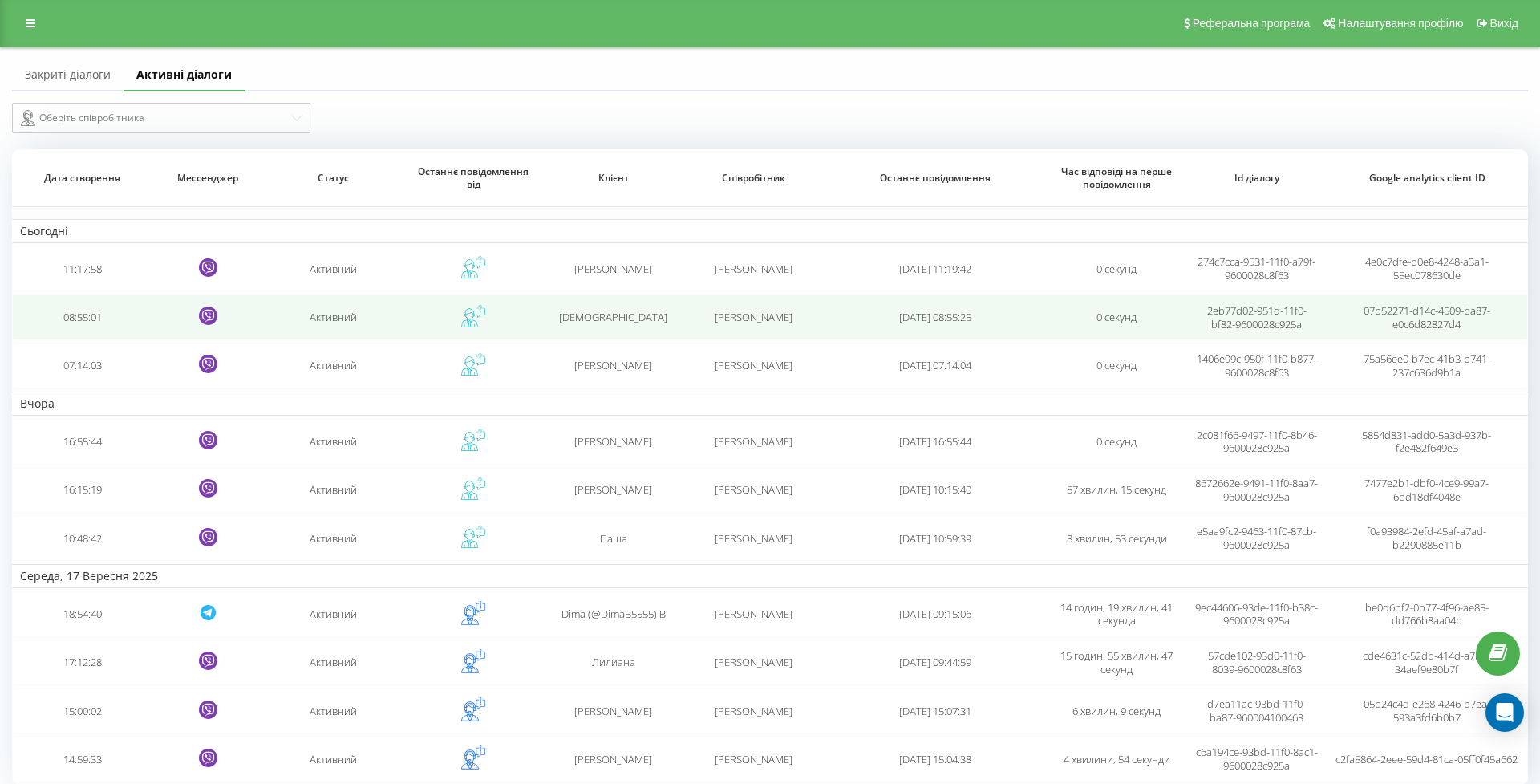
click at [87, 333] on td "08:55:01" at bounding box center [81, 317] width 139 height 45
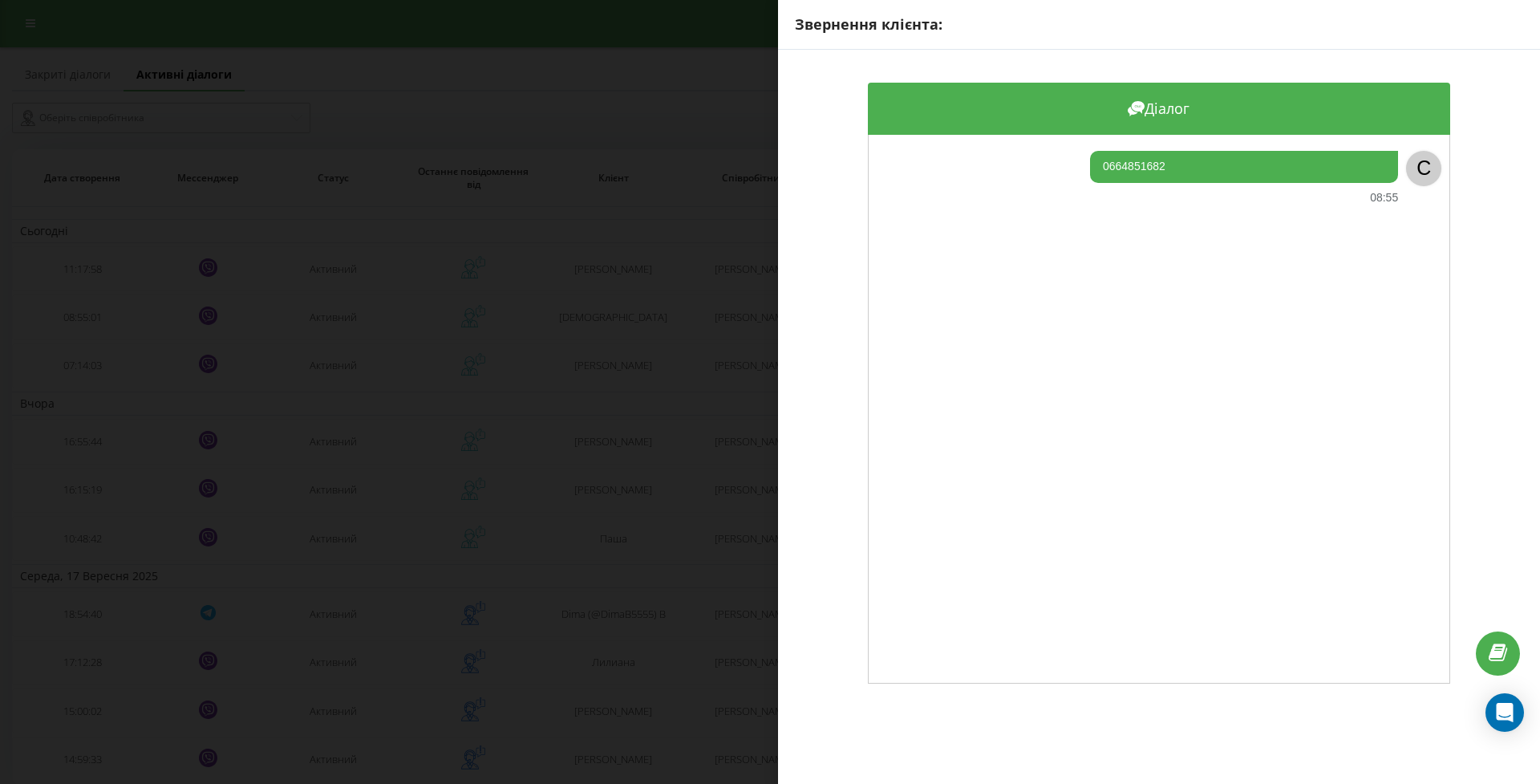
click at [101, 355] on div "Звернення клієнта: Діалог 0664851682 08:55 C" at bounding box center [770, 392] width 1540 height 784
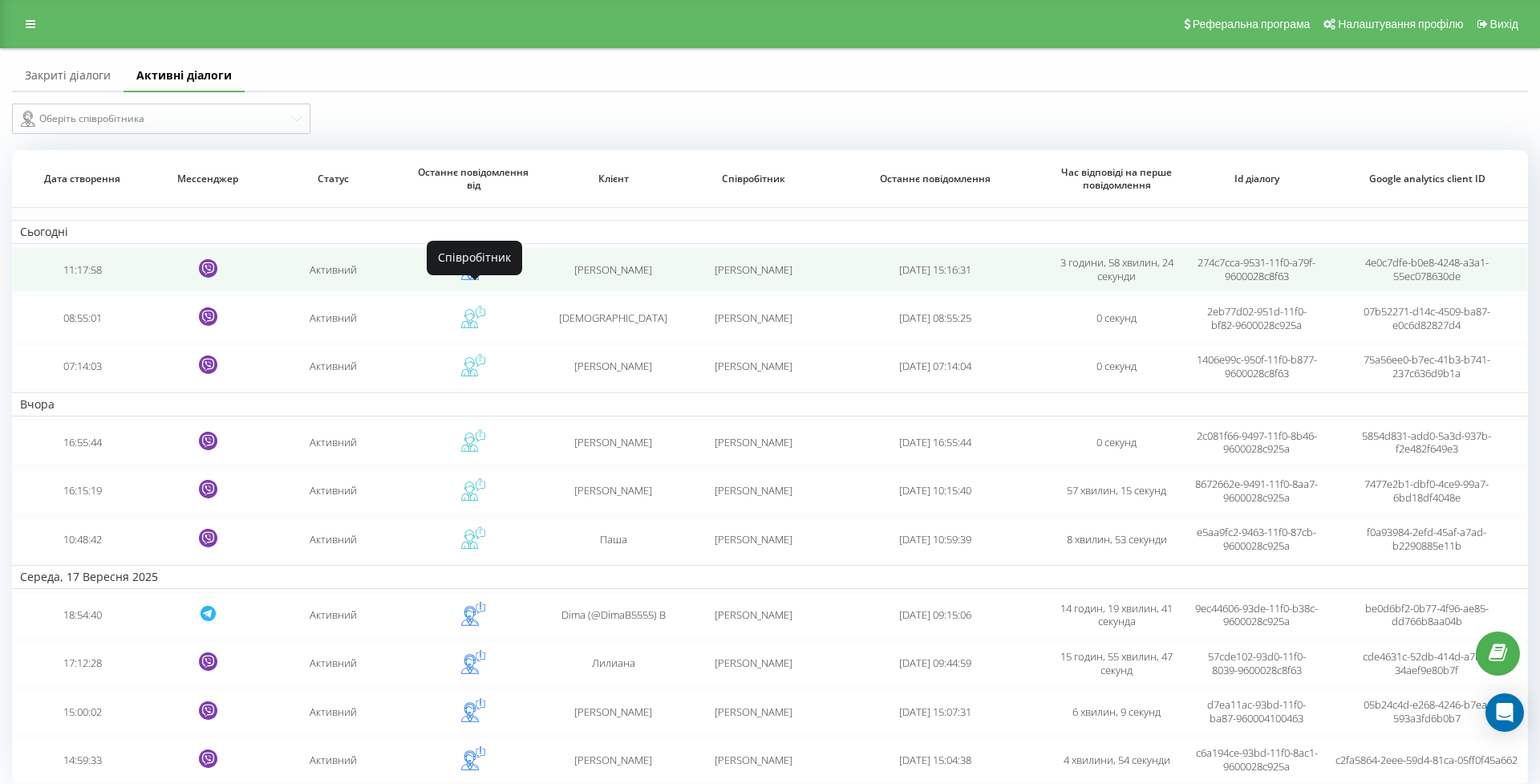
click at [474, 280] on icon at bounding box center [473, 267] width 24 height 24
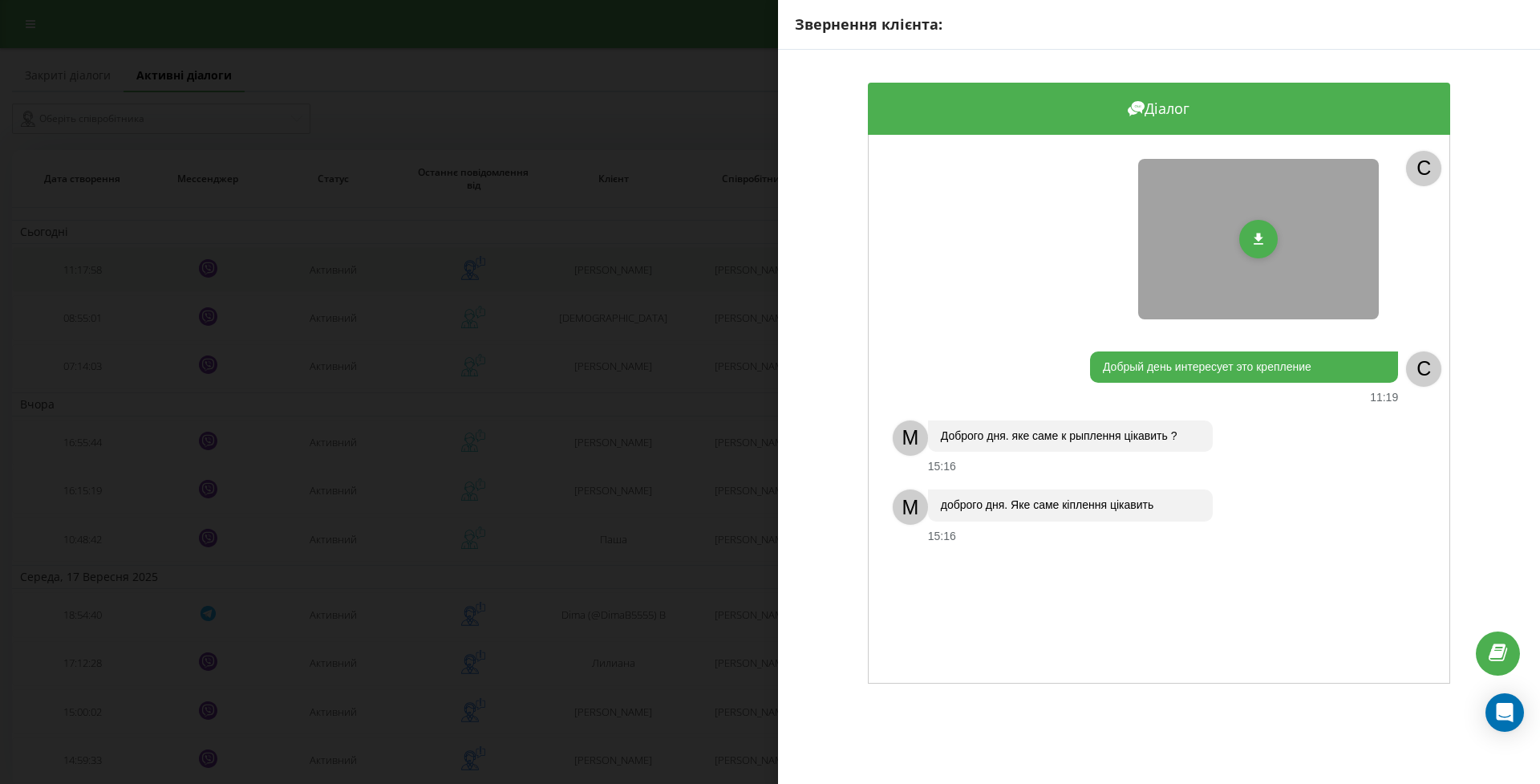
click at [474, 287] on div "Звернення клієнта: Діалог C Добрый день интересует это крепление 11:19 C M Добр…" at bounding box center [770, 392] width 1540 height 784
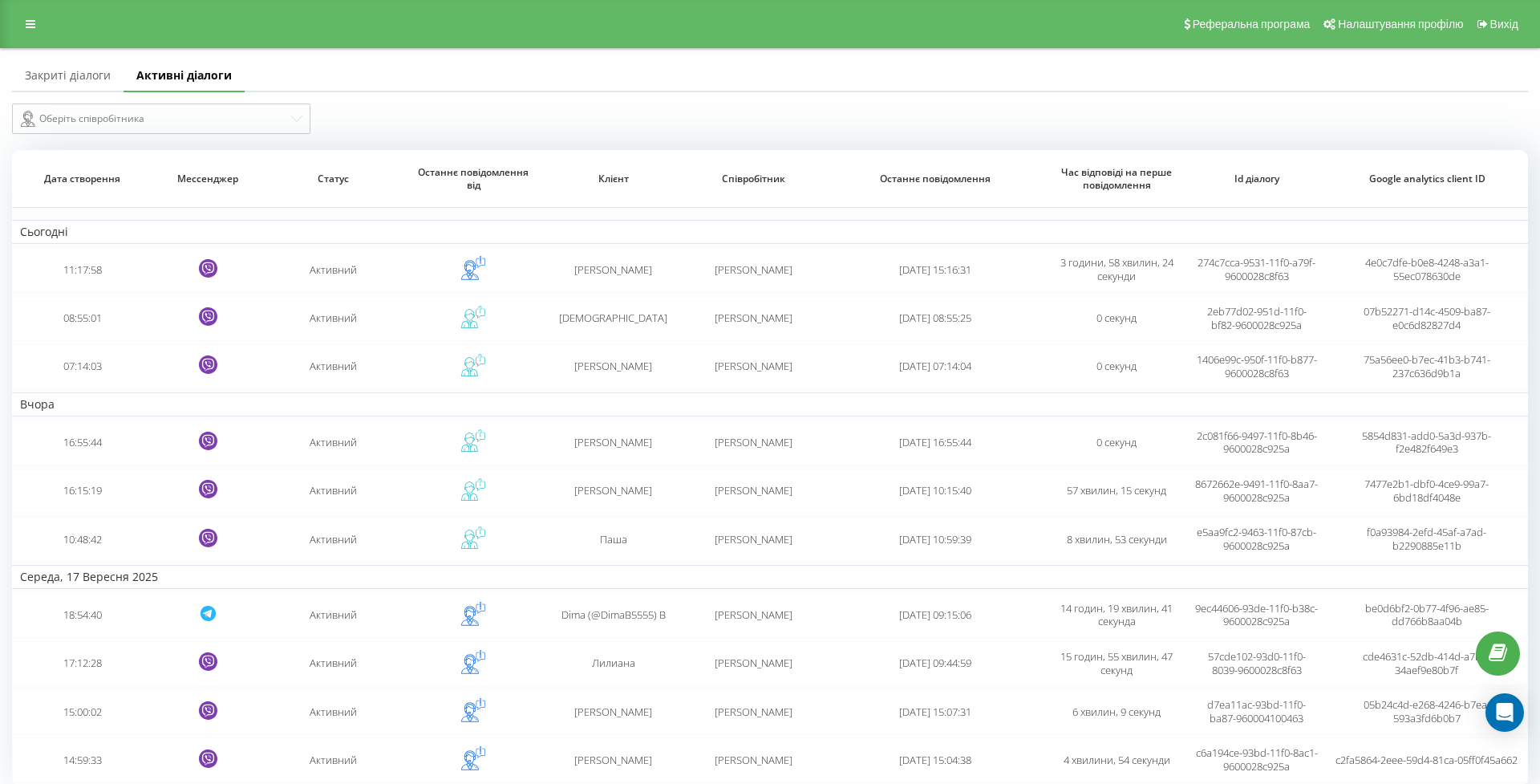
click at [80, 93] on link "Закриті діалоги" at bounding box center [67, 76] width 111 height 32
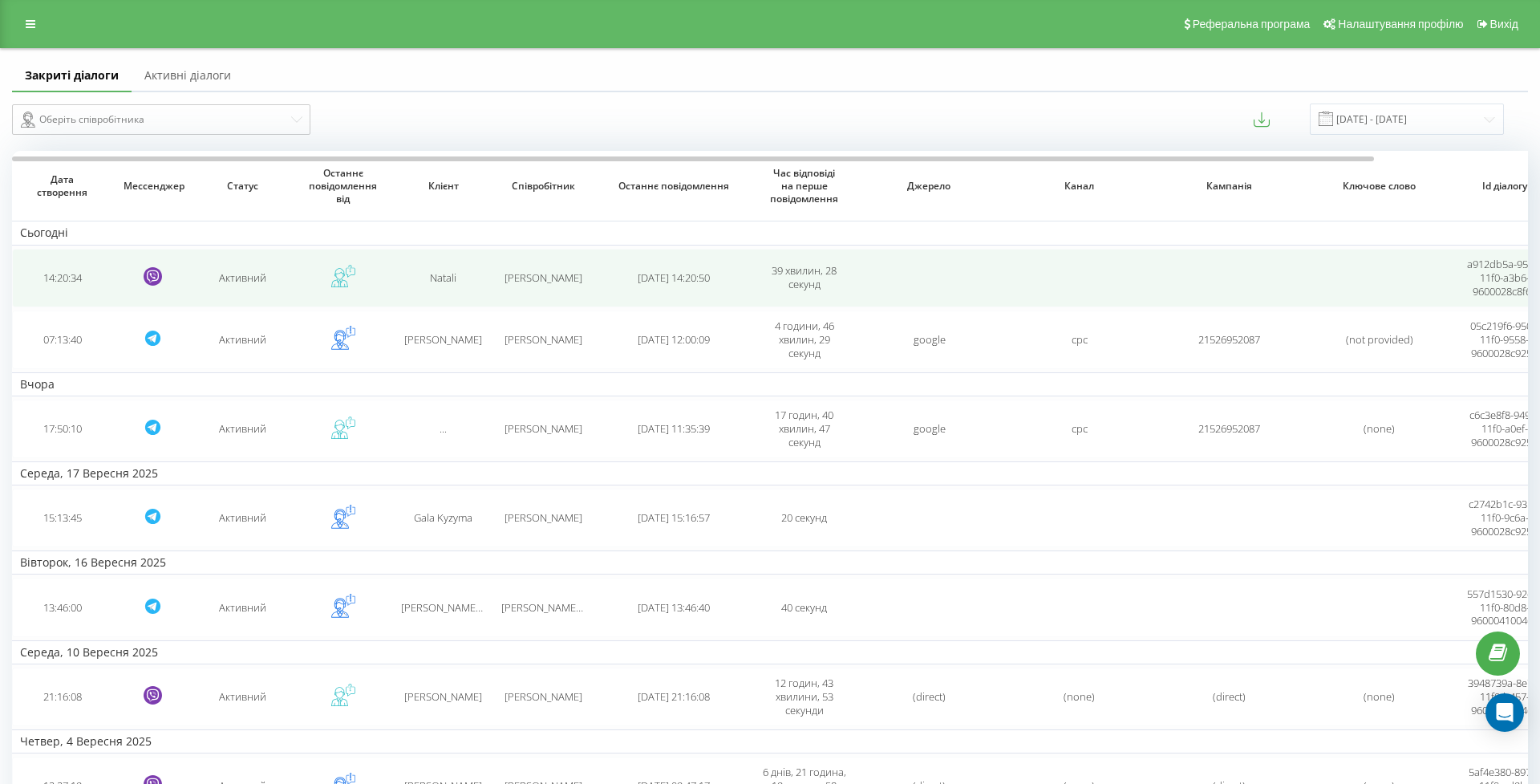
click at [70, 295] on td "14:20:34" at bounding box center [61, 278] width 100 height 59
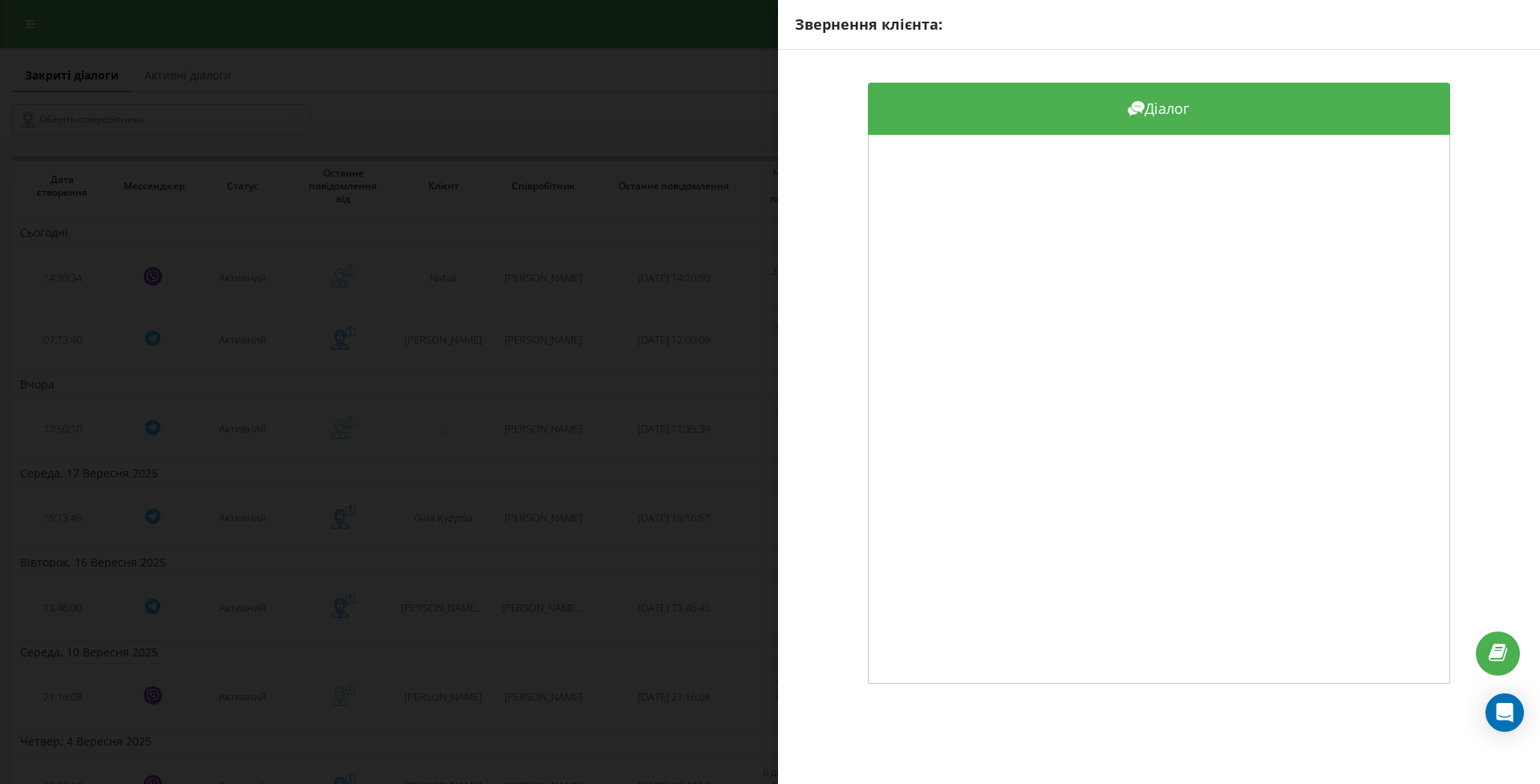
click at [479, 271] on div "Звернення клієнта: Діалог" at bounding box center [770, 392] width 1540 height 784
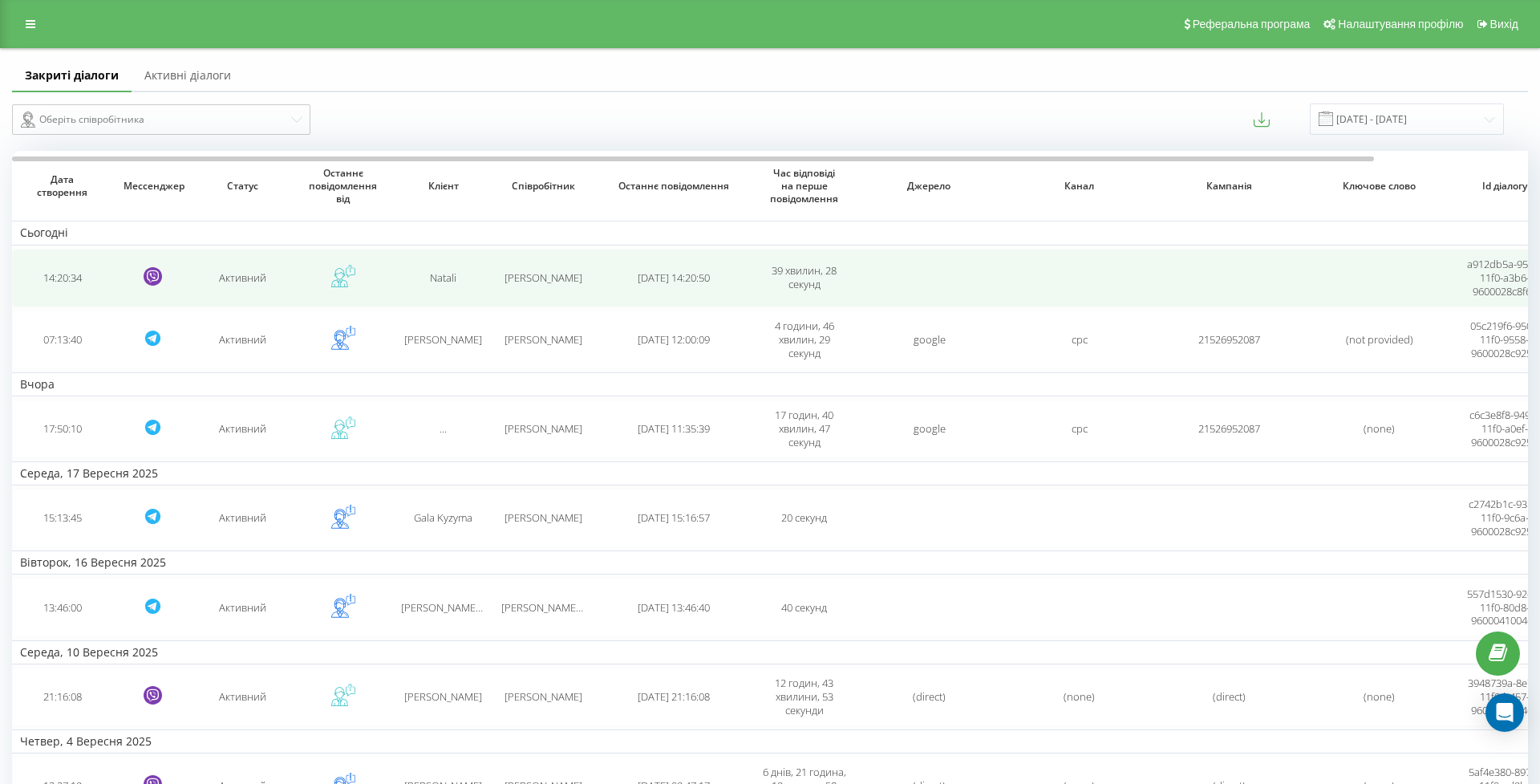
click at [52, 292] on td "14:20:34" at bounding box center [61, 278] width 100 height 59
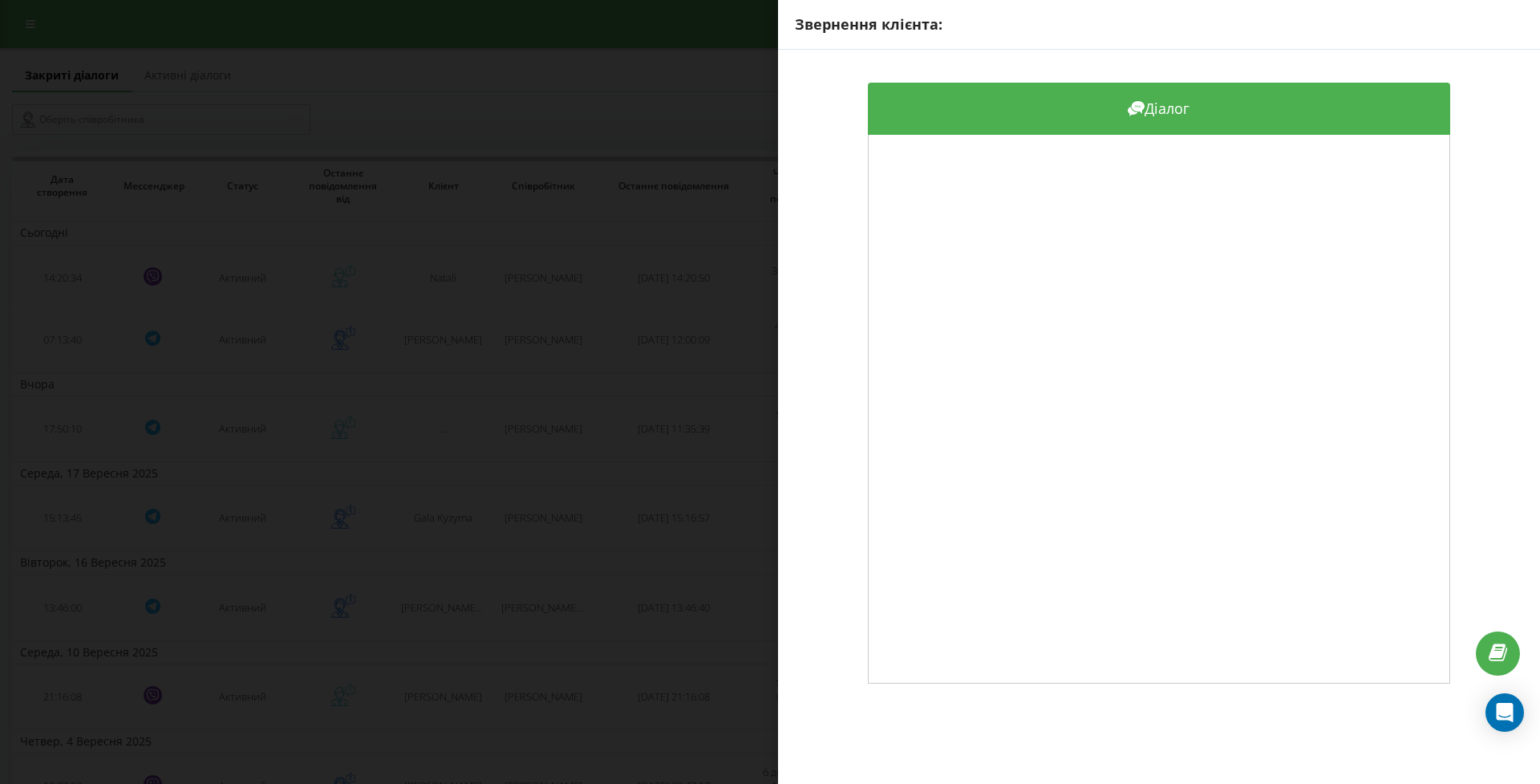
click at [52, 292] on div "Звернення клієнта: Діалог" at bounding box center [770, 392] width 1540 height 784
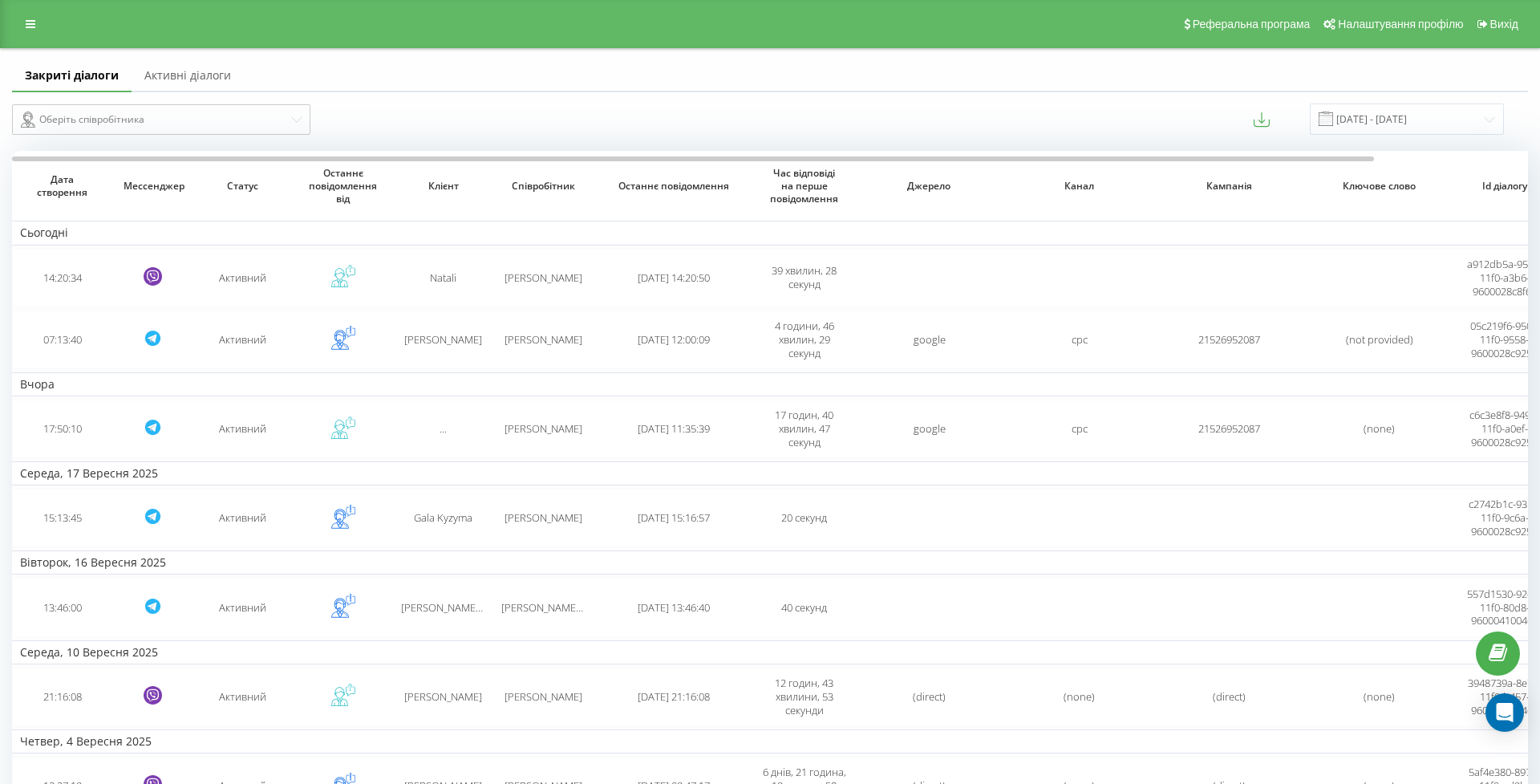
click at [176, 92] on link "Активні діалоги" at bounding box center [187, 76] width 112 height 32
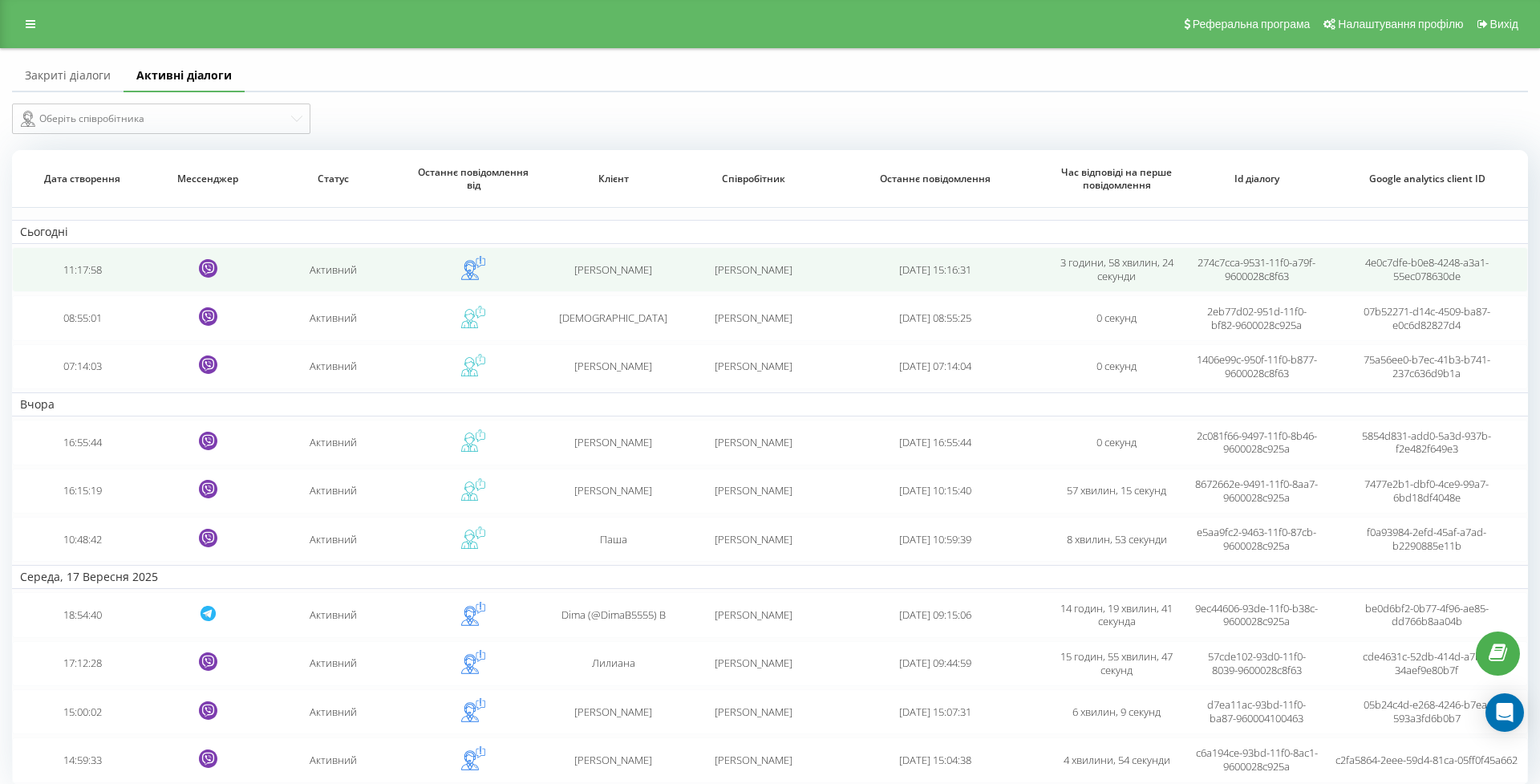
click at [90, 287] on td "11:17:58" at bounding box center [81, 269] width 139 height 45
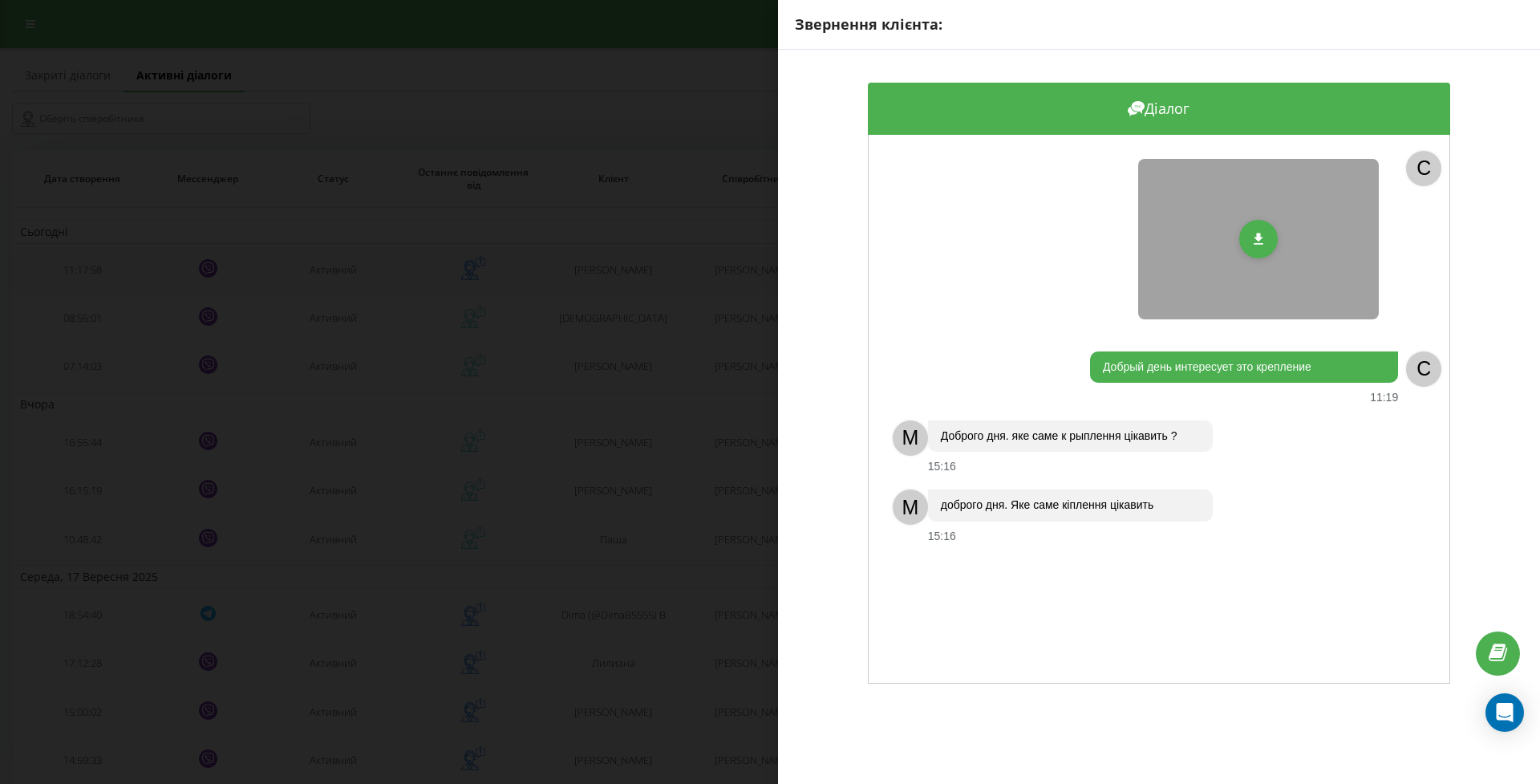
click at [90, 287] on div "Звернення клієнта: Діалог C Добрый день интересует это крепление 11:19 C M Добр…" at bounding box center [770, 392] width 1540 height 784
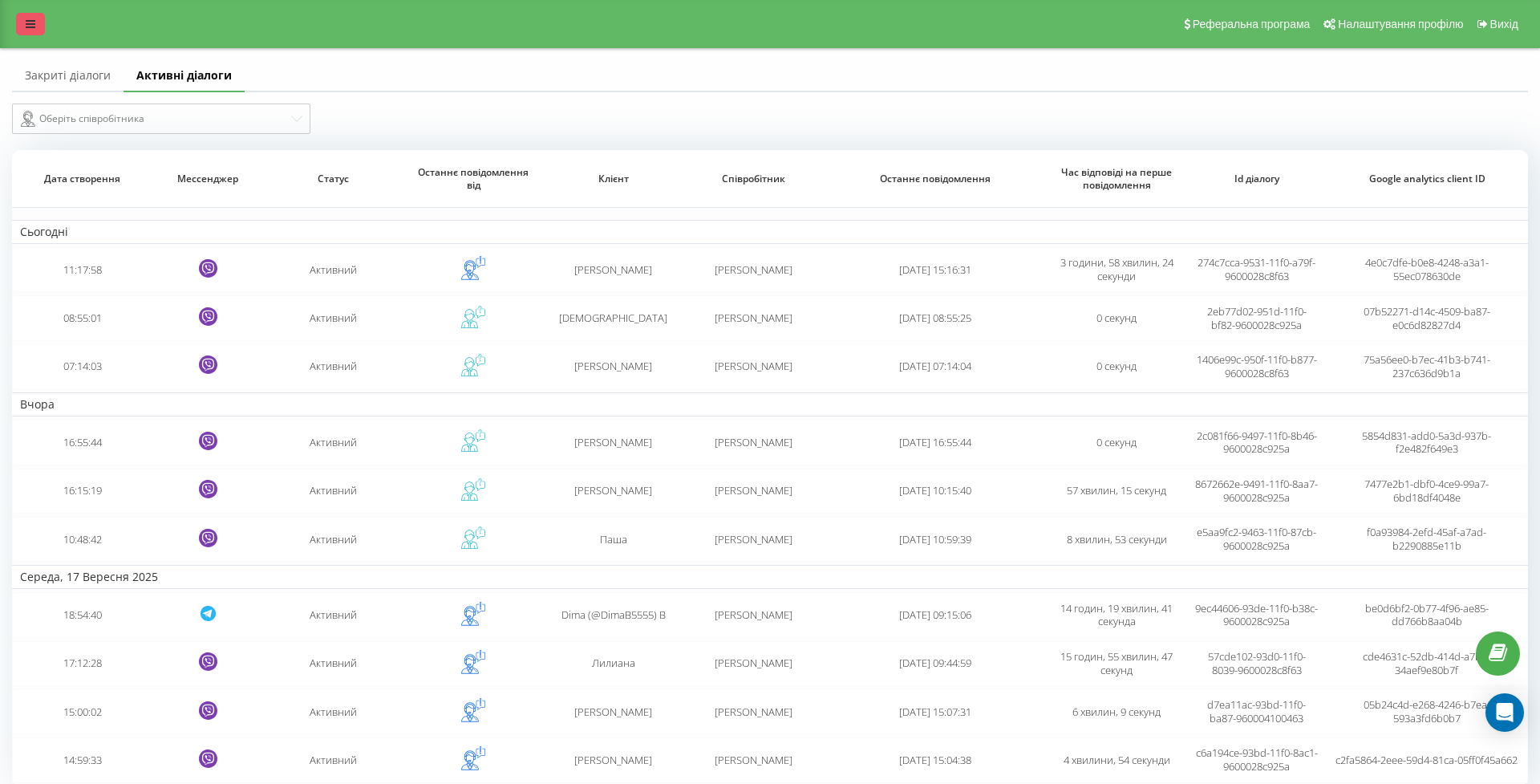
click at [34, 28] on icon at bounding box center [30, 24] width 10 height 12
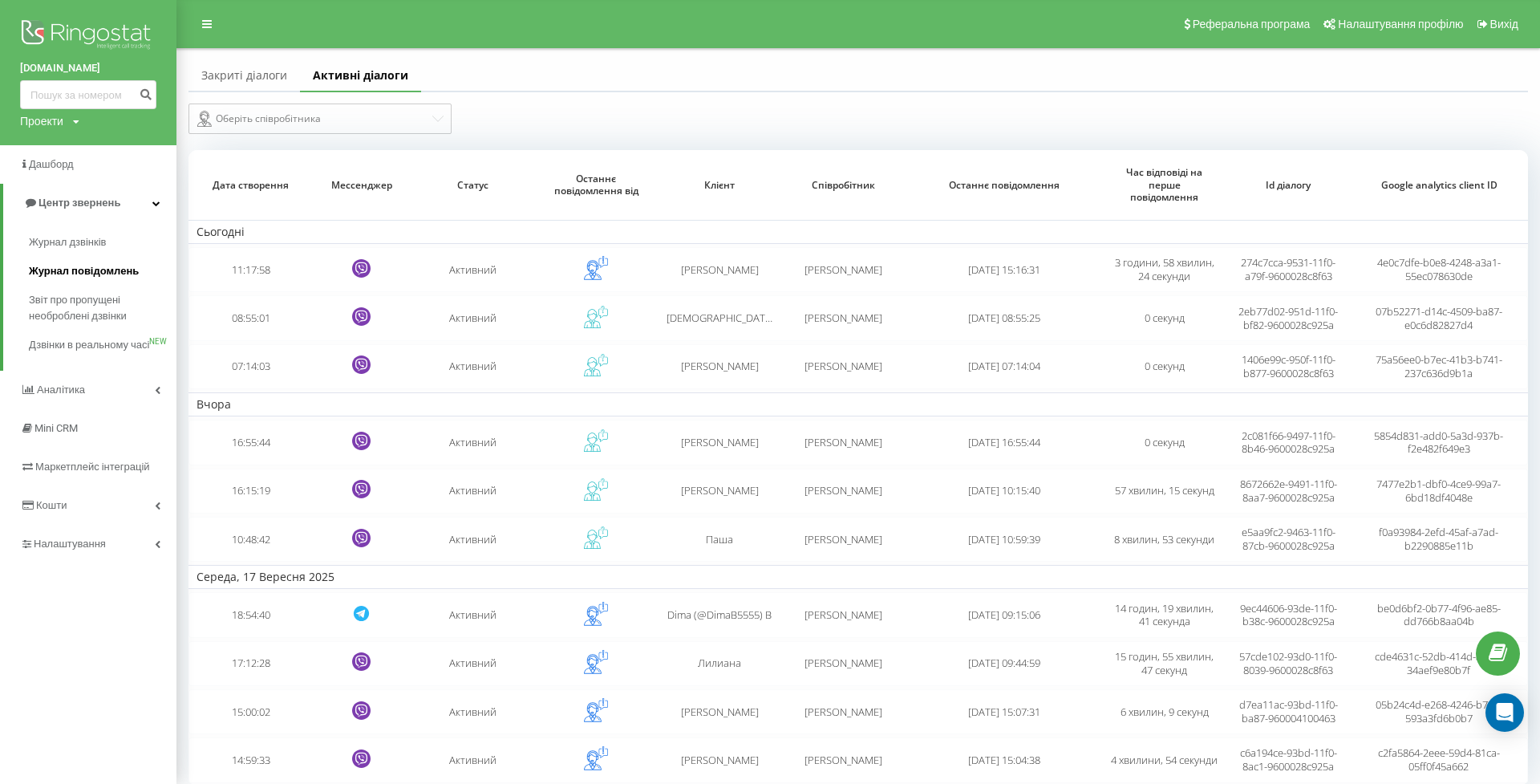
click at [77, 267] on span "Журнал повідомлень" at bounding box center [84, 271] width 110 height 16
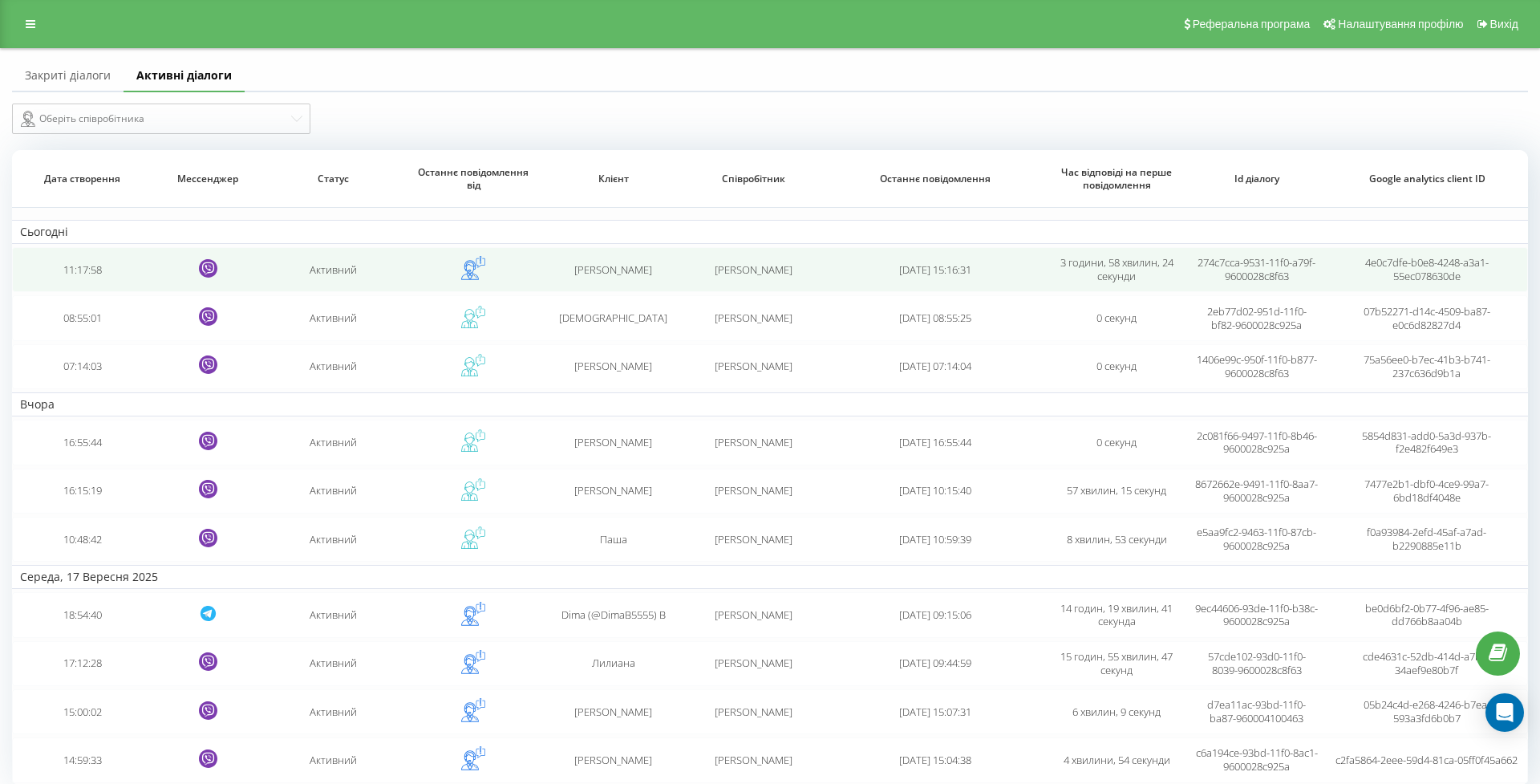
click at [94, 284] on td "11:17:58" at bounding box center [81, 269] width 139 height 45
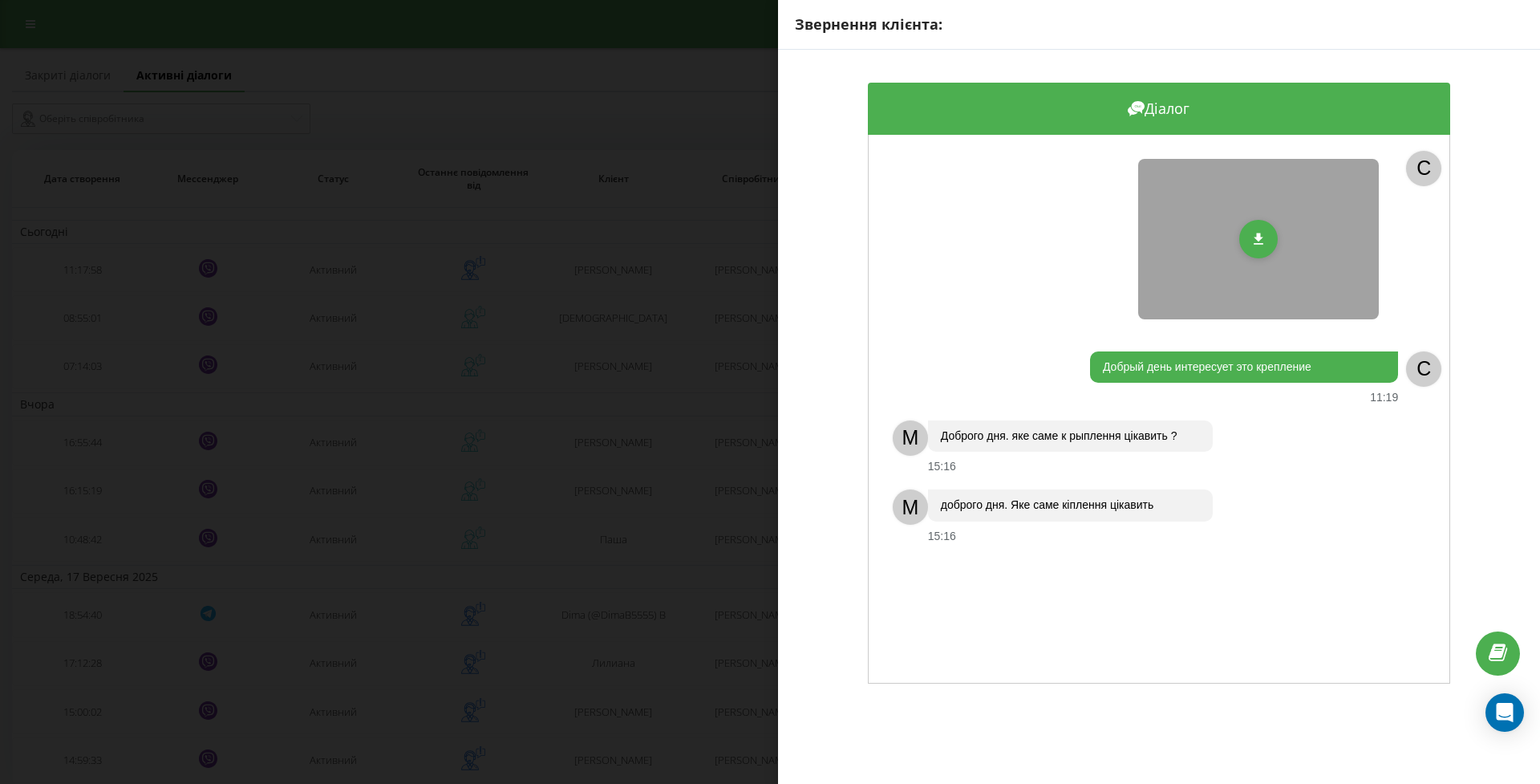
click at [674, 451] on div "Звернення клієнта: Діалог C Добрый день интересует это крепление 11:19 C M Добр…" at bounding box center [770, 392] width 1540 height 784
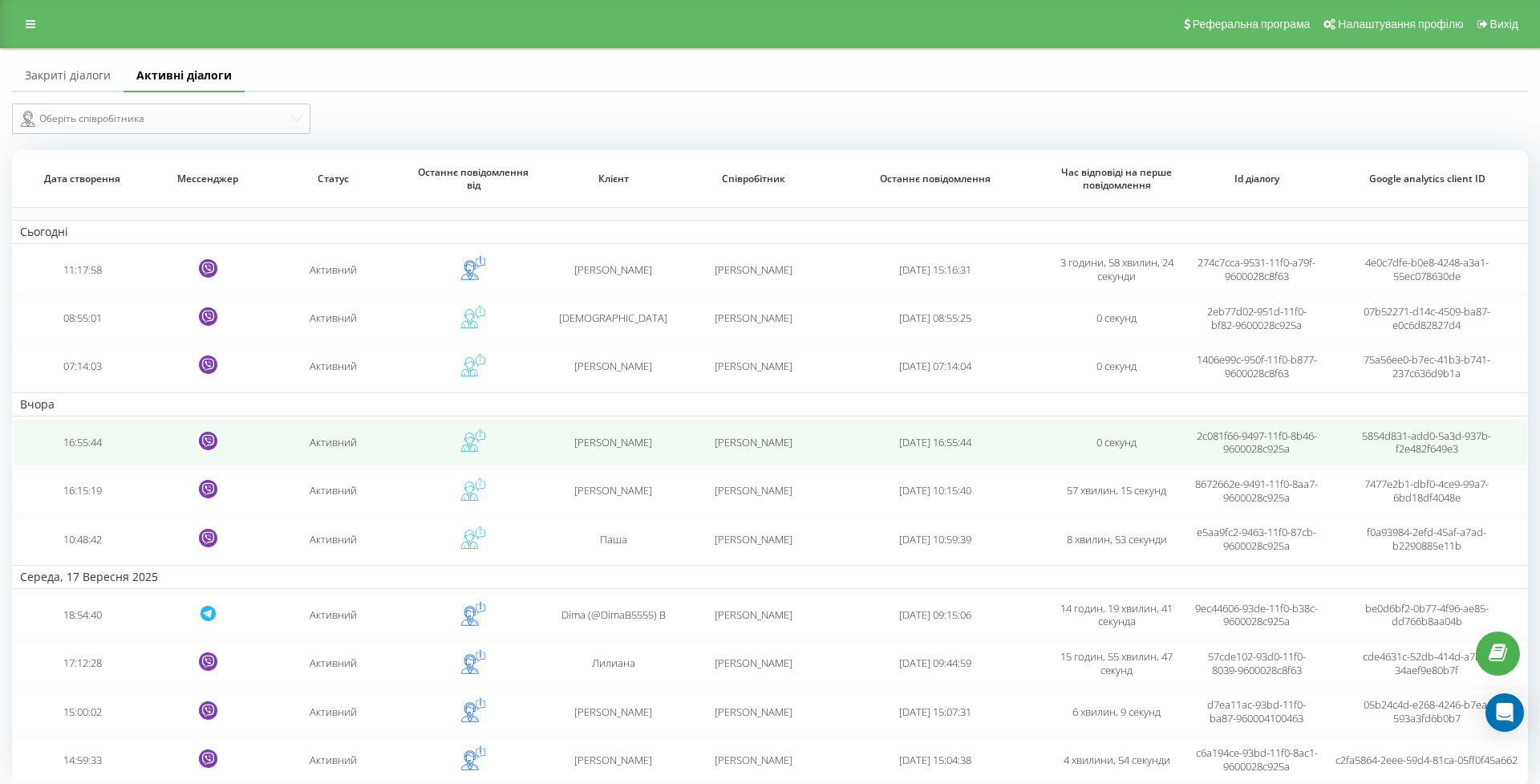
click at [668, 450] on div "[PERSON_NAME]" at bounding box center [613, 443] width 124 height 14
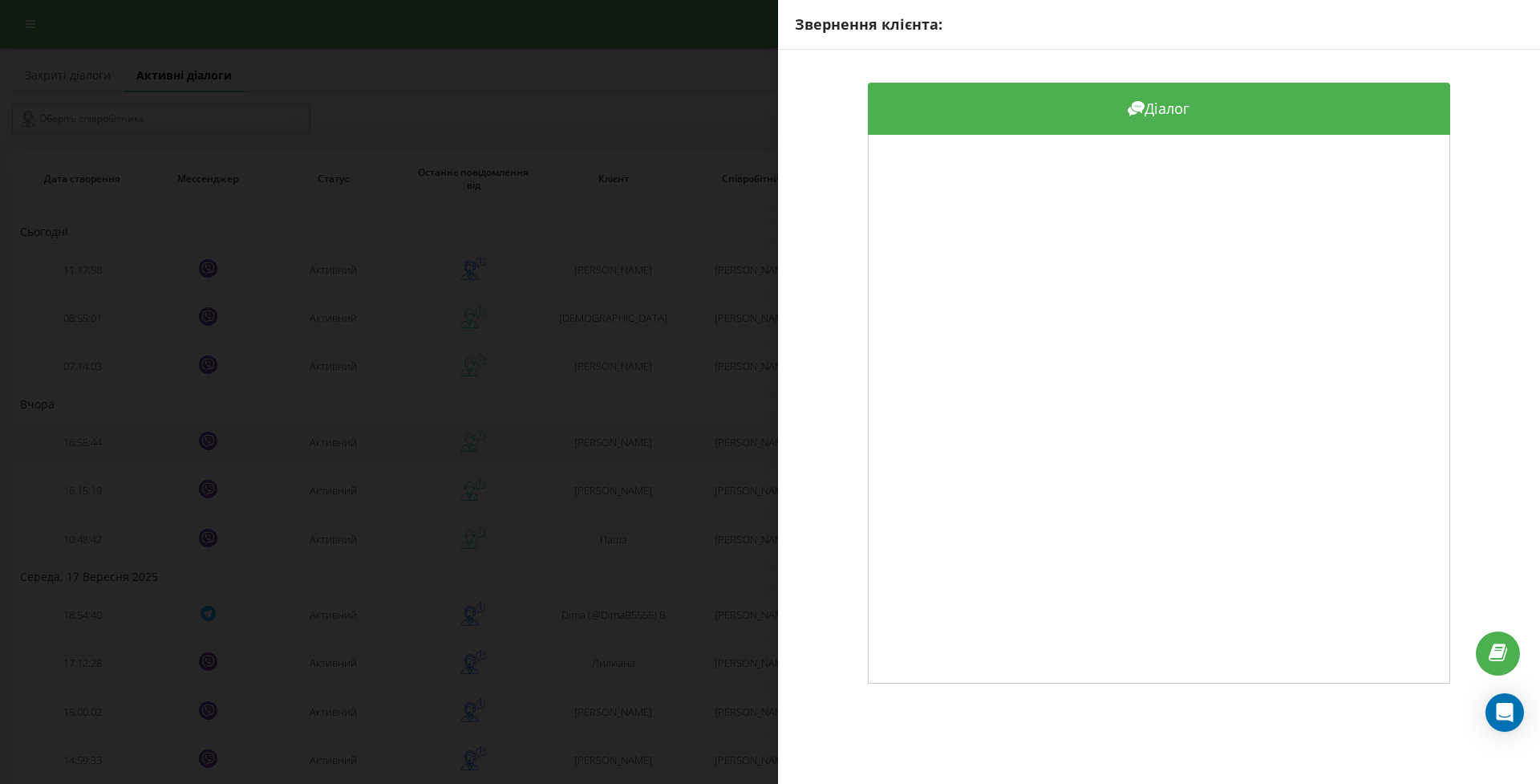
click at [668, 450] on div "Звернення клієнта: Діалог" at bounding box center [770, 392] width 1540 height 784
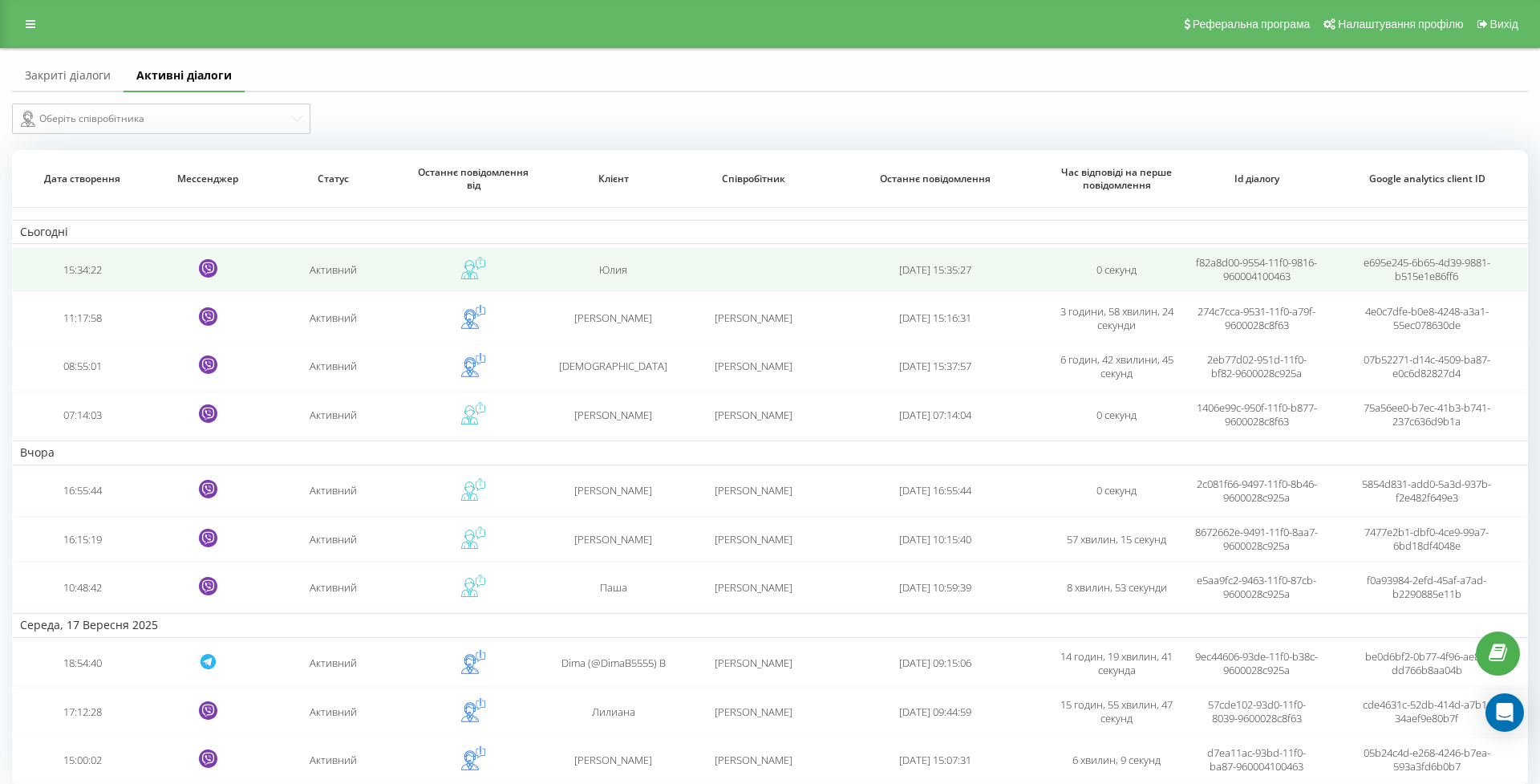
click at [127, 280] on td "15:34:22" at bounding box center [81, 269] width 139 height 45
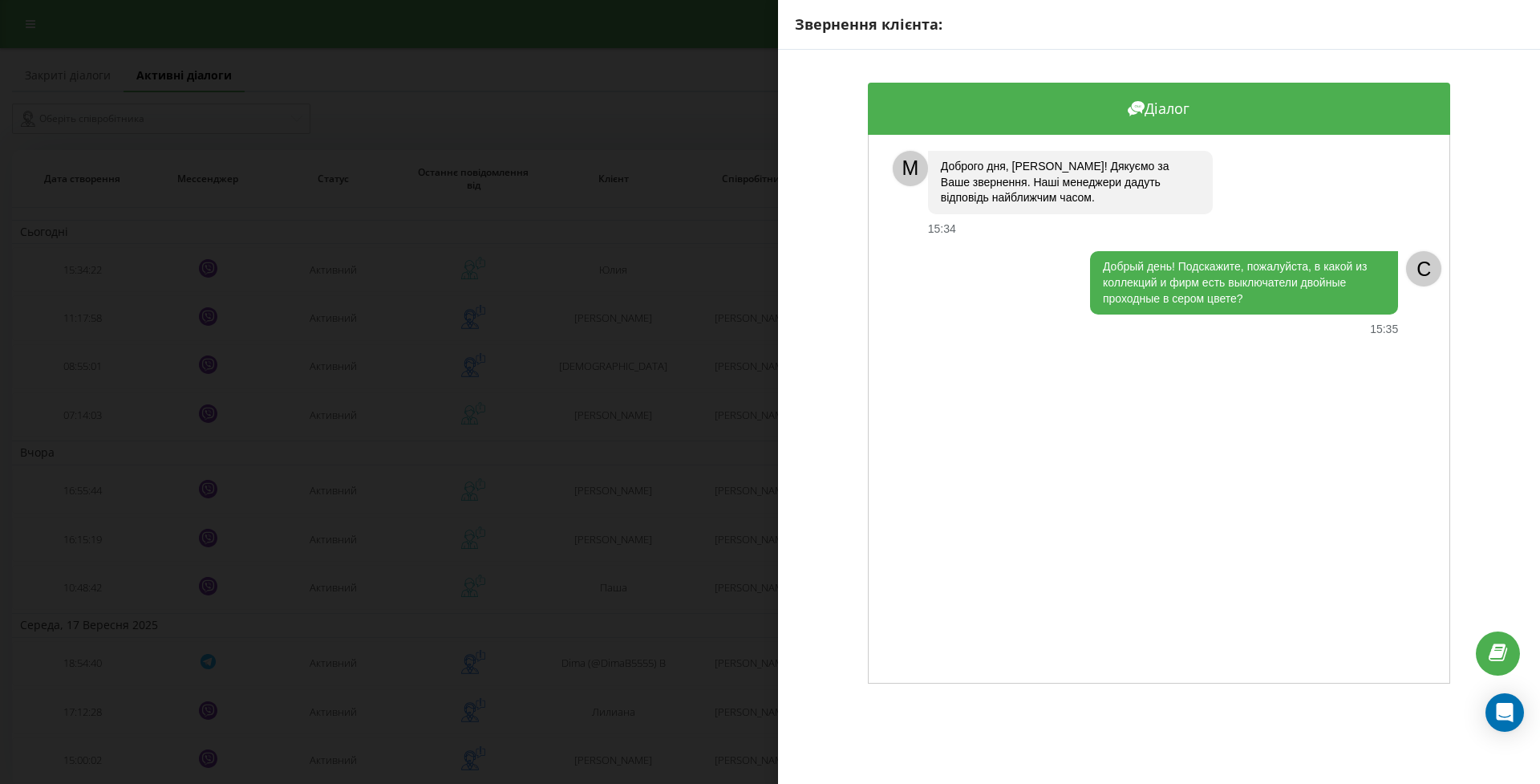
click at [134, 290] on div "Звернення клієнта: Діалог M Доброго дня, Юлия! Дякуємо за Ваше звернення. Наші …" at bounding box center [770, 392] width 1540 height 784
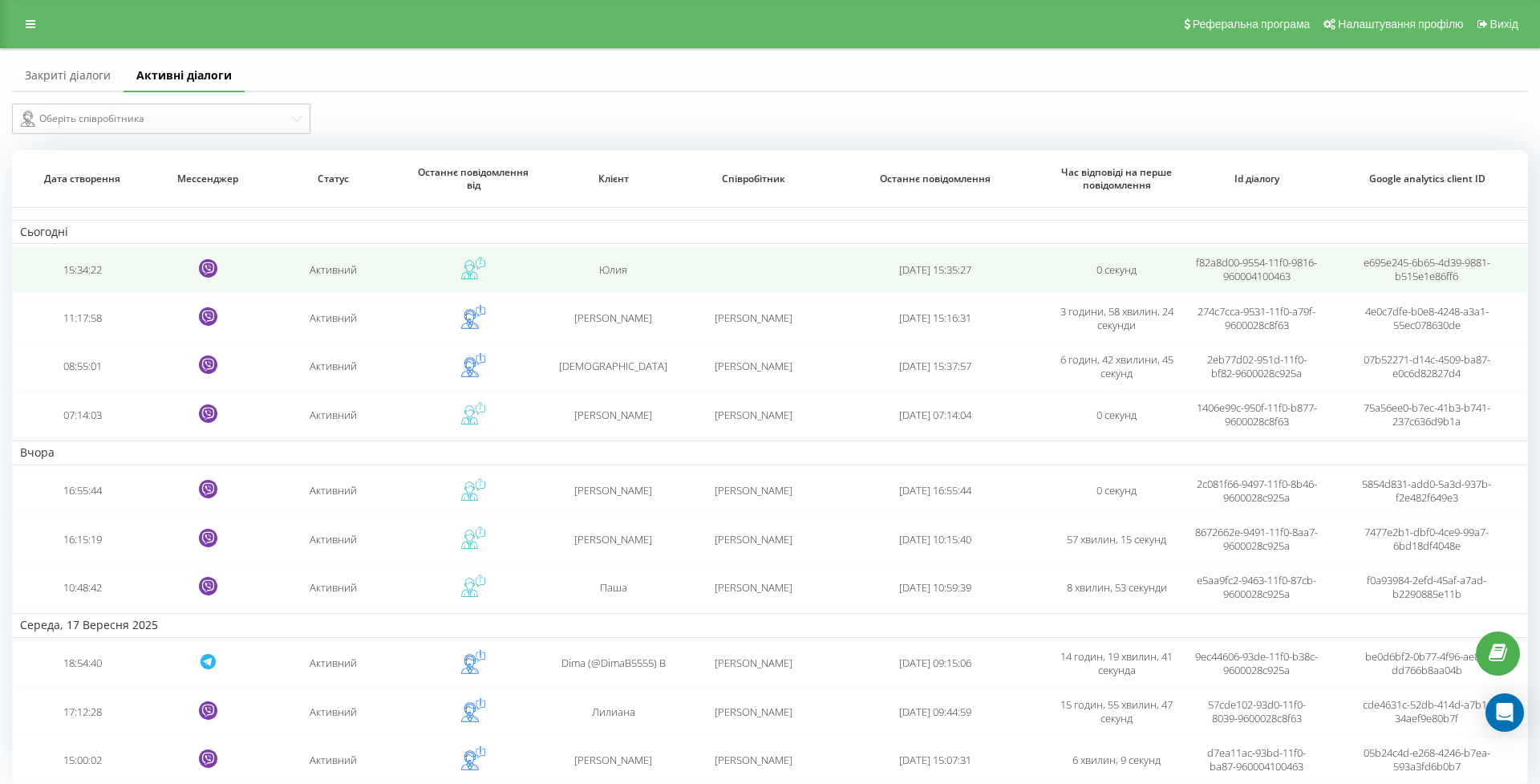
click at [119, 286] on td "15:34:22" at bounding box center [81, 269] width 139 height 45
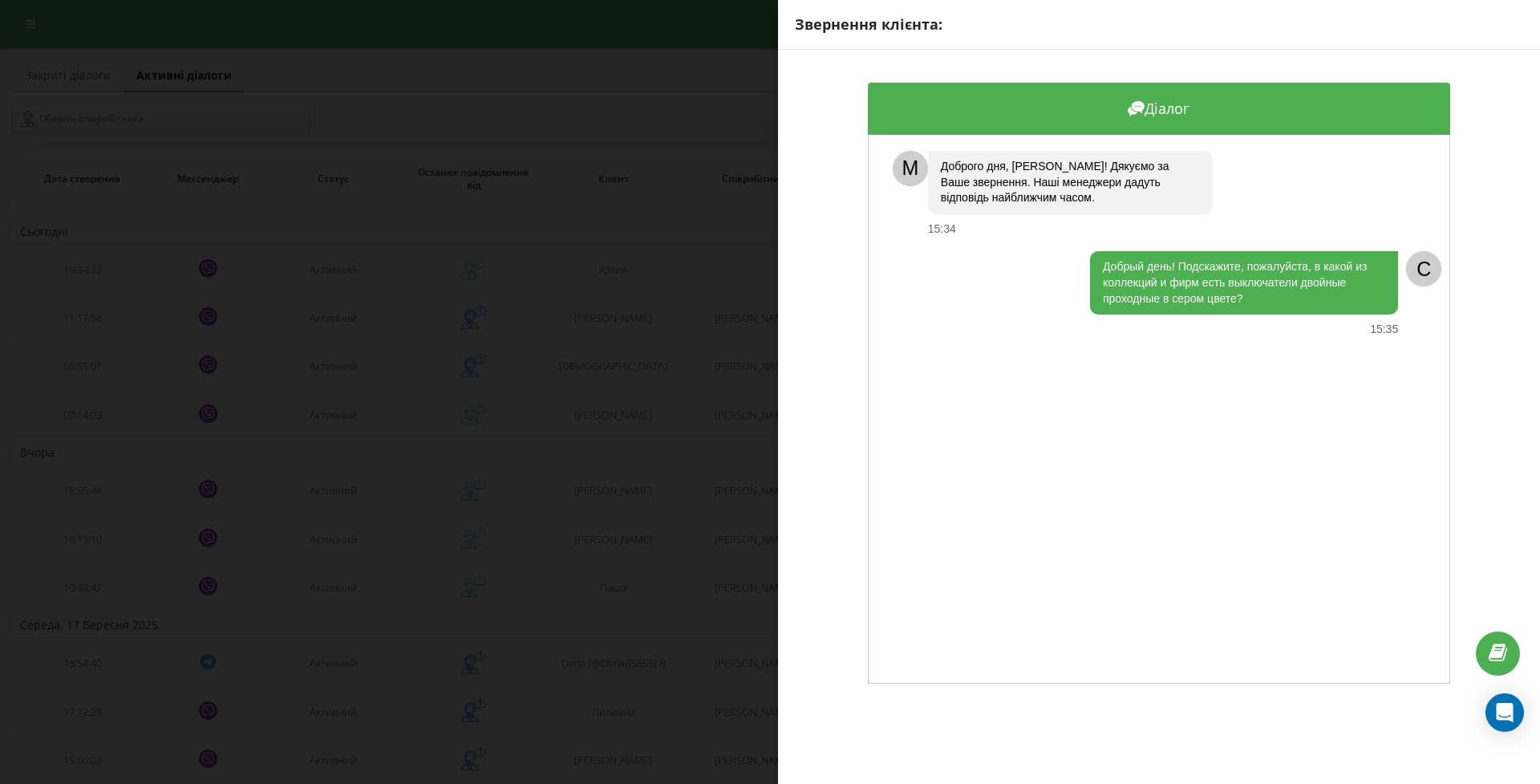
click at [733, 345] on div "Звернення клієнта: Діалог M Доброго дня, Юлия! Дякуємо за Ваше звернення. Наші …" at bounding box center [770, 392] width 1540 height 784
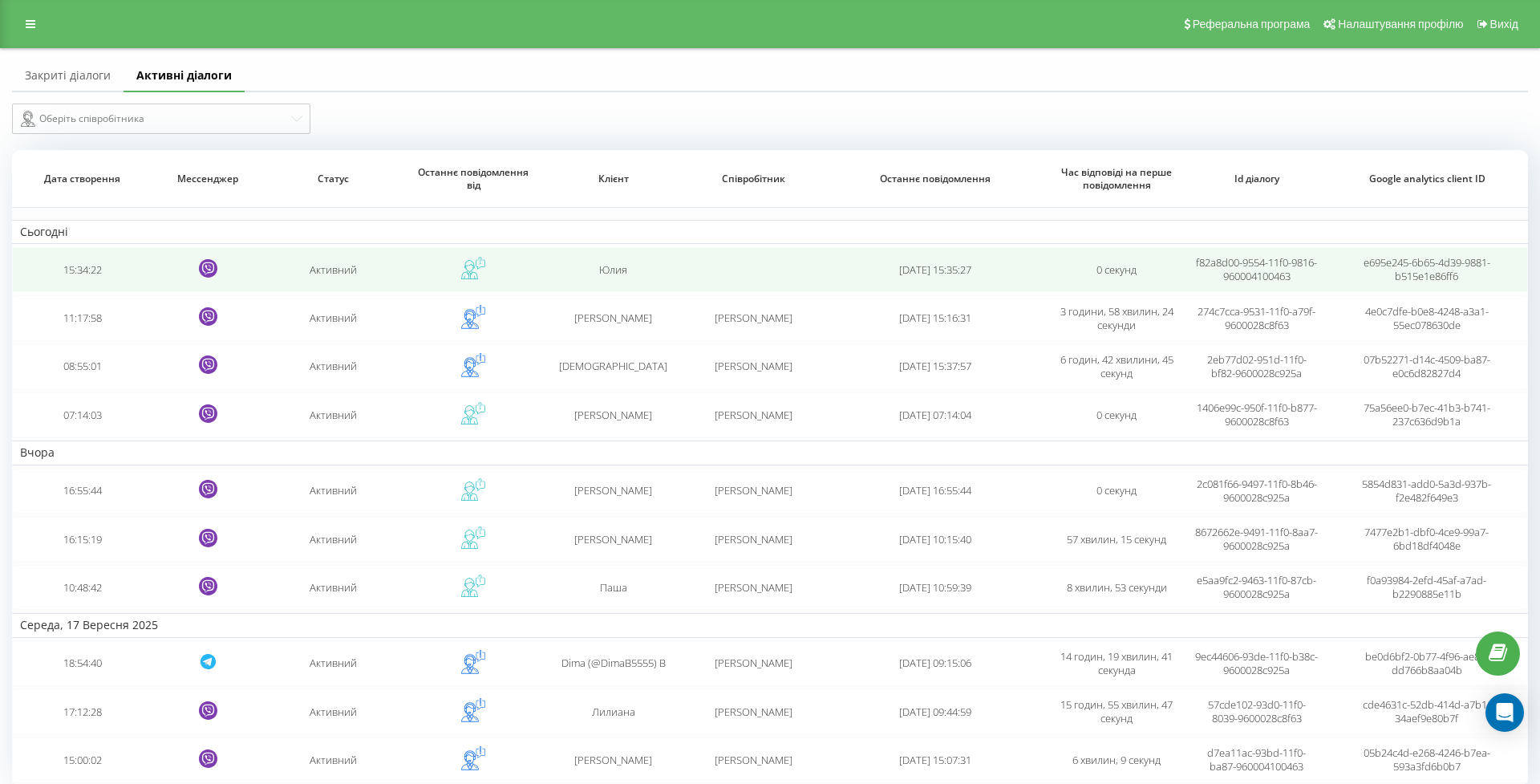
click at [103, 292] on td "15:34:22" at bounding box center [81, 269] width 139 height 45
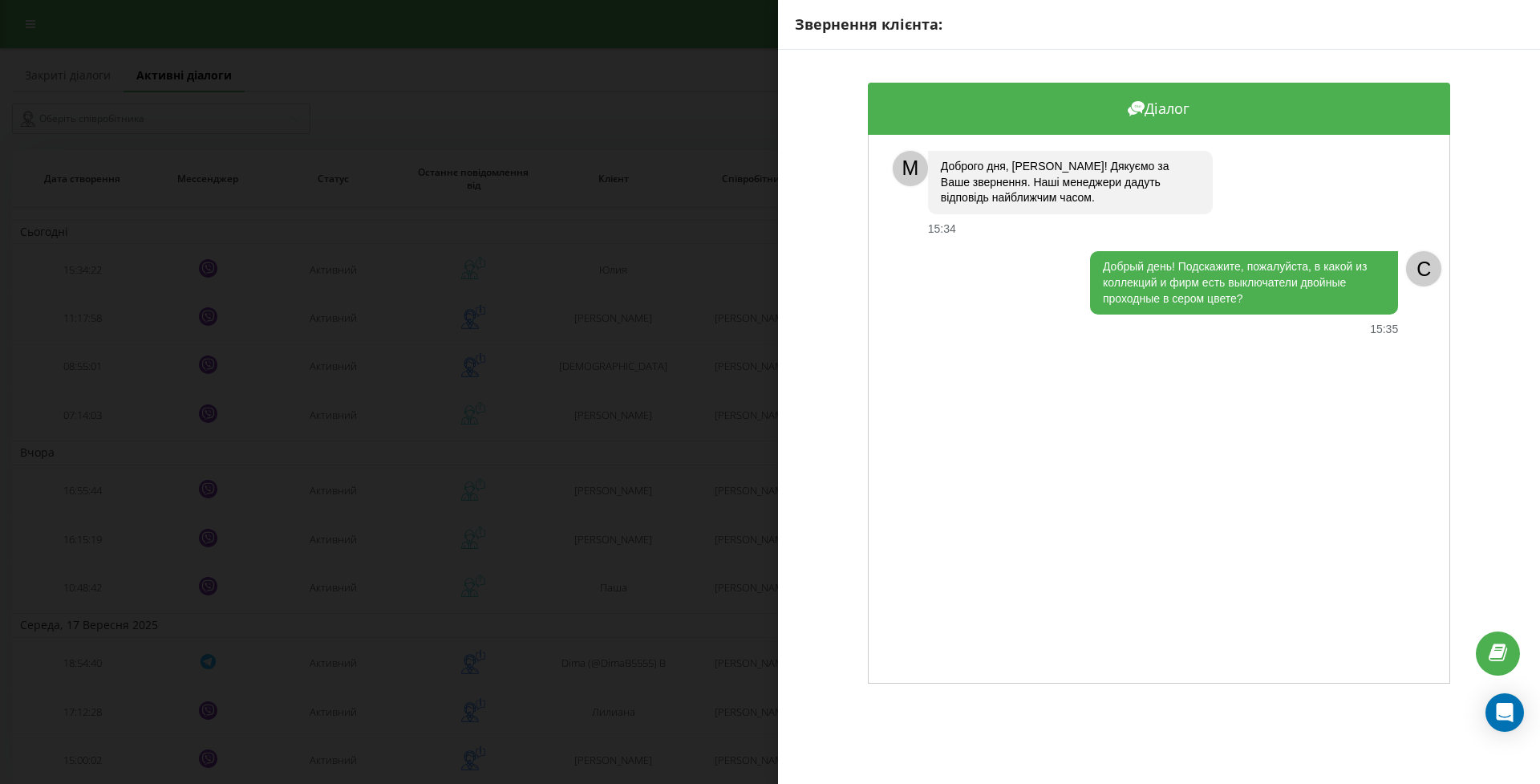
click at [120, 328] on div "Звернення клієнта: Діалог M Доброго дня, Юлия! Дякуємо за Ваше звернення. Наші …" at bounding box center [770, 392] width 1540 height 784
